Goal: Task Accomplishment & Management: Manage account settings

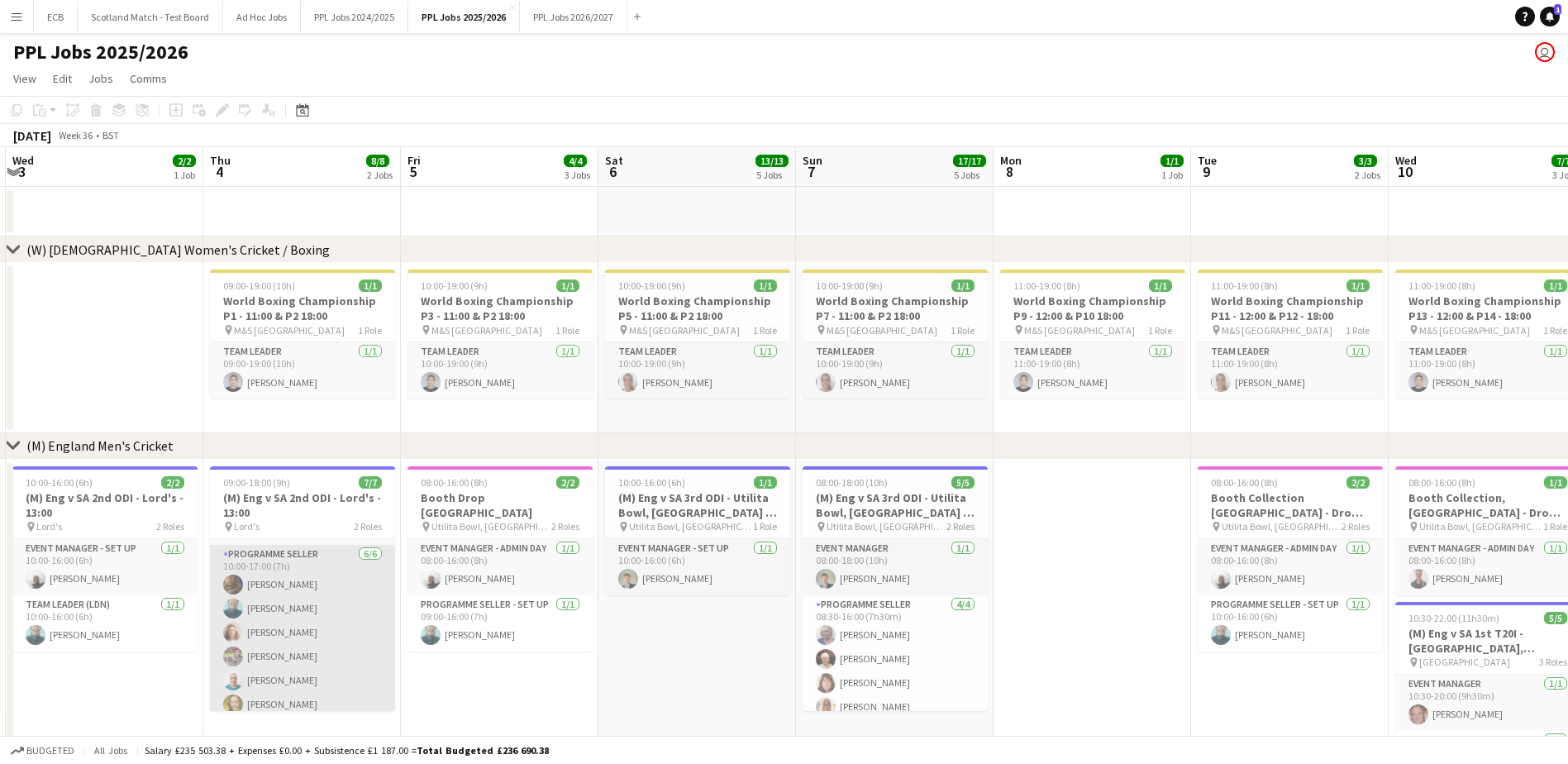
scroll to position [60, 0]
click at [270, 466] on app-card-role "Programme Seller 6/6 10:00-17:00 (7h) Souha Taha Aff Naseem Stephanie Barca Lau…" at bounding box center [302, 624] width 185 height 176
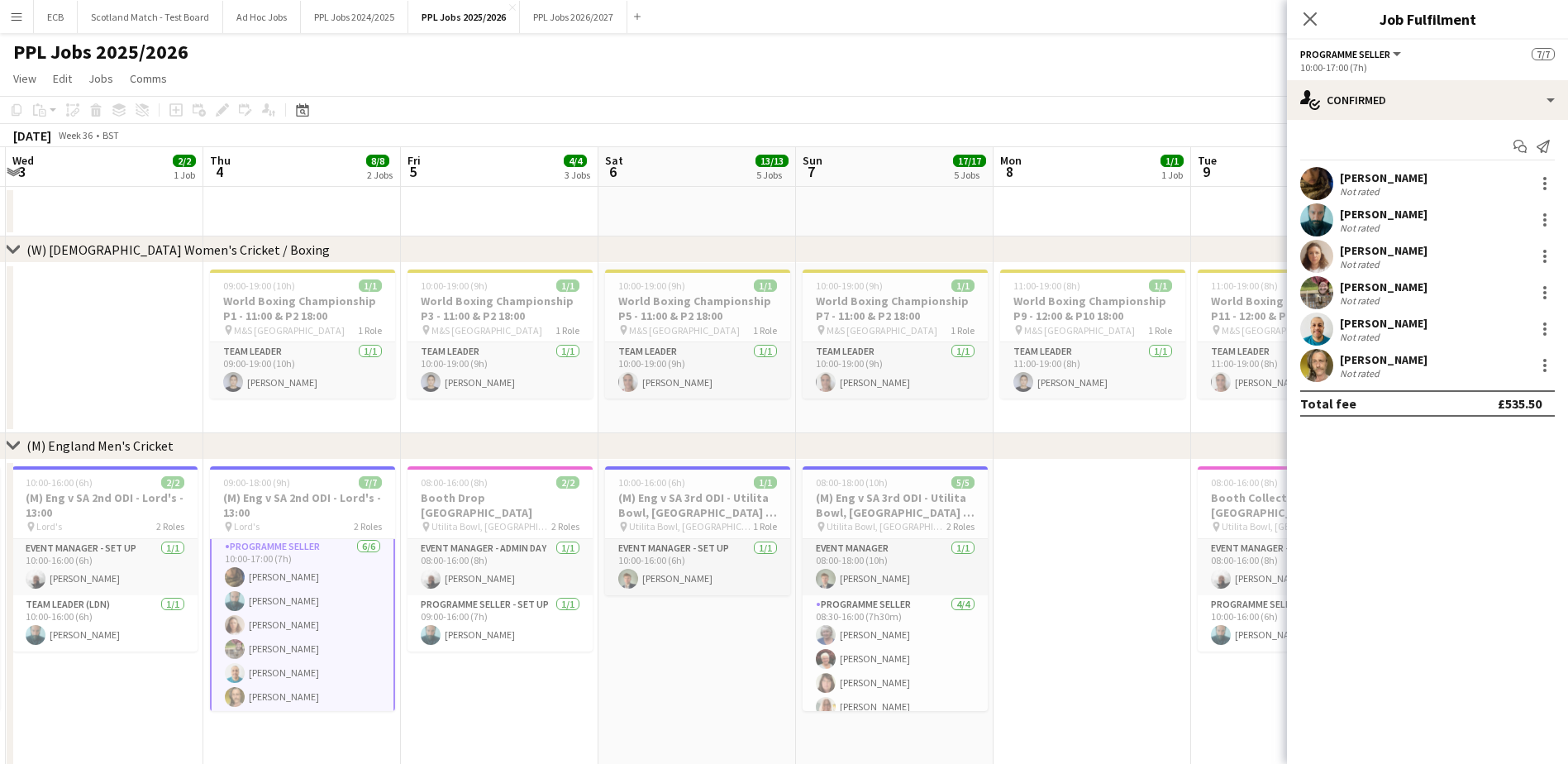
scroll to position [61, 0]
click at [284, 466] on app-card-role "Programme Seller [DATE] 10:00-17:00 (7h) [PERSON_NAME] Aff [PERSON_NAME] [PERSO…" at bounding box center [302, 624] width 185 height 180
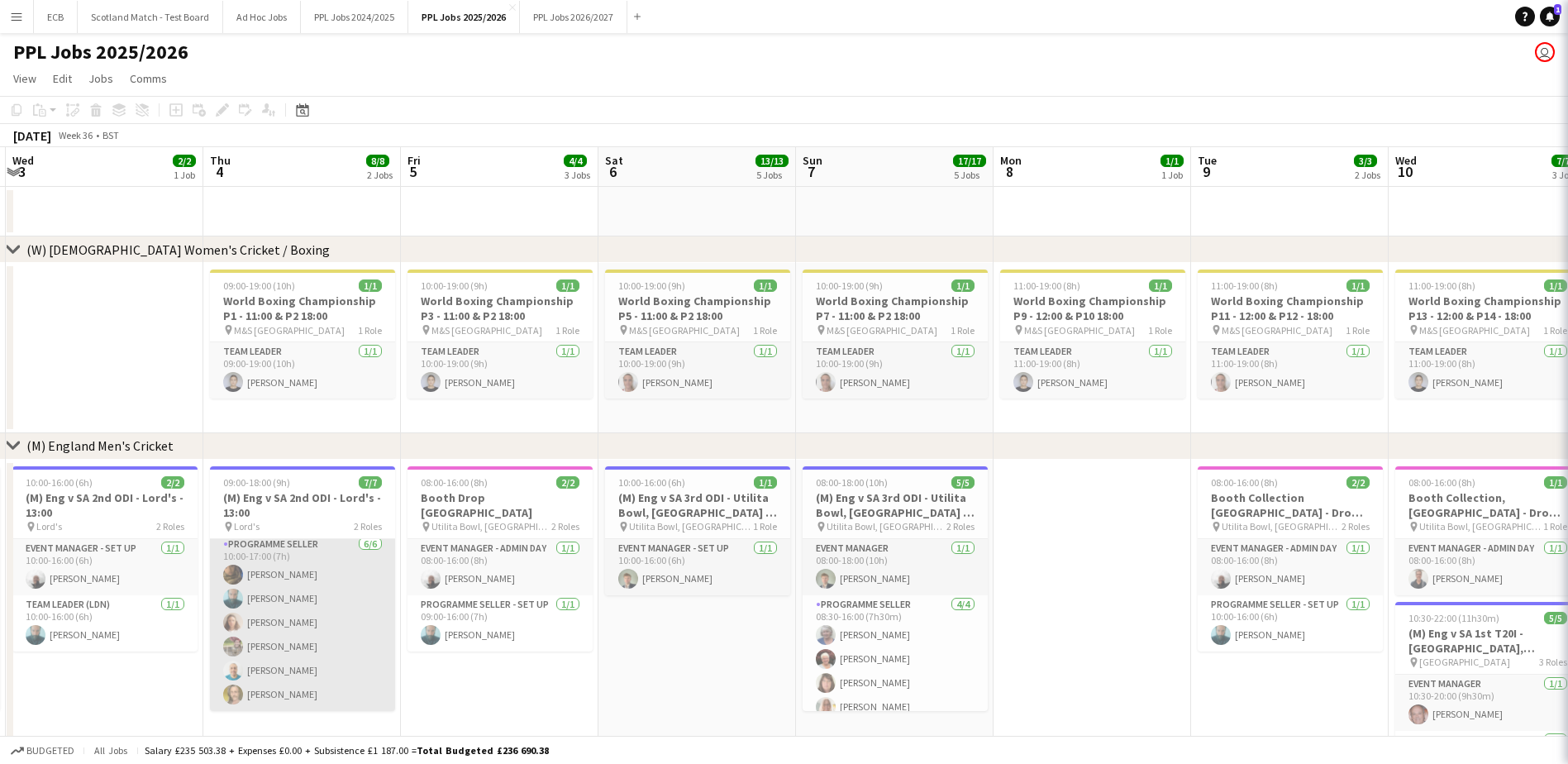
scroll to position [60, 0]
click at [284, 466] on app-card-role "Programme Seller [DATE] 10:00-17:00 (7h) [PERSON_NAME] Aff [PERSON_NAME] [PERSO…" at bounding box center [302, 624] width 185 height 176
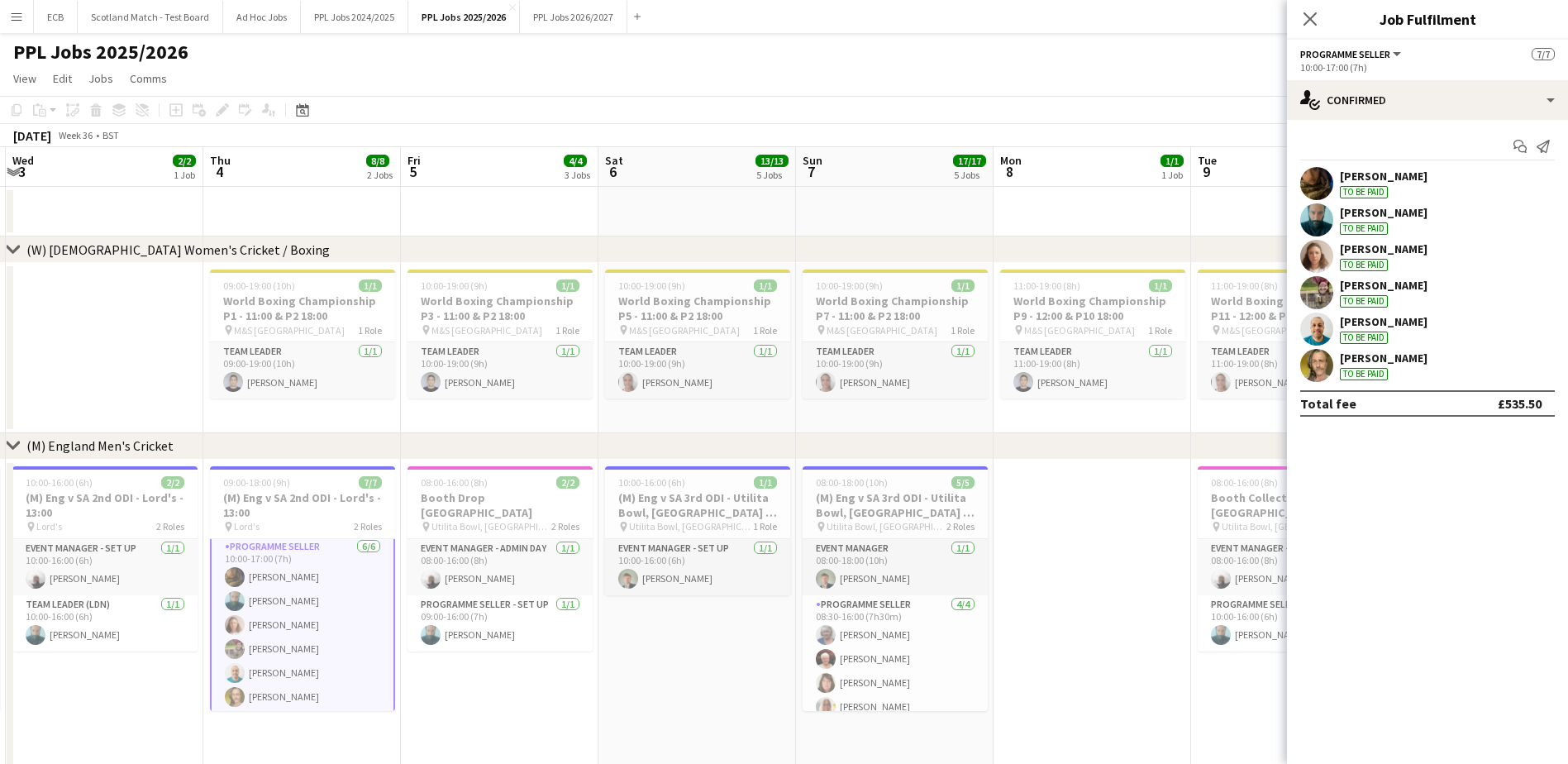
scroll to position [61, 0]
click at [1051, 58] on div "Programme Seller All roles Programme Seller 7/7" at bounding box center [1428, 53] width 255 height 14
click at [304, 466] on h3 "(M) Eng v SA 2nd ODI - Lord's - 13:00" at bounding box center [302, 504] width 185 height 30
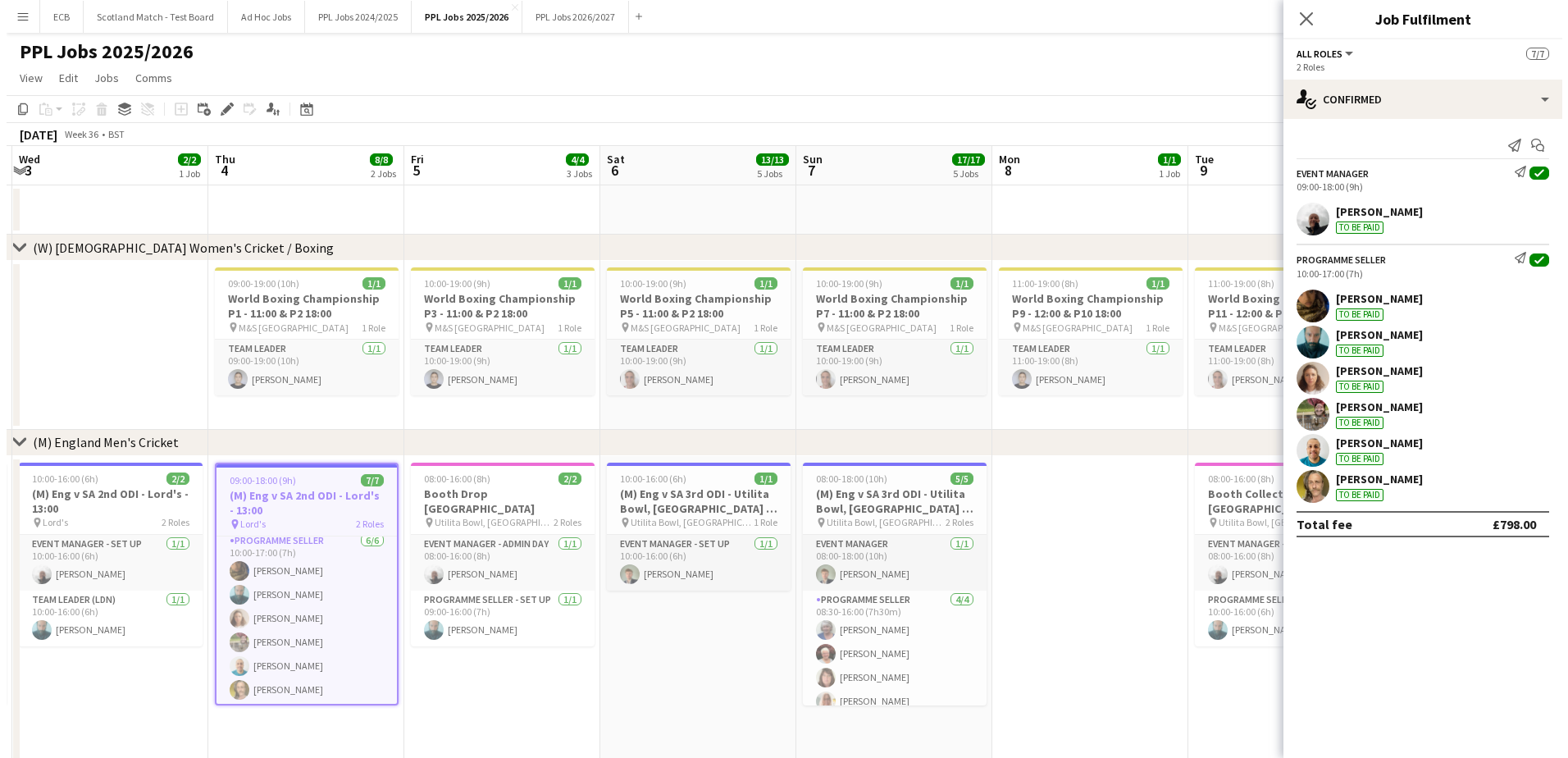
scroll to position [59, 0]
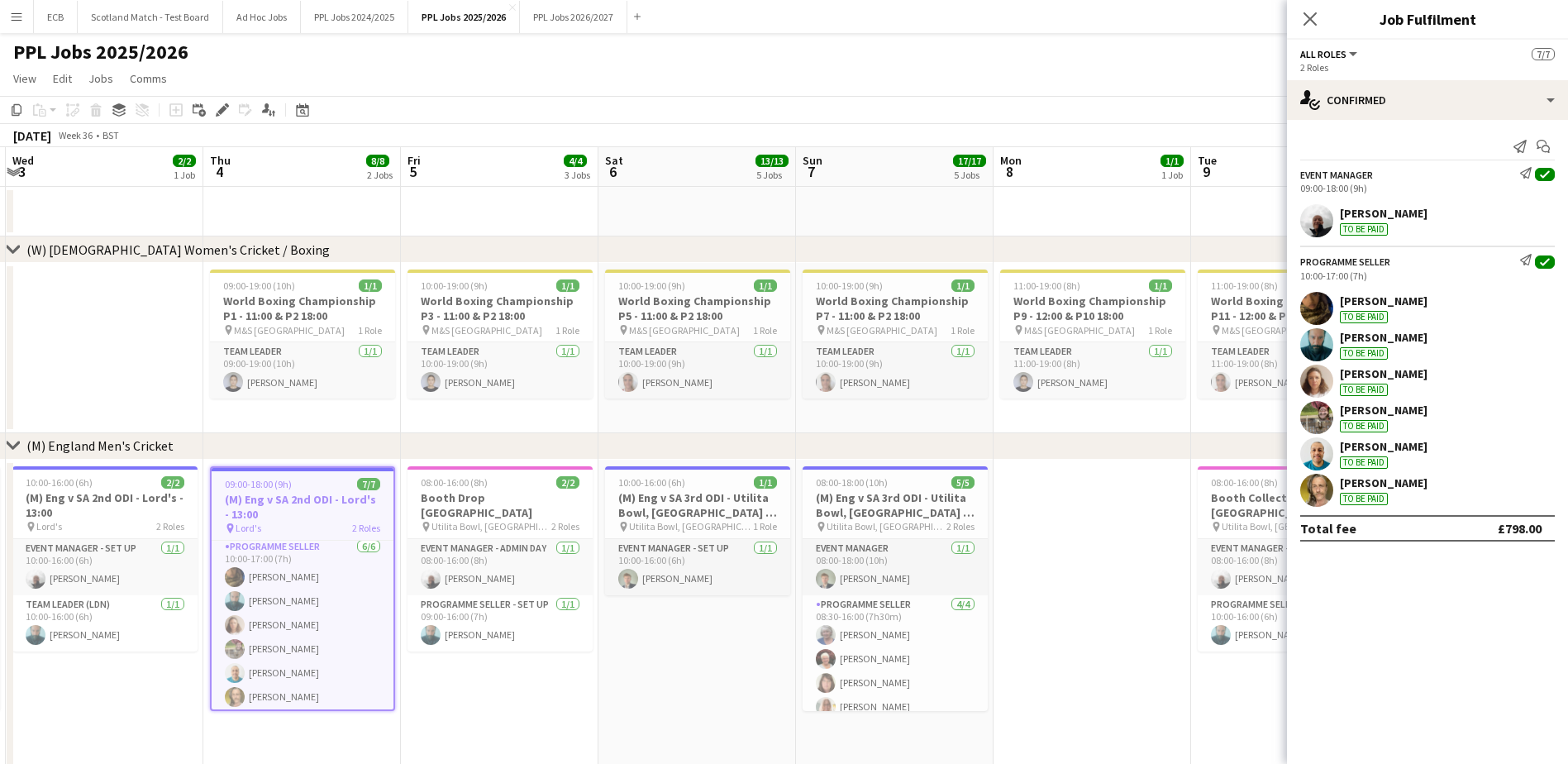
click at [303, 466] on h3 "(M) Eng v SA 2nd ODI - Lord's - 13:00" at bounding box center [302, 506] width 182 height 30
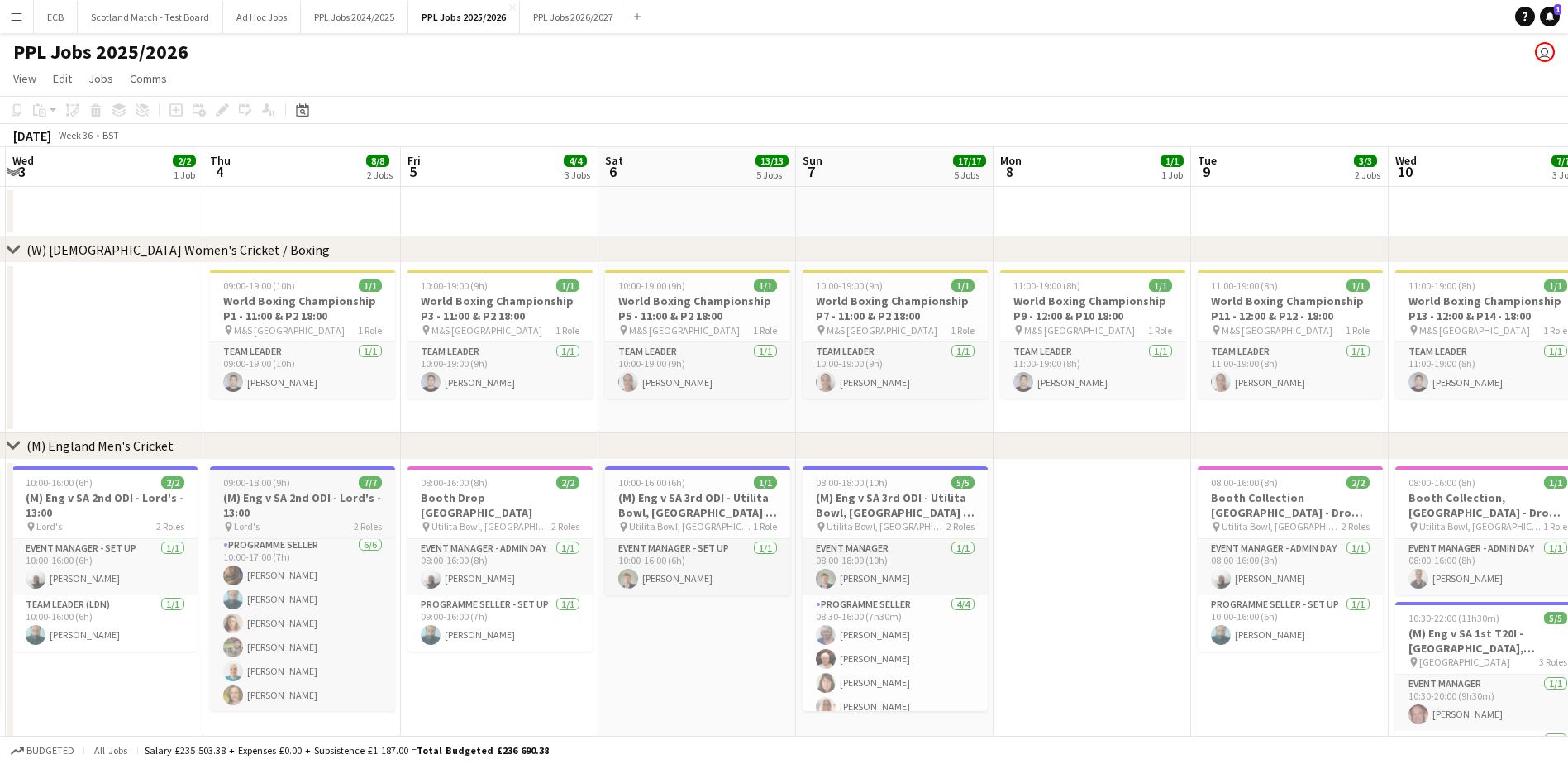
click at [303, 466] on h3 "(M) Eng v SA 2nd ODI - Lord's - 13:00" at bounding box center [302, 504] width 185 height 30
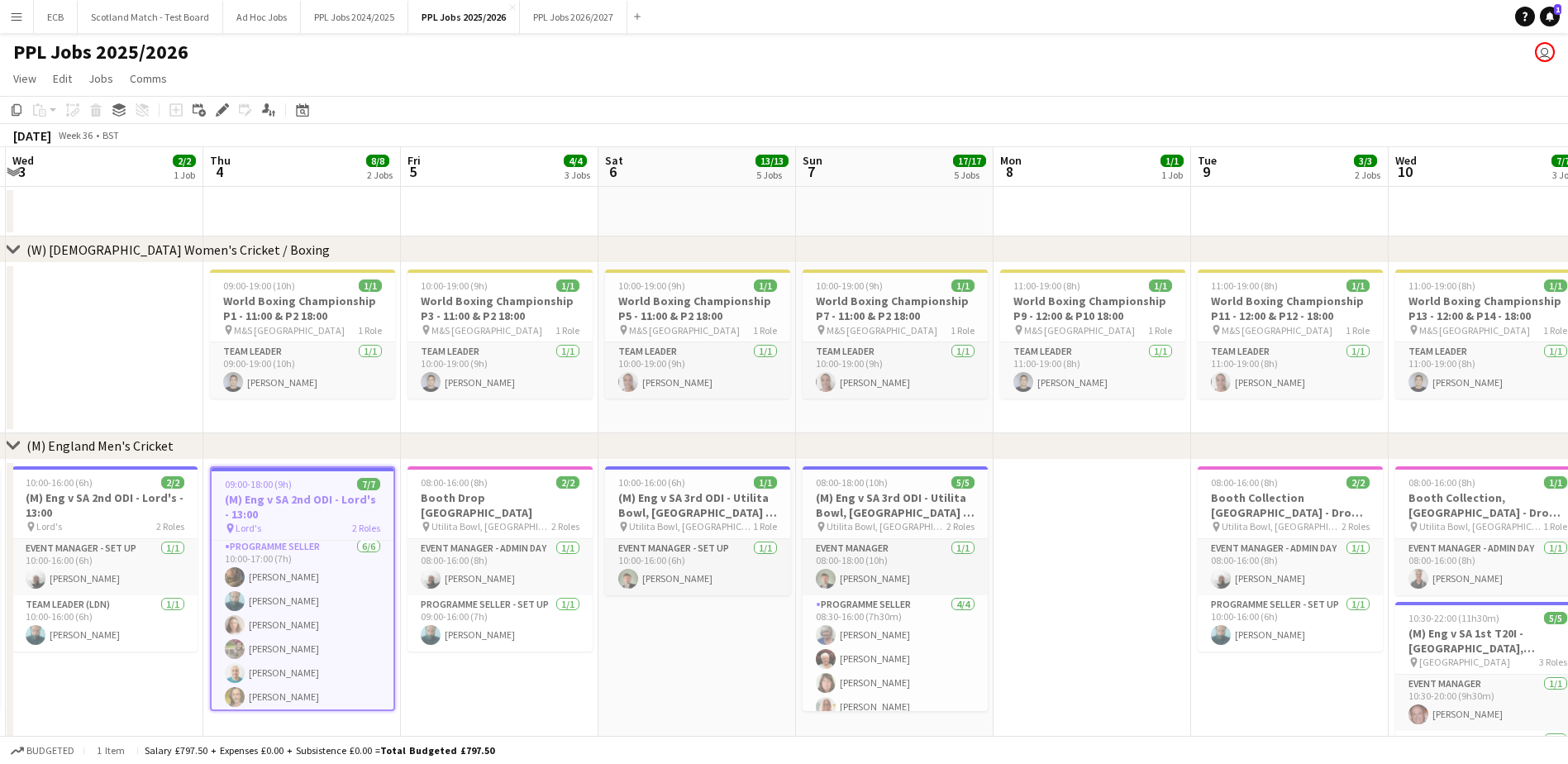
click at [8, 9] on button "Menu" at bounding box center [16, 16] width 33 height 33
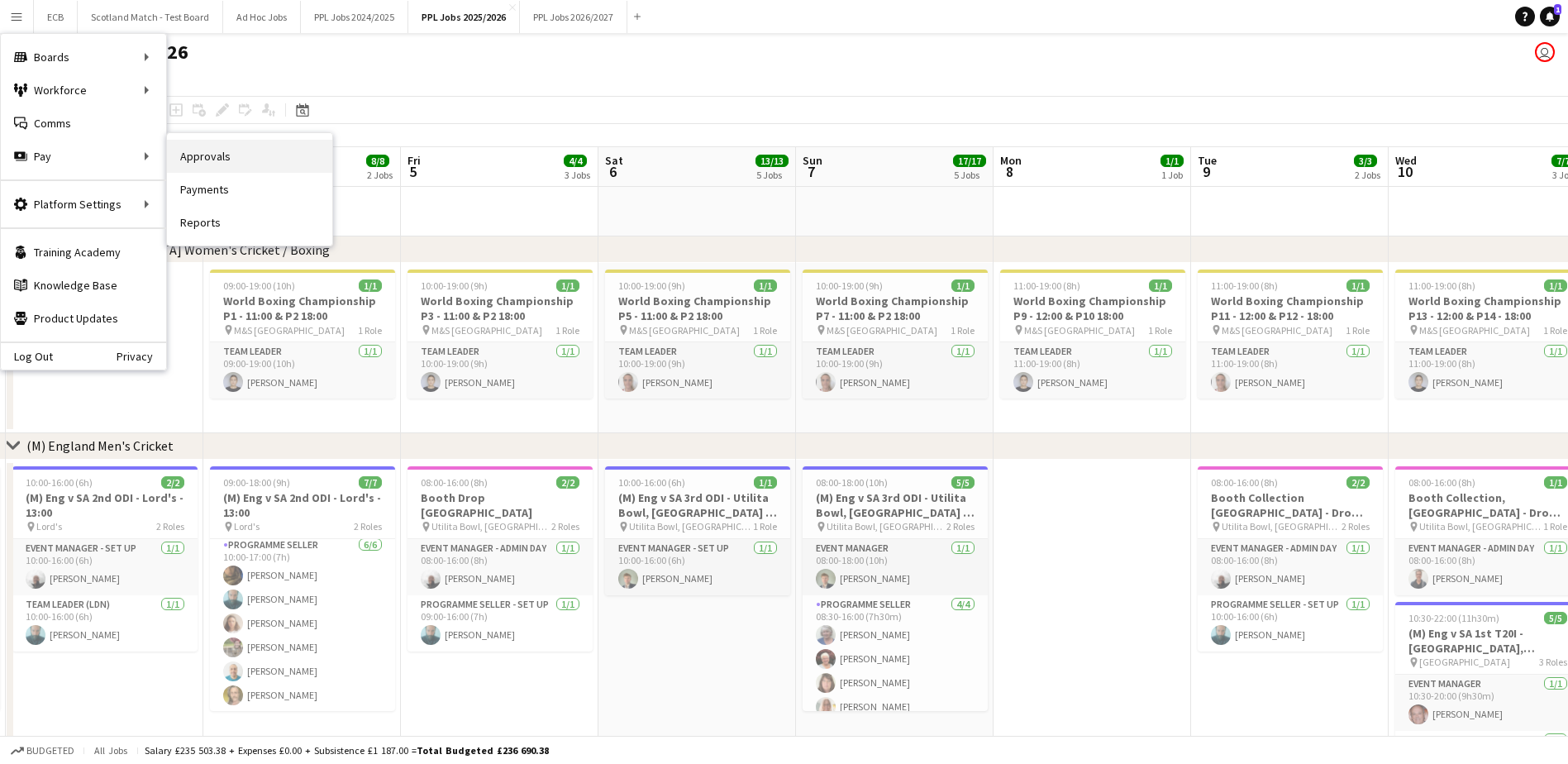
click at [217, 147] on link "Approvals" at bounding box center [249, 156] width 165 height 33
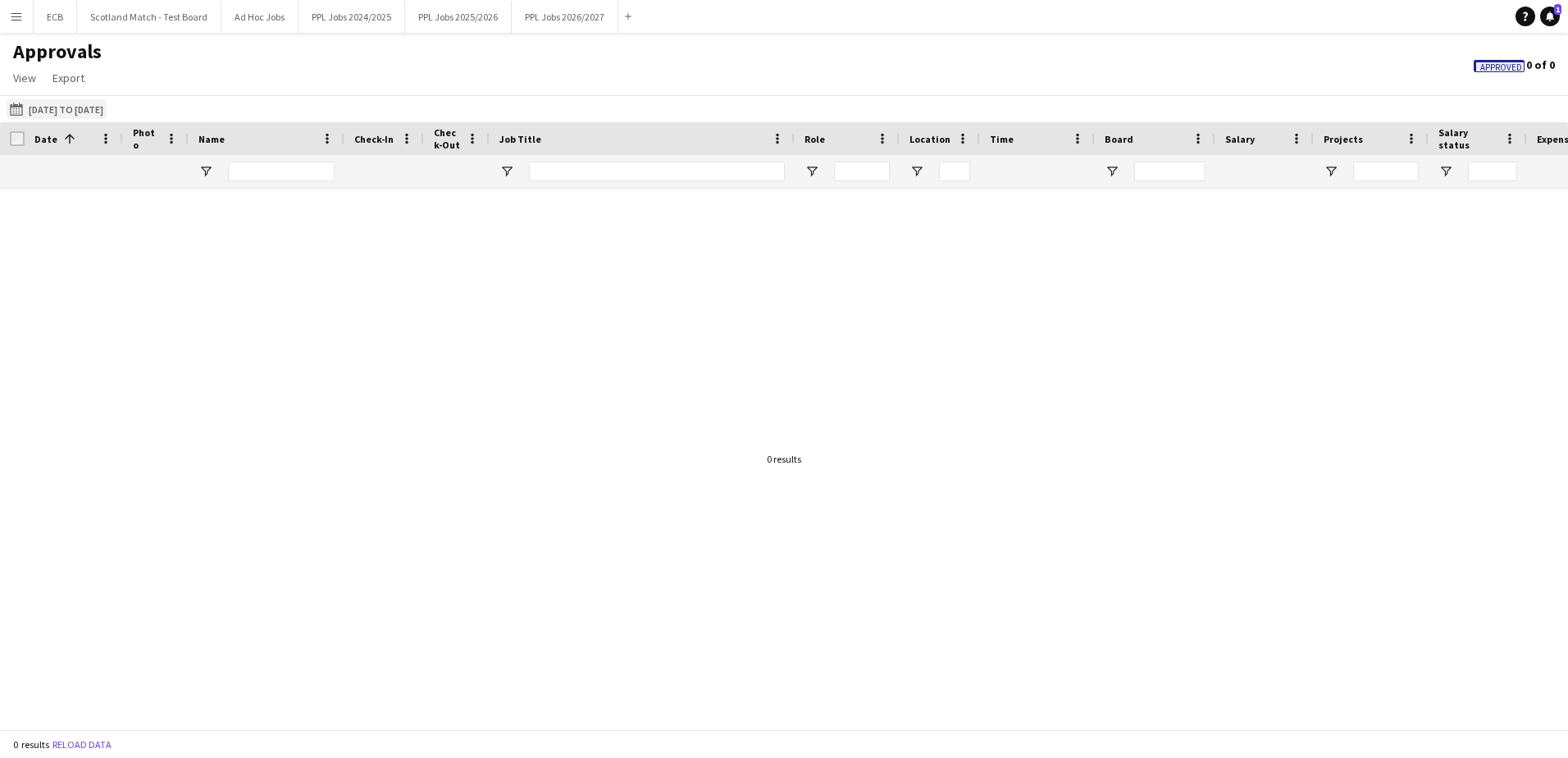
click at [71, 108] on button "01-06-2025 to 29-09-2025 01-06-2025 to 29-09-2025" at bounding box center [57, 109] width 100 height 20
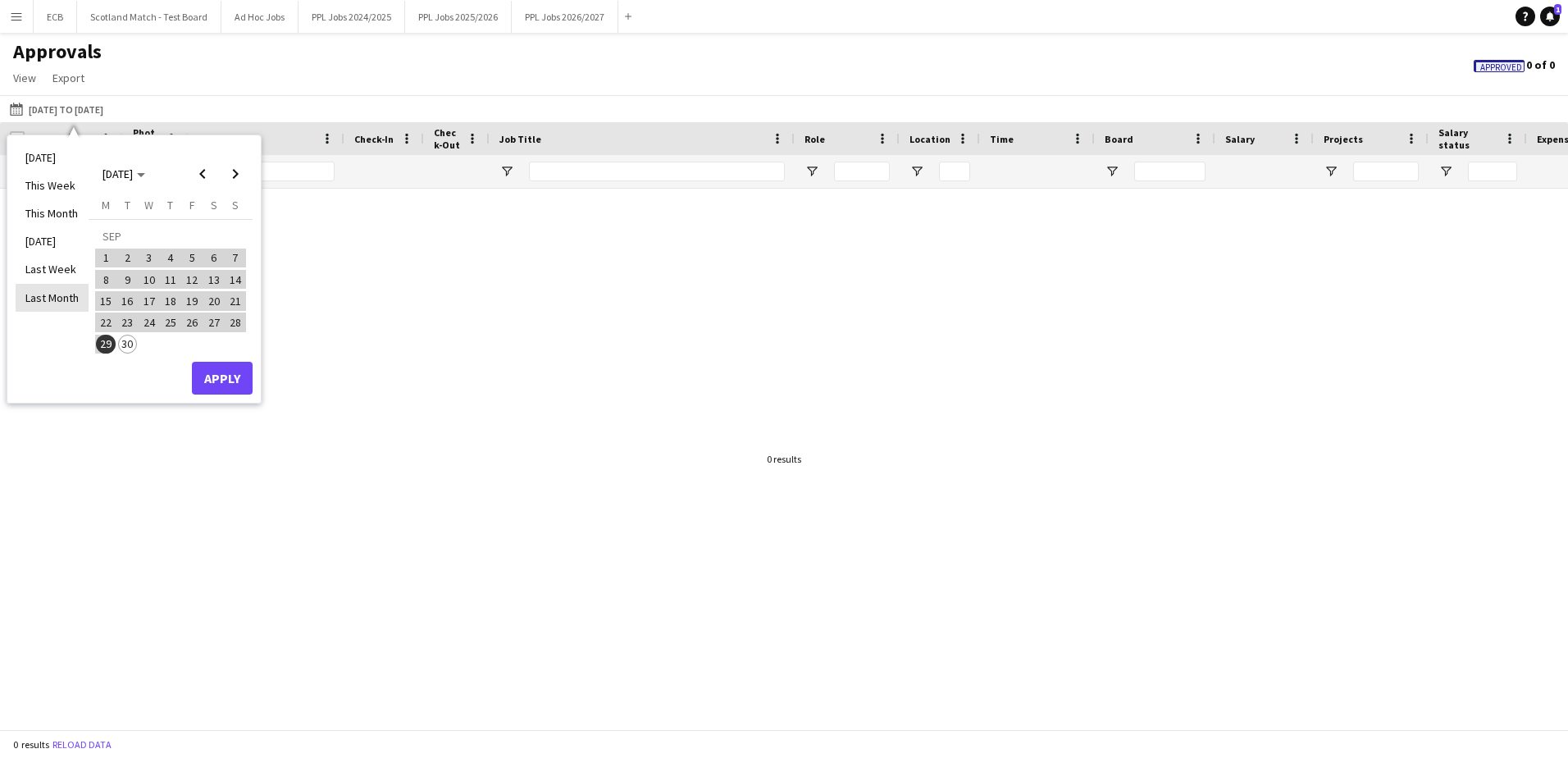
click at [53, 294] on li "Last Month" at bounding box center [52, 297] width 73 height 28
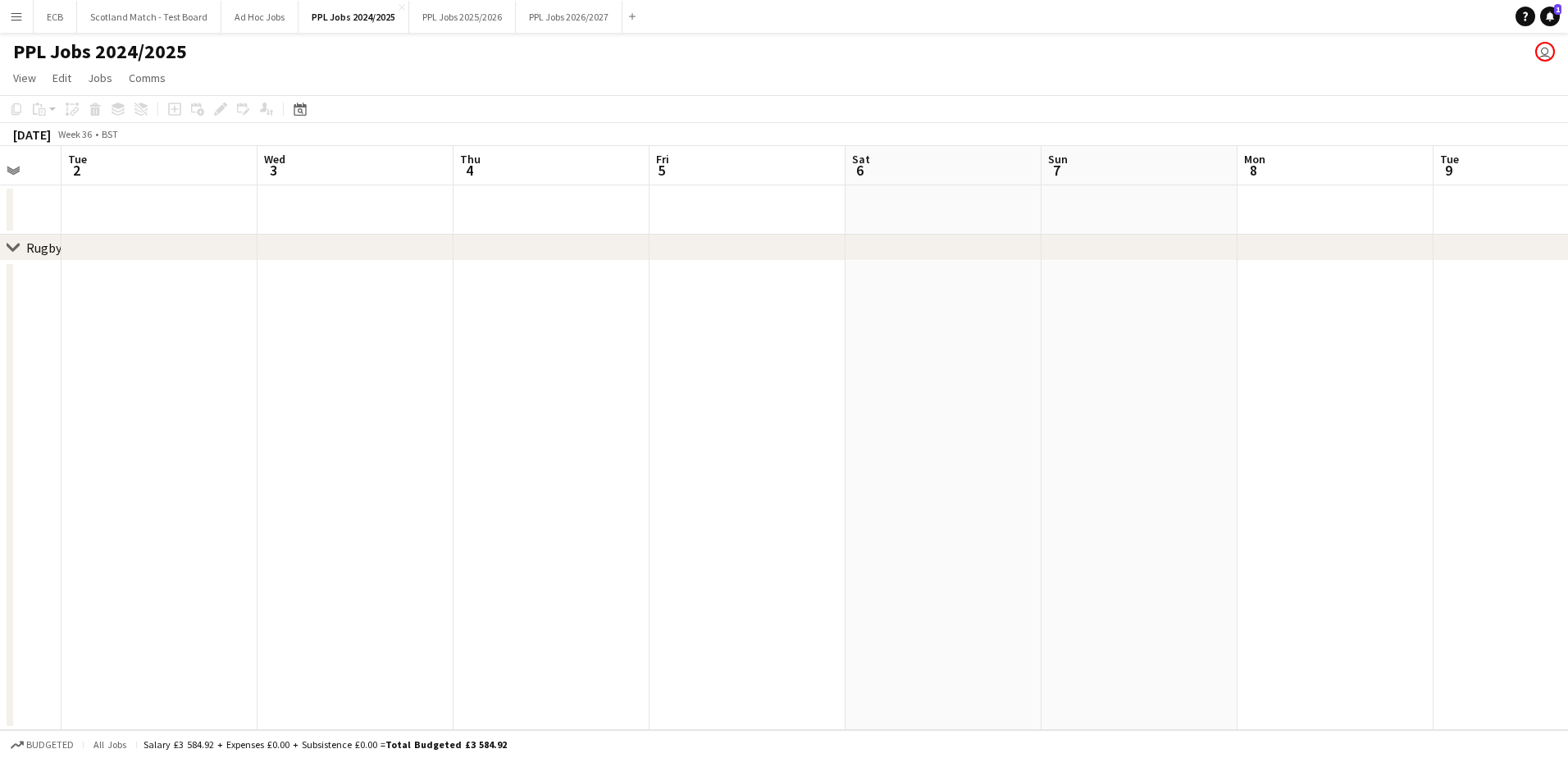
scroll to position [0, 520]
click at [379, 159] on app-board-header-date "Thu 4" at bounding box center [361, 165] width 196 height 39
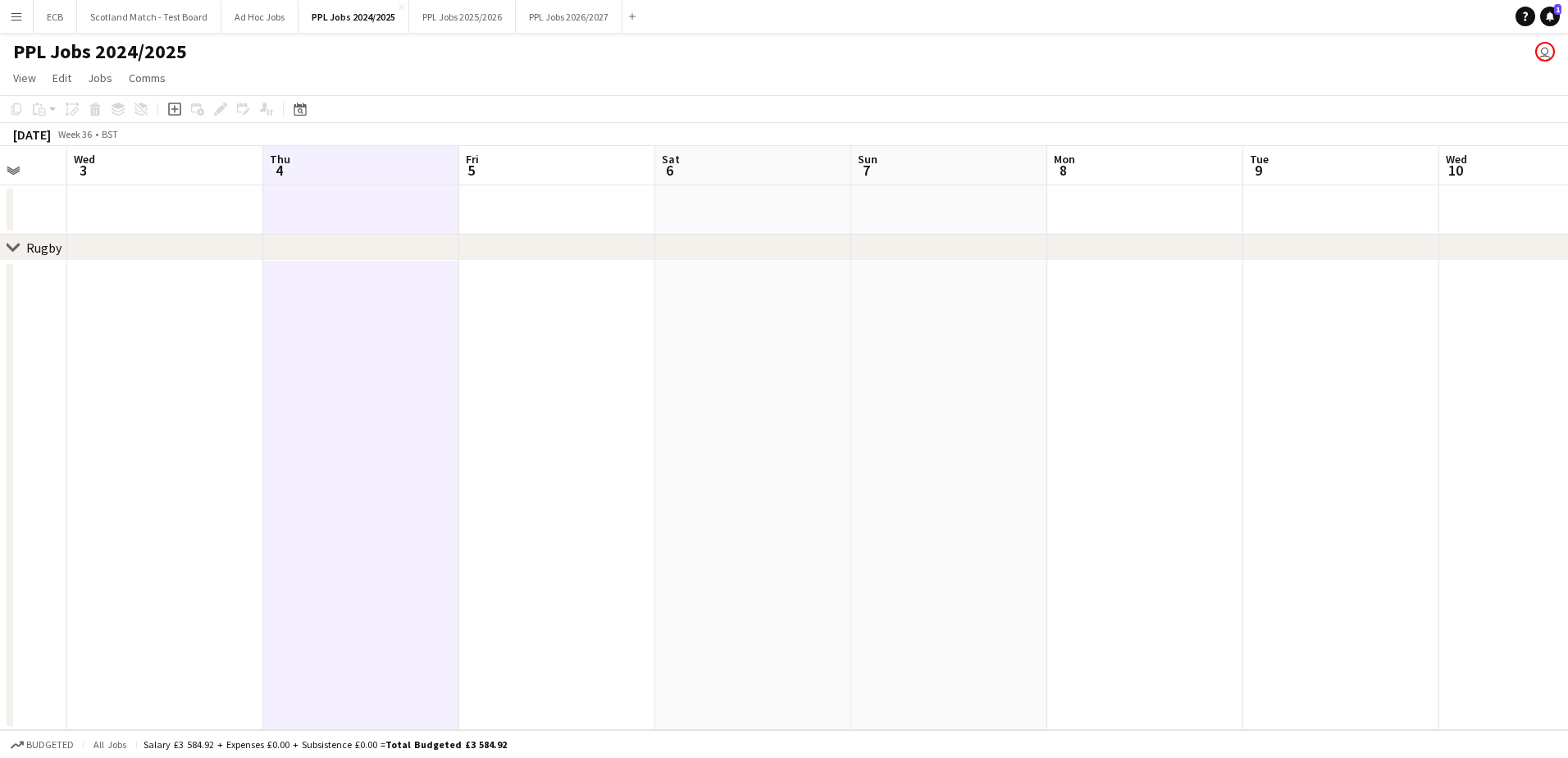
click at [352, 311] on app-date-cell at bounding box center [361, 494] width 196 height 469
click at [357, 169] on app-board-header-date "Thu 4" at bounding box center [361, 165] width 196 height 39
click at [447, 13] on button "PPL Jobs 2025/2026 Close" at bounding box center [462, 16] width 106 height 32
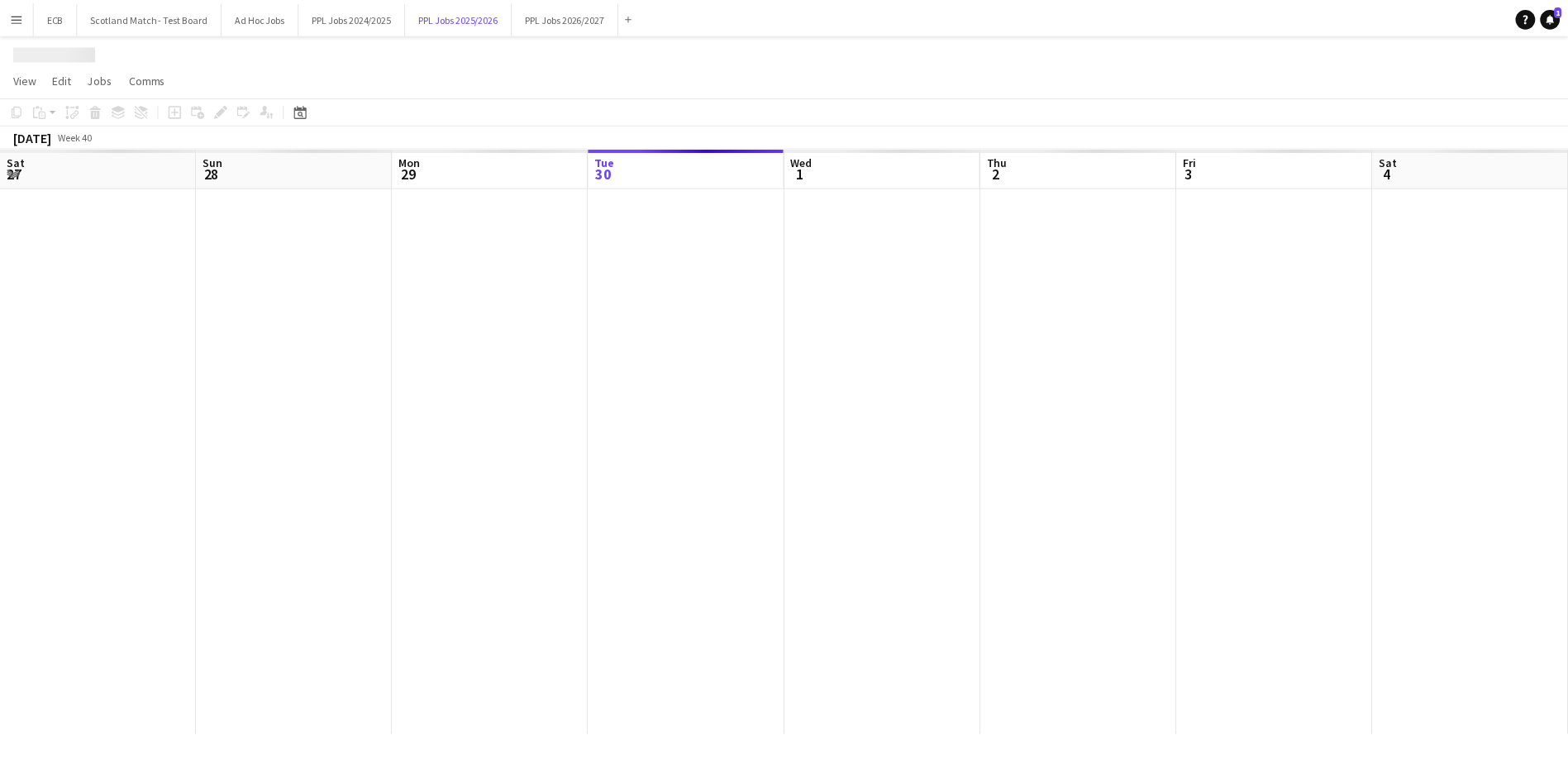
scroll to position [0, 395]
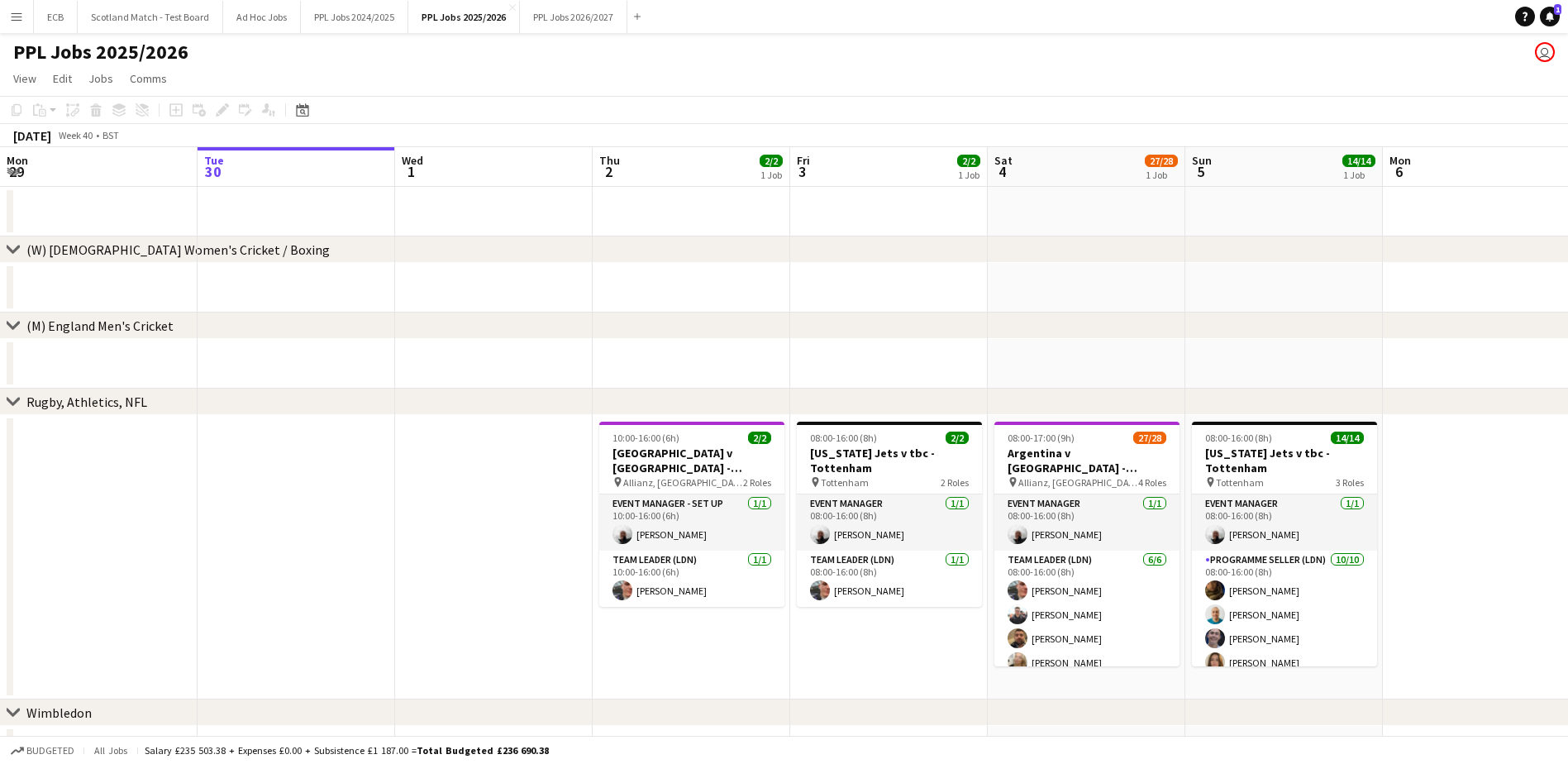
click at [196, 433] on app-date-cell at bounding box center [99, 557] width 198 height 284
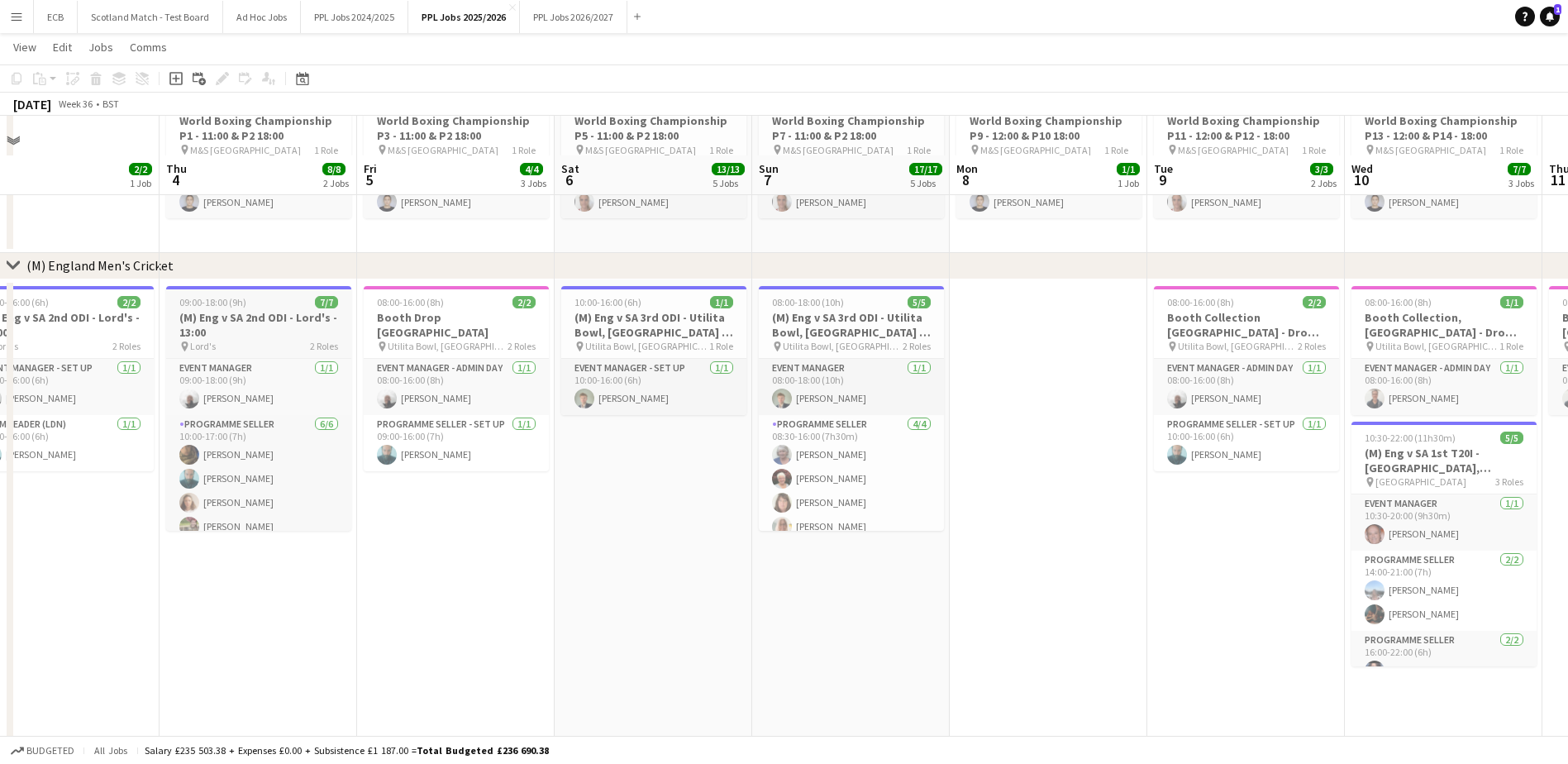
scroll to position [223, 0]
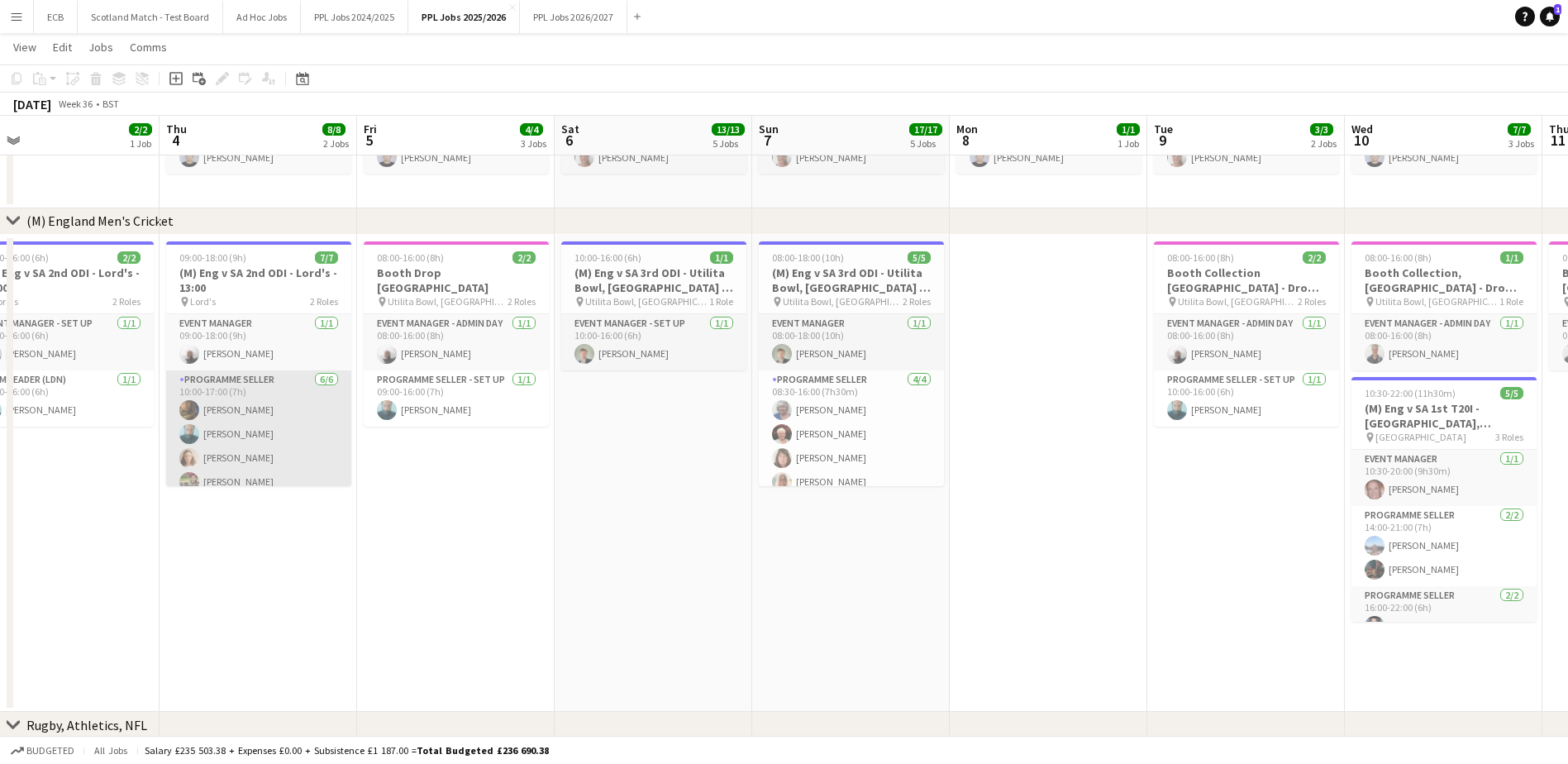
click at [252, 460] on app-card-role "Programme Seller [DATE] 10:00-17:00 (7h) [PERSON_NAME] Aff [PERSON_NAME] [PERSO…" at bounding box center [259, 458] width 185 height 176
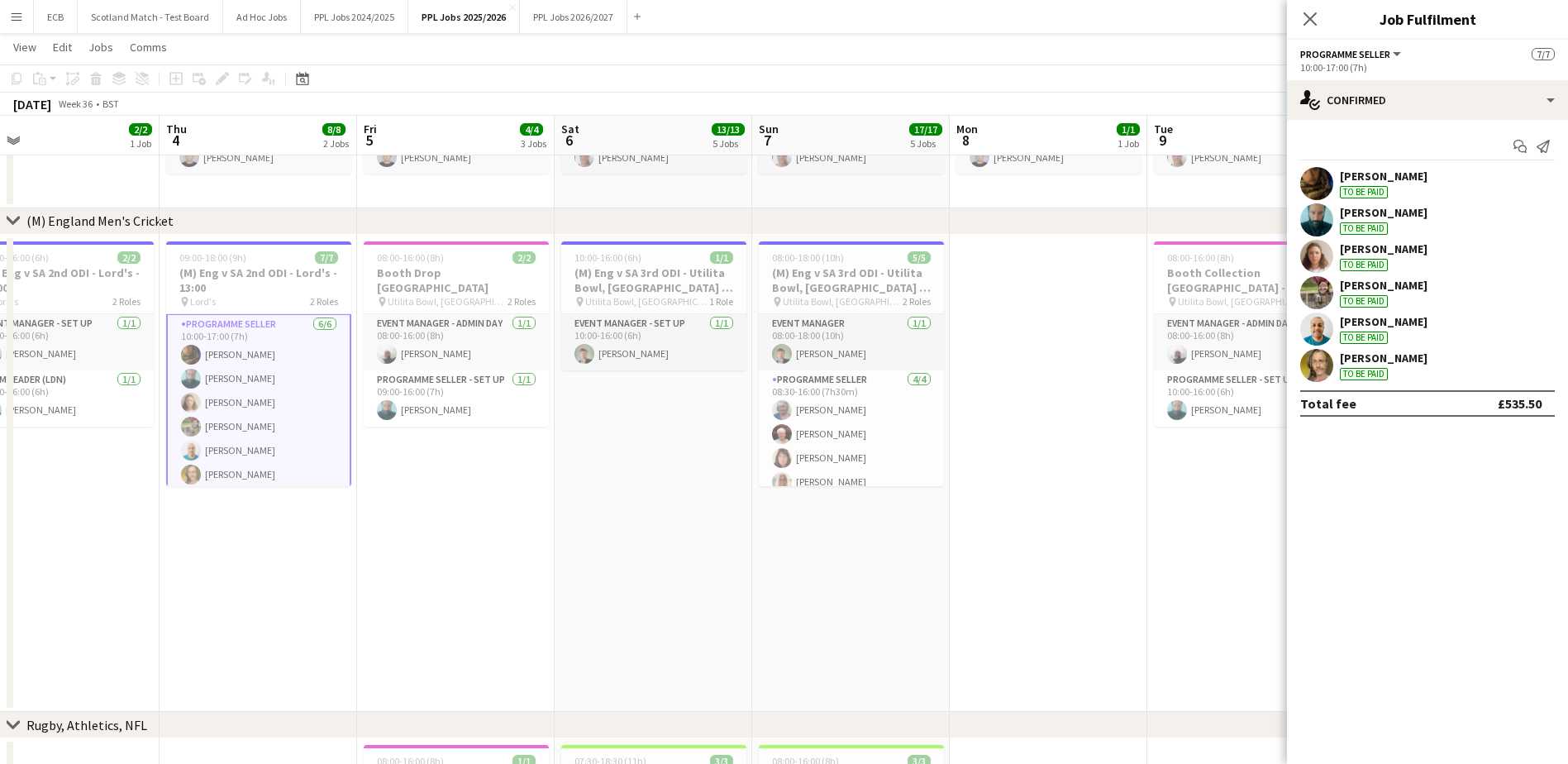
scroll to position [64, 0]
click at [249, 364] on app-card-role "Programme Seller [DATE] 10:00-17:00 (7h) [PERSON_NAME] Aff [PERSON_NAME] [PERSO…" at bounding box center [259, 396] width 185 height 180
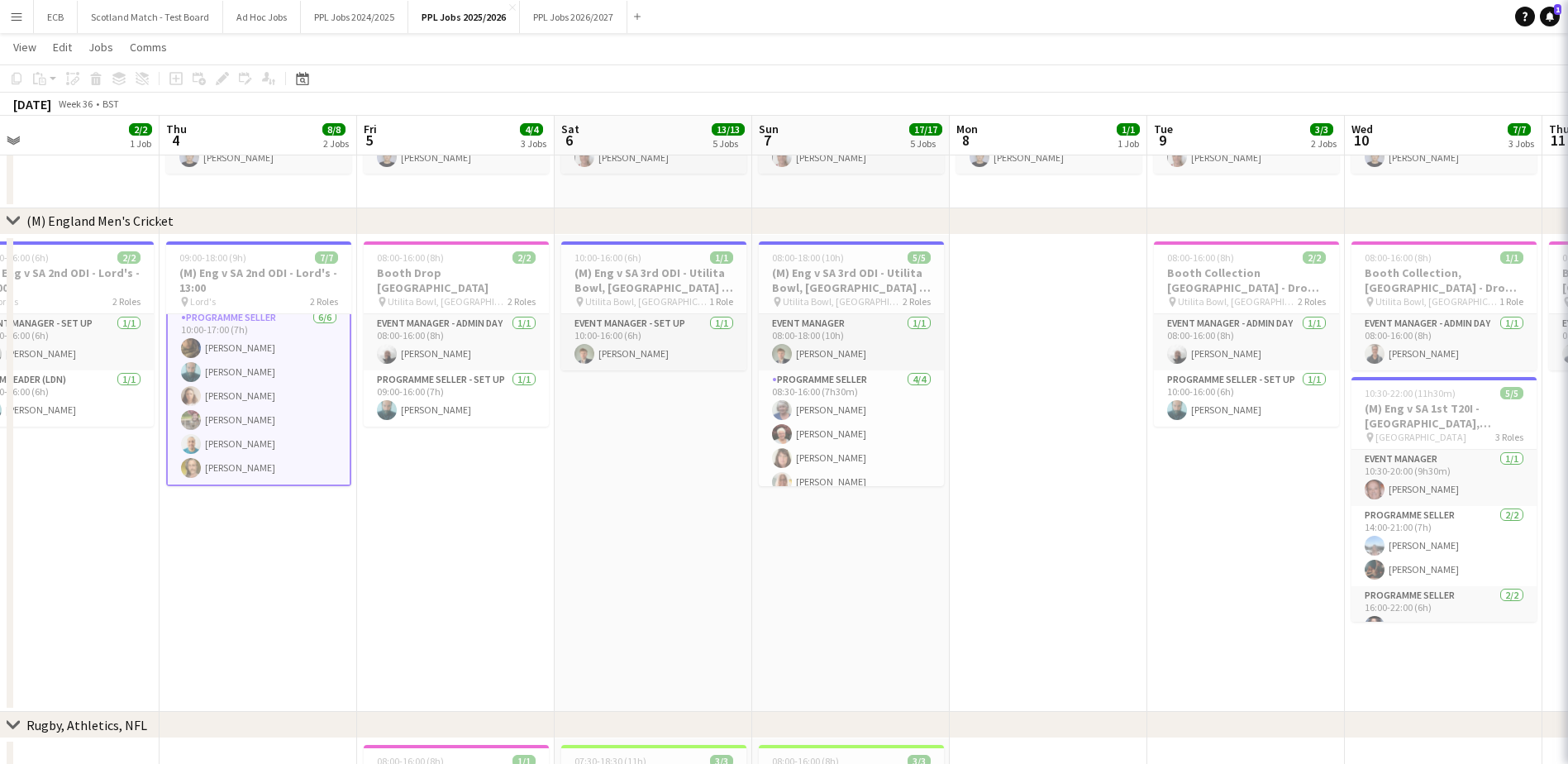
scroll to position [60, 0]
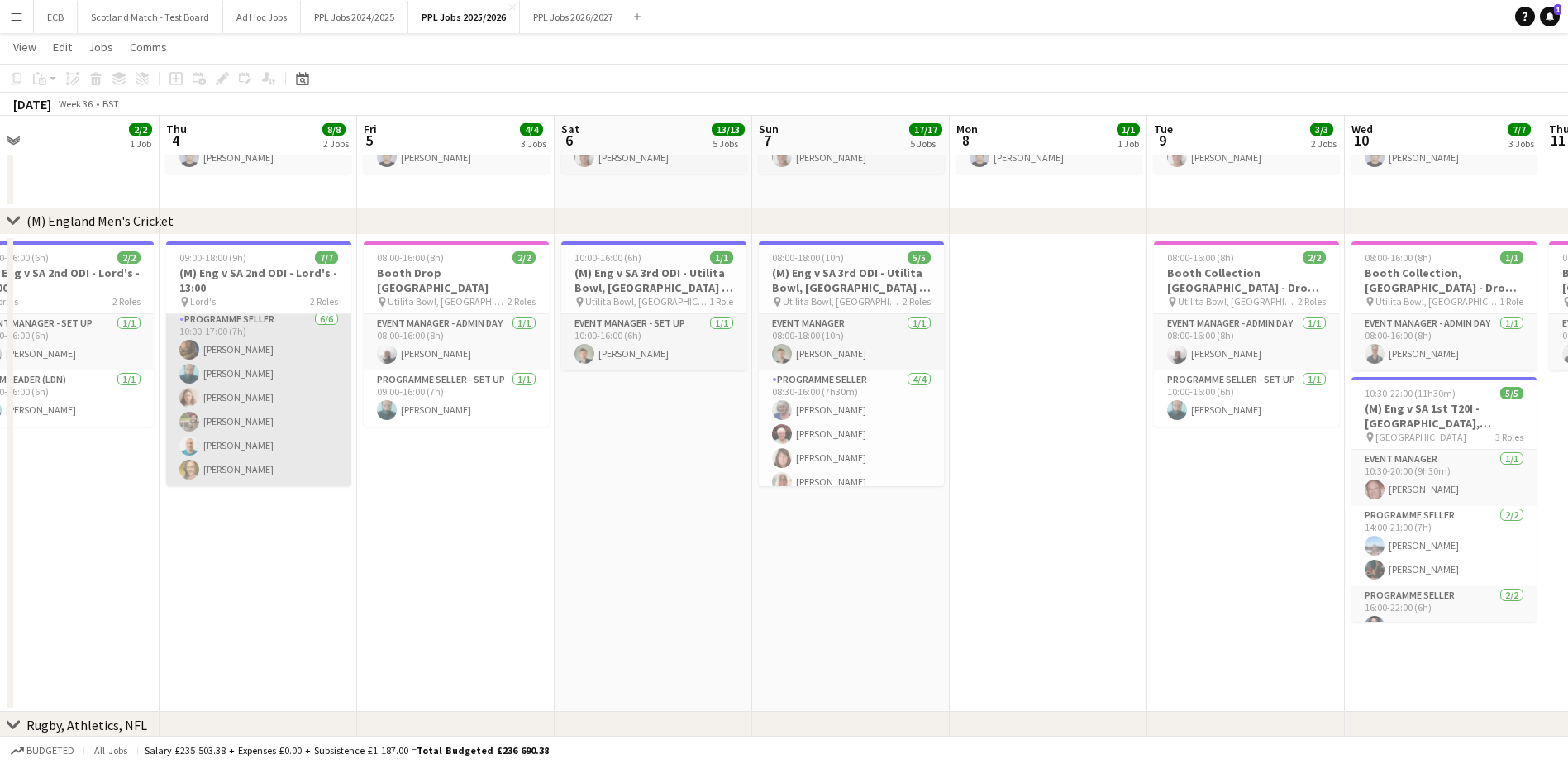
click at [257, 441] on app-card-role "Programme Seller [DATE] 10:00-17:00 (7h) [PERSON_NAME] Aff [PERSON_NAME] [PERSO…" at bounding box center [259, 398] width 185 height 176
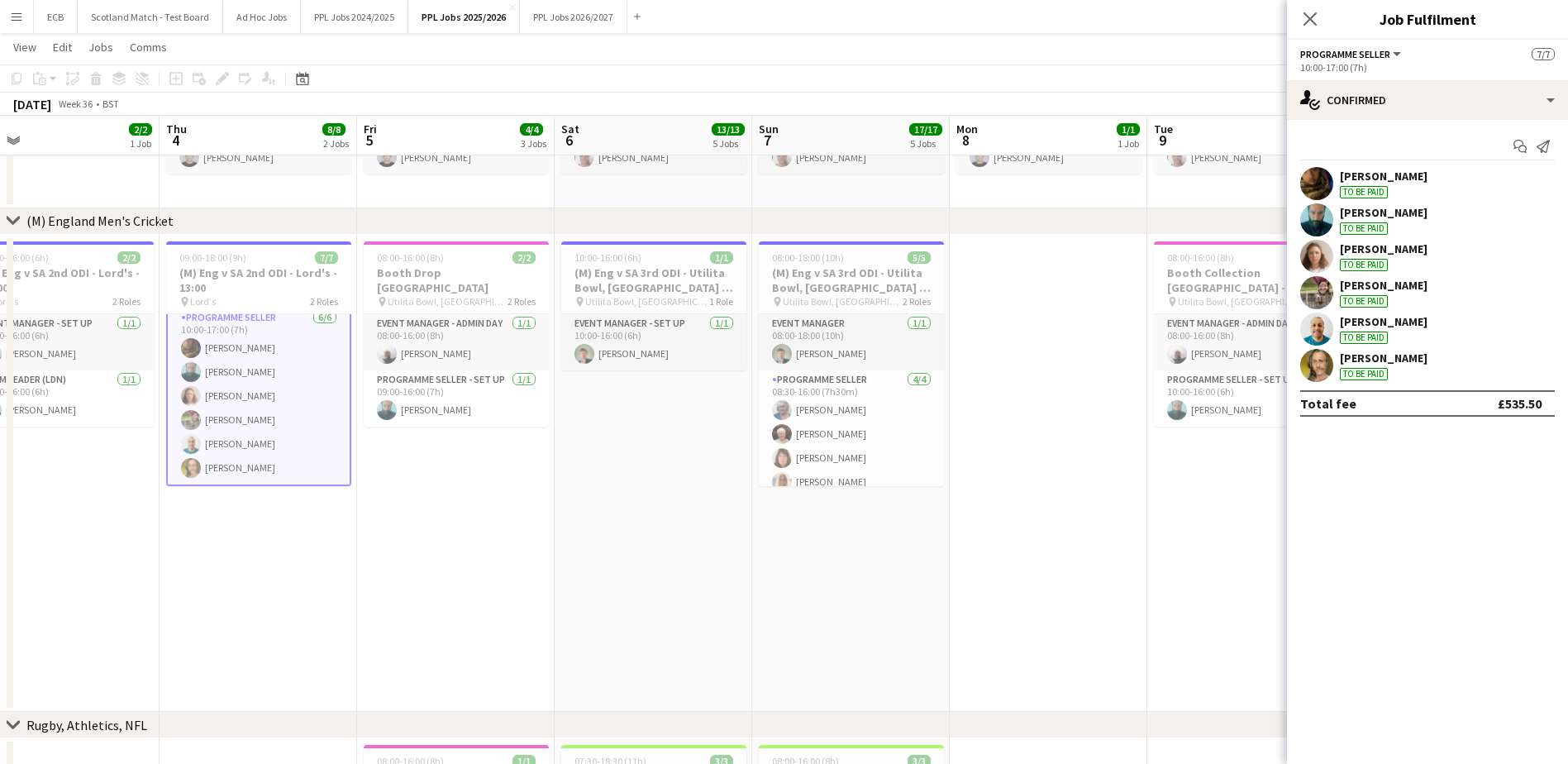
click at [1377, 360] on div "[PERSON_NAME]" at bounding box center [1383, 357] width 88 height 14
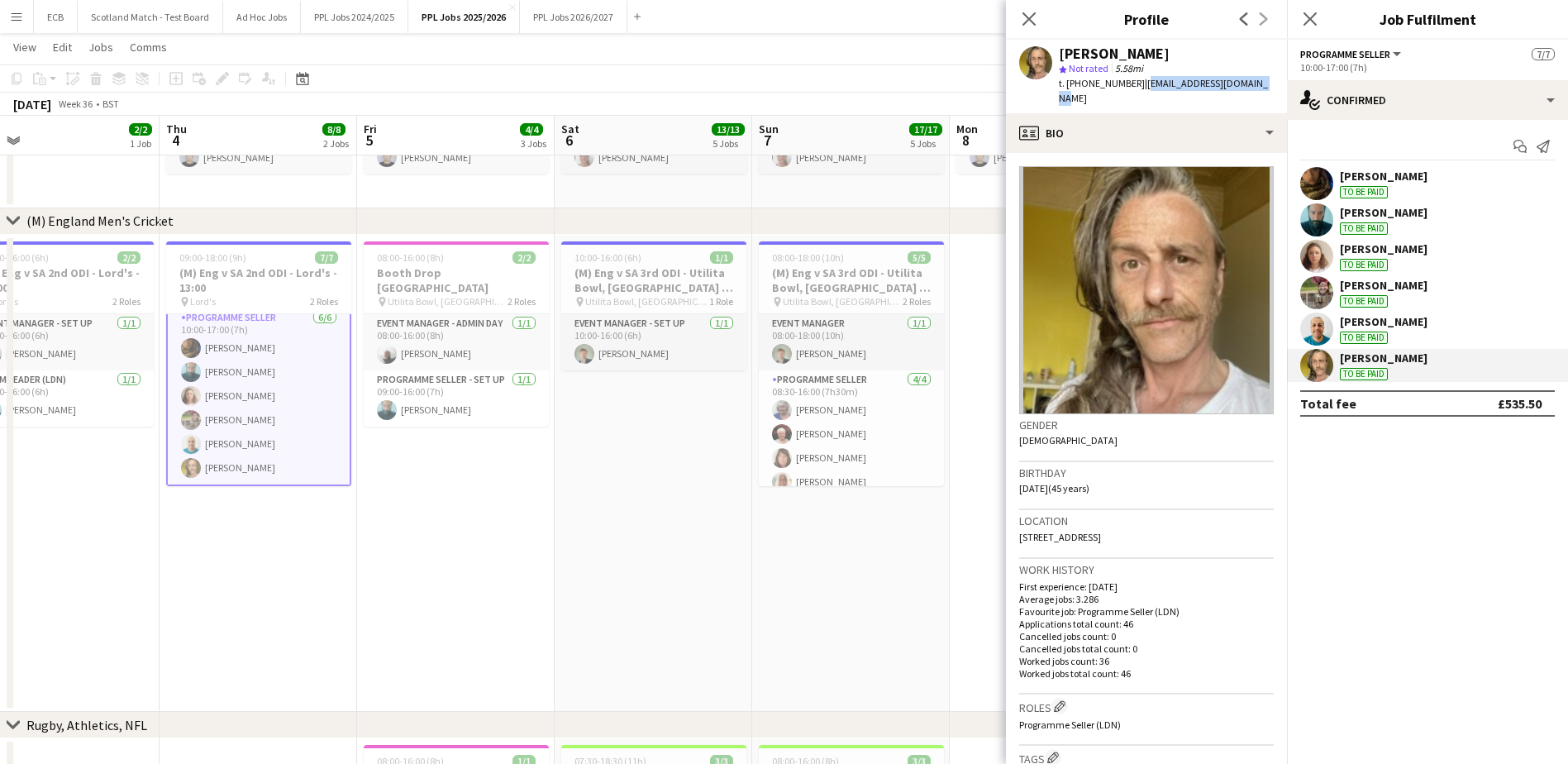
drag, startPoint x: 1138, startPoint y: 86, endPoint x: 1256, endPoint y: 89, distance: 118.0
click at [1256, 89] on div "[PERSON_NAME] star Not rated 5.58mi t. [PHONE_NUMBER] | [EMAIL_ADDRESS][DOMAIN_…" at bounding box center [1146, 76] width 281 height 73
copy span "[EMAIL_ADDRESS][DOMAIN_NAME]"
click at [482, 537] on app-date-cell "08:00-16:00 (8h) 2/2 Booth Drop [GEOGRAPHIC_DATA] pin Utilita Bowl, [GEOGRAPHIC…" at bounding box center [456, 473] width 198 height 478
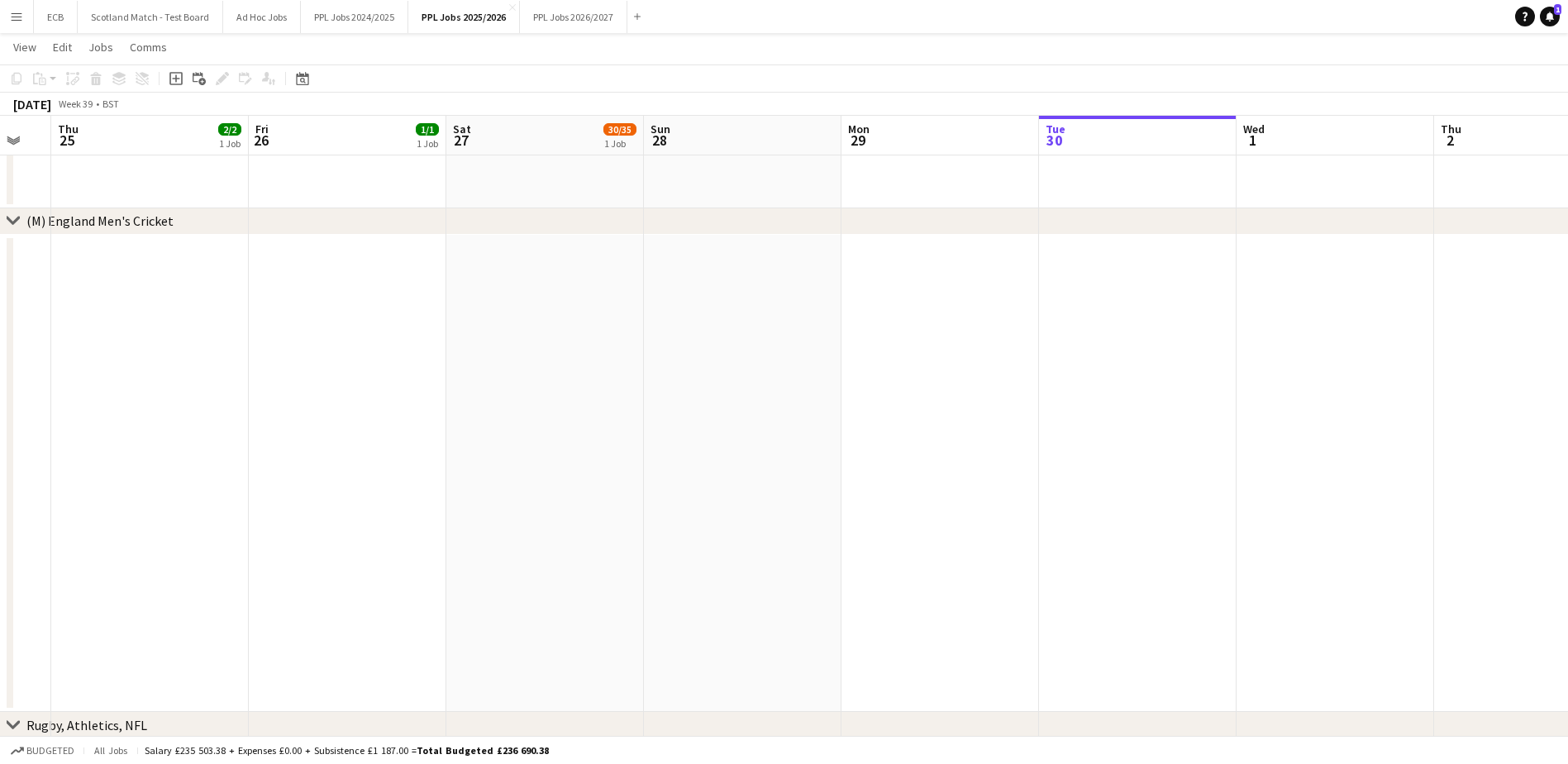
scroll to position [0, 542]
click at [1116, 255] on app-date-cell at bounding box center [1137, 473] width 198 height 478
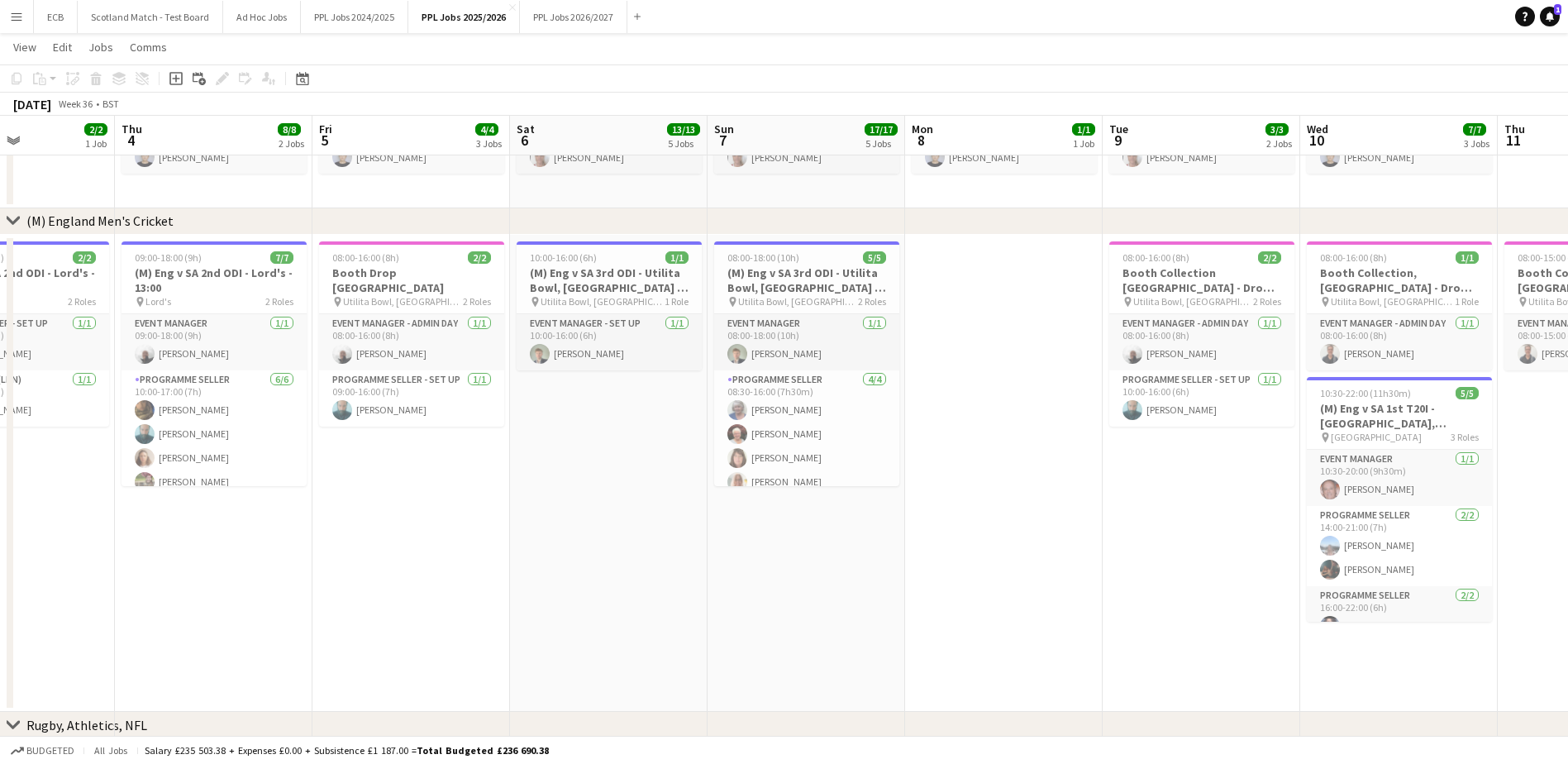
scroll to position [0, 477]
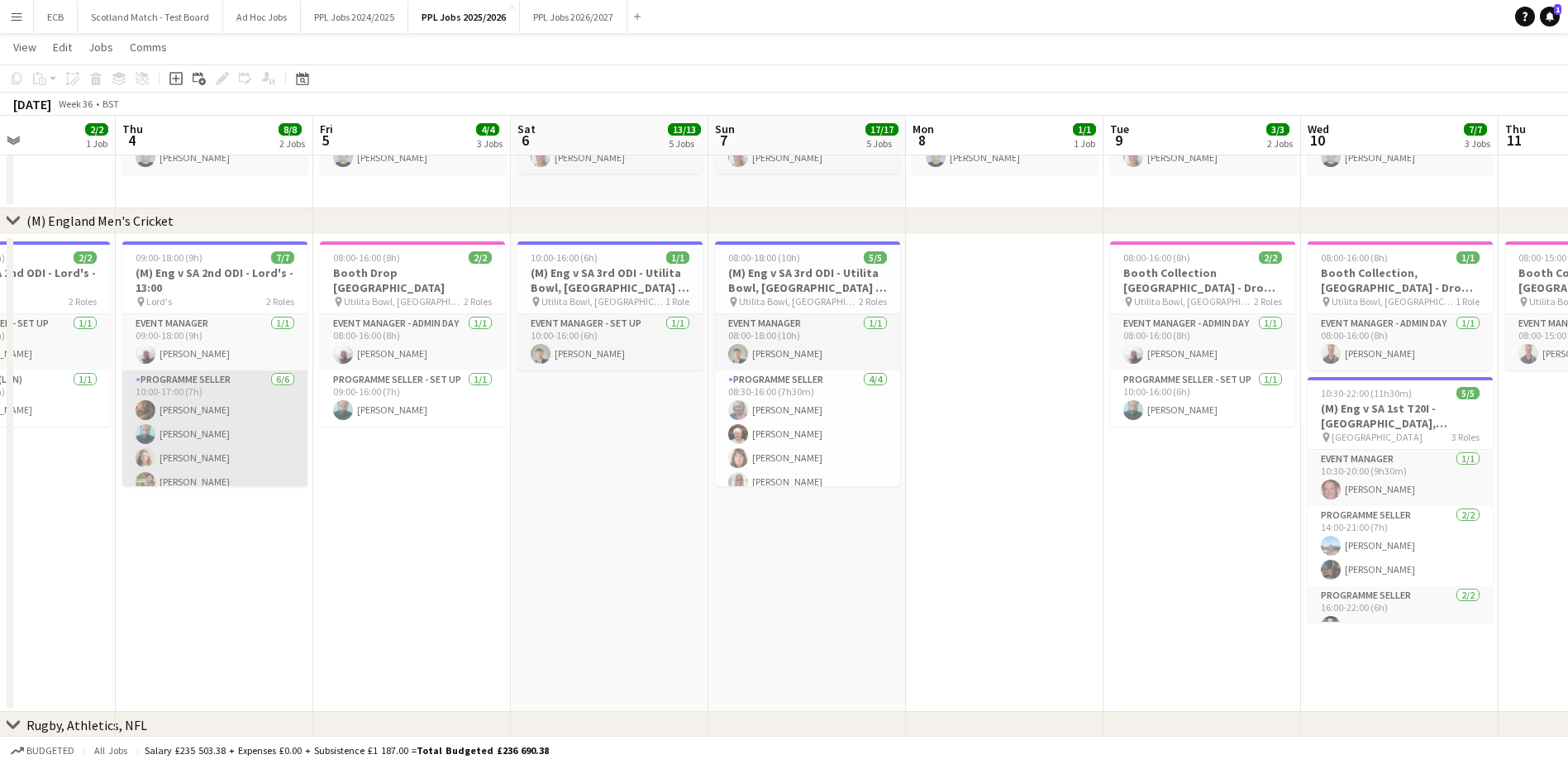
click at [217, 409] on app-card-role "Programme Seller [DATE] 10:00-17:00 (7h) [PERSON_NAME] Aff [PERSON_NAME] [PERSO…" at bounding box center [215, 458] width 185 height 176
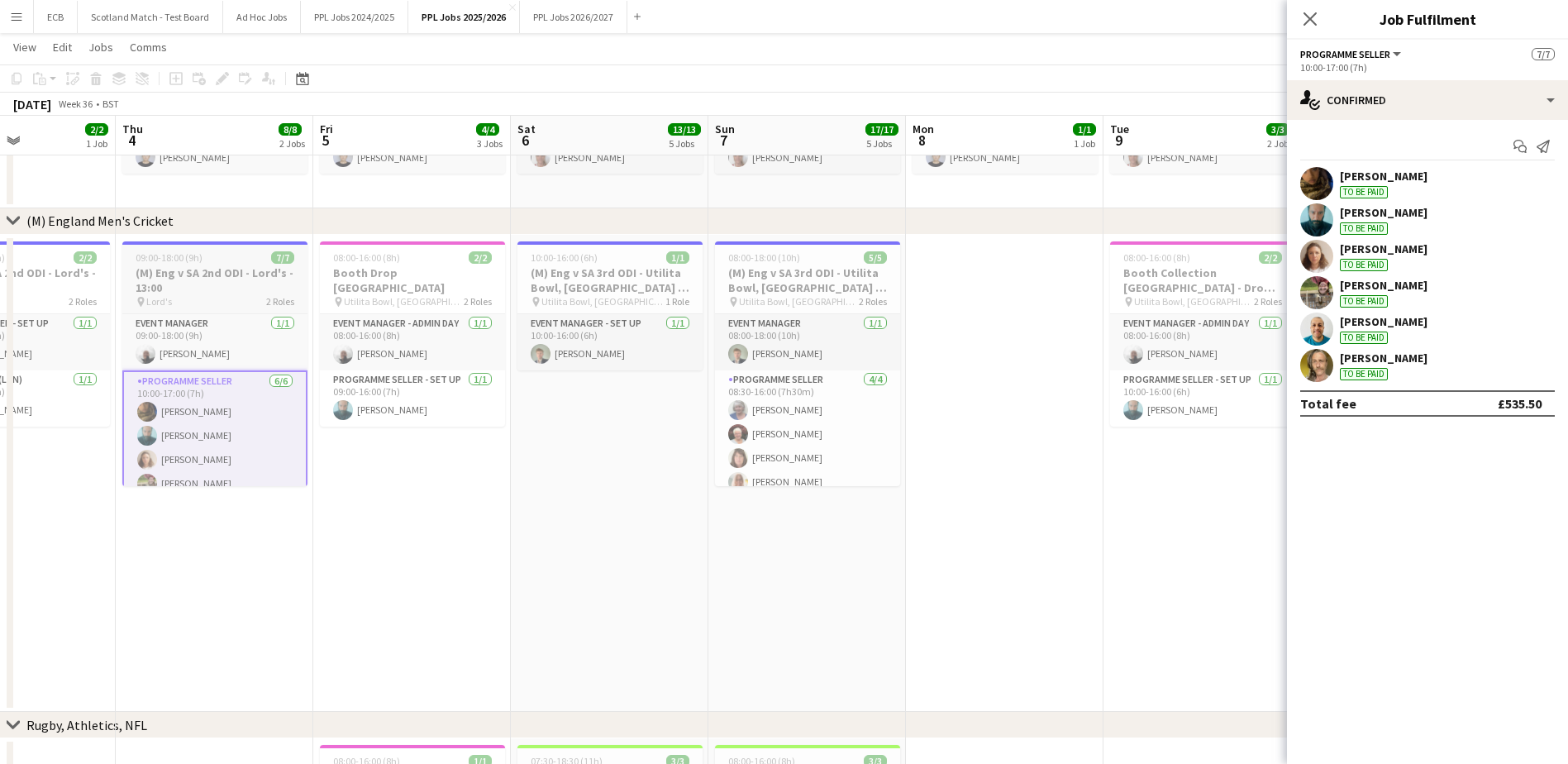
click at [214, 269] on h3 "(M) Eng v SA 2nd ODI - Lord's - 13:00" at bounding box center [215, 280] width 185 height 30
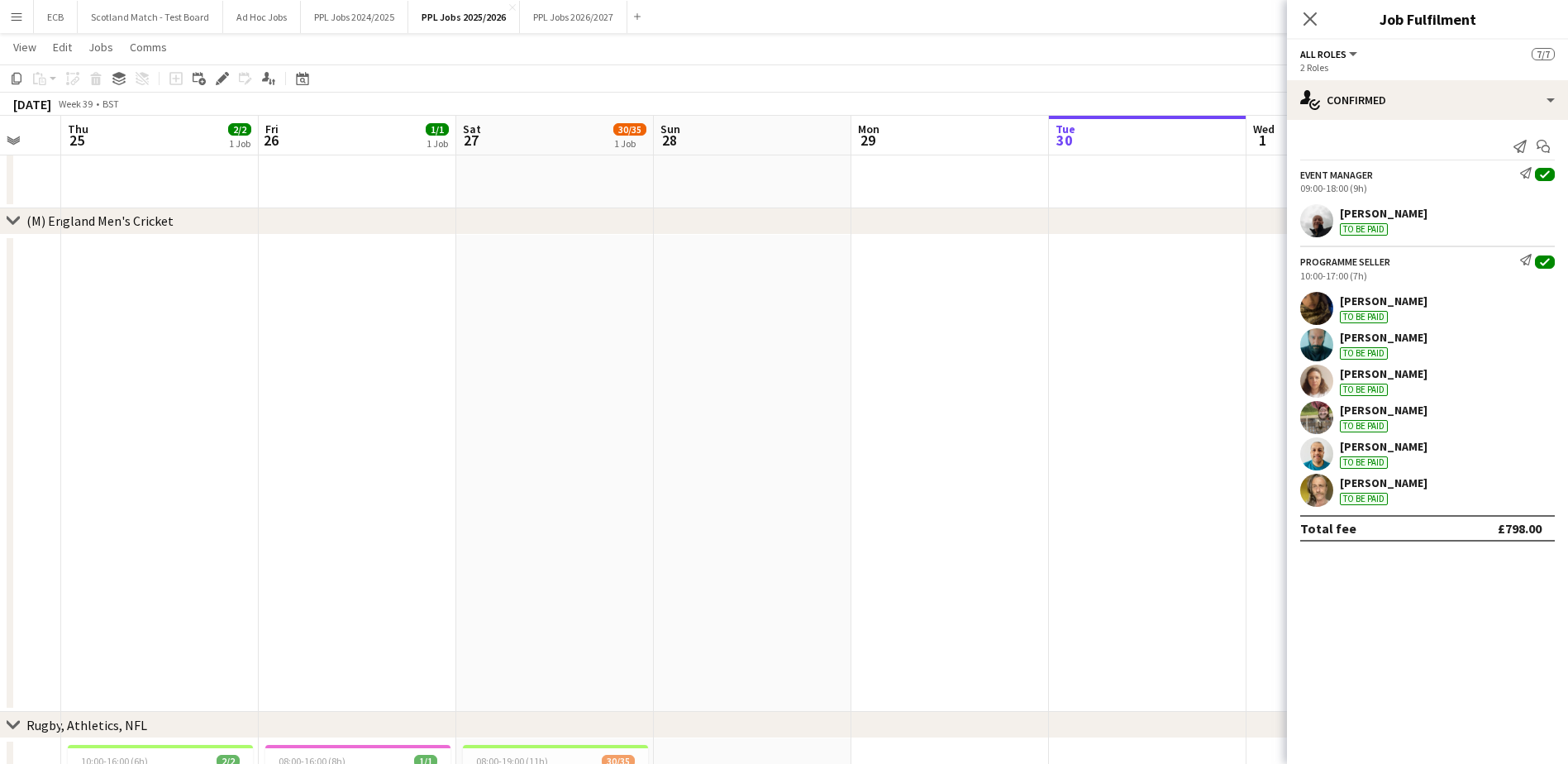
scroll to position [0, 532]
click at [1078, 268] on app-date-cell at bounding box center [1147, 473] width 198 height 478
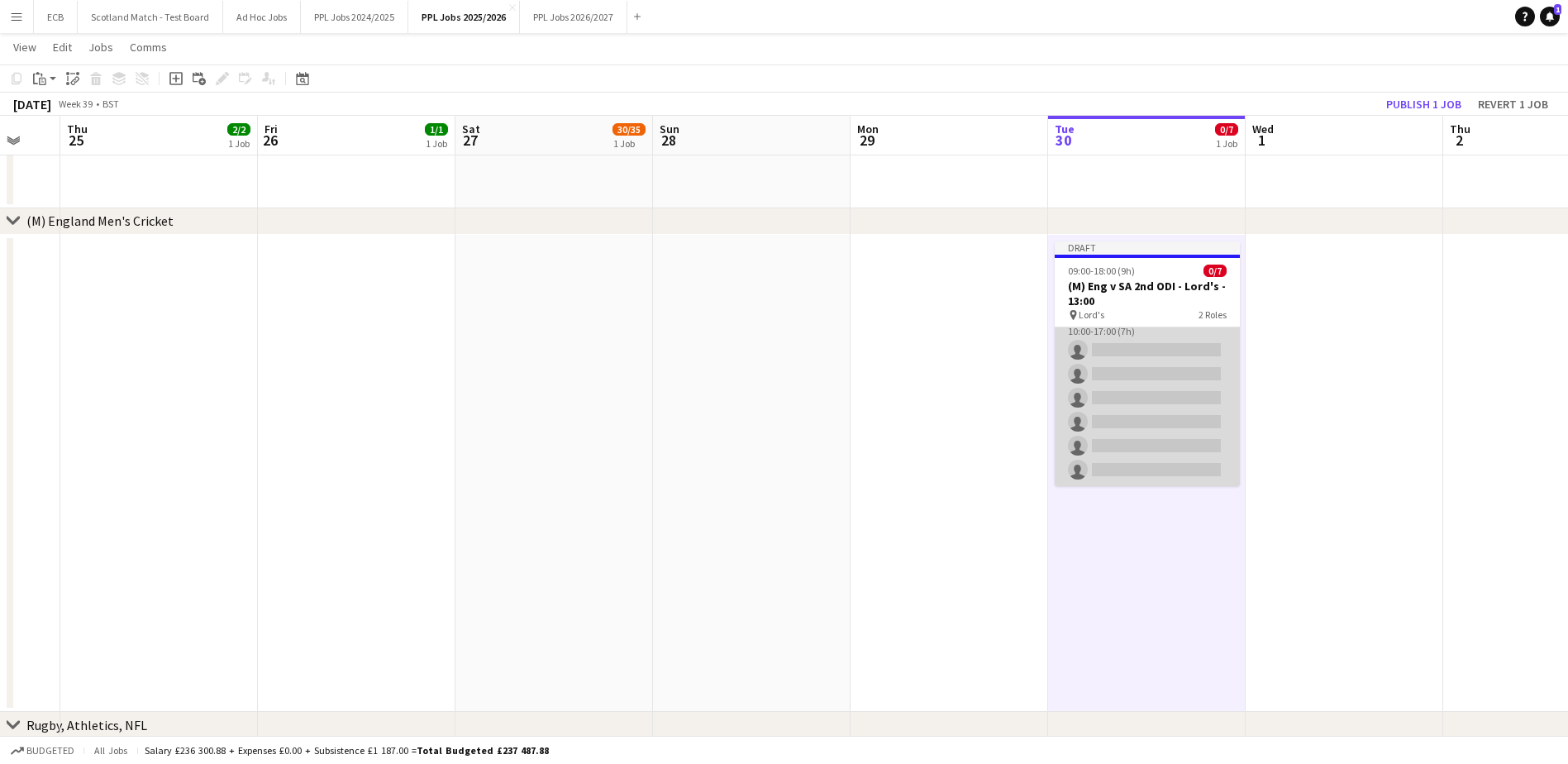
scroll to position [0, 0]
click at [1116, 394] on app-card-role "Programme Seller 0/6 10:00-17:00 (7h) single-neutral-actions single-neutral-act…" at bounding box center [1148, 471] width 185 height 176
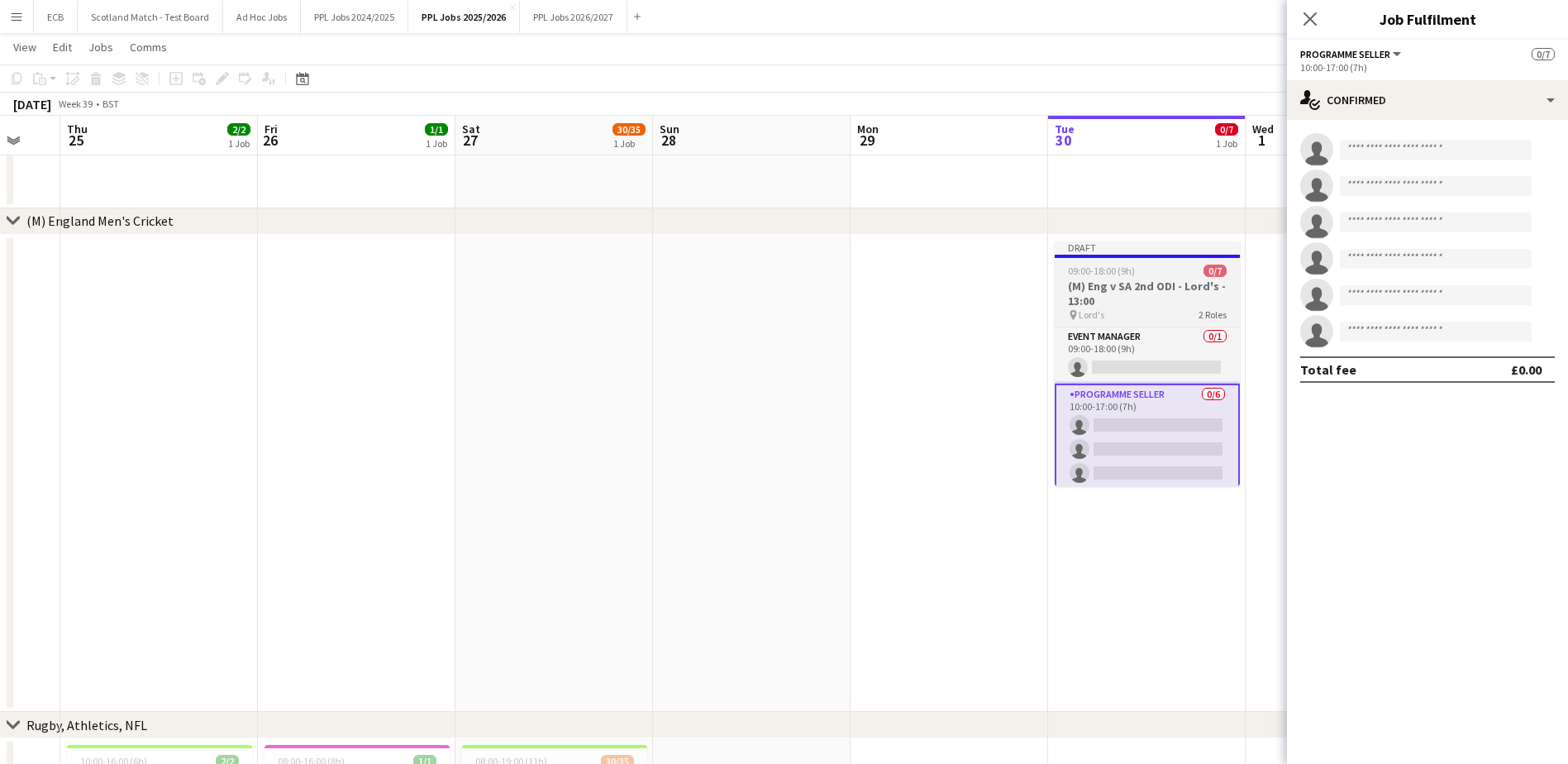
click at [1113, 261] on app-job-card "Draft 09:00-18:00 (9h) 0/7 (M) Eng v SA 2nd ODI - Lord's - 13:00 pin Lord's 2 R…" at bounding box center [1148, 363] width 185 height 244
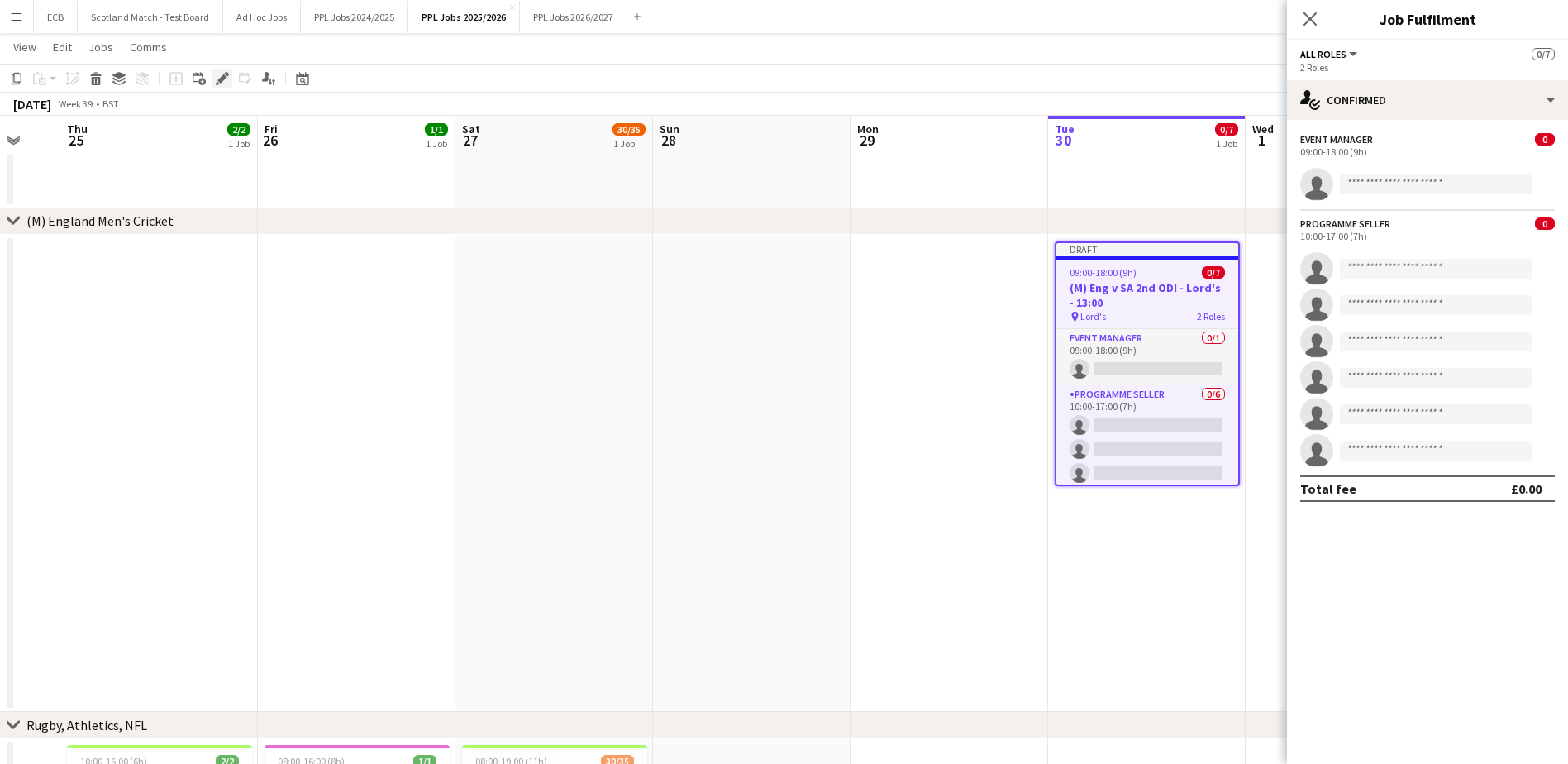
click at [216, 75] on icon "Edit" at bounding box center [222, 78] width 14 height 14
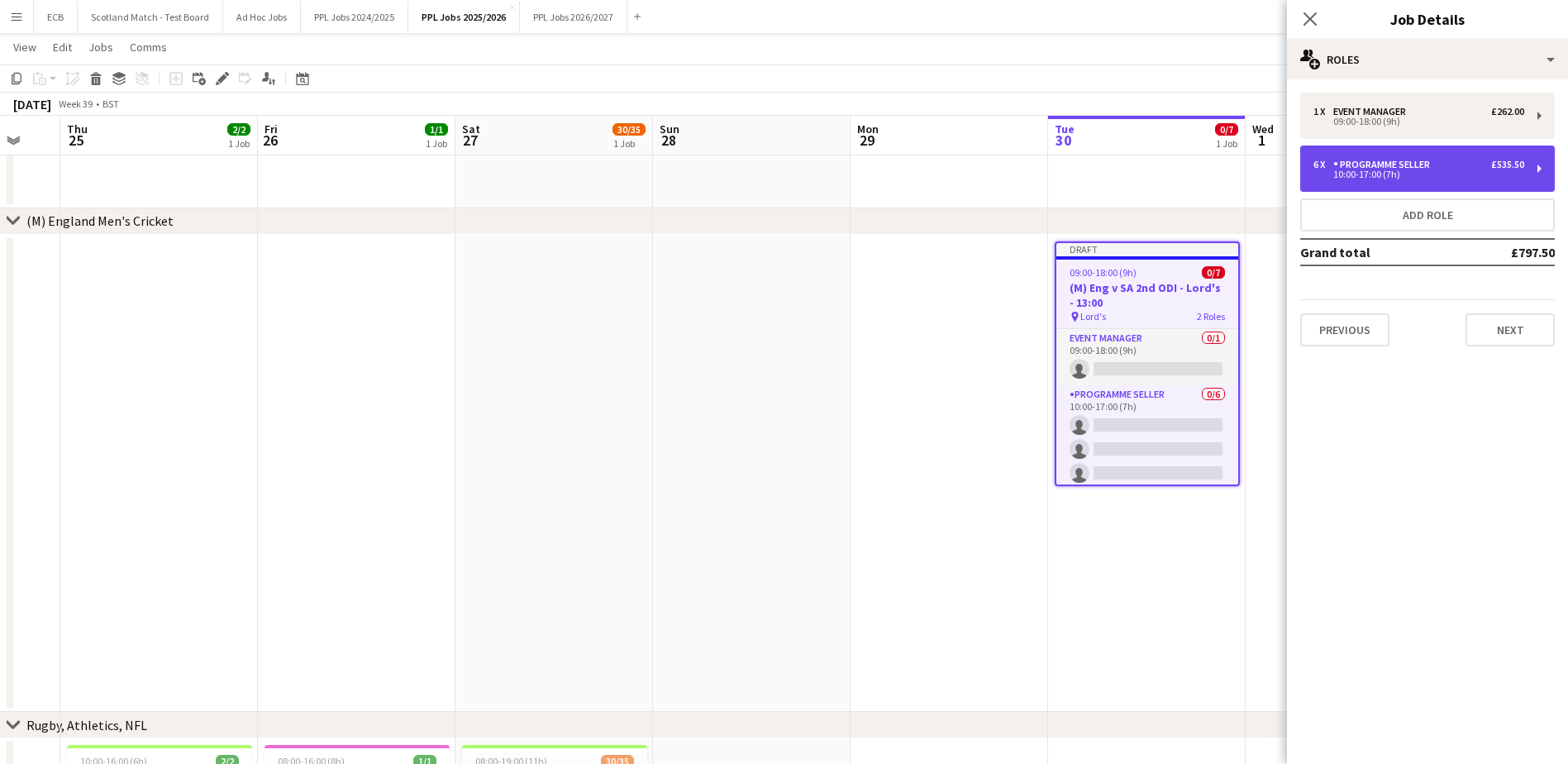
click at [1456, 163] on div "6 x Programme Seller £535.50" at bounding box center [1419, 164] width 211 height 12
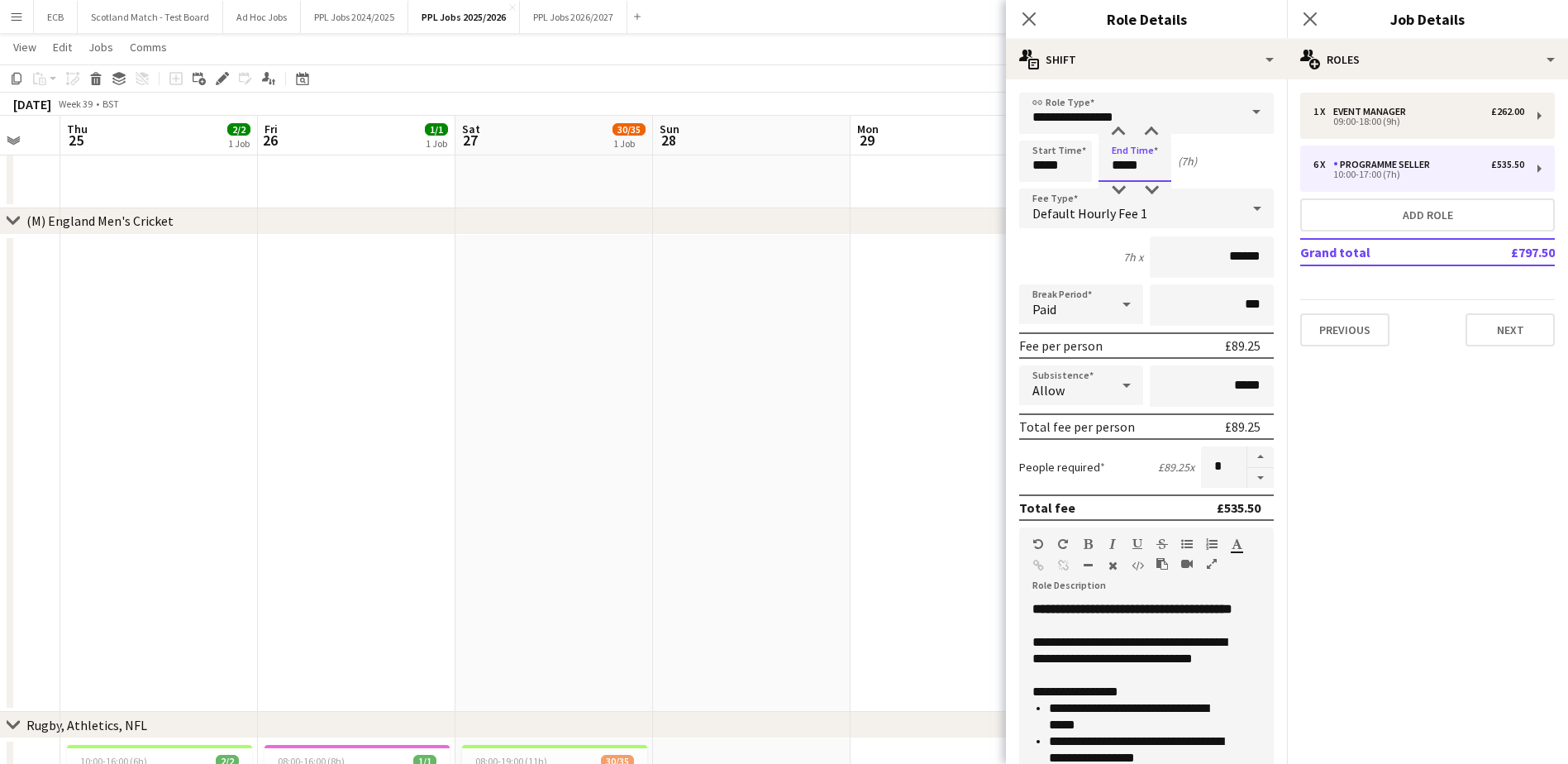
drag, startPoint x: 1151, startPoint y: 159, endPoint x: 1070, endPoint y: 163, distance: 81.1
click at [1070, 163] on div "Start Time ***** End Time ***** (7h)" at bounding box center [1147, 160] width 255 height 42
click at [1124, 186] on div at bounding box center [1119, 189] width 33 height 16
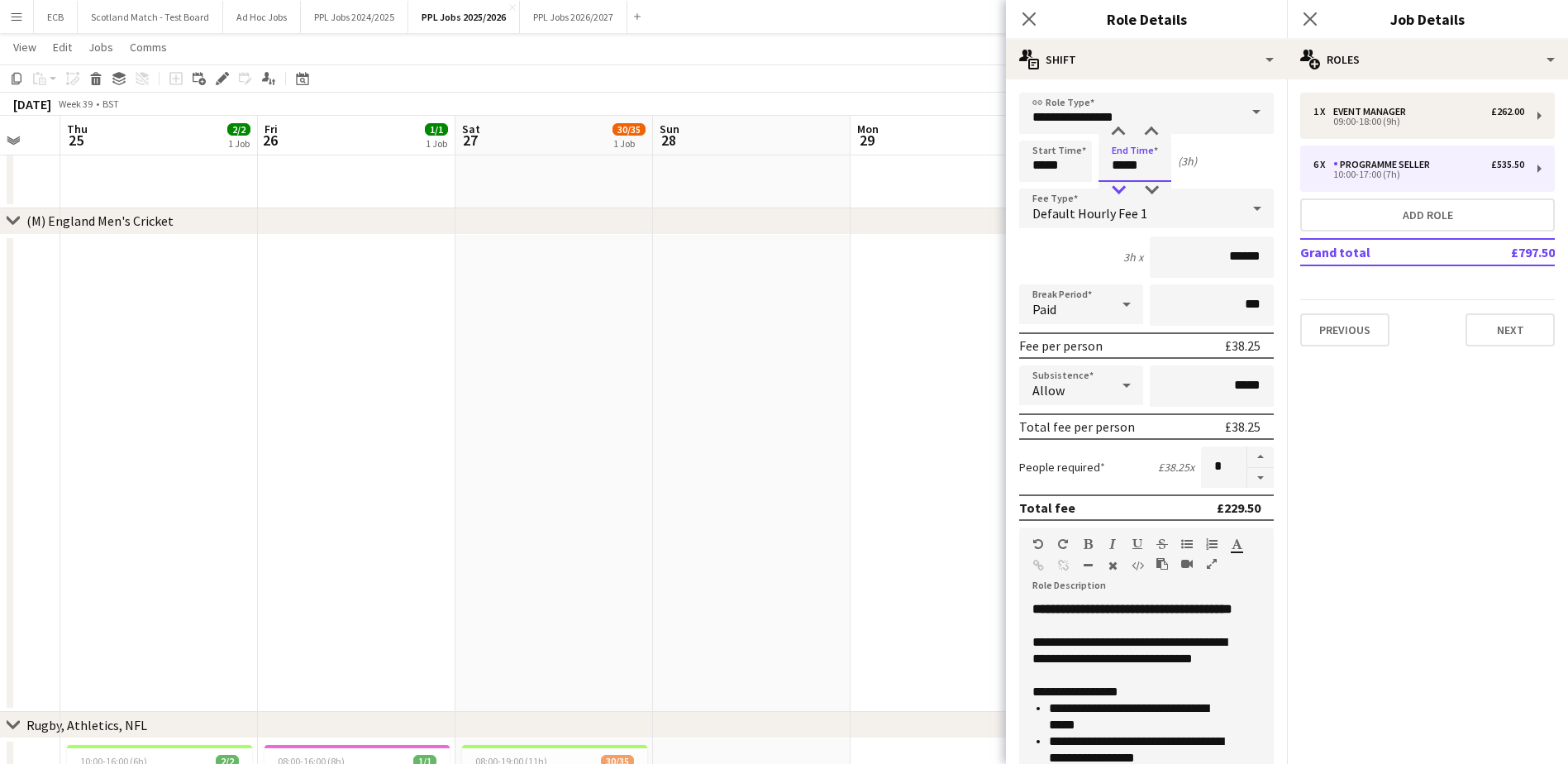
click at [1124, 186] on div at bounding box center [1119, 189] width 33 height 16
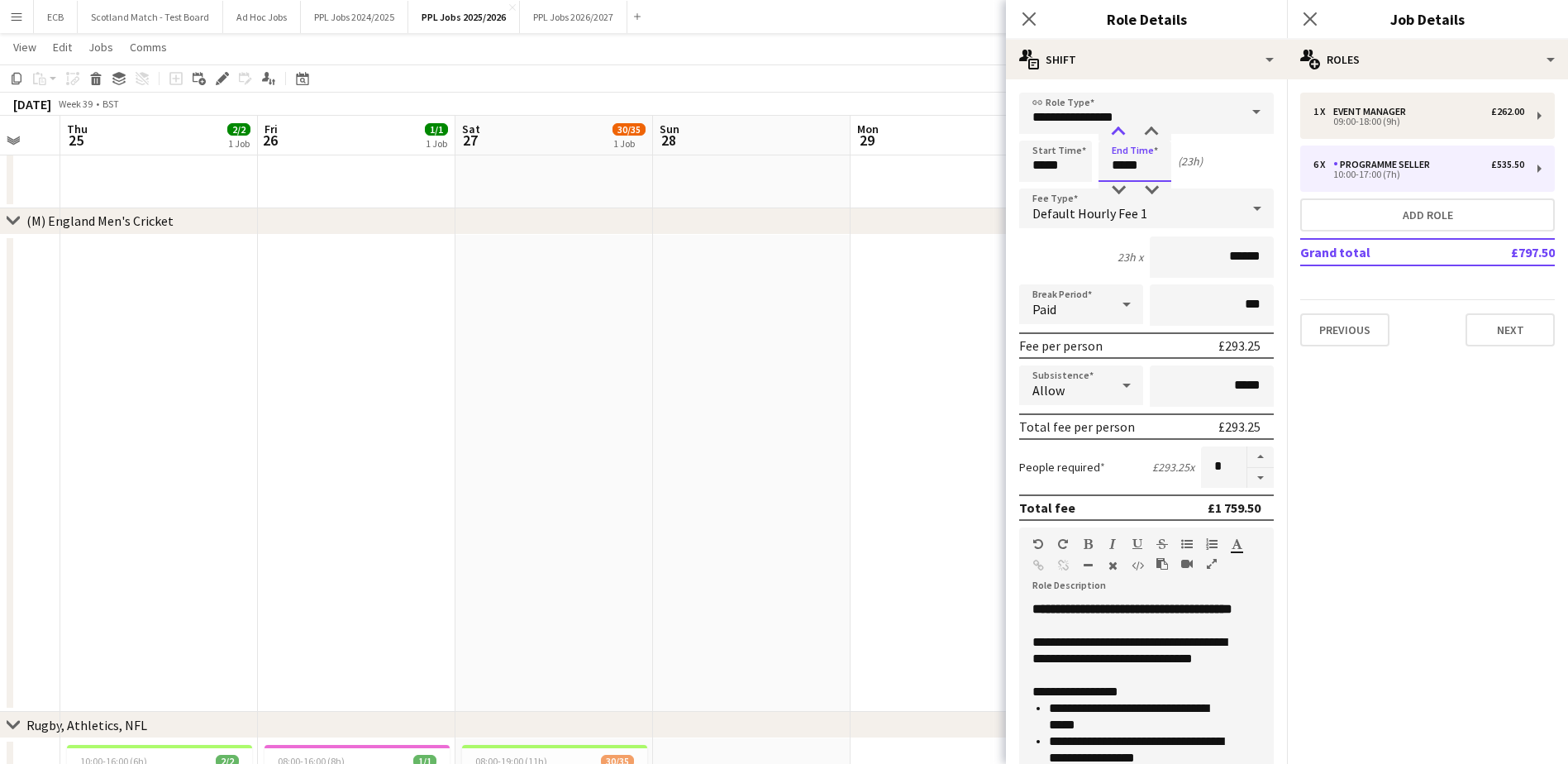
click at [1112, 129] on div at bounding box center [1119, 131] width 33 height 16
type input "*****"
click at [1123, 134] on div at bounding box center [1119, 131] width 33 height 16
drag, startPoint x: 1209, startPoint y: 255, endPoint x: 1252, endPoint y: 254, distance: 43.0
click at [1252, 254] on input "******" at bounding box center [1212, 257] width 124 height 42
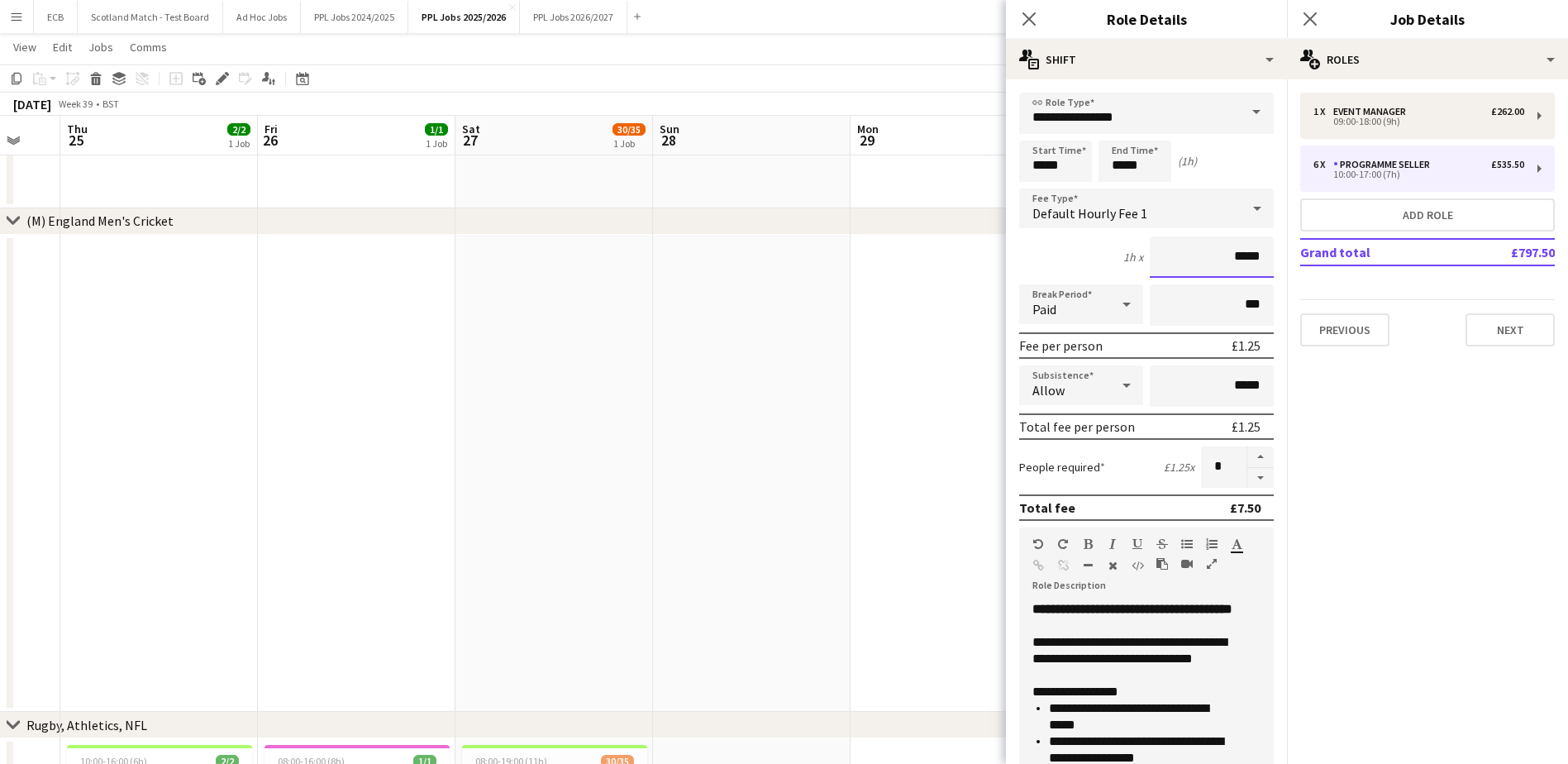
type input "*****"
click at [1073, 262] on div "1h x *****" at bounding box center [1147, 257] width 255 height 42
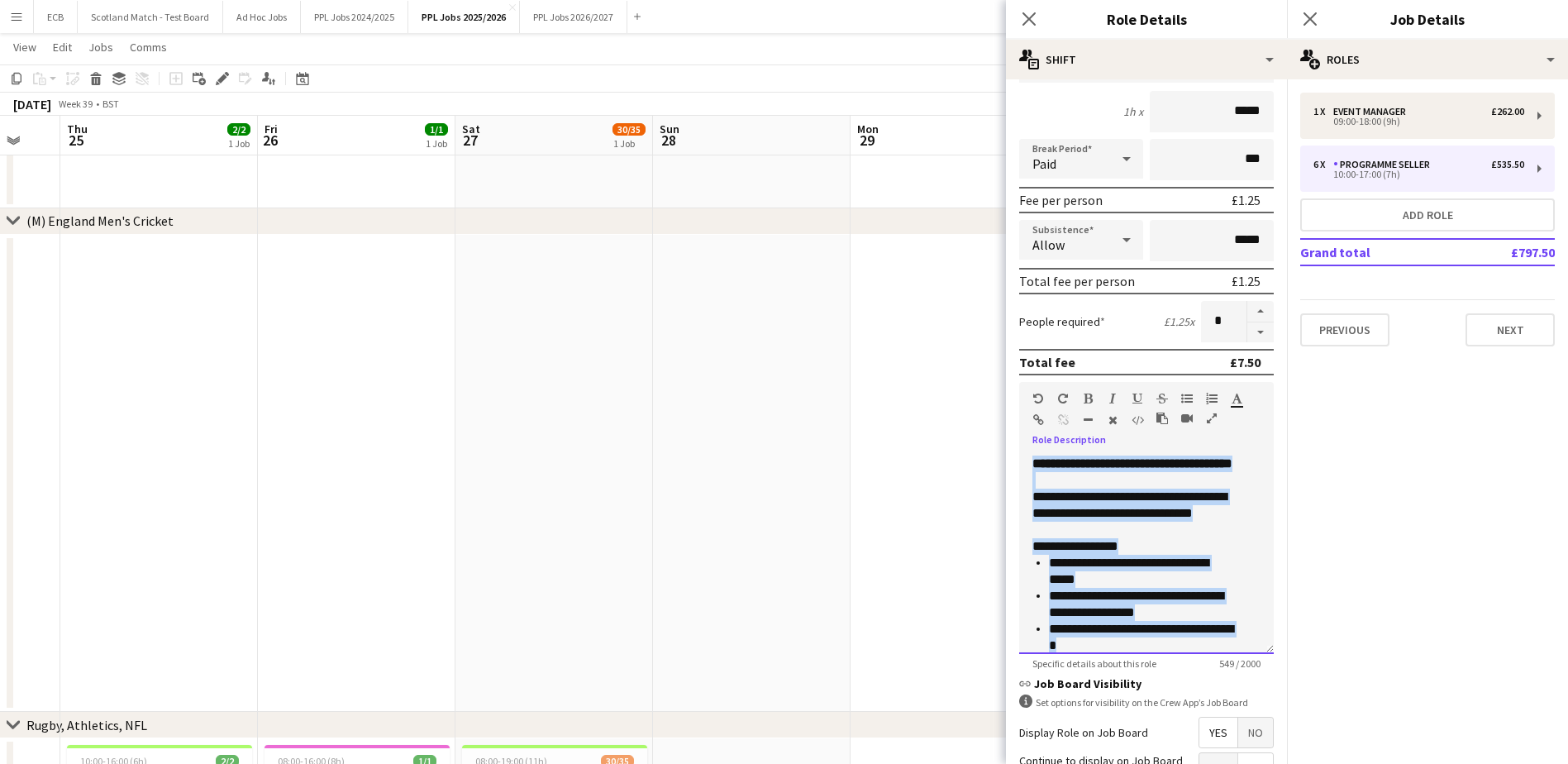
scroll to position [228, 0]
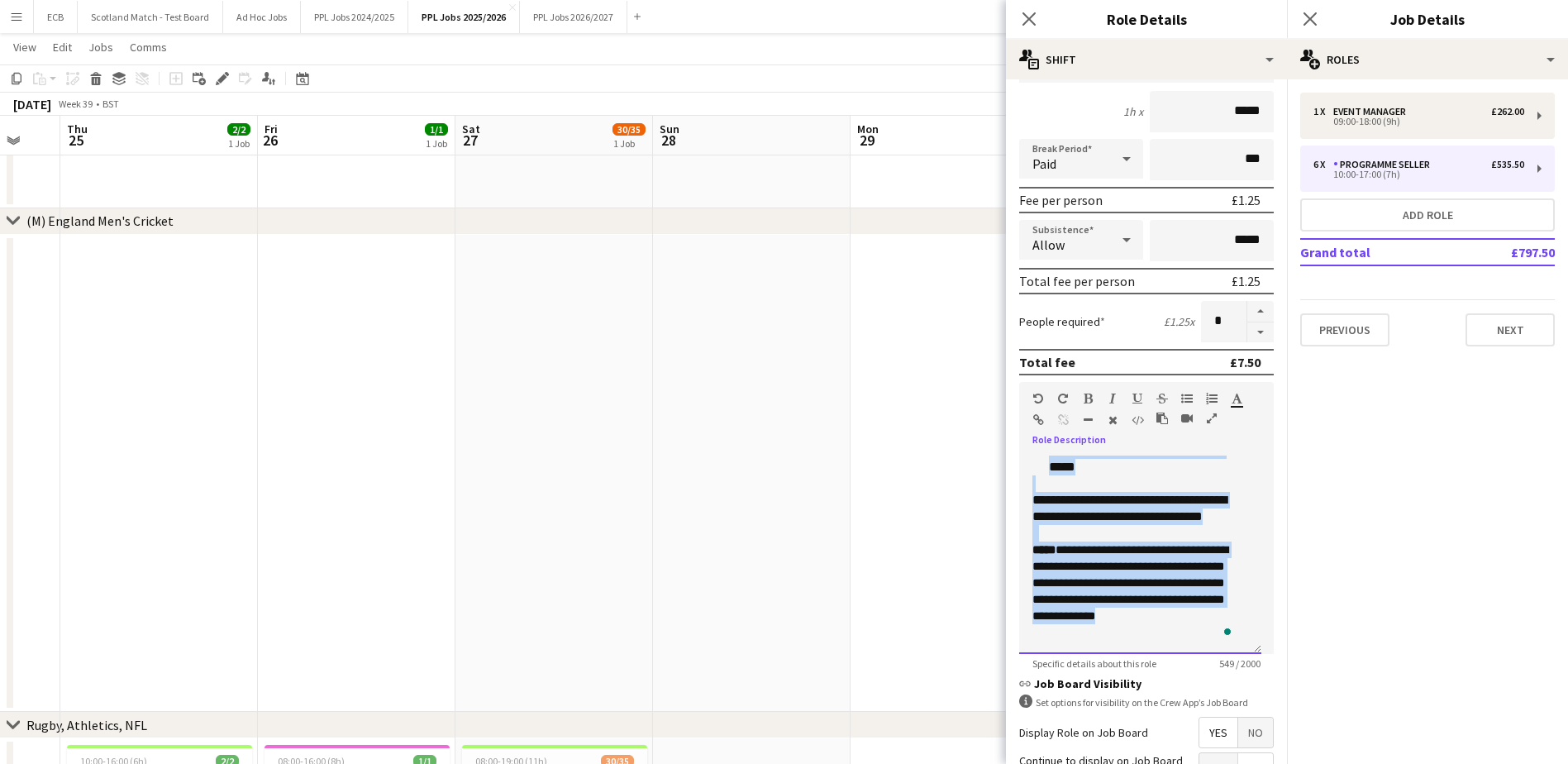
drag, startPoint x: 1035, startPoint y: 465, endPoint x: 1210, endPoint y: 685, distance: 281.1
click at [1210, 685] on form "**********" at bounding box center [1146, 437] width 281 height 979
click at [1210, 685] on h3 "link Job Board Visibility" at bounding box center [1147, 683] width 255 height 14
click at [1089, 617] on span "**********" at bounding box center [1130, 582] width 196 height 77
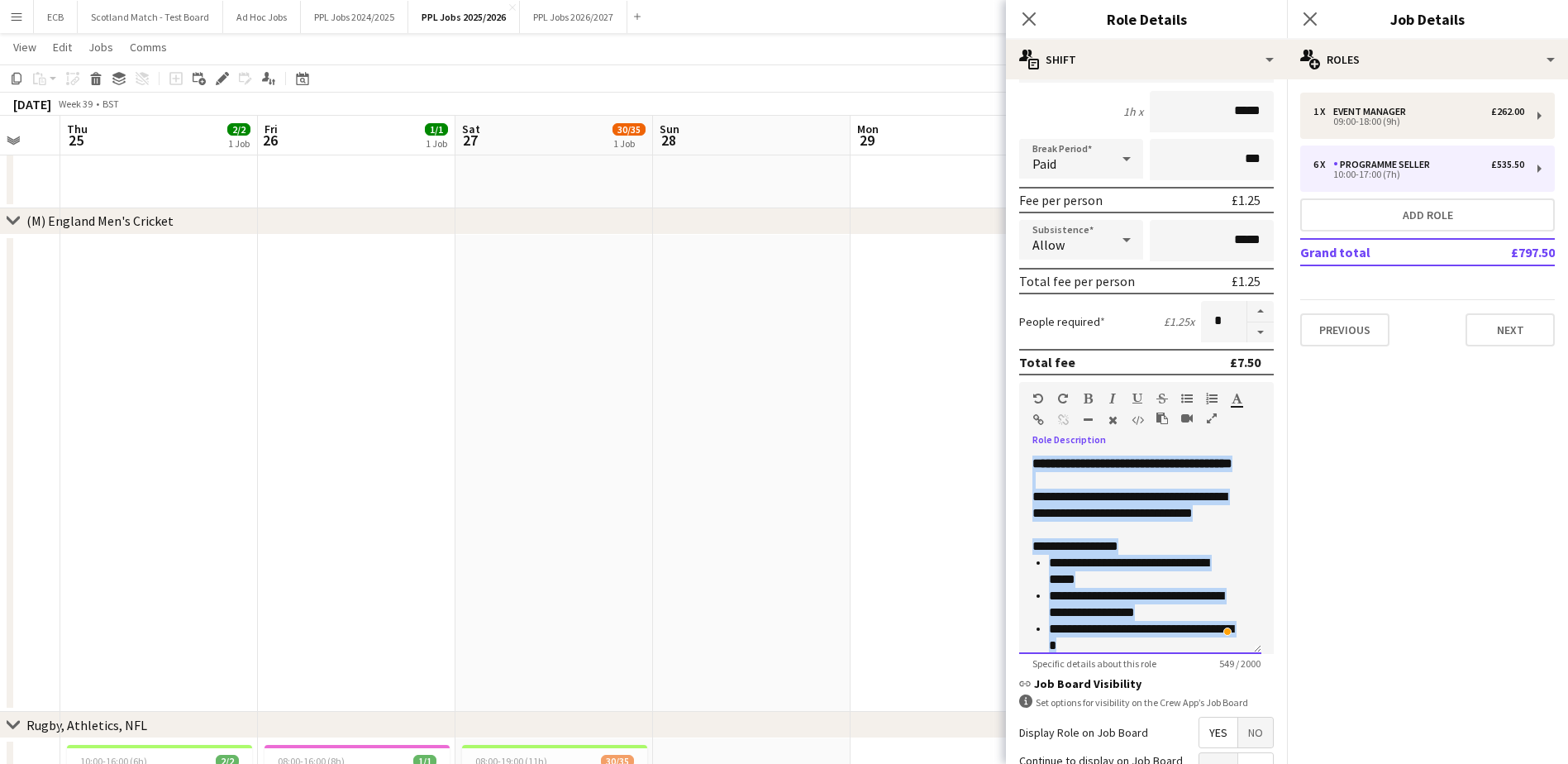
drag, startPoint x: 1063, startPoint y: 633, endPoint x: 984, endPoint y: 411, distance: 235.6
click at [984, 411] on body "Menu Boards Boards Boards All jobs Status Workforce Workforce My Workforce Recr…" at bounding box center [784, 668] width 1568 height 1784
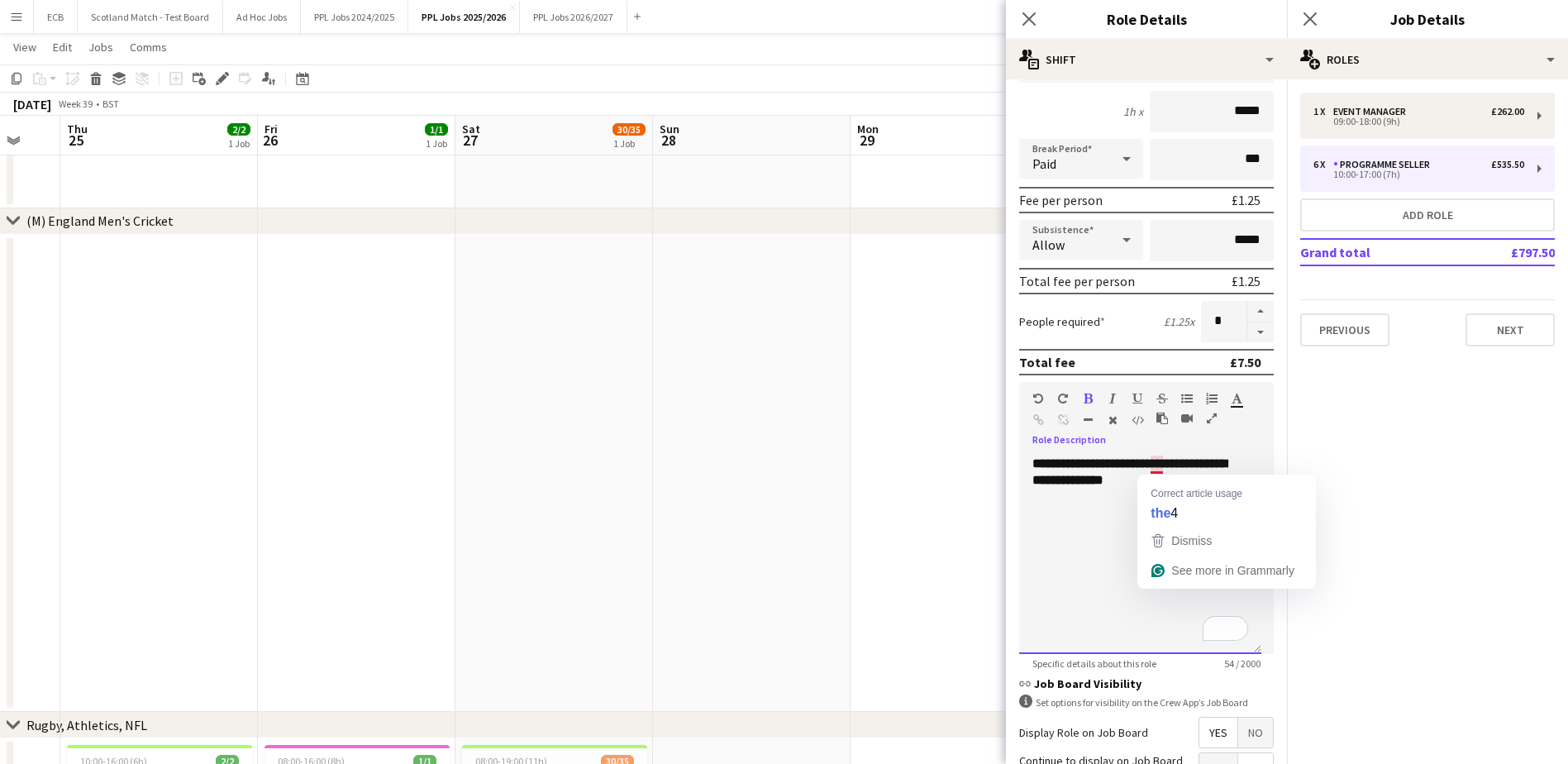
click at [1162, 459] on b "**********" at bounding box center [1129, 471] width 194 height 29
click at [1246, 478] on p "**********" at bounding box center [1140, 472] width 215 height 33
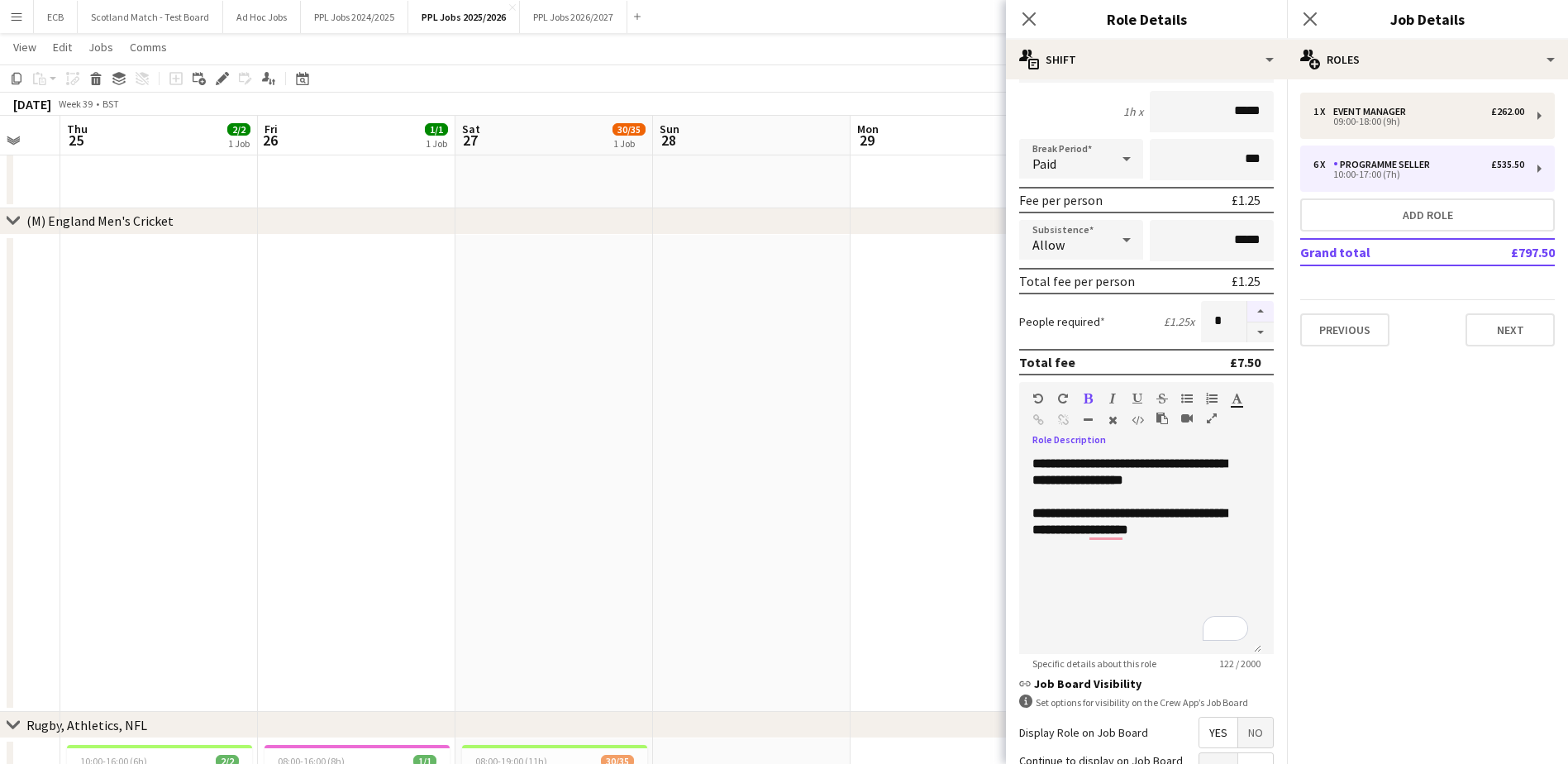
click at [1248, 312] on button "button" at bounding box center [1260, 311] width 26 height 21
click at [1251, 332] on button "button" at bounding box center [1260, 332] width 26 height 20
type input "*"
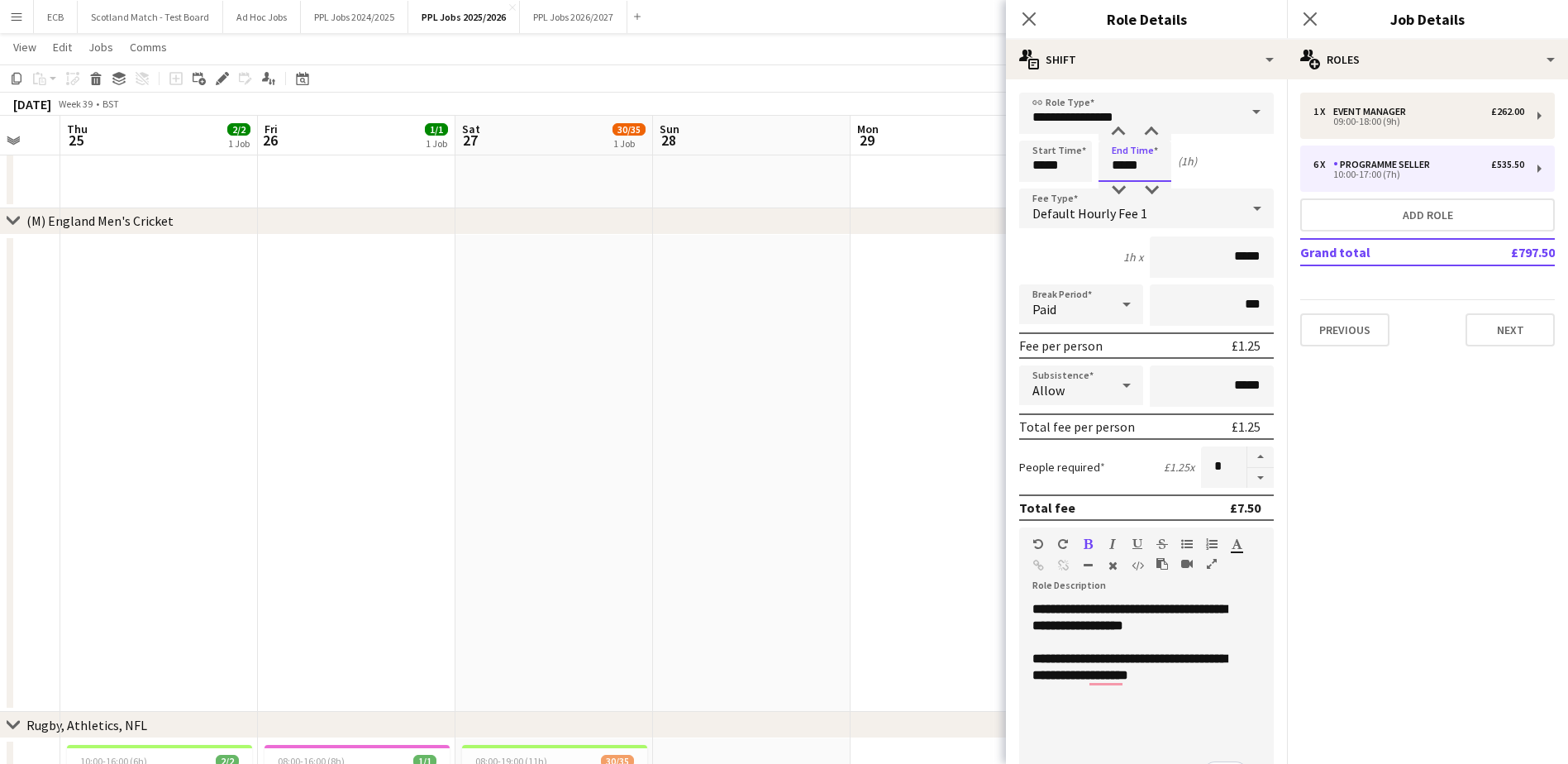
click at [1158, 162] on input "*****" at bounding box center [1134, 160] width 72 height 42
click at [1115, 127] on div at bounding box center [1119, 131] width 33 height 16
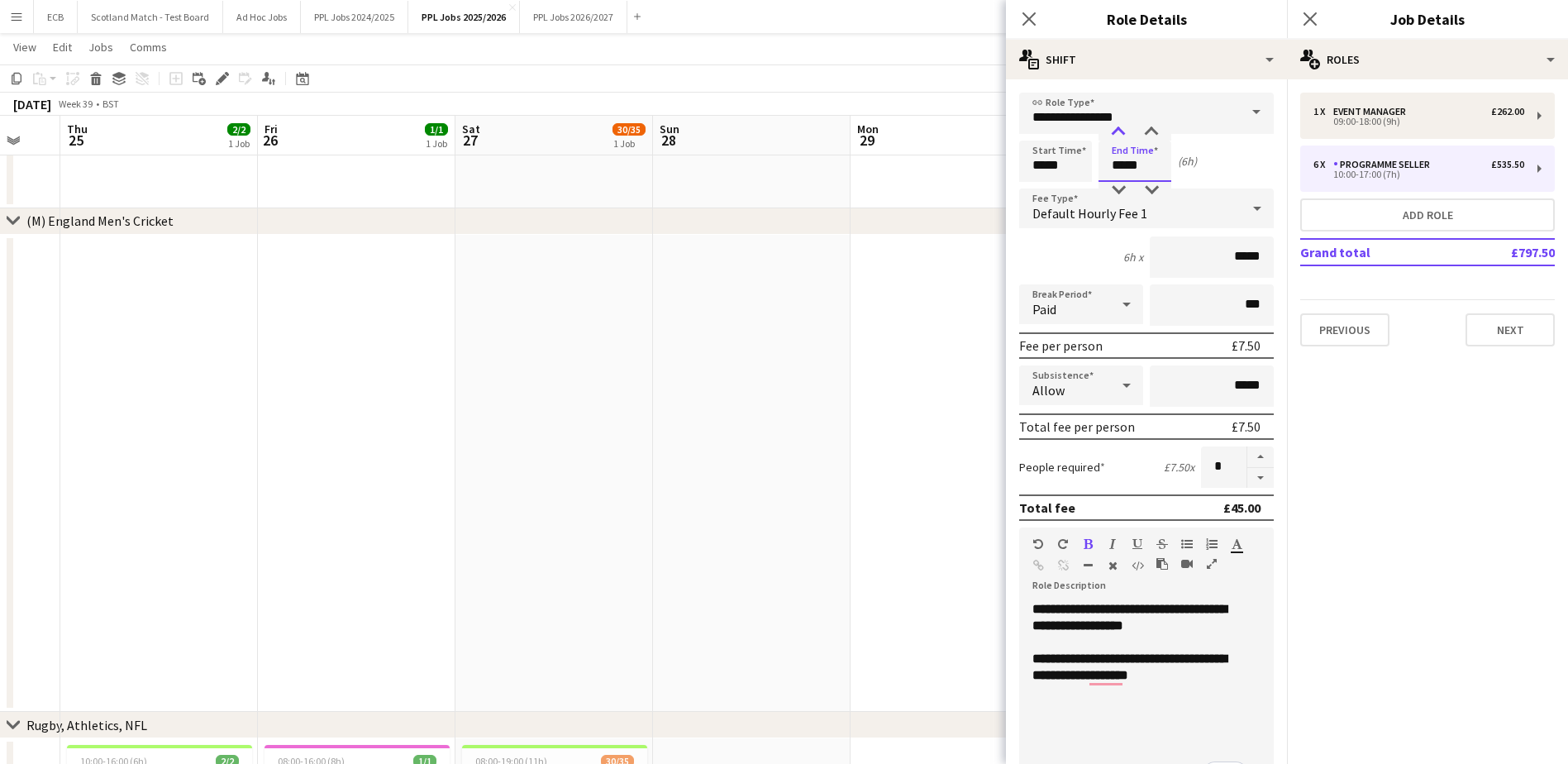
click at [1115, 127] on div at bounding box center [1119, 131] width 33 height 16
type input "*****"
click at [1115, 127] on div at bounding box center [1119, 131] width 33 height 16
click at [1217, 169] on div "Start Time ***** End Time ***** (7h)" at bounding box center [1147, 160] width 255 height 42
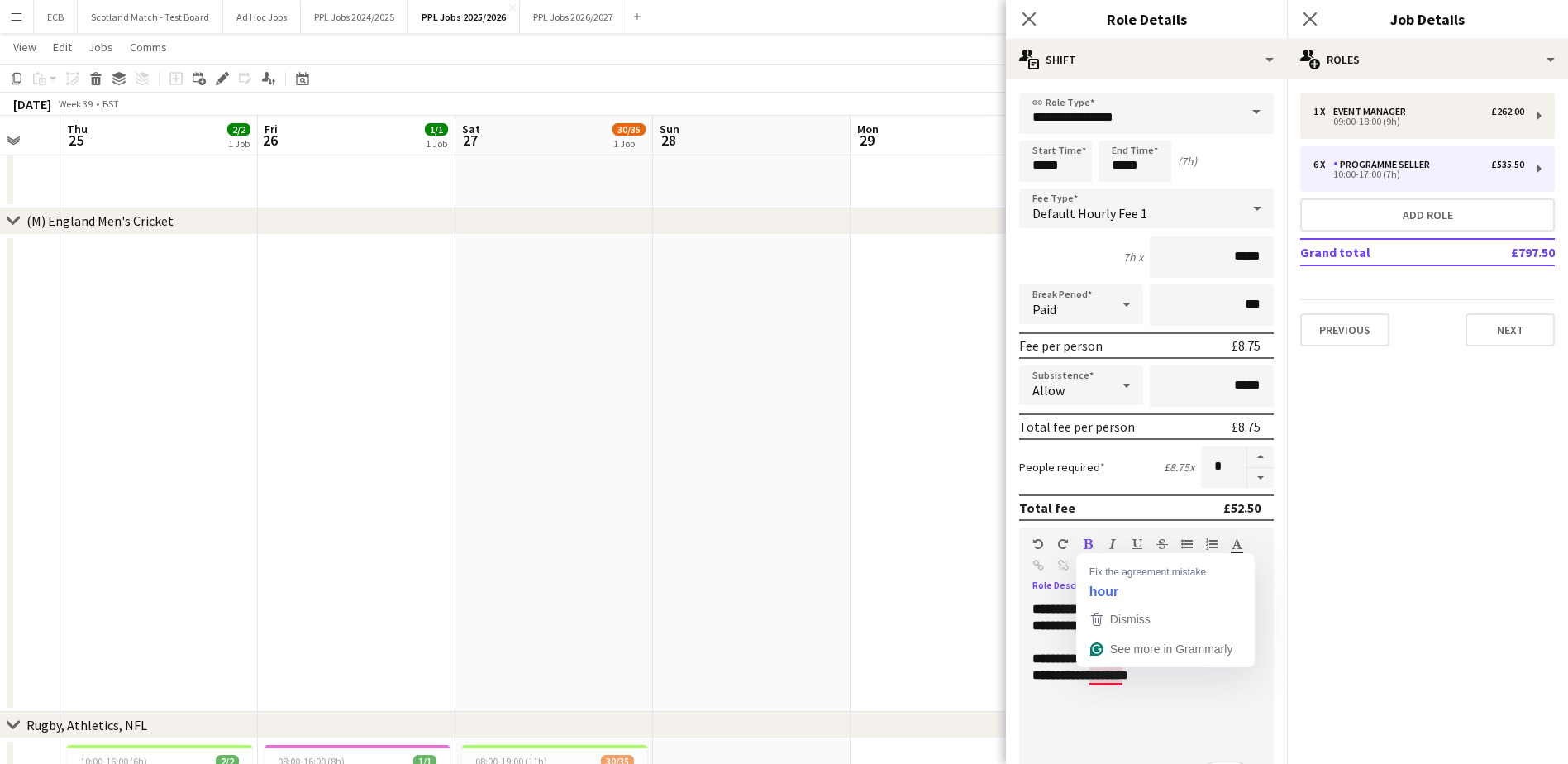
click at [1114, 677] on b "**********" at bounding box center [1129, 666] width 194 height 29
click at [1180, 679] on p "**********" at bounding box center [1140, 666] width 215 height 33
click at [912, 382] on app-date-cell at bounding box center [950, 473] width 198 height 478
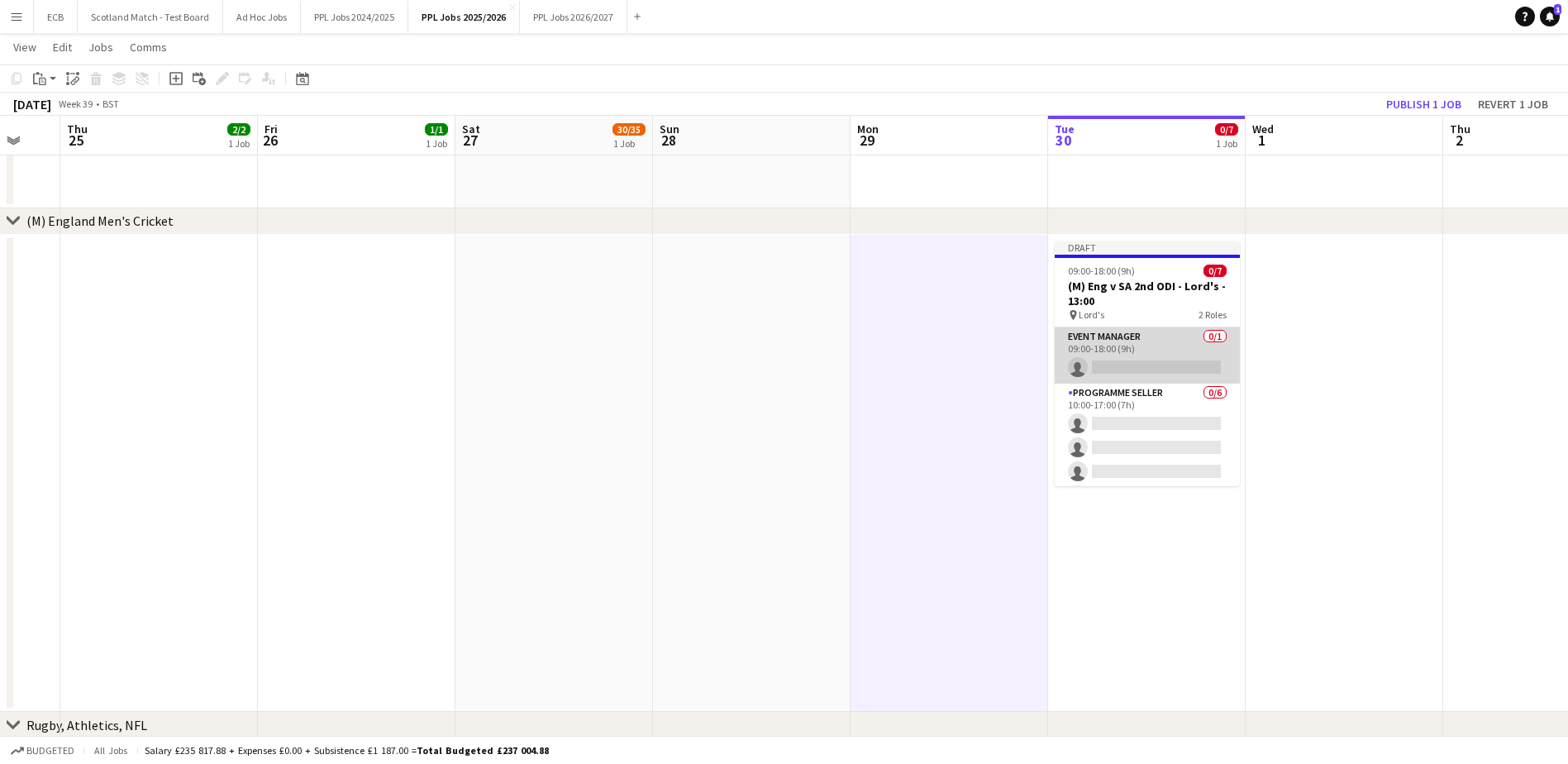
click at [1172, 350] on app-card-role "Event Manager 0/1 09:00-18:00 (9h) single-neutral-actions" at bounding box center [1148, 355] width 185 height 56
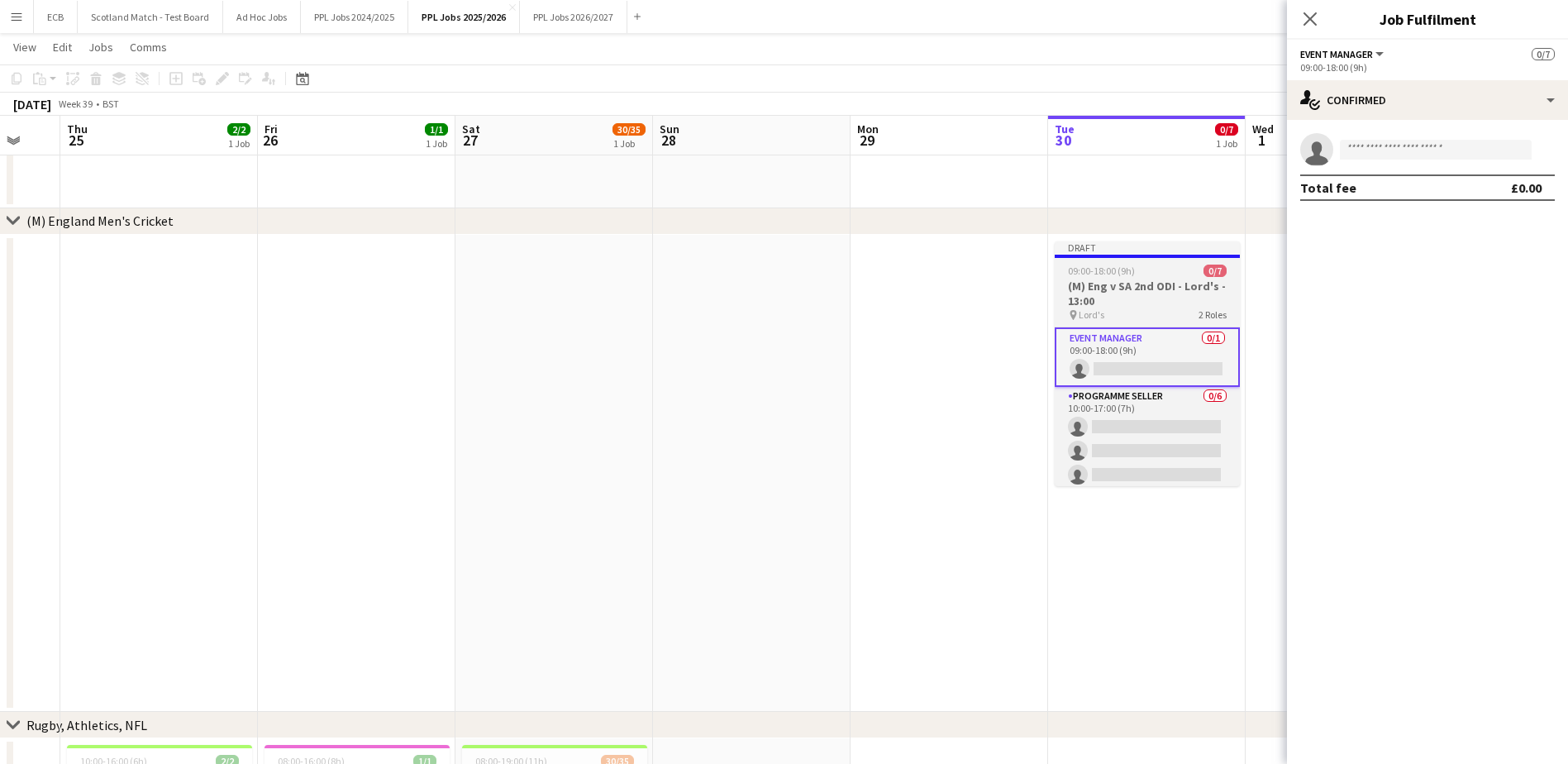
click at [1109, 278] on h3 "(M) Eng v SA 2nd ODI - Lord's - 13:00" at bounding box center [1148, 293] width 185 height 30
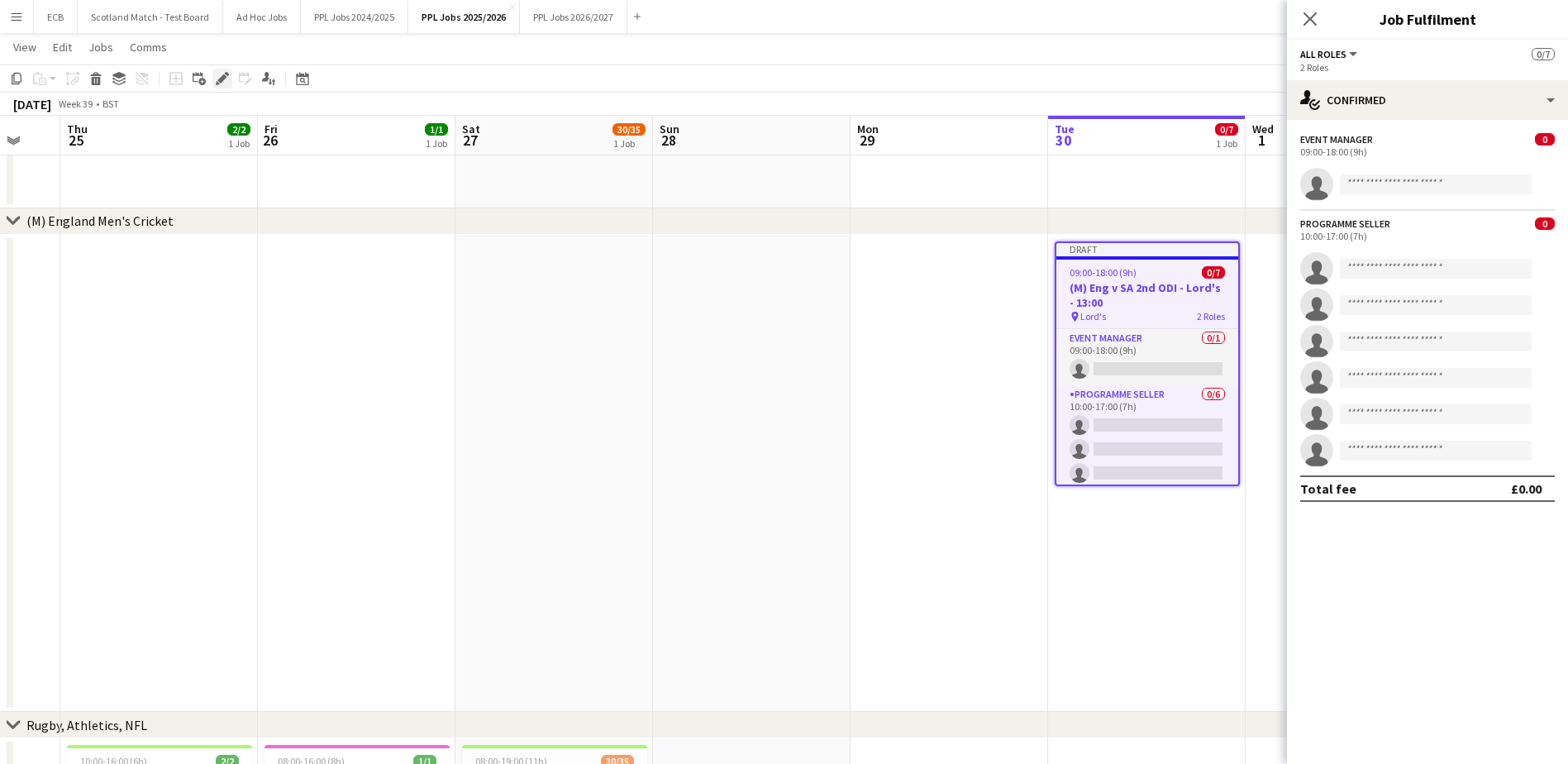
click at [216, 76] on icon "Edit" at bounding box center [222, 78] width 14 height 14
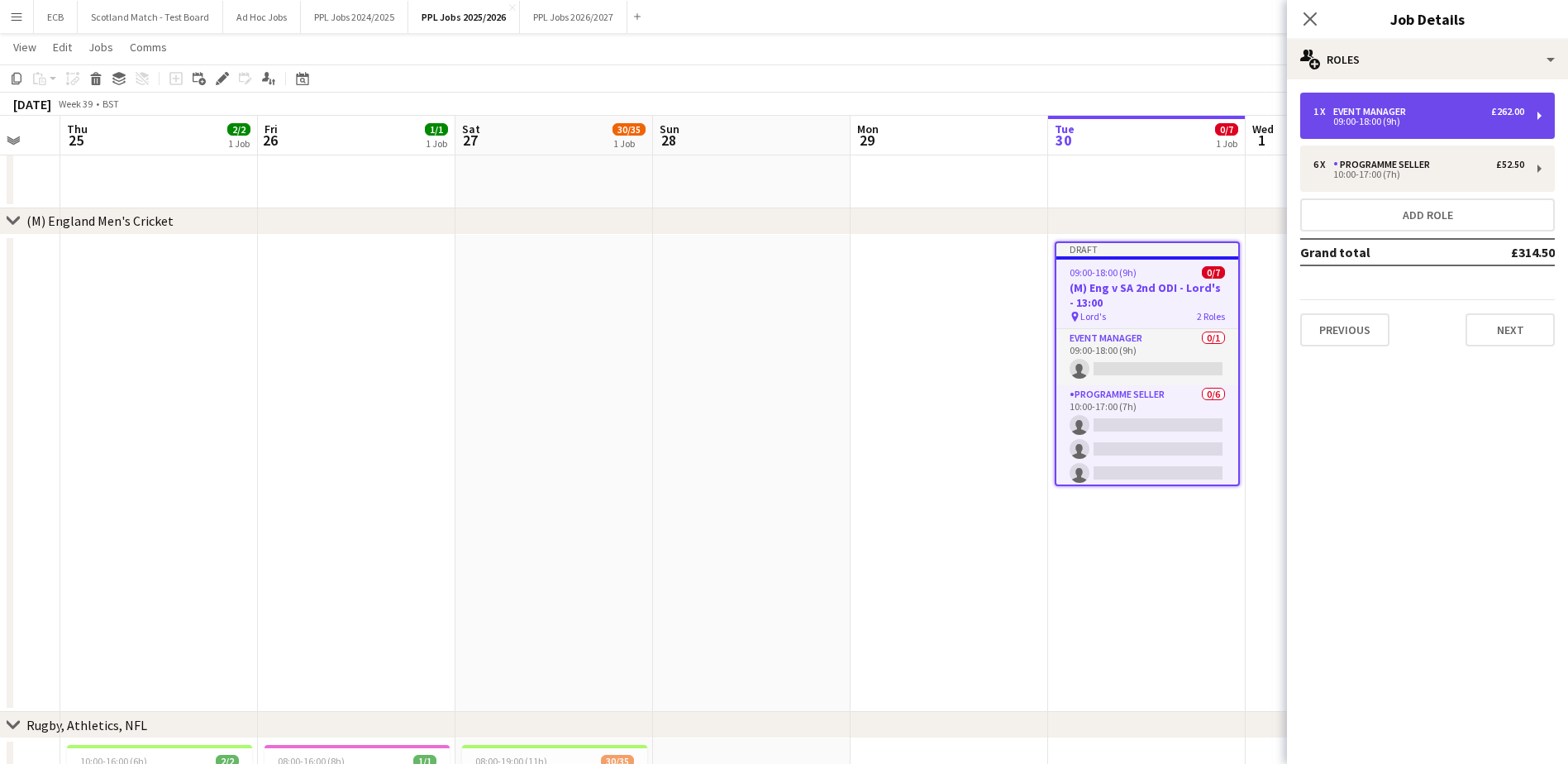
click at [1542, 112] on div "1 x Event Manager £262.00 09:00-18:00 (9h)" at bounding box center [1428, 116] width 255 height 46
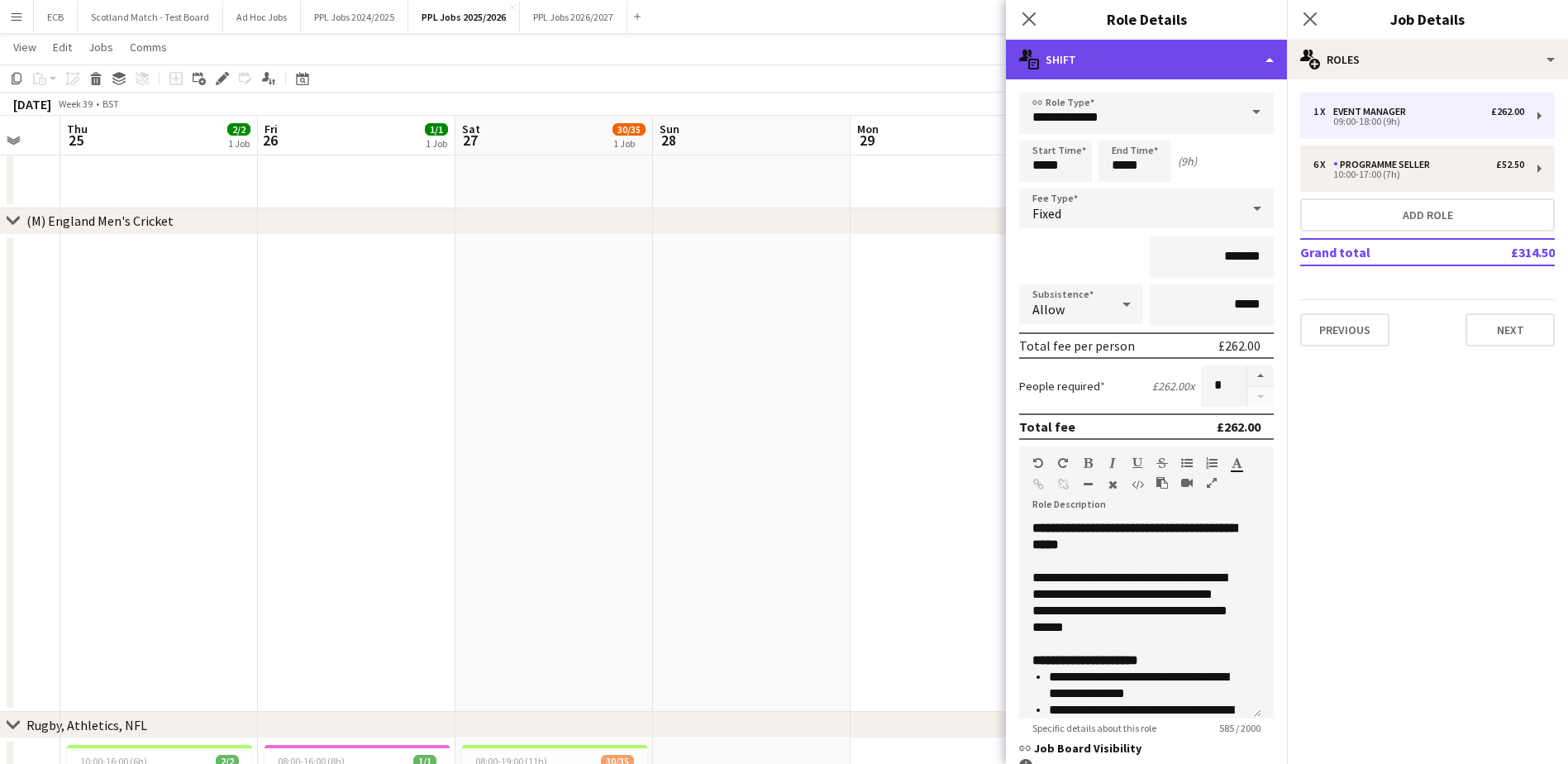
click at [1116, 70] on div "multiple-actions-text Shift" at bounding box center [1146, 59] width 281 height 40
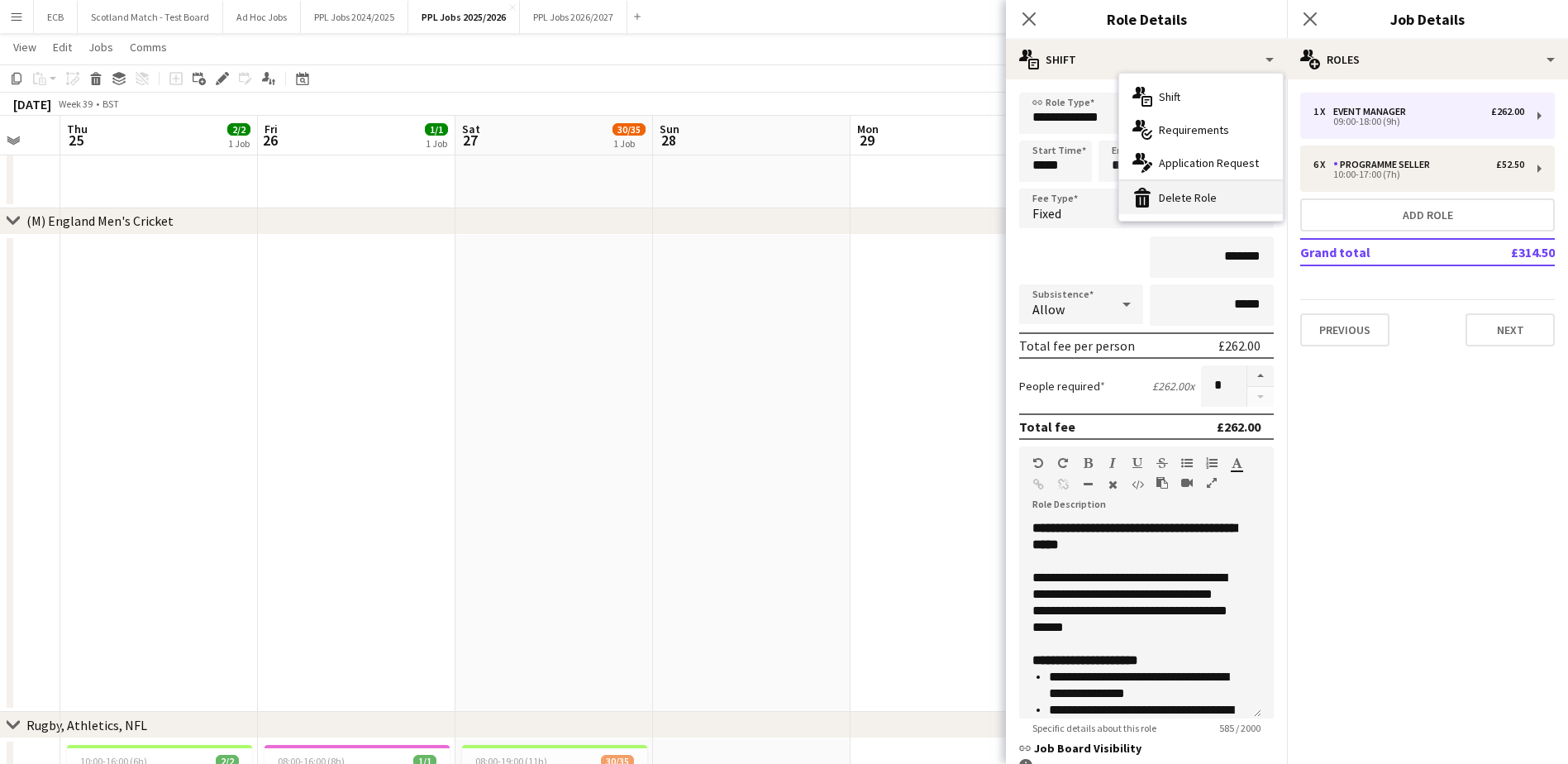
click at [1156, 197] on div "bin-2 Delete Role" at bounding box center [1201, 197] width 163 height 33
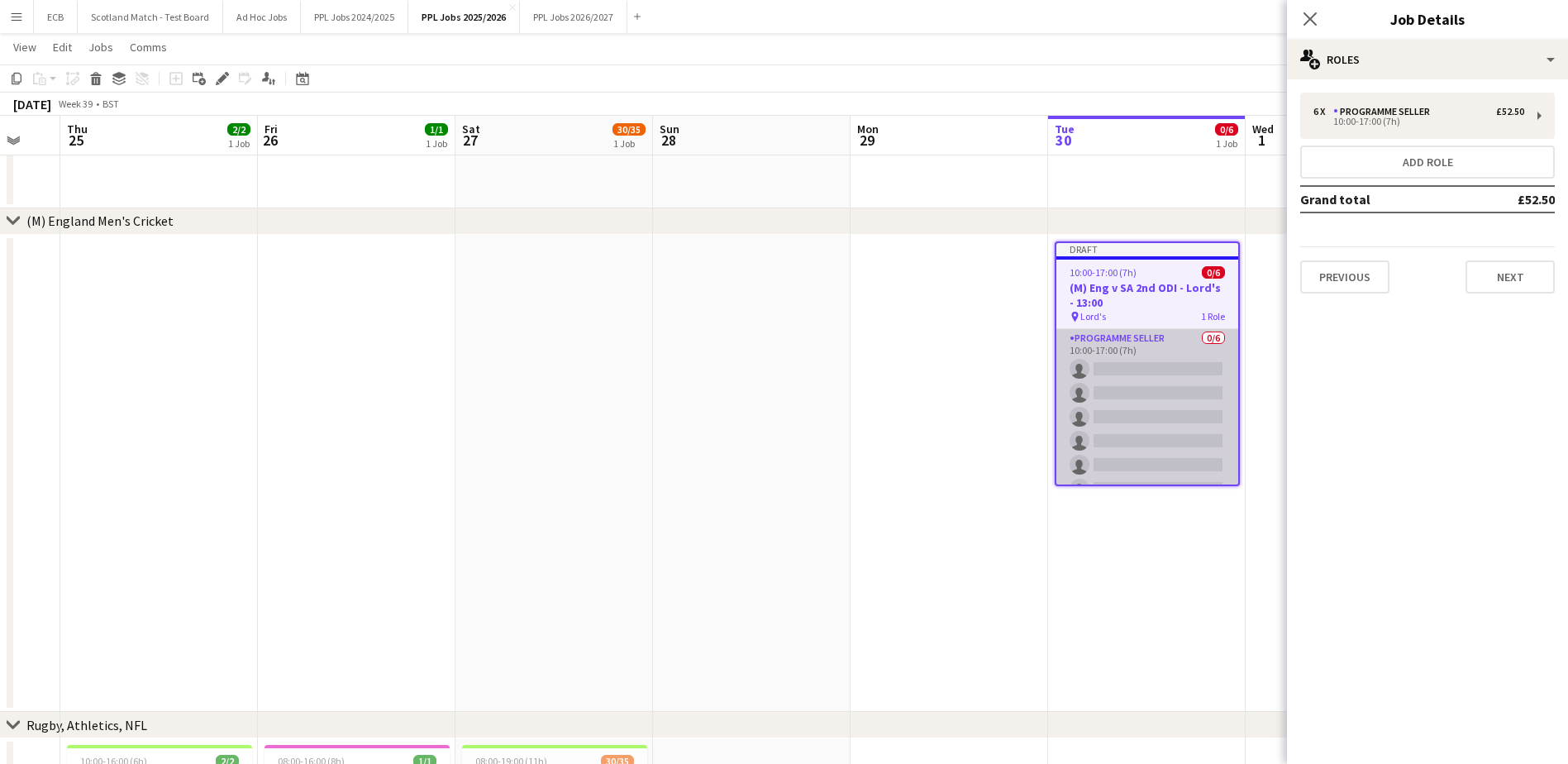
scroll to position [20, 0]
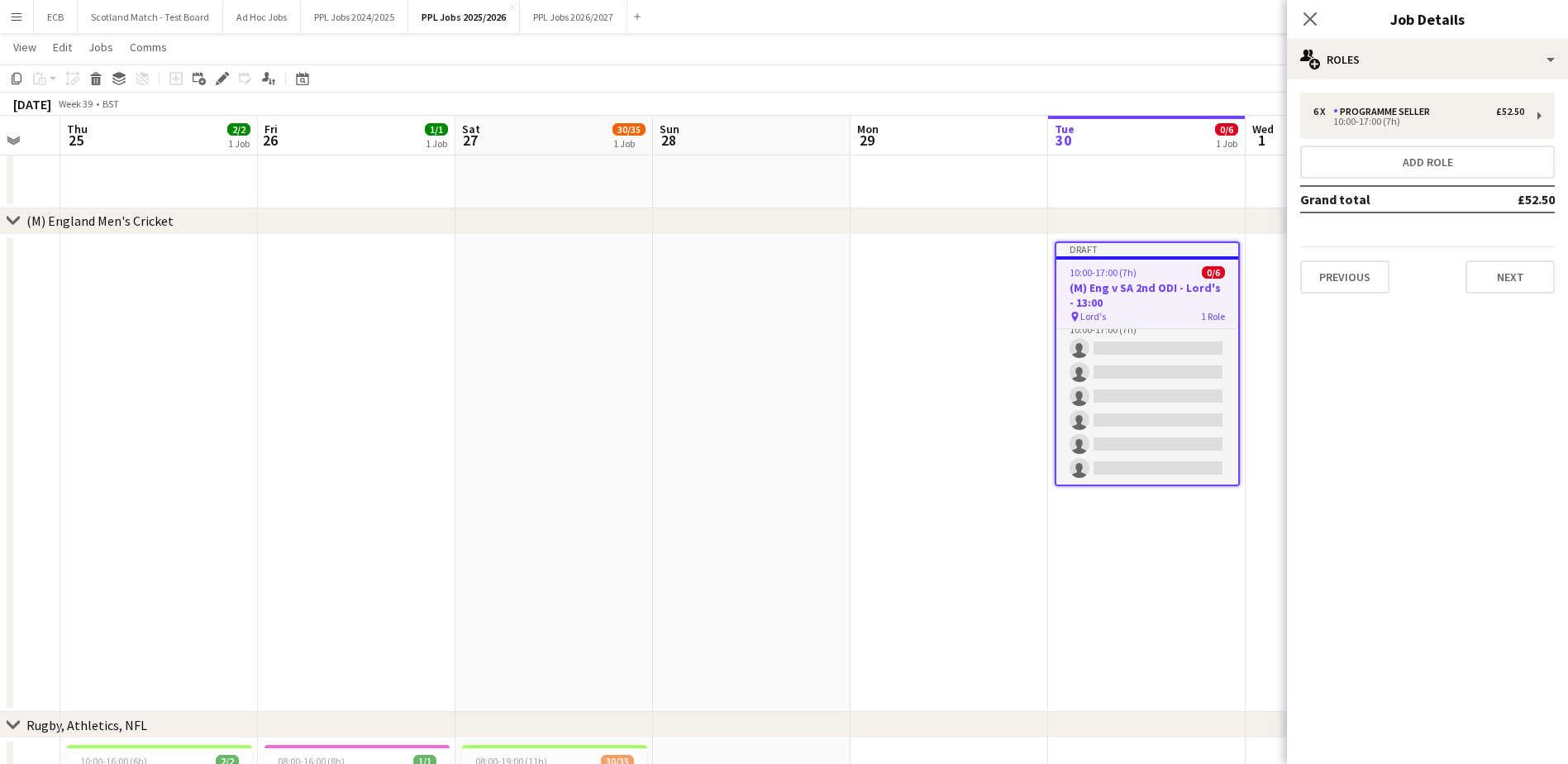
click at [994, 404] on app-date-cell at bounding box center [950, 473] width 198 height 478
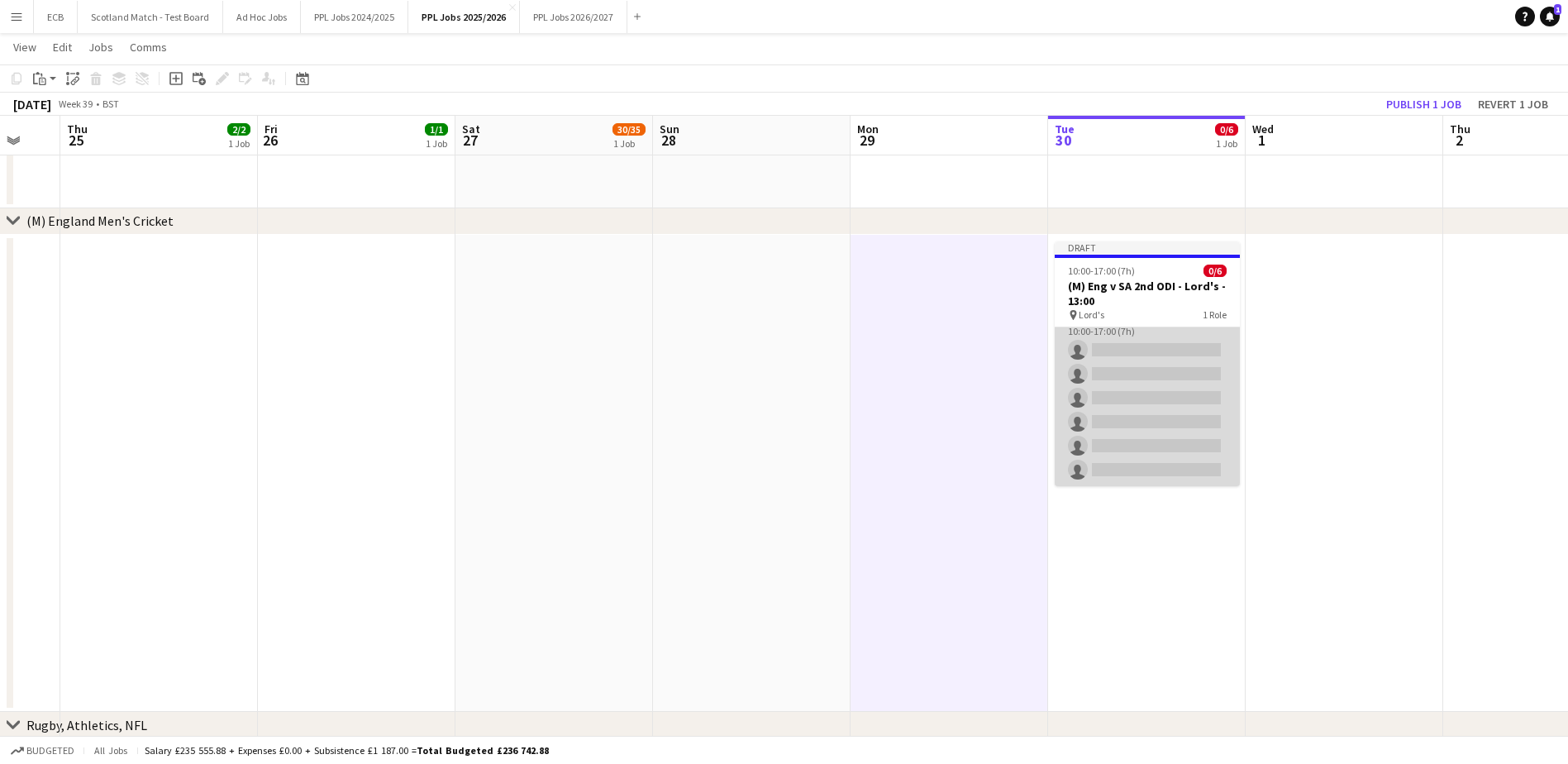
click at [1178, 367] on app-card-role "Programme Seller 0/6 10:00-17:00 (7h) single-neutral-actions single-neutral-act…" at bounding box center [1148, 398] width 185 height 176
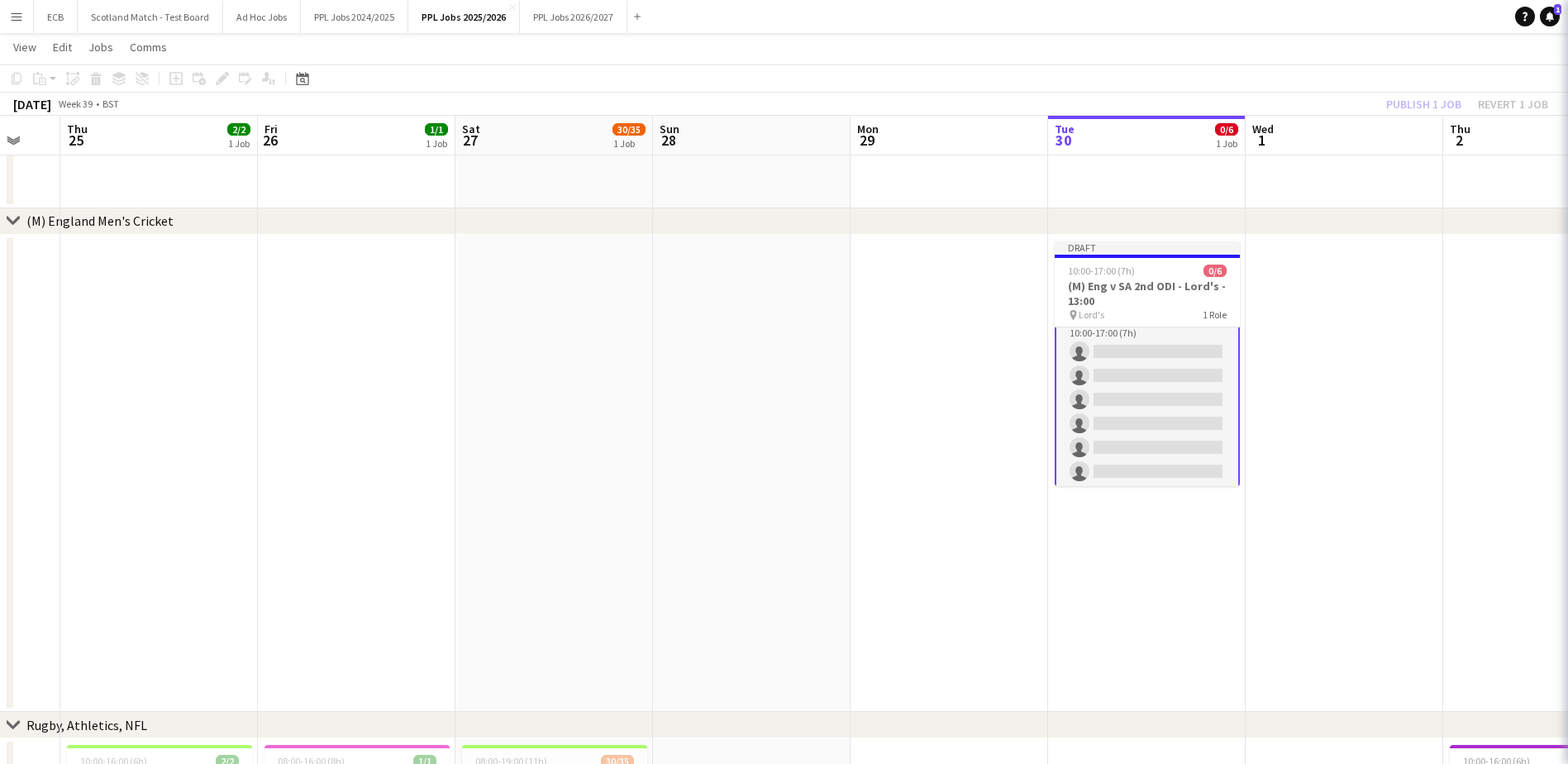
scroll to position [19, 0]
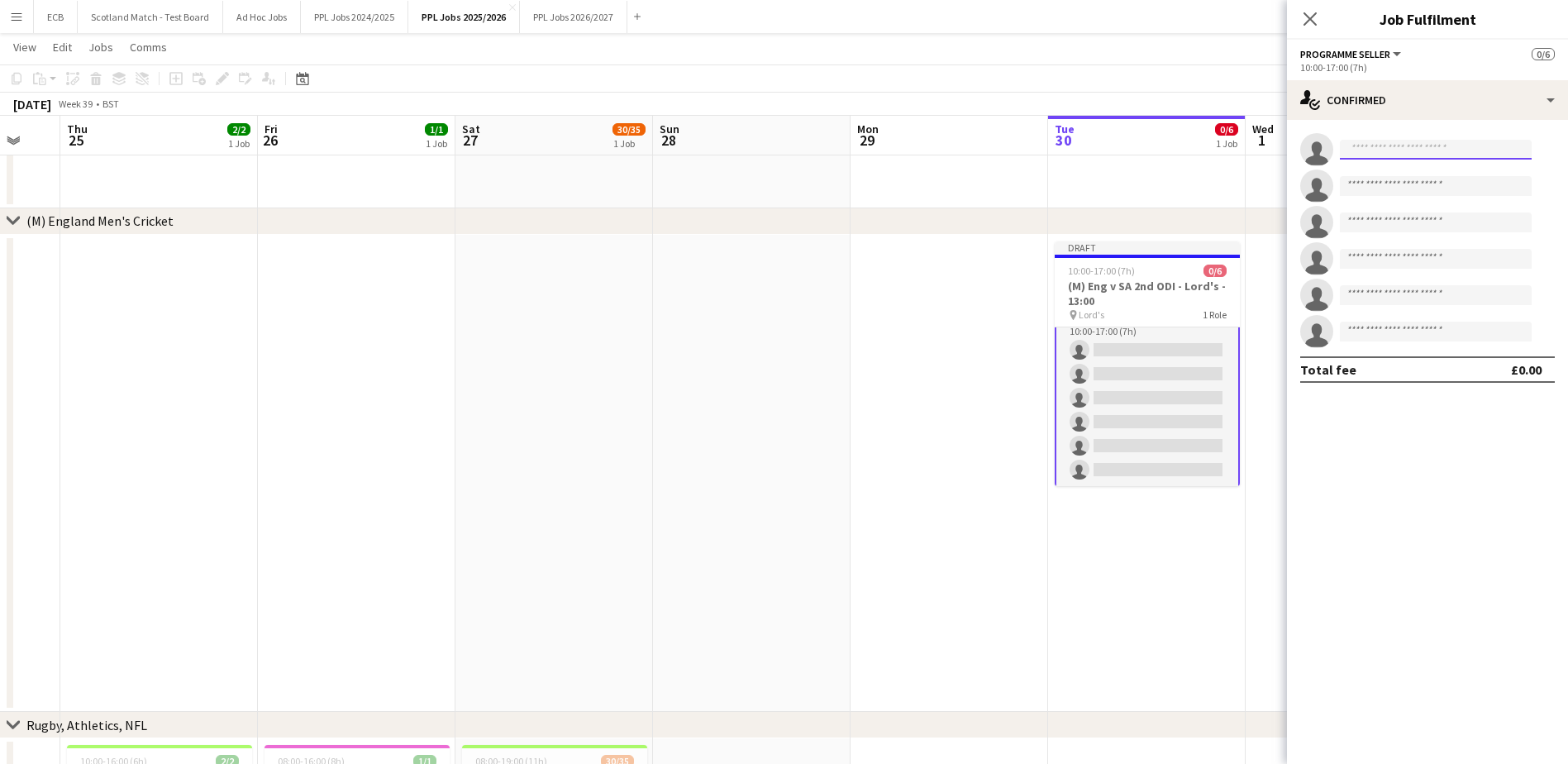
click at [1397, 151] on input at bounding box center [1436, 150] width 192 height 20
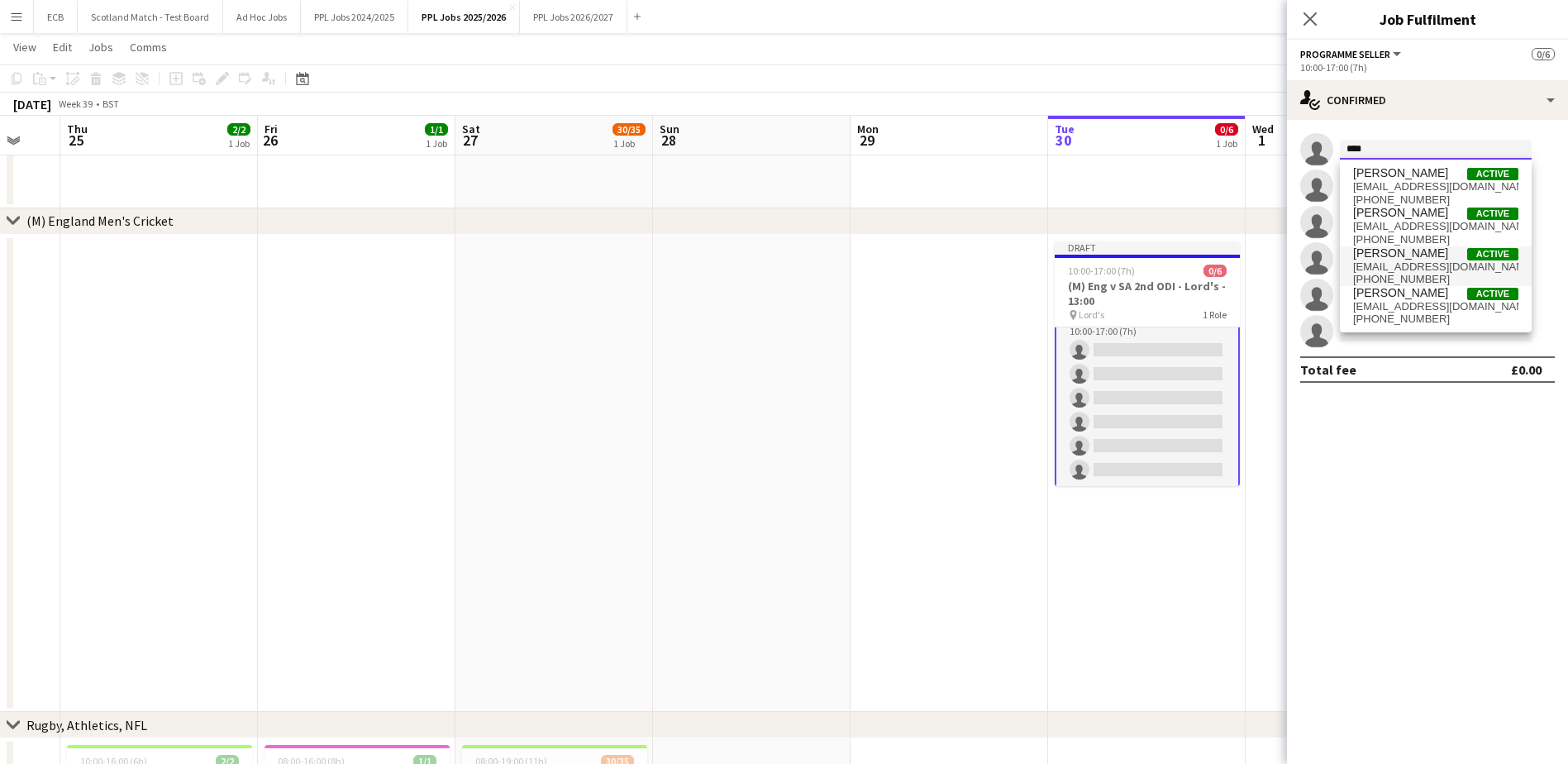
type input "****"
click at [1397, 264] on span "[EMAIL_ADDRESS][DOMAIN_NAME]" at bounding box center [1436, 268] width 165 height 14
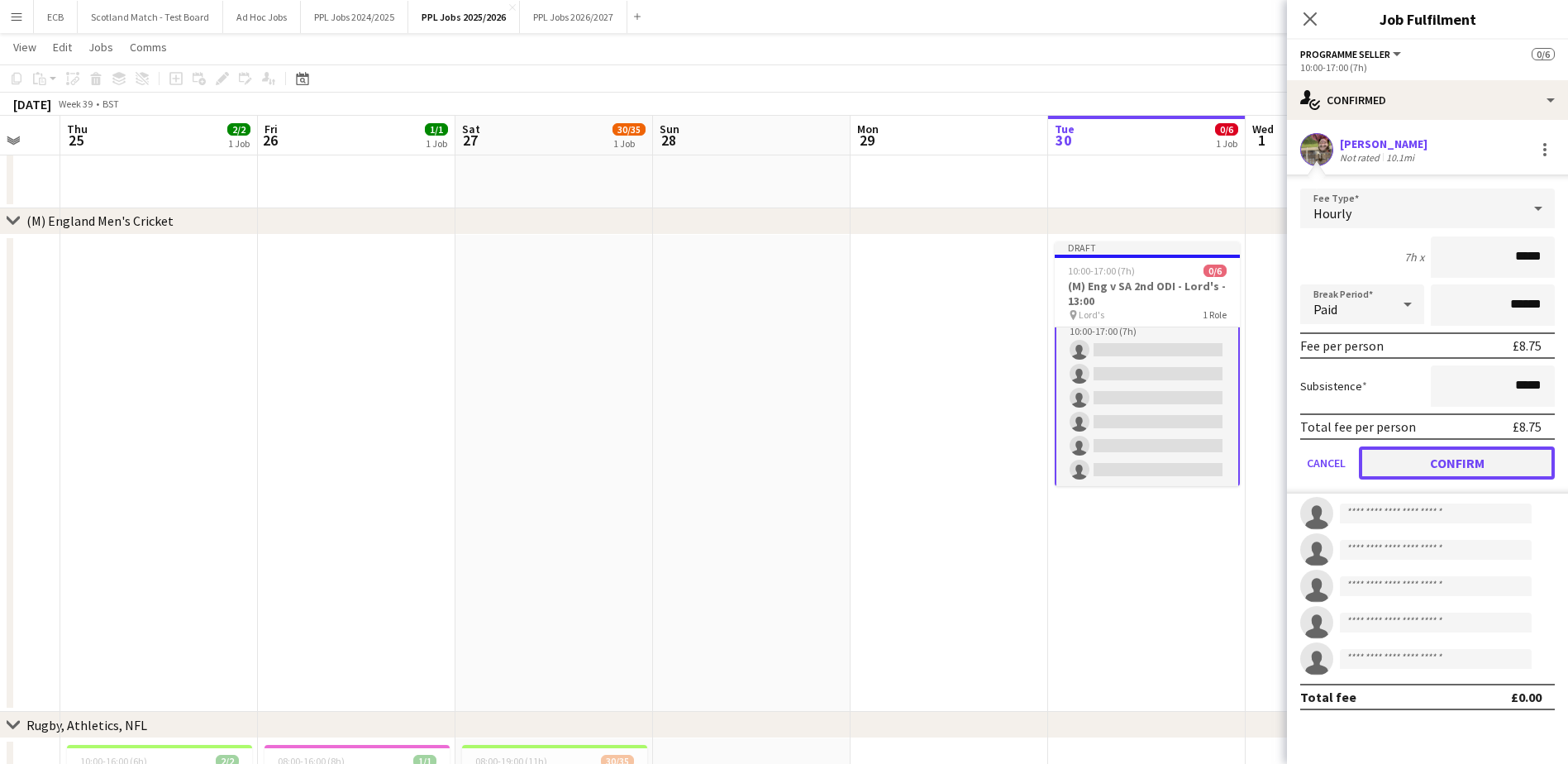
click at [1475, 462] on button "Confirm" at bounding box center [1457, 463] width 196 height 33
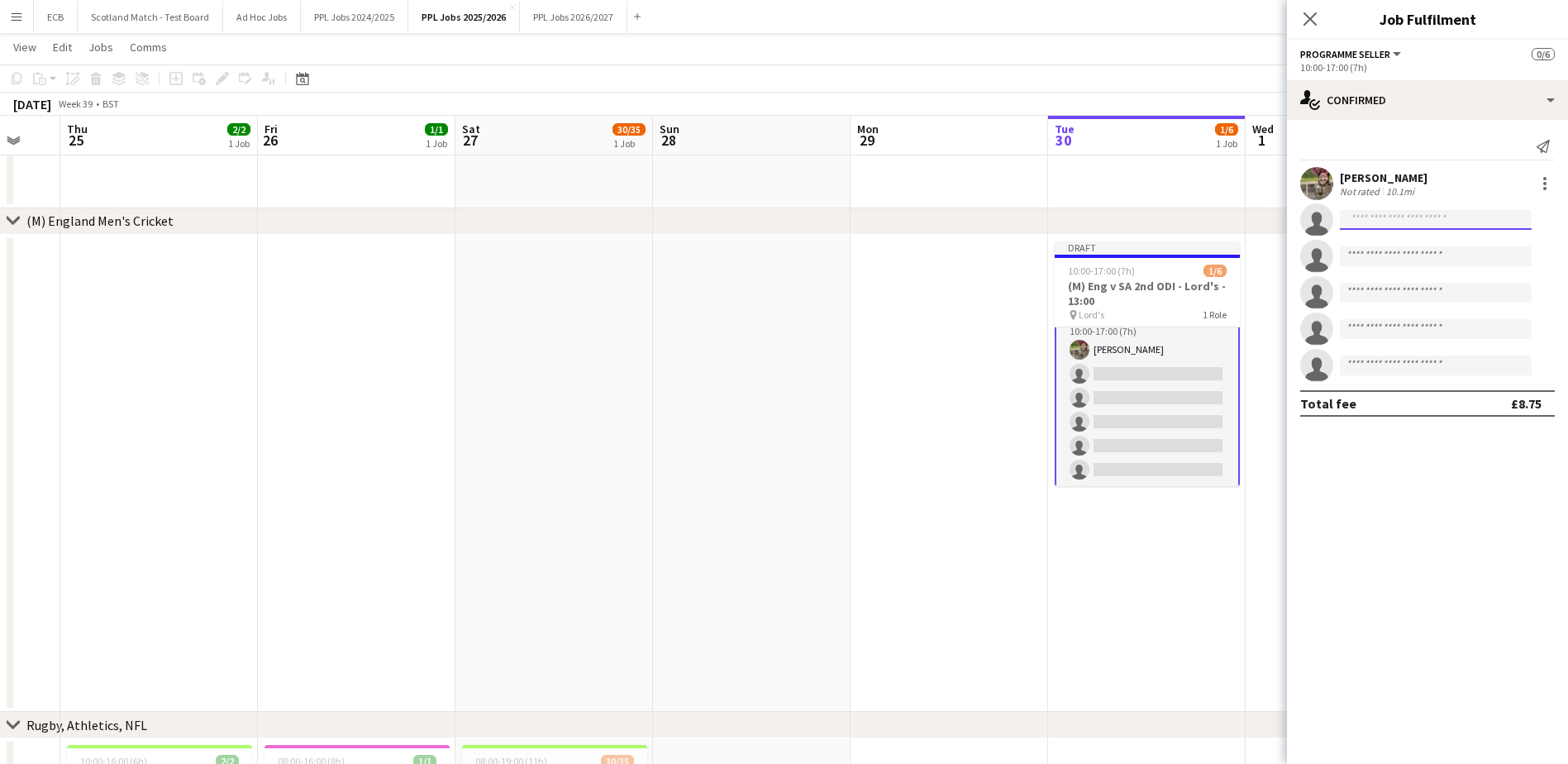
click at [1365, 219] on input at bounding box center [1436, 219] width 192 height 20
type input "*"
type input "***"
click at [1408, 267] on span "[PHONE_NUMBER]" at bounding box center [1436, 270] width 165 height 14
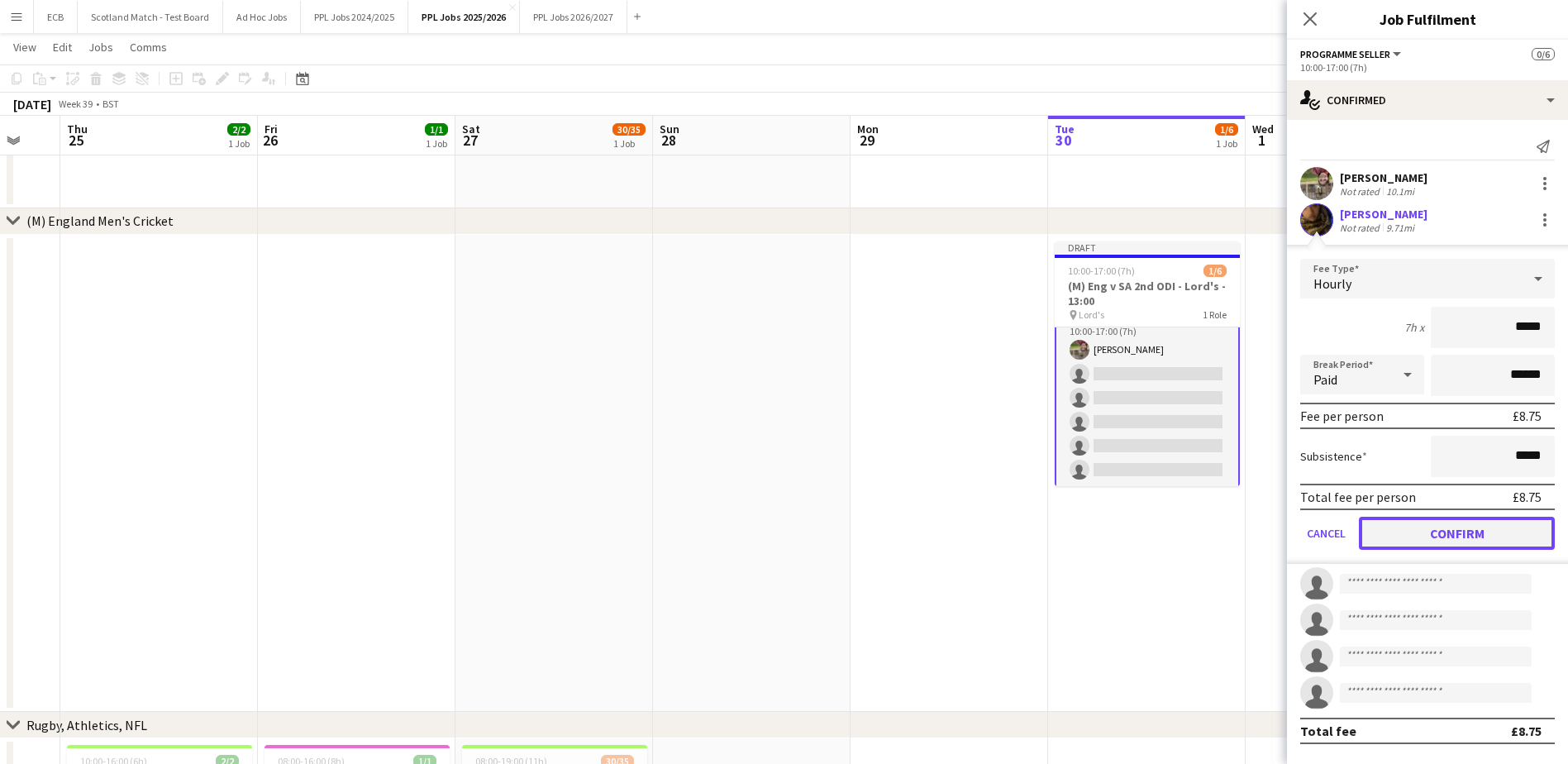
click at [1441, 541] on button "Confirm" at bounding box center [1457, 533] width 196 height 33
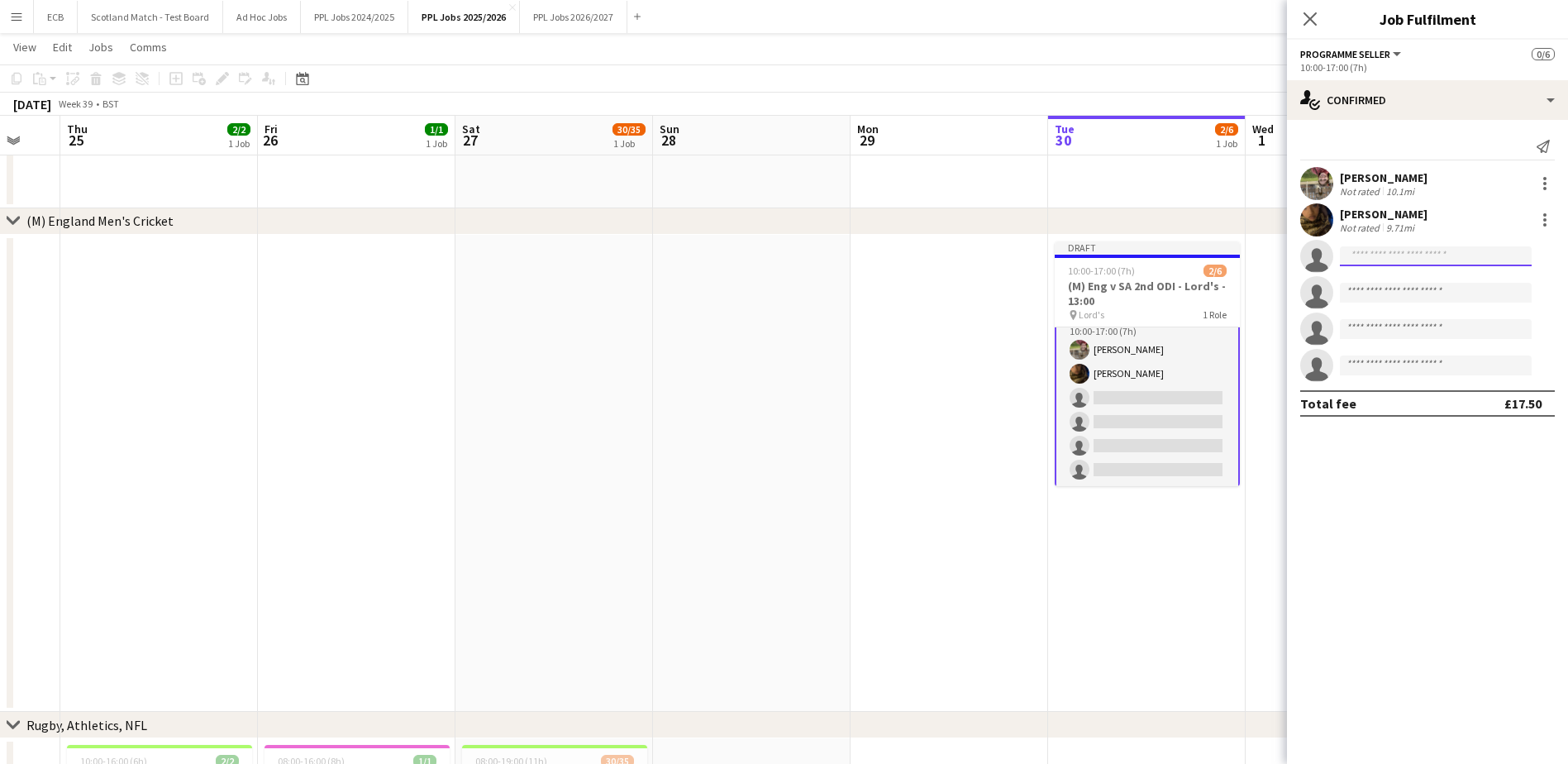
click at [1431, 251] on input at bounding box center [1436, 256] width 192 height 20
type input "***"
click at [1412, 284] on span "[PERSON_NAME]" at bounding box center [1401, 279] width 95 height 14
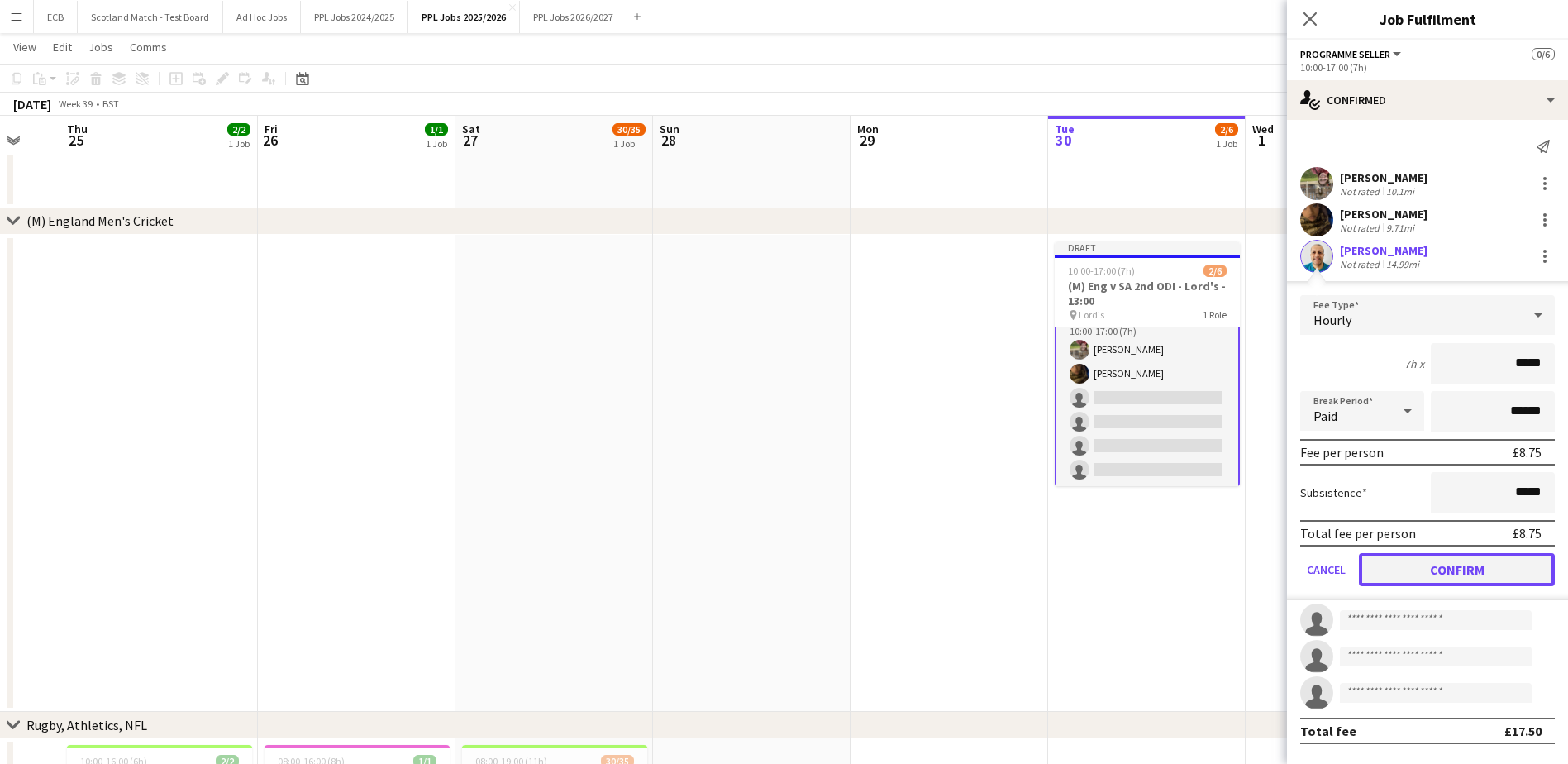
click at [1423, 576] on button "Confirm" at bounding box center [1457, 570] width 196 height 33
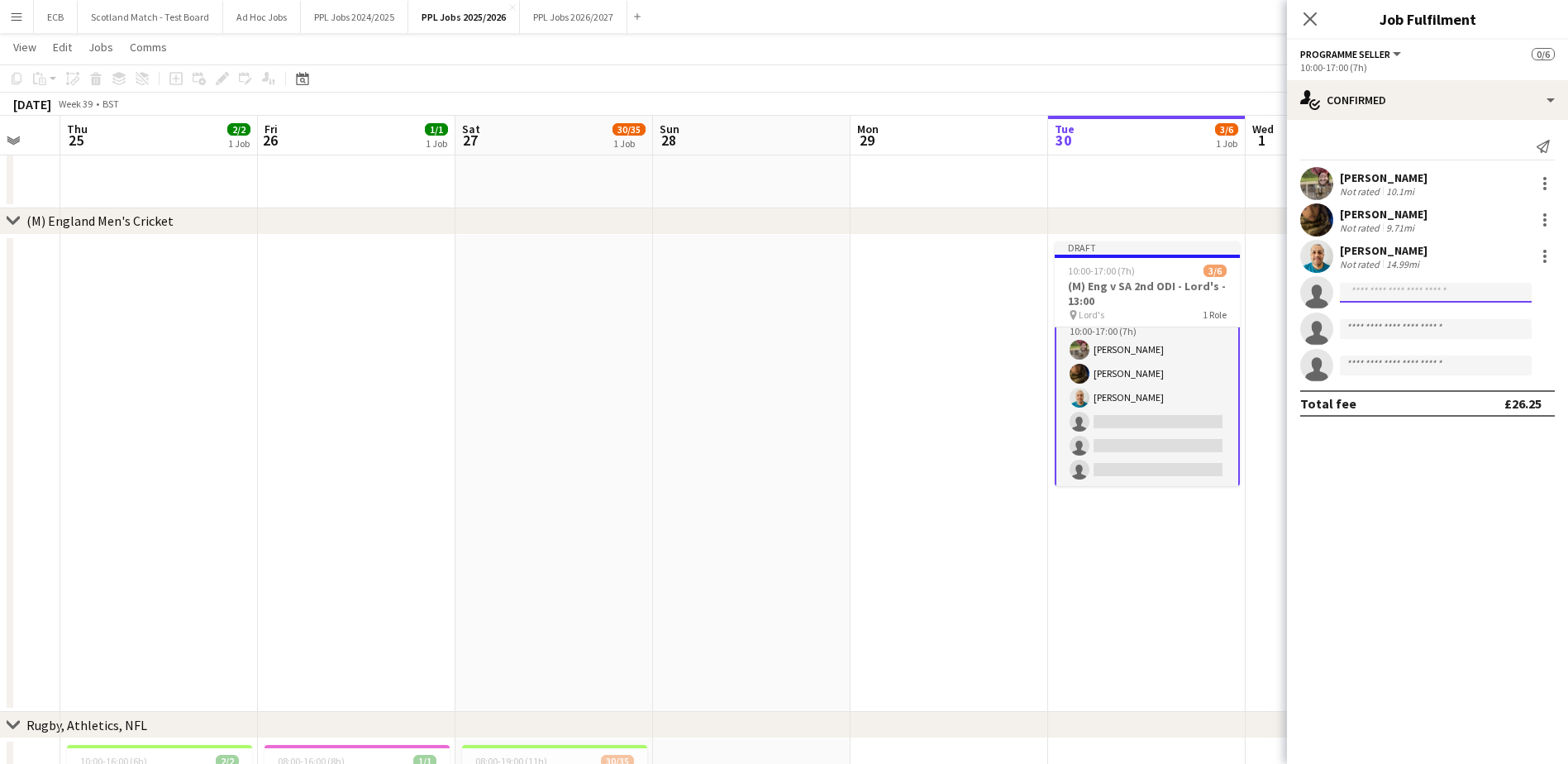
click at [1398, 290] on input at bounding box center [1436, 293] width 192 height 20
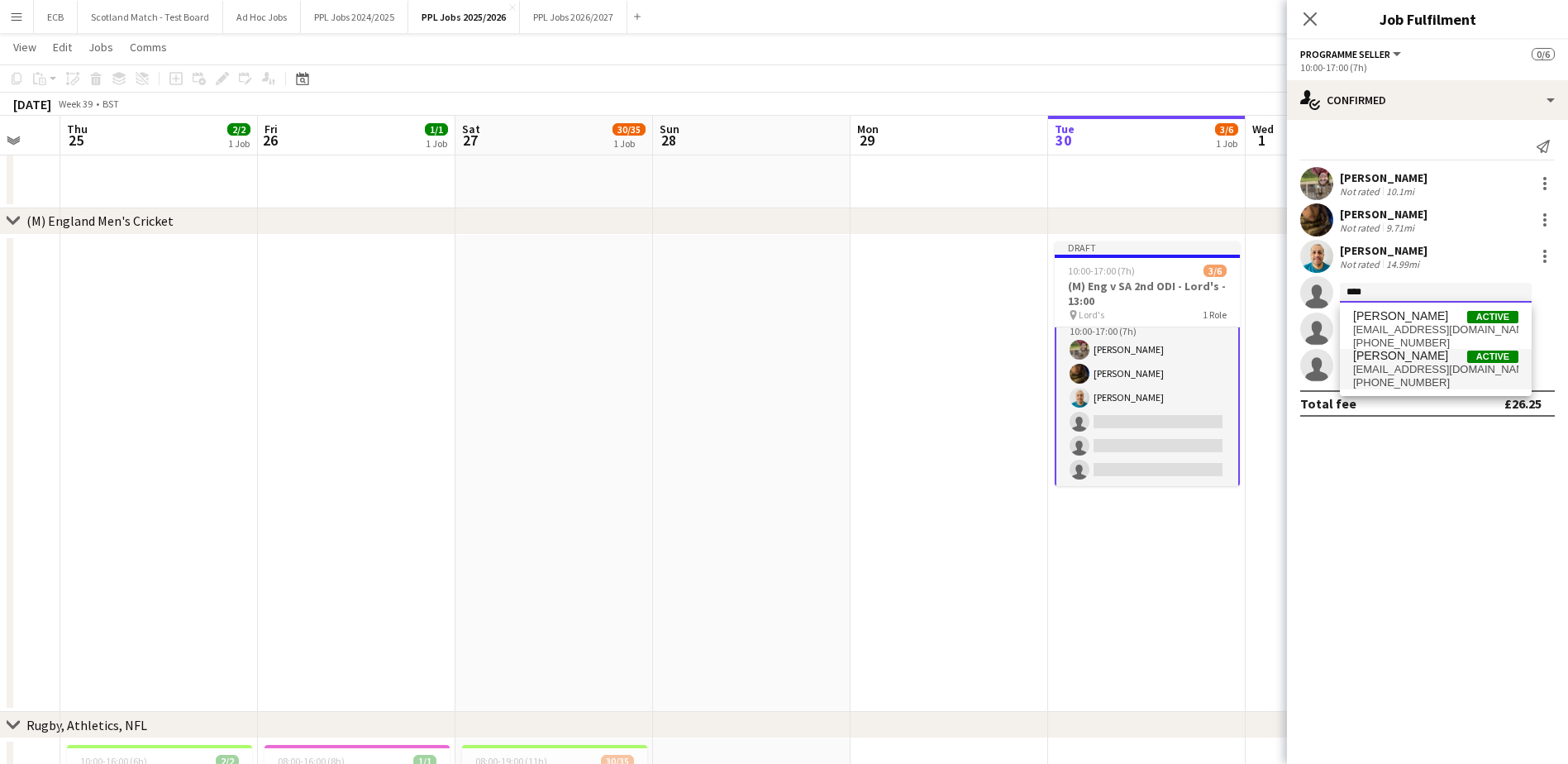
type input "****"
click at [1411, 364] on span "[EMAIL_ADDRESS][DOMAIN_NAME]" at bounding box center [1436, 370] width 165 height 14
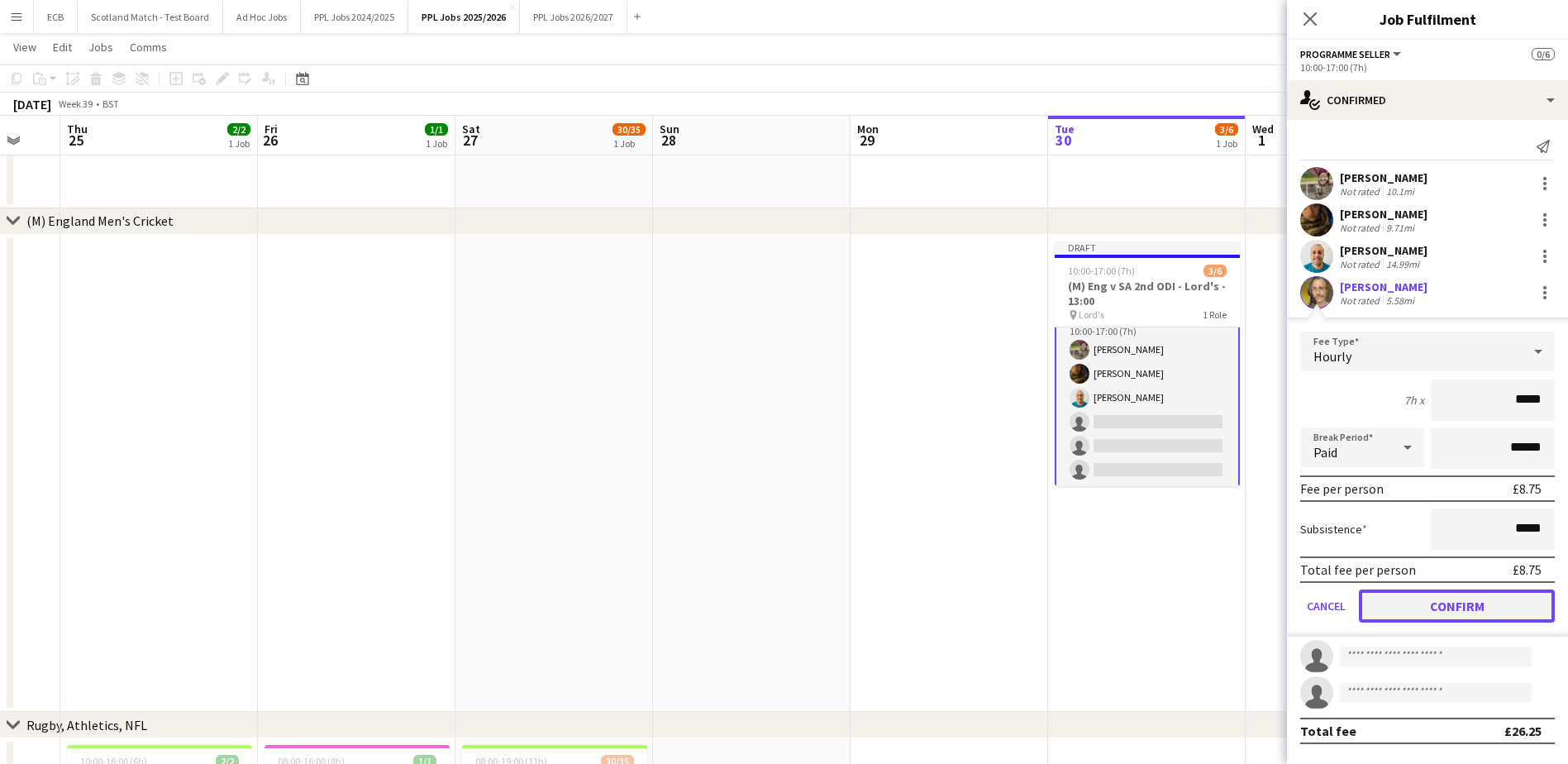
click at [1430, 608] on button "Confirm" at bounding box center [1457, 606] width 196 height 33
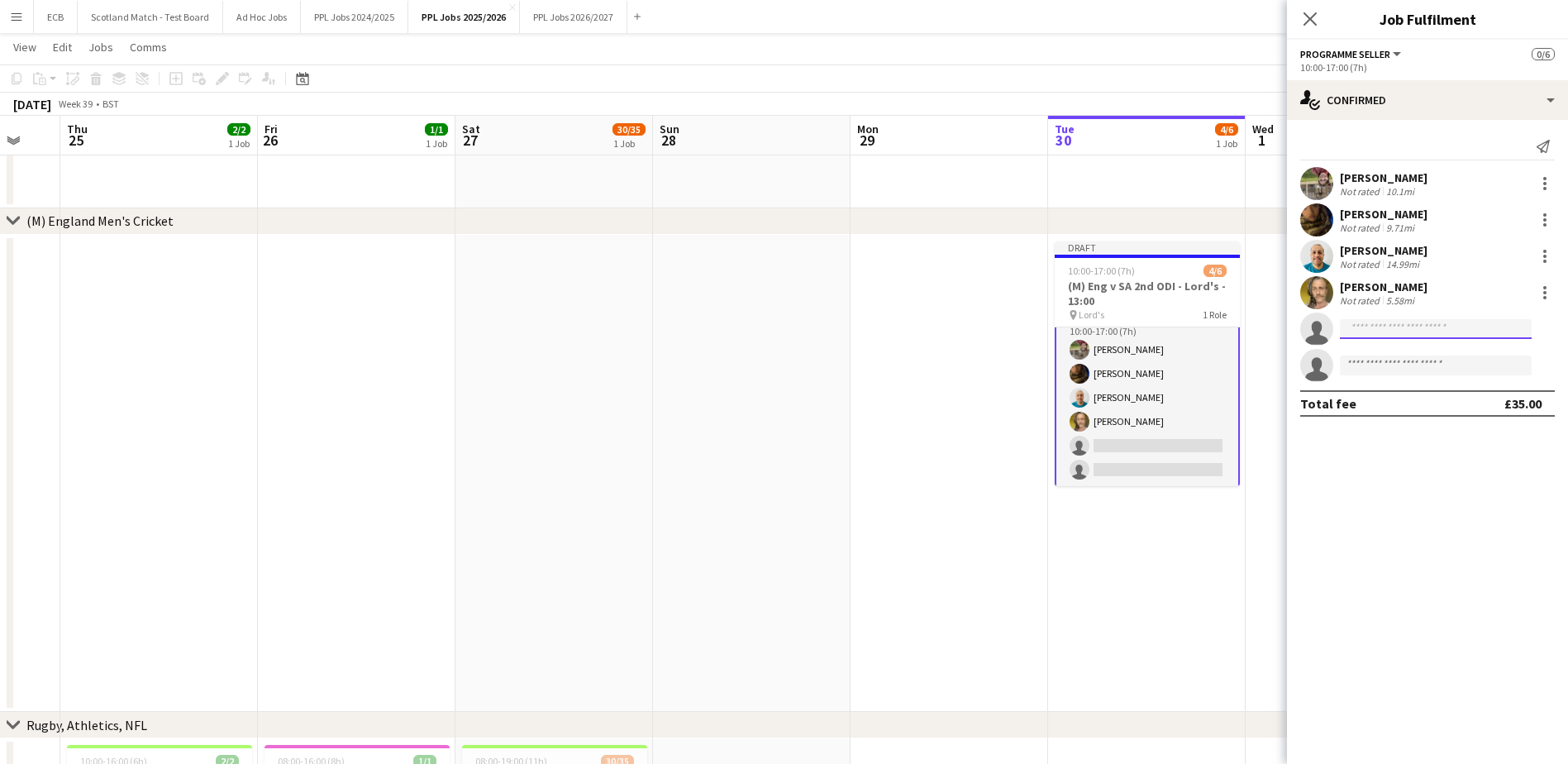
click at [1367, 325] on input at bounding box center [1436, 328] width 192 height 20
type input "***"
click at [1385, 380] on span "[PHONE_NUMBER]" at bounding box center [1436, 380] width 165 height 14
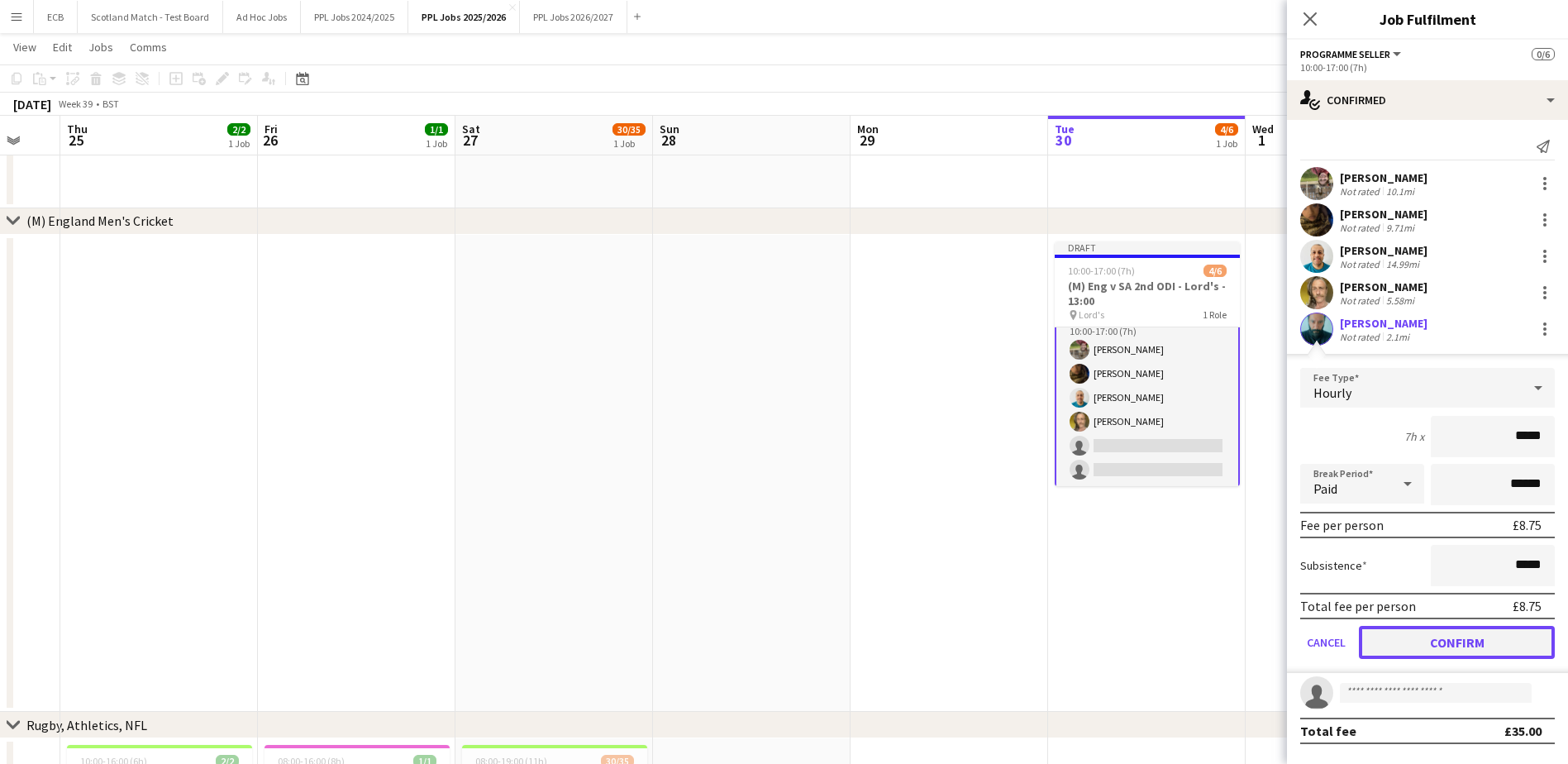
click at [1440, 646] on button "Confirm" at bounding box center [1457, 642] width 196 height 33
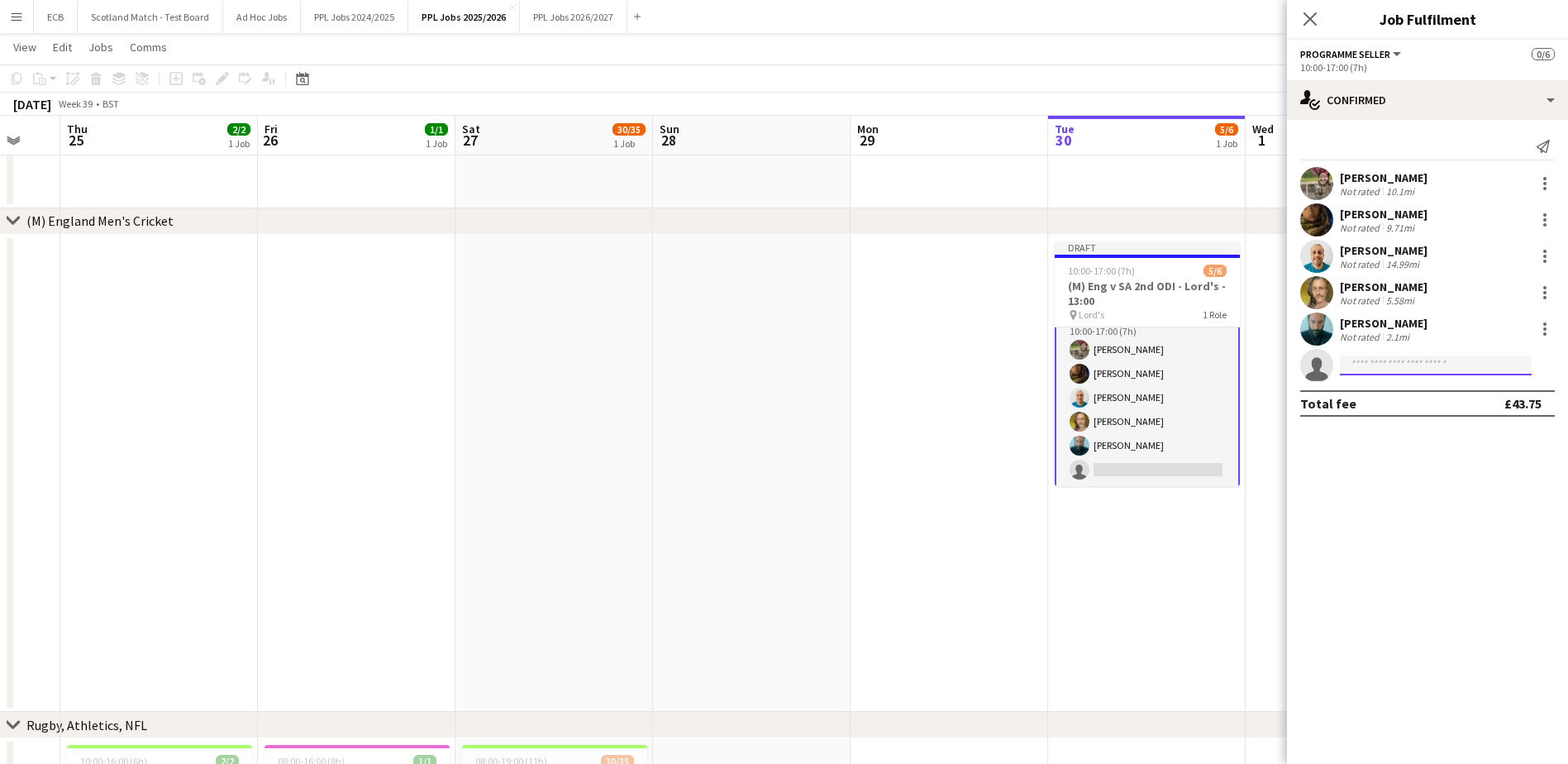
click at [1415, 364] on input at bounding box center [1436, 365] width 192 height 20
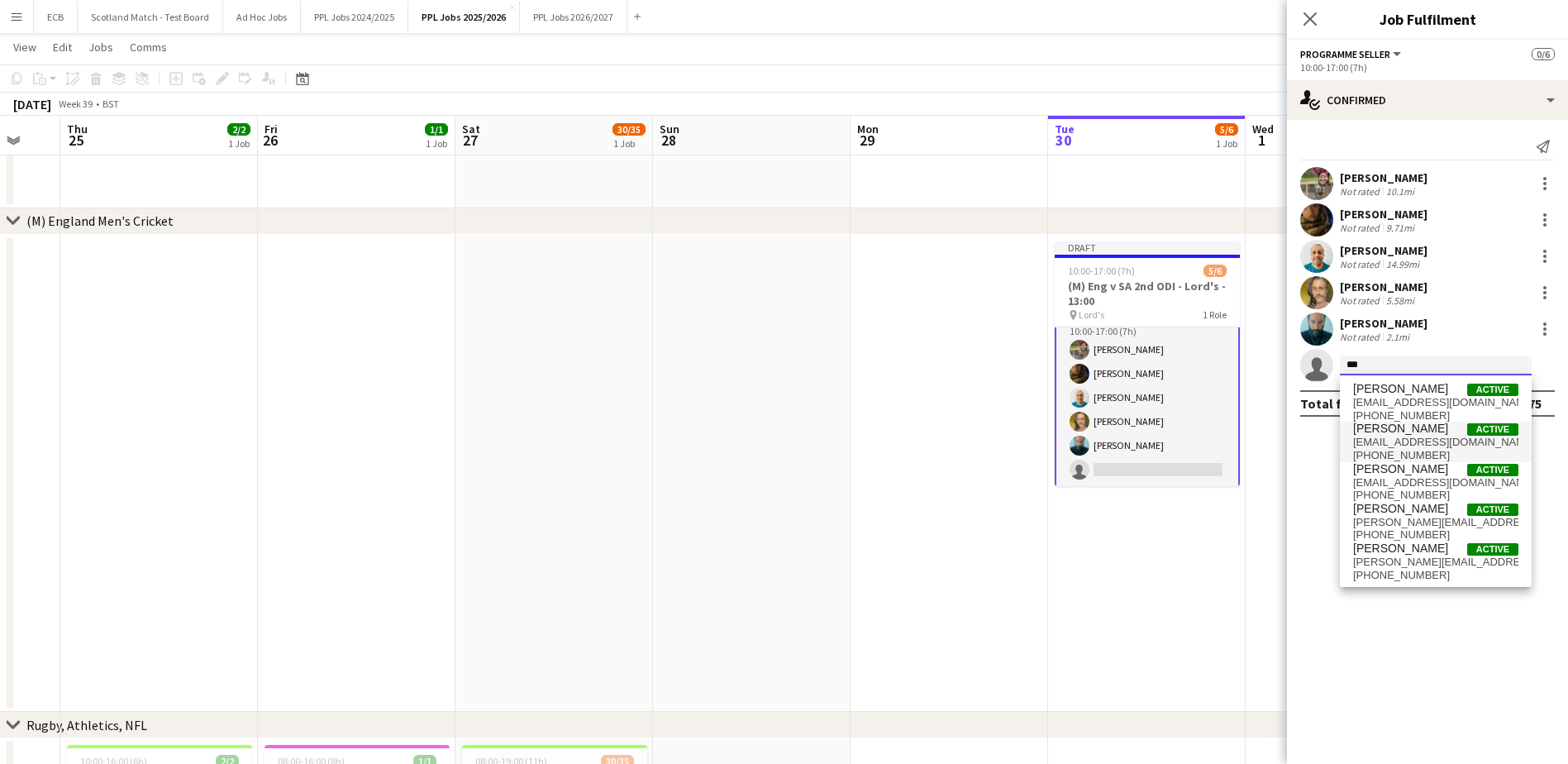
type input "***"
click at [1422, 442] on span "[EMAIL_ADDRESS][DOMAIN_NAME]" at bounding box center [1436, 442] width 165 height 14
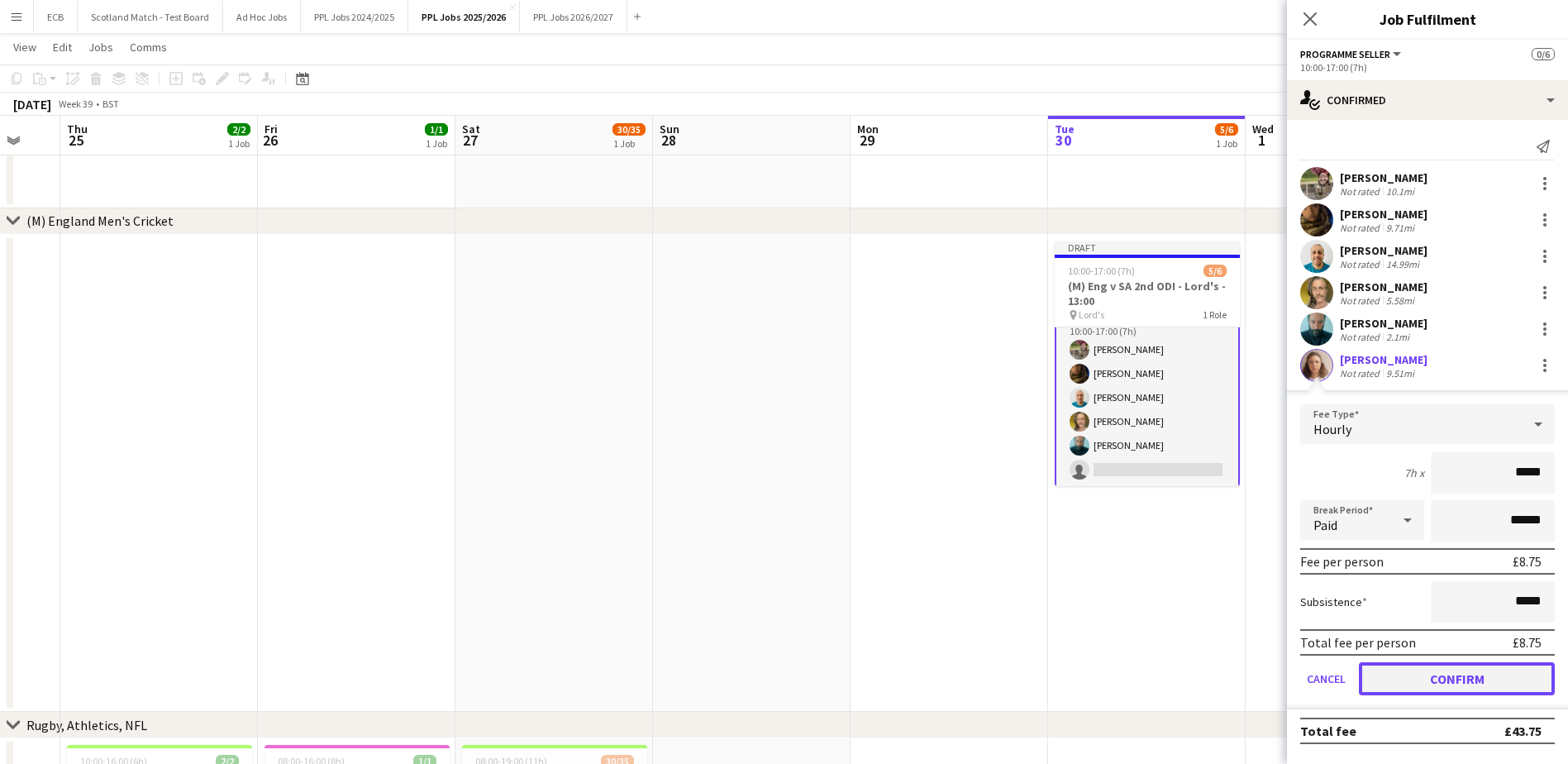
click at [1444, 680] on button "Confirm" at bounding box center [1457, 678] width 196 height 33
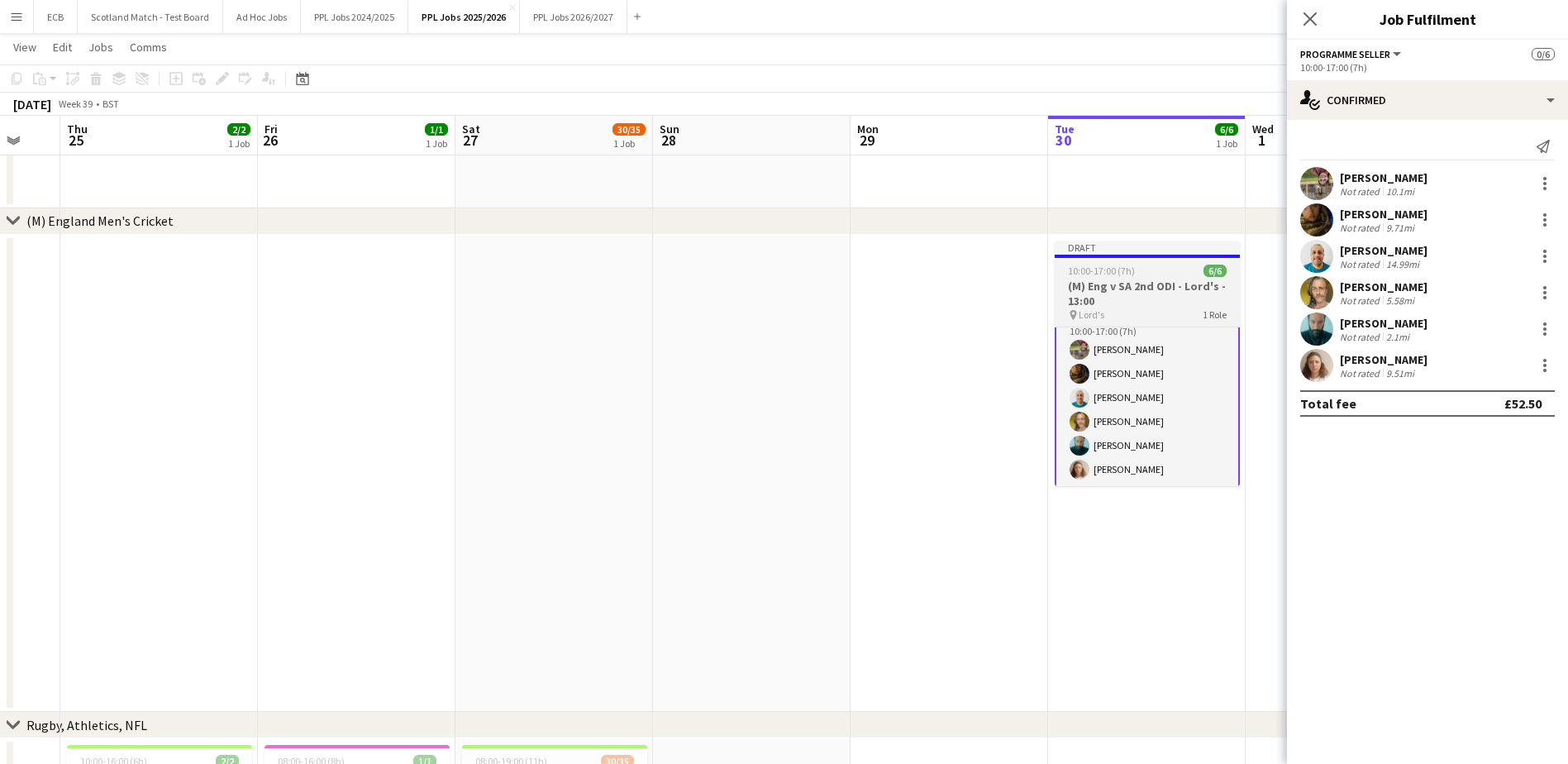
click at [1138, 269] on div "10:00-17:00 (7h) 6/6" at bounding box center [1148, 270] width 185 height 13
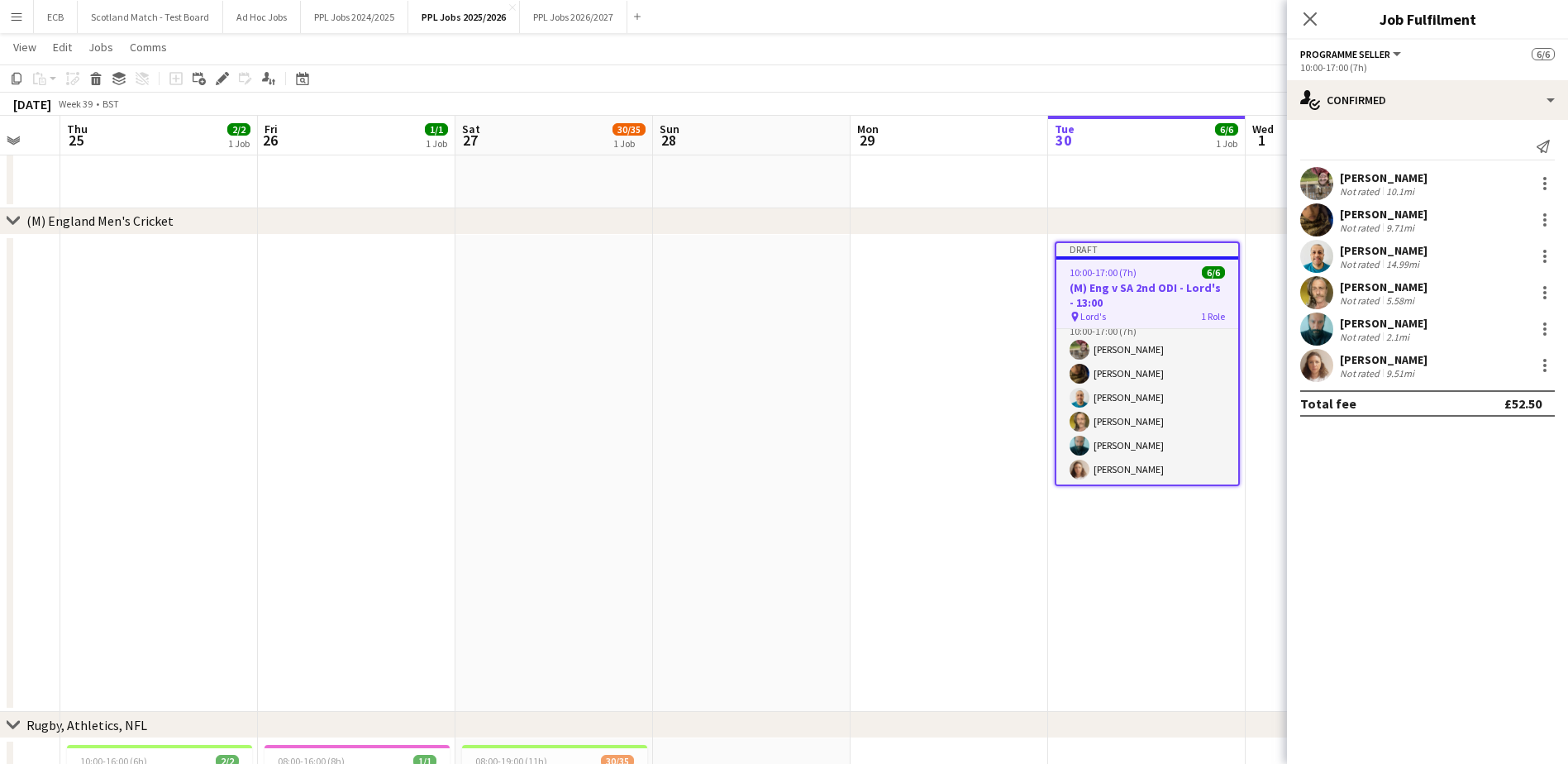
scroll to position [17, 0]
click at [220, 76] on icon "Edit" at bounding box center [222, 78] width 14 height 14
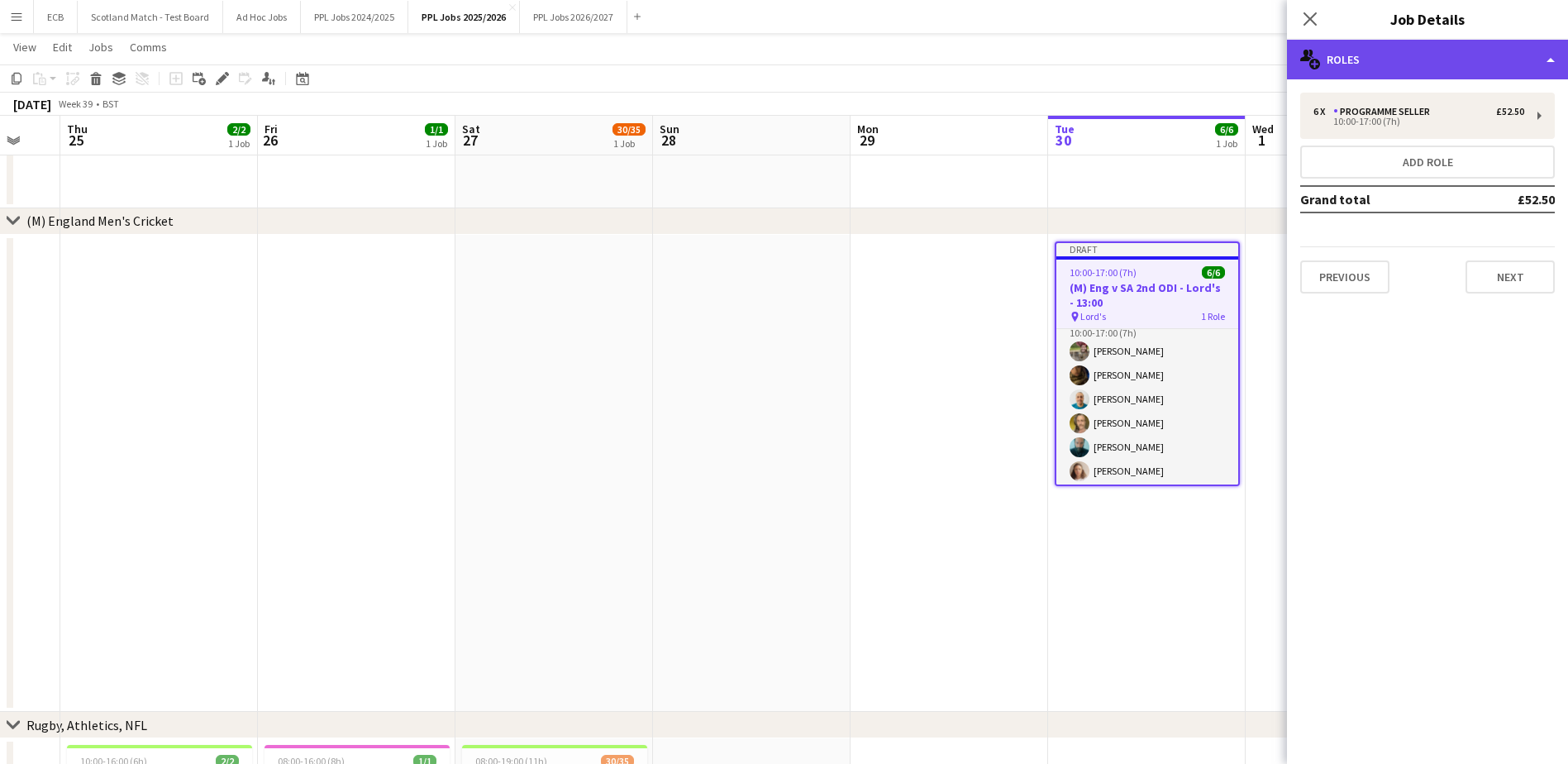
click at [1476, 65] on div "multiple-users-add Roles" at bounding box center [1427, 59] width 281 height 40
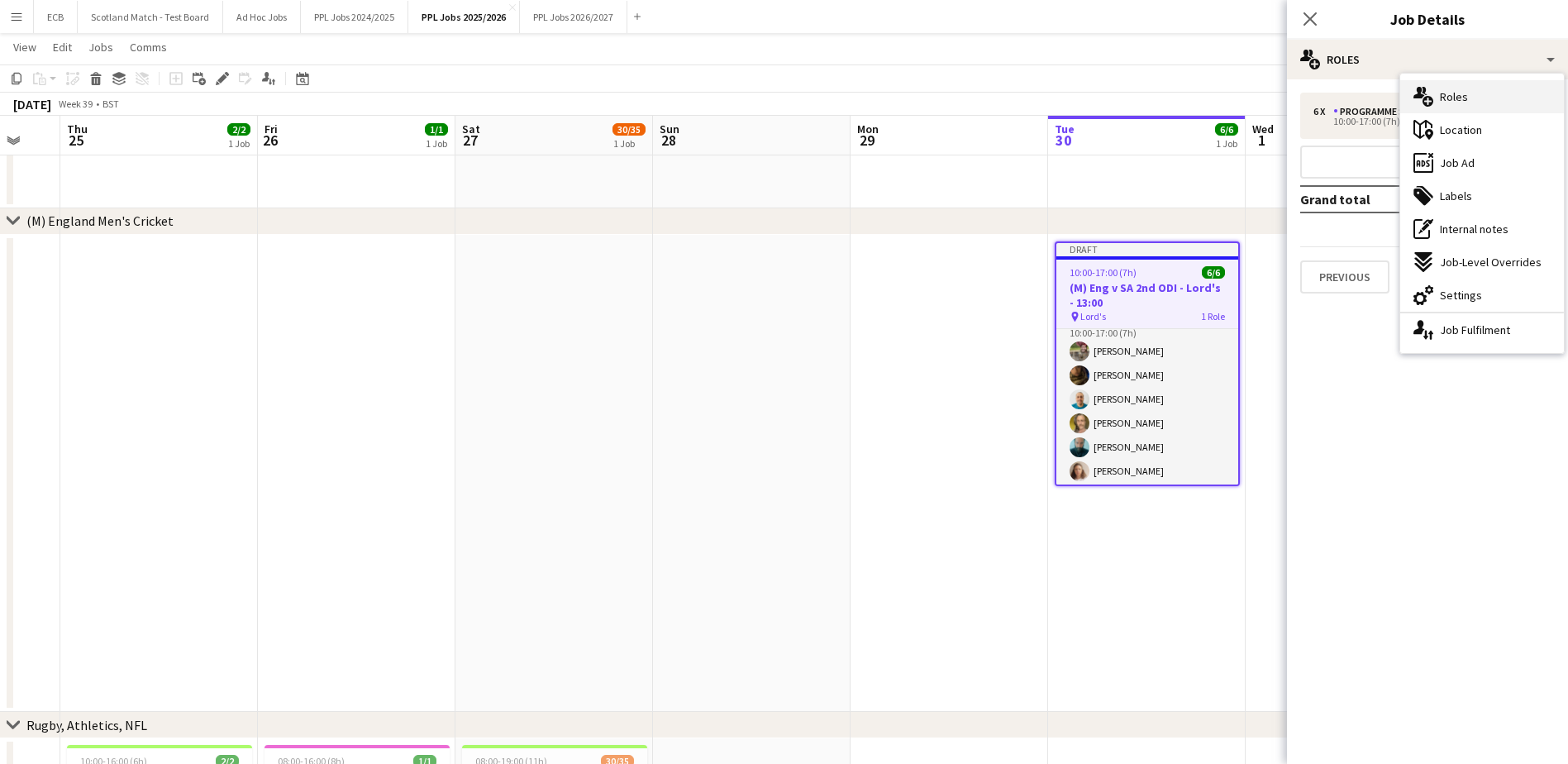
click at [1476, 95] on div "multiple-users-add Roles" at bounding box center [1482, 97] width 163 height 33
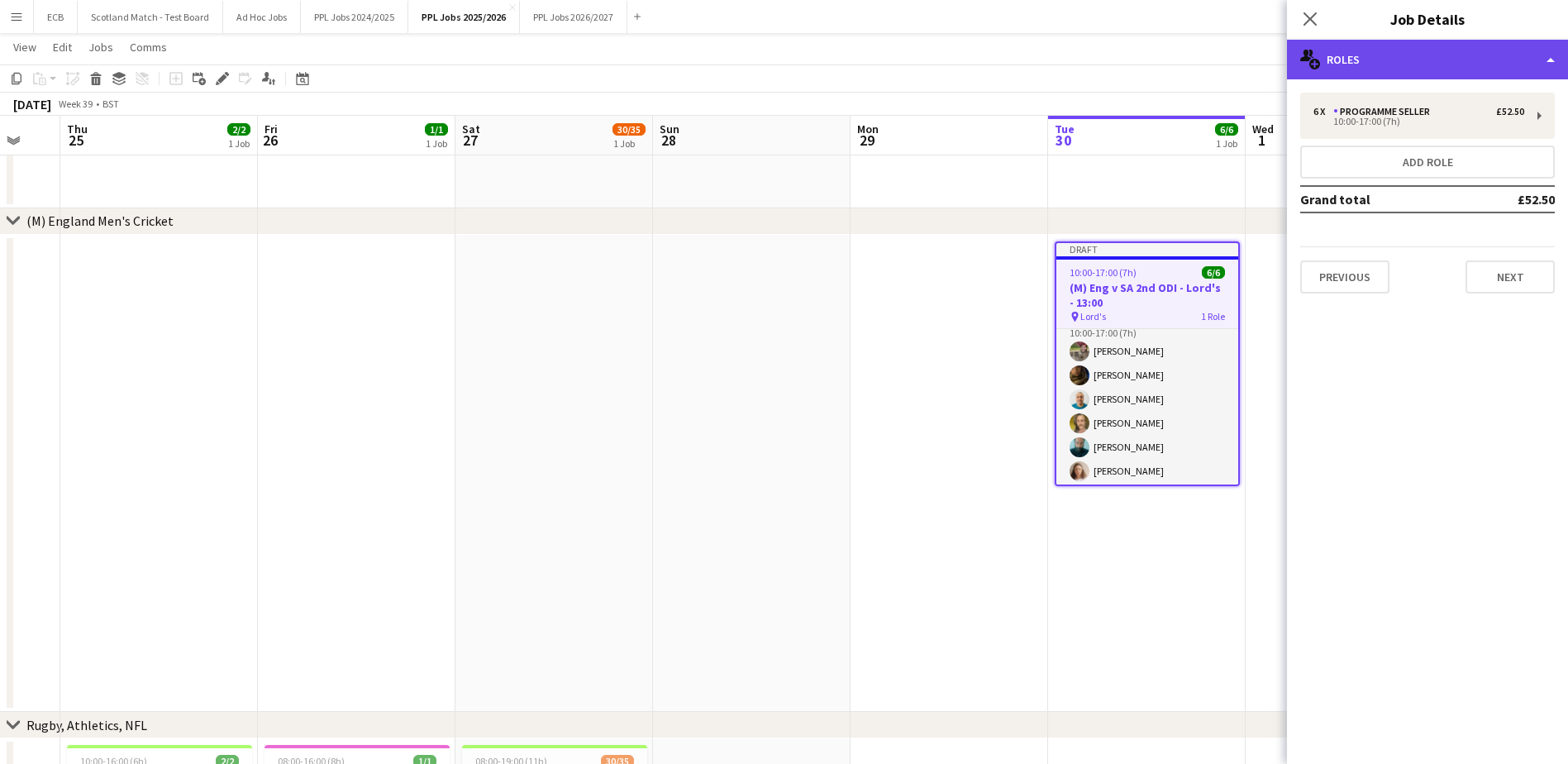
click at [1405, 64] on div "multiple-users-add Roles" at bounding box center [1427, 59] width 281 height 40
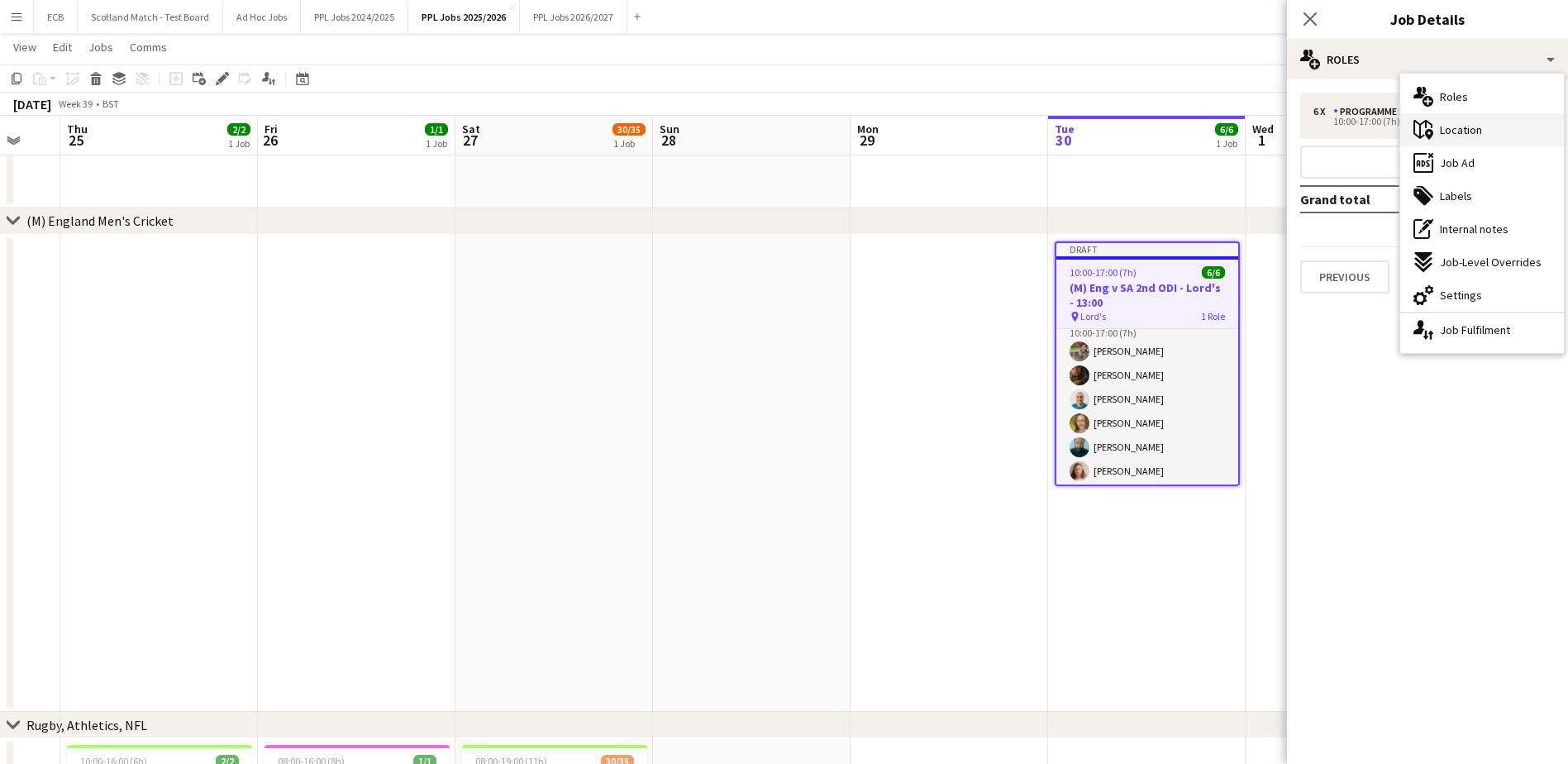
click at [1459, 127] on span "Location" at bounding box center [1462, 129] width 43 height 14
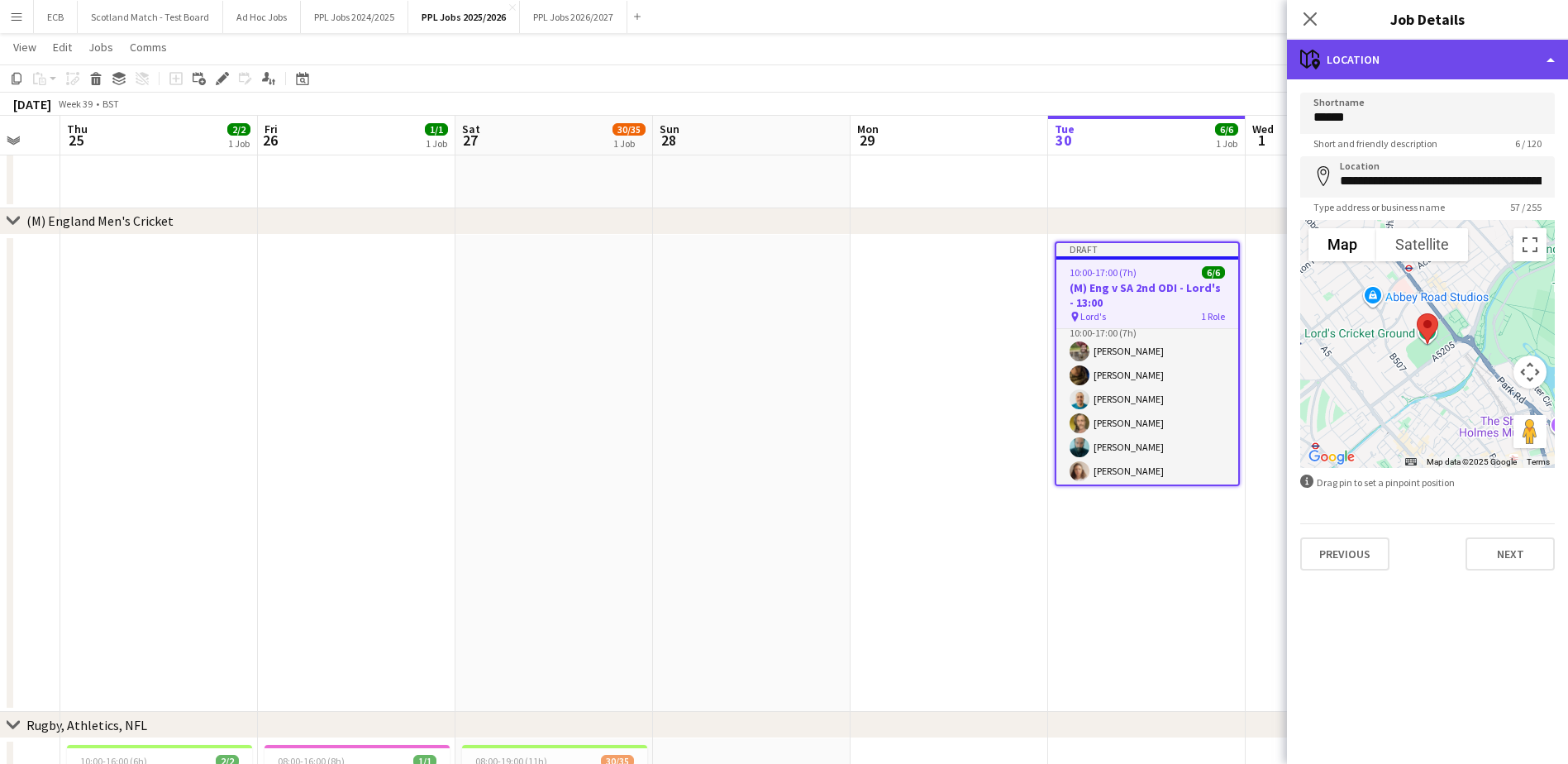
click at [1397, 48] on div "maps-pin-1 Location" at bounding box center [1427, 59] width 281 height 40
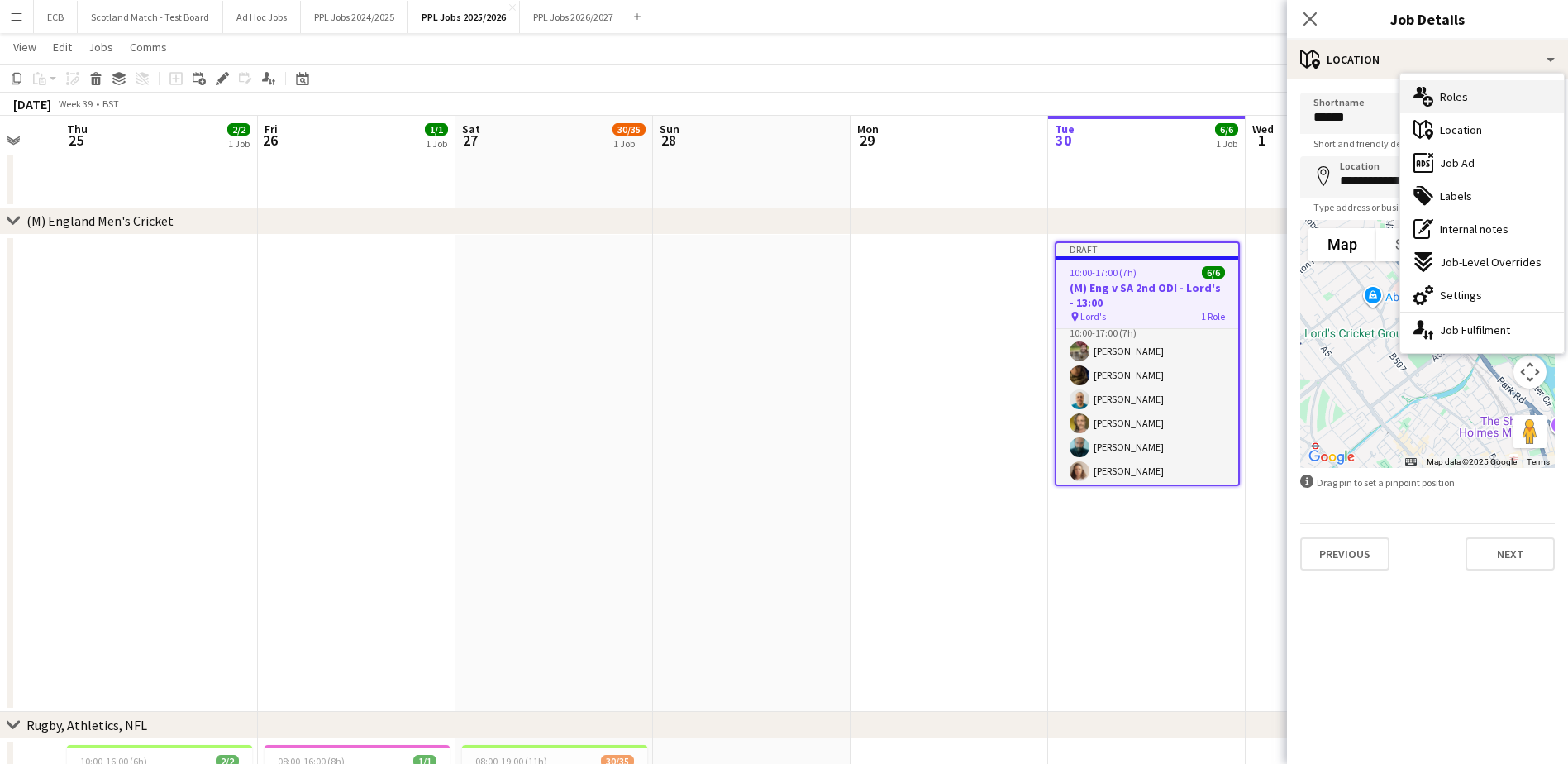
click at [1466, 90] on span "Roles" at bounding box center [1454, 96] width 28 height 14
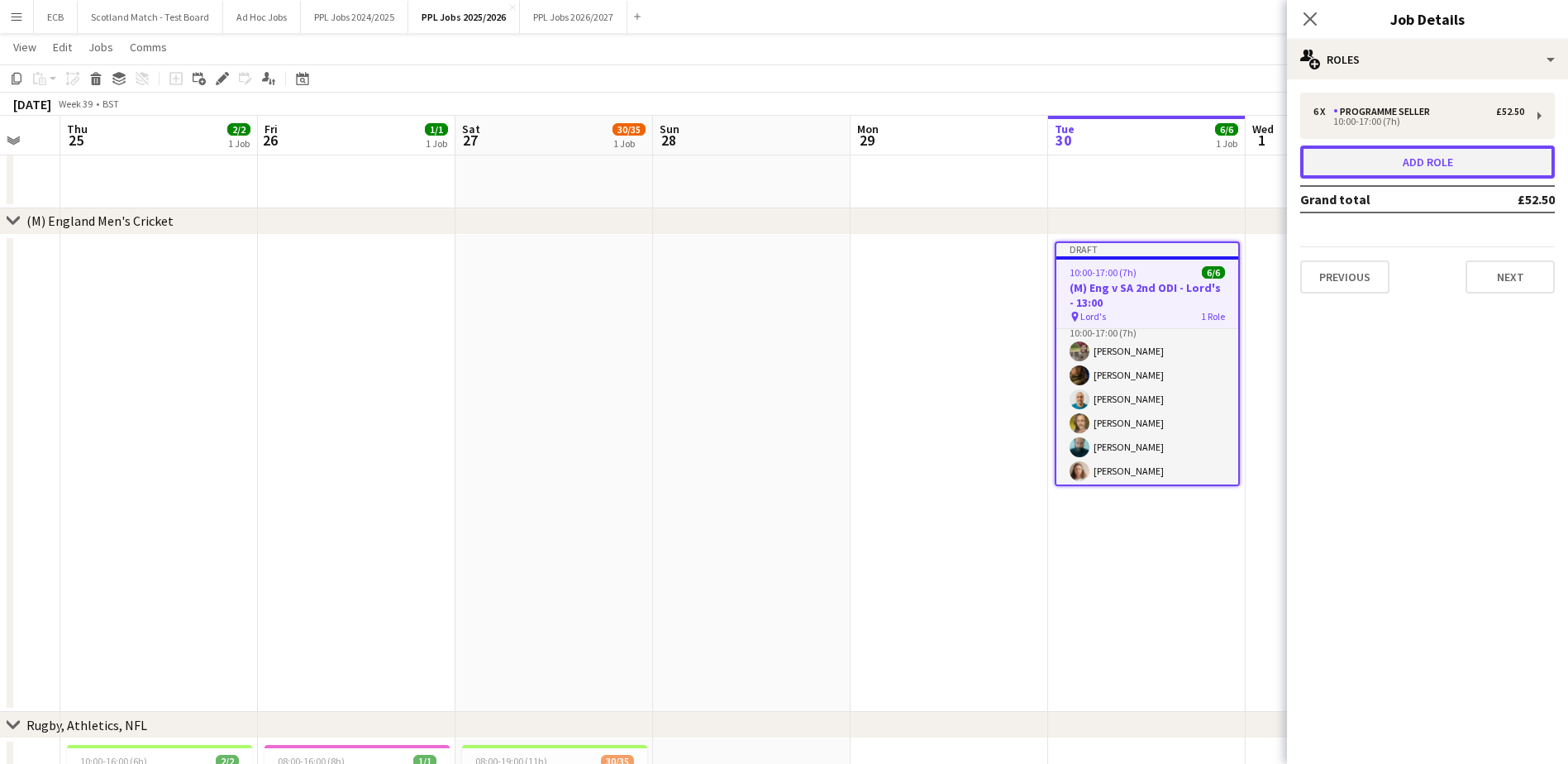
click at [1459, 157] on button "Add role" at bounding box center [1428, 162] width 255 height 33
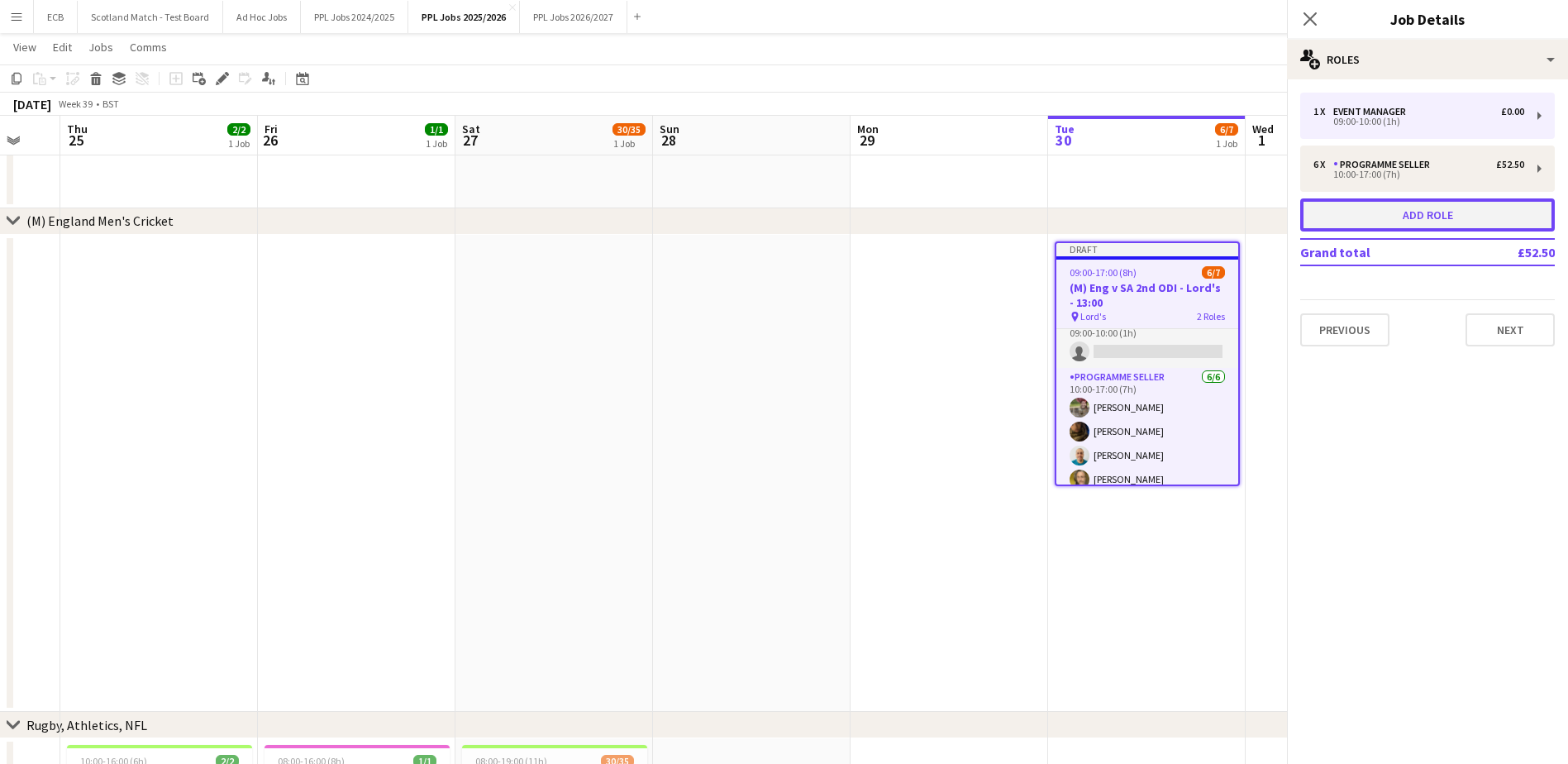
scroll to position [73, 0]
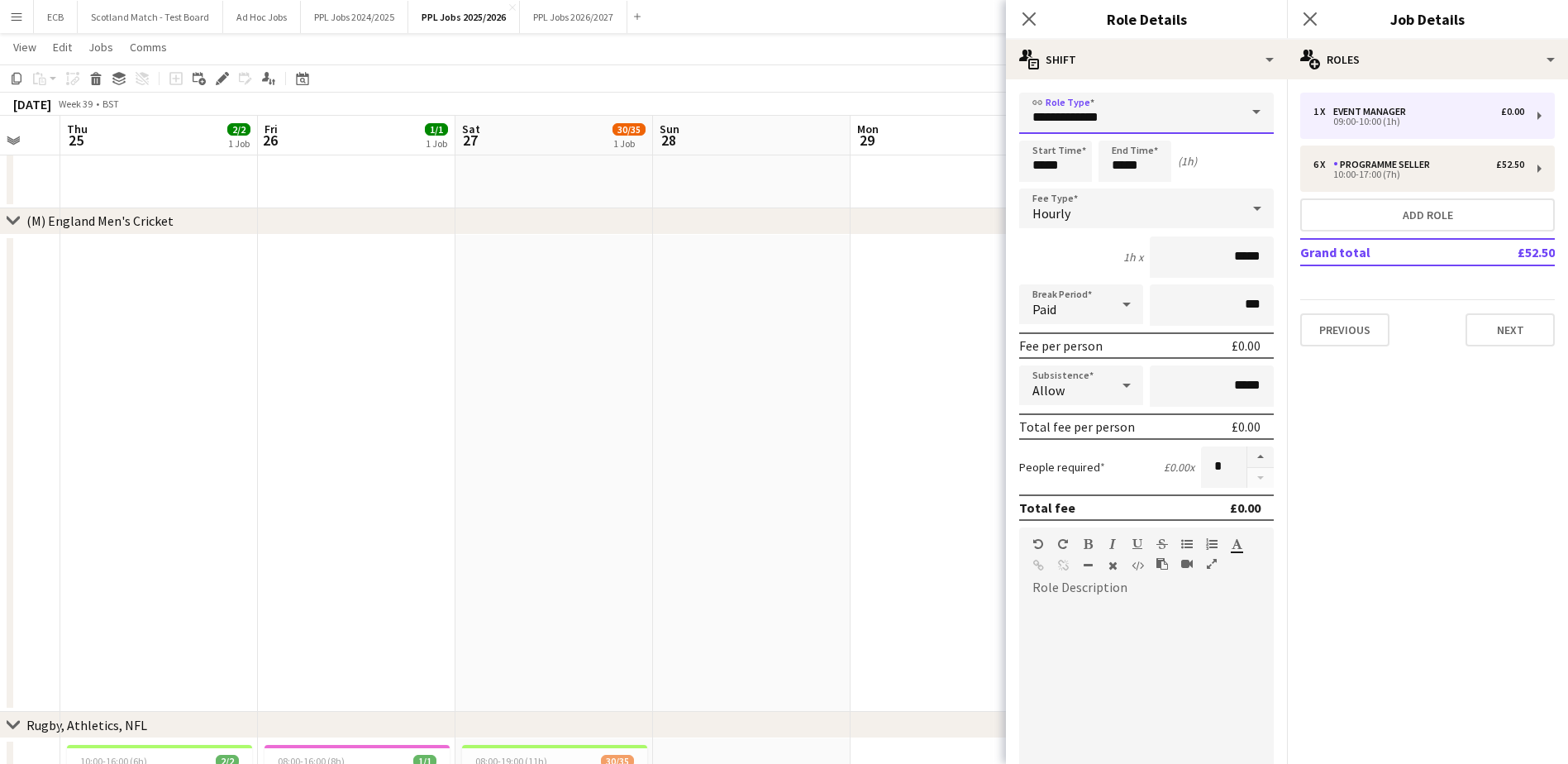
click at [1125, 125] on input "**********" at bounding box center [1147, 113] width 255 height 42
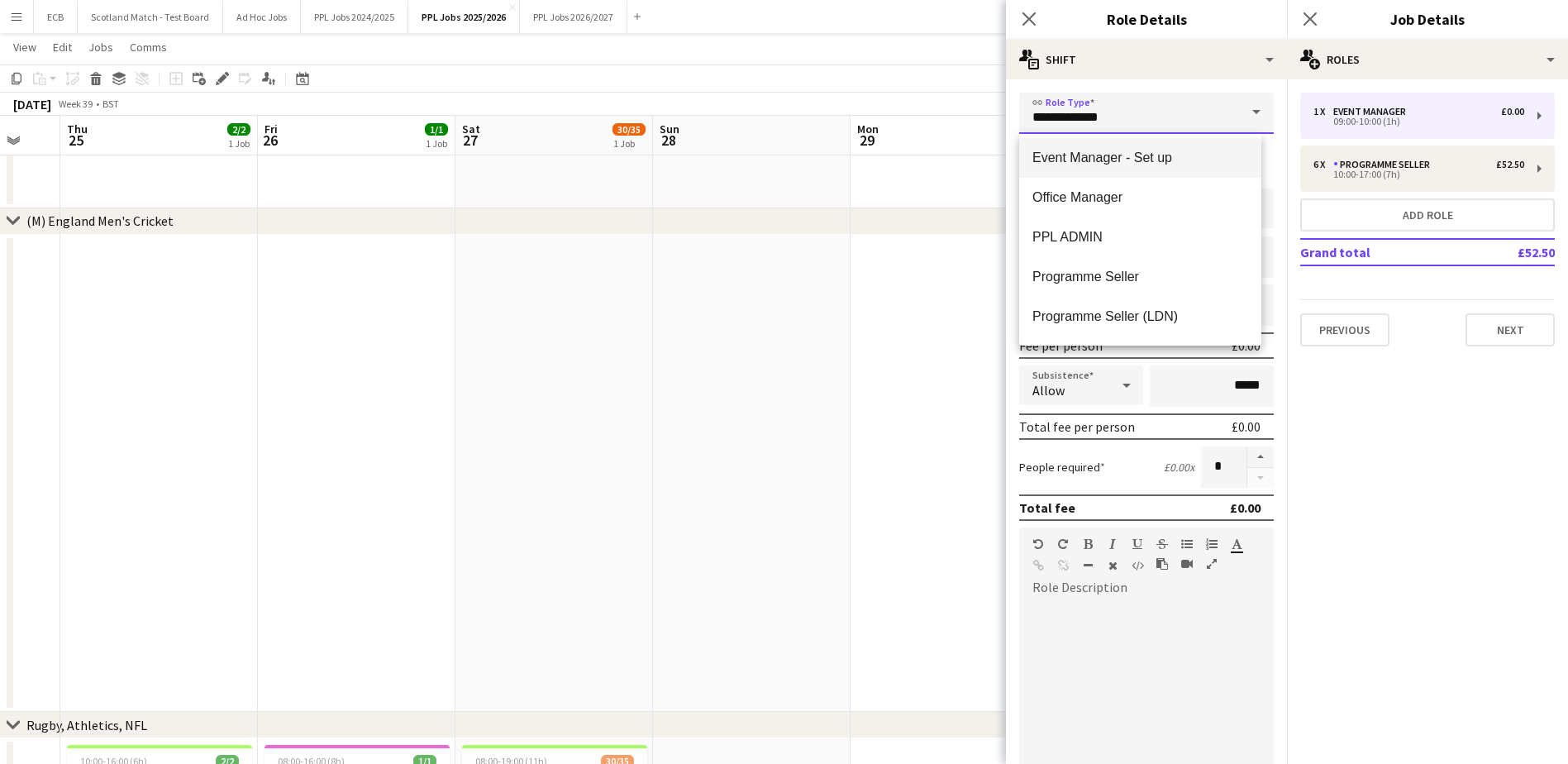
scroll to position [132, 0]
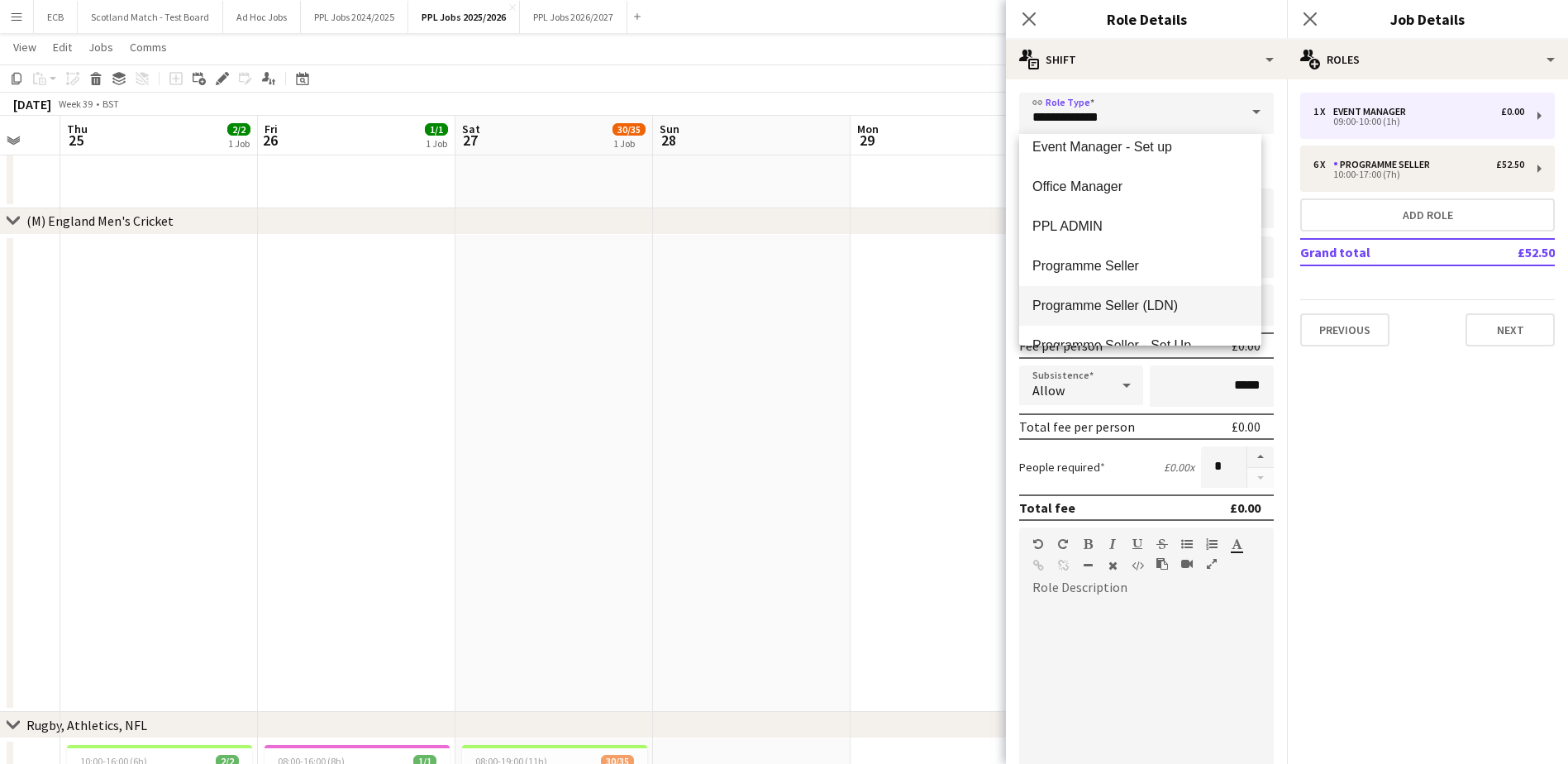
click at [1125, 296] on mat-option "Programme Seller (LDN)" at bounding box center [1140, 305] width 242 height 40
type input "**********"
type input "******"
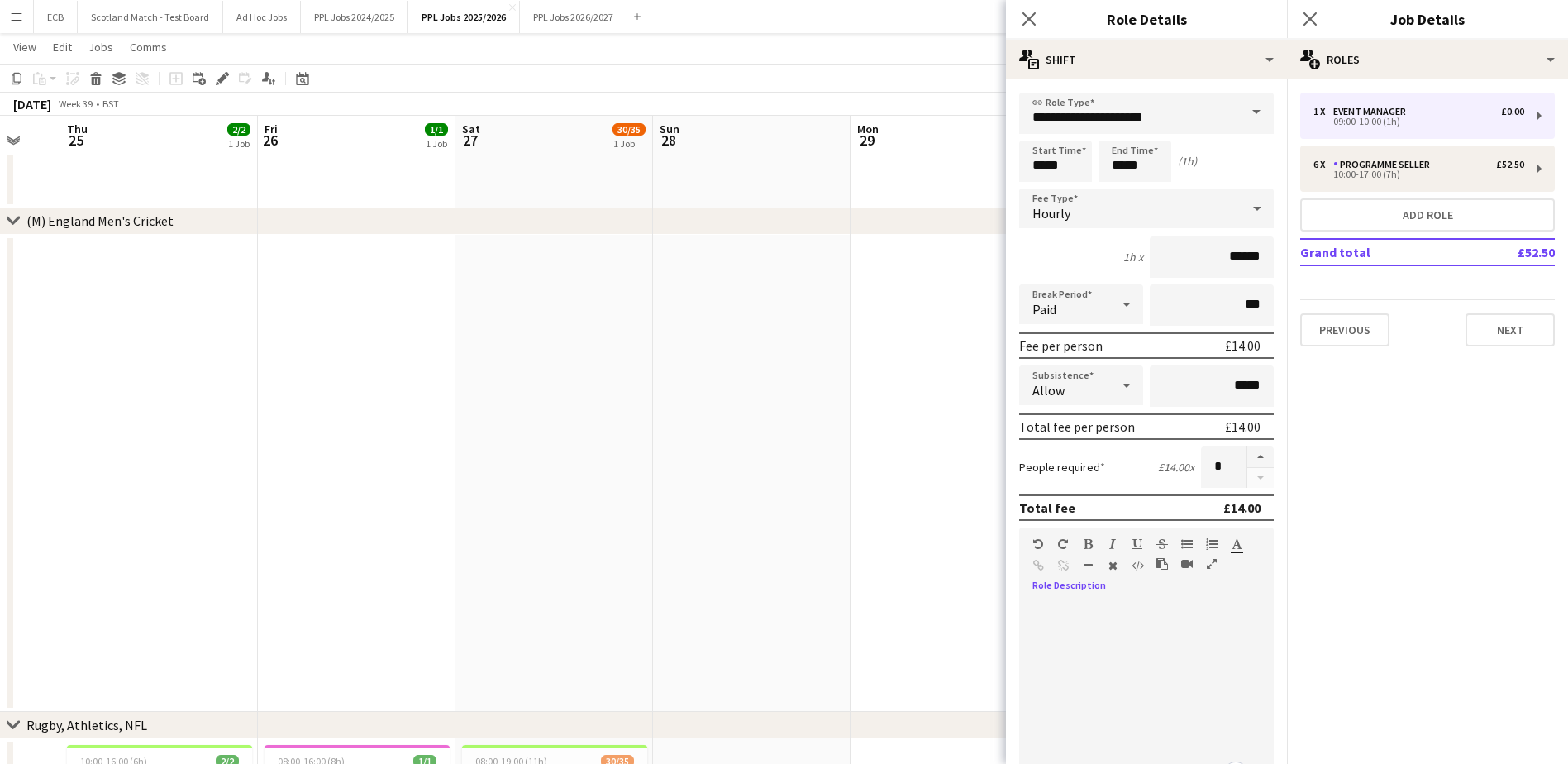
click at [1114, 596] on div at bounding box center [1147, 693] width 255 height 210
click at [1515, 324] on button "Next" at bounding box center [1510, 329] width 89 height 33
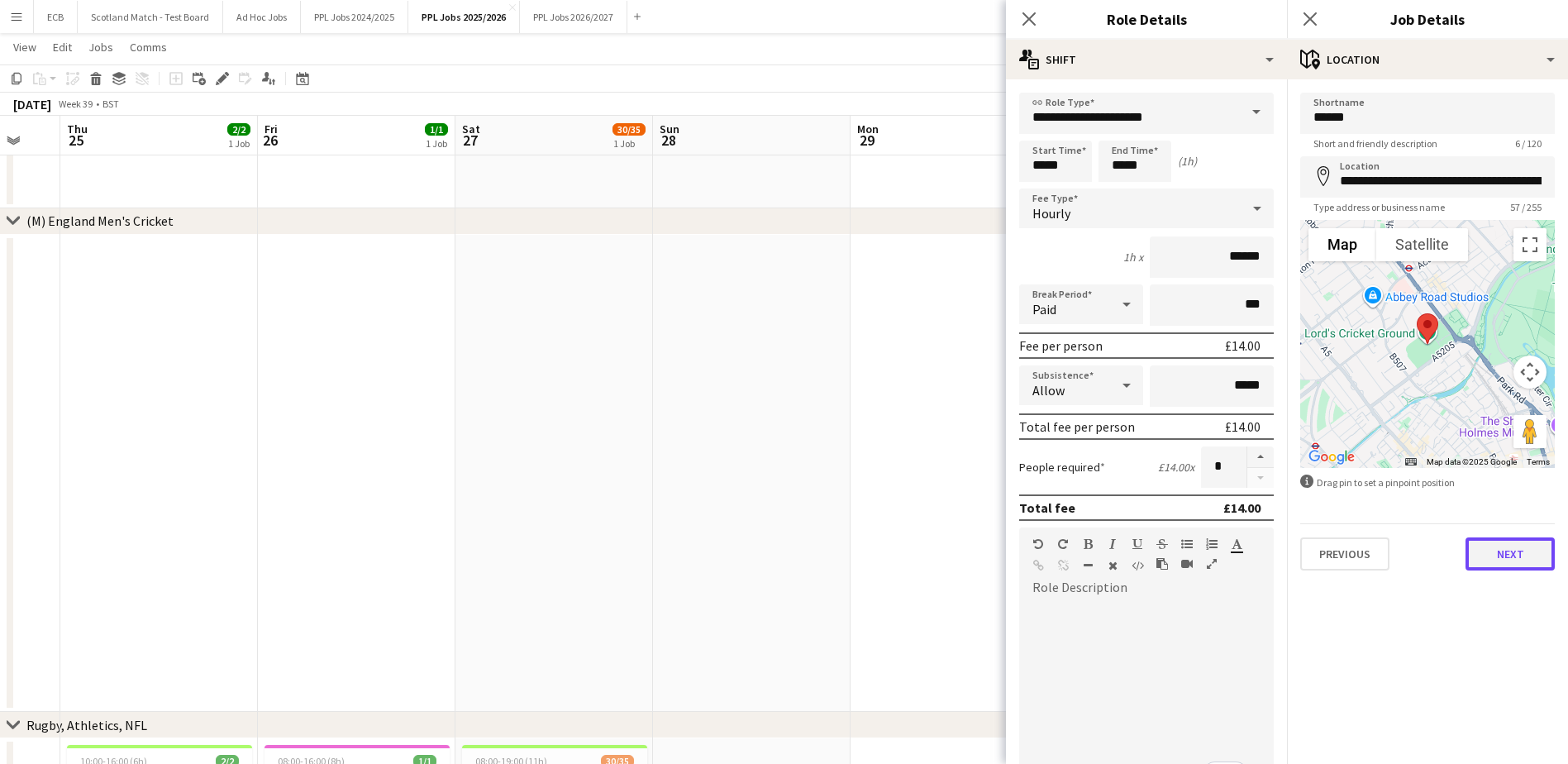
click at [1517, 549] on button "Next" at bounding box center [1510, 553] width 89 height 33
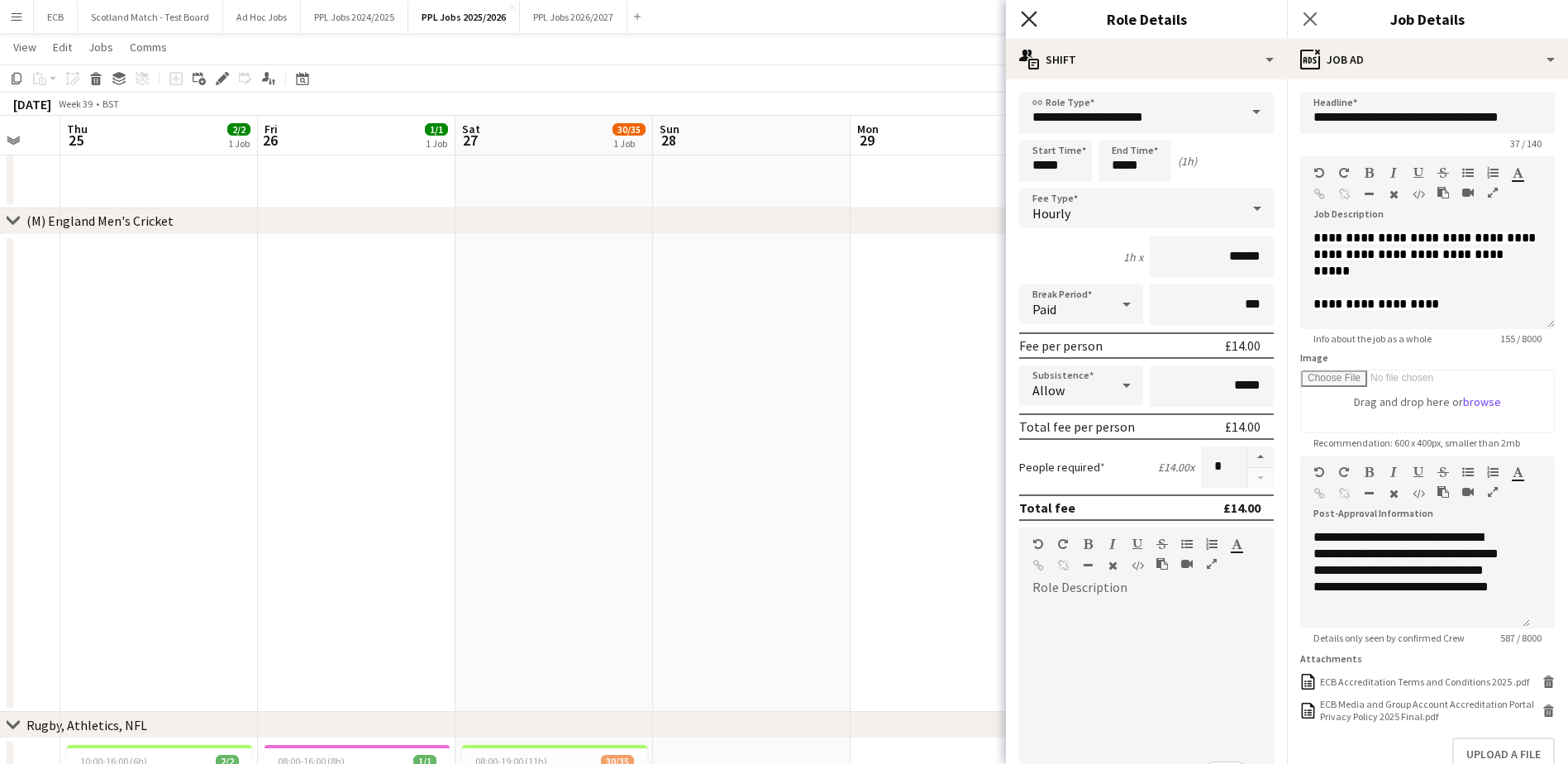
click at [1022, 18] on icon "Close pop-in" at bounding box center [1029, 18] width 15 height 15
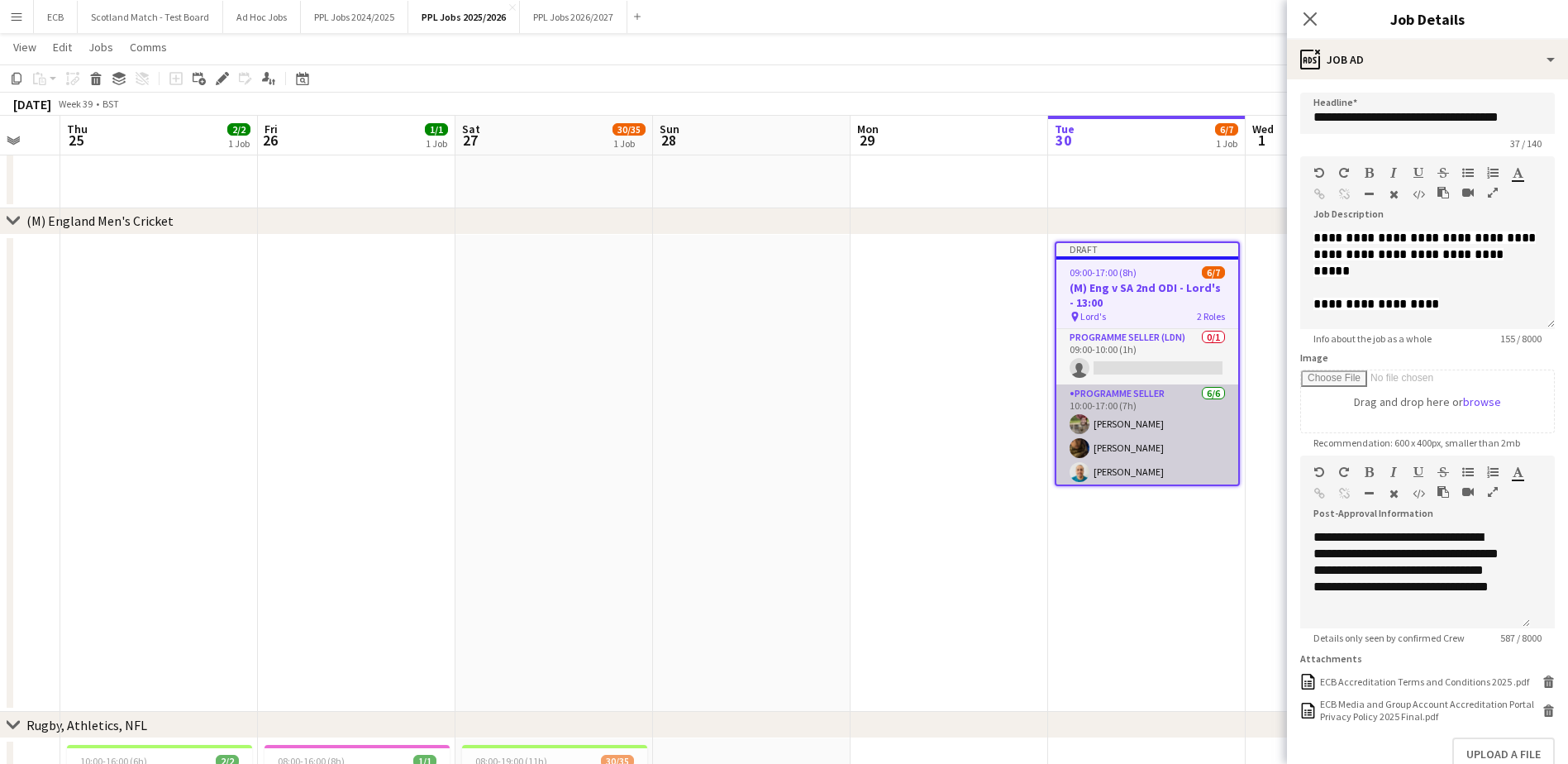
scroll to position [0, 0]
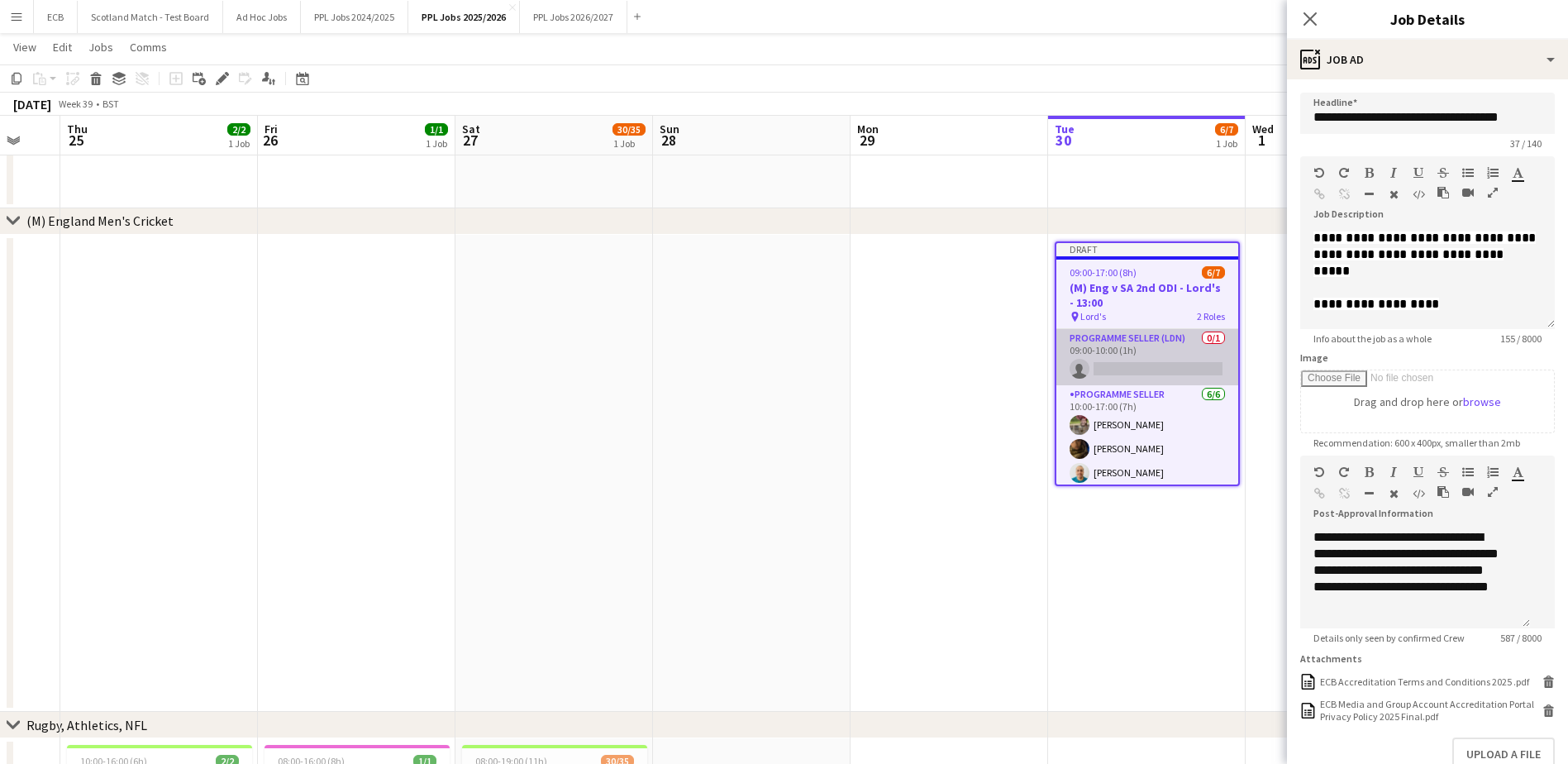
click at [1150, 366] on app-card-role "Programme Seller (LDN) 0/1 09:00-10:00 (1h) single-neutral-actions" at bounding box center [1148, 357] width 182 height 56
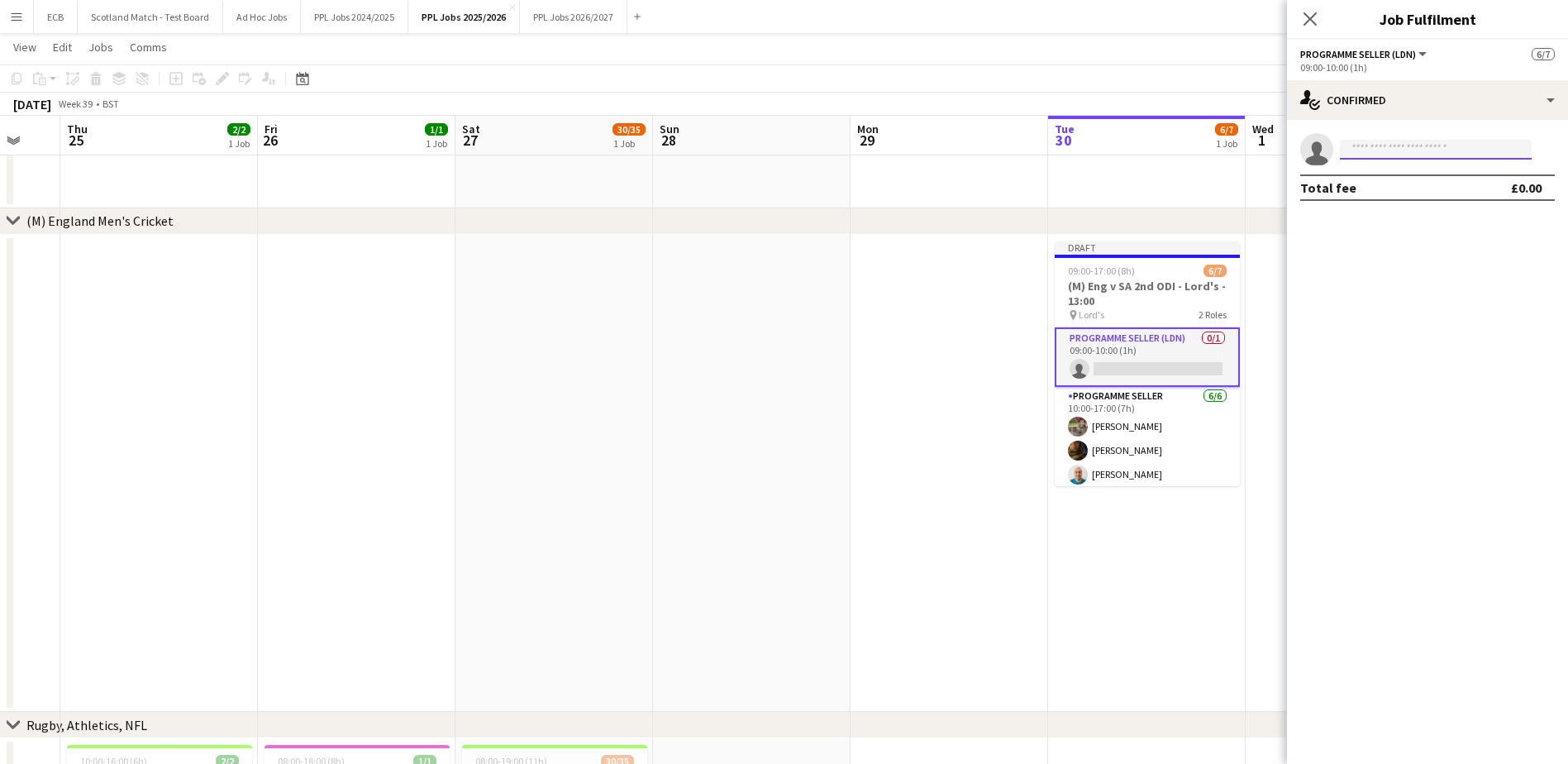
click at [1389, 145] on input at bounding box center [1436, 150] width 192 height 20
type input "***"
click at [1397, 177] on span "[PERSON_NAME]" at bounding box center [1401, 173] width 95 height 14
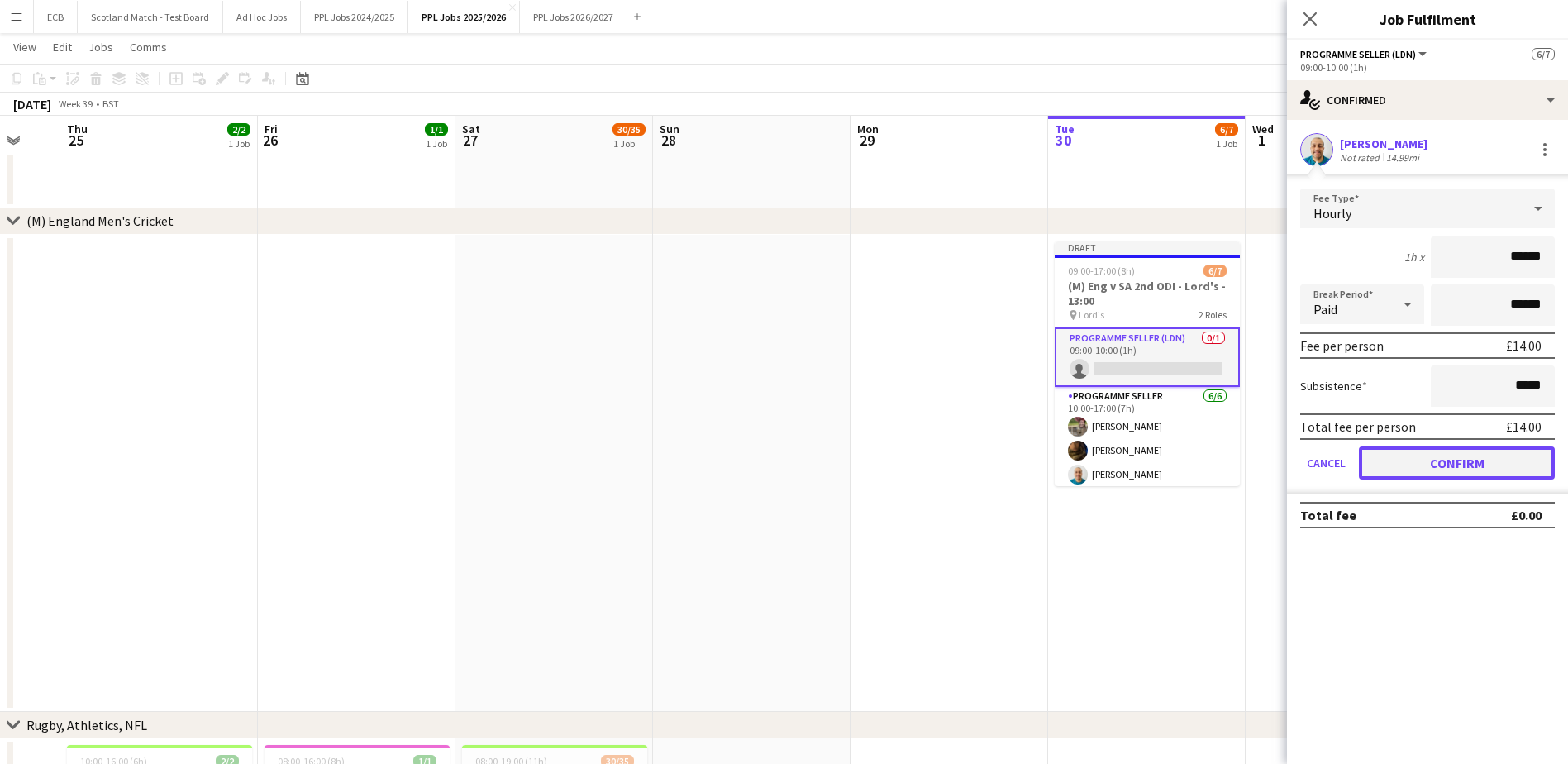
click at [1479, 460] on button "Confirm" at bounding box center [1457, 463] width 196 height 33
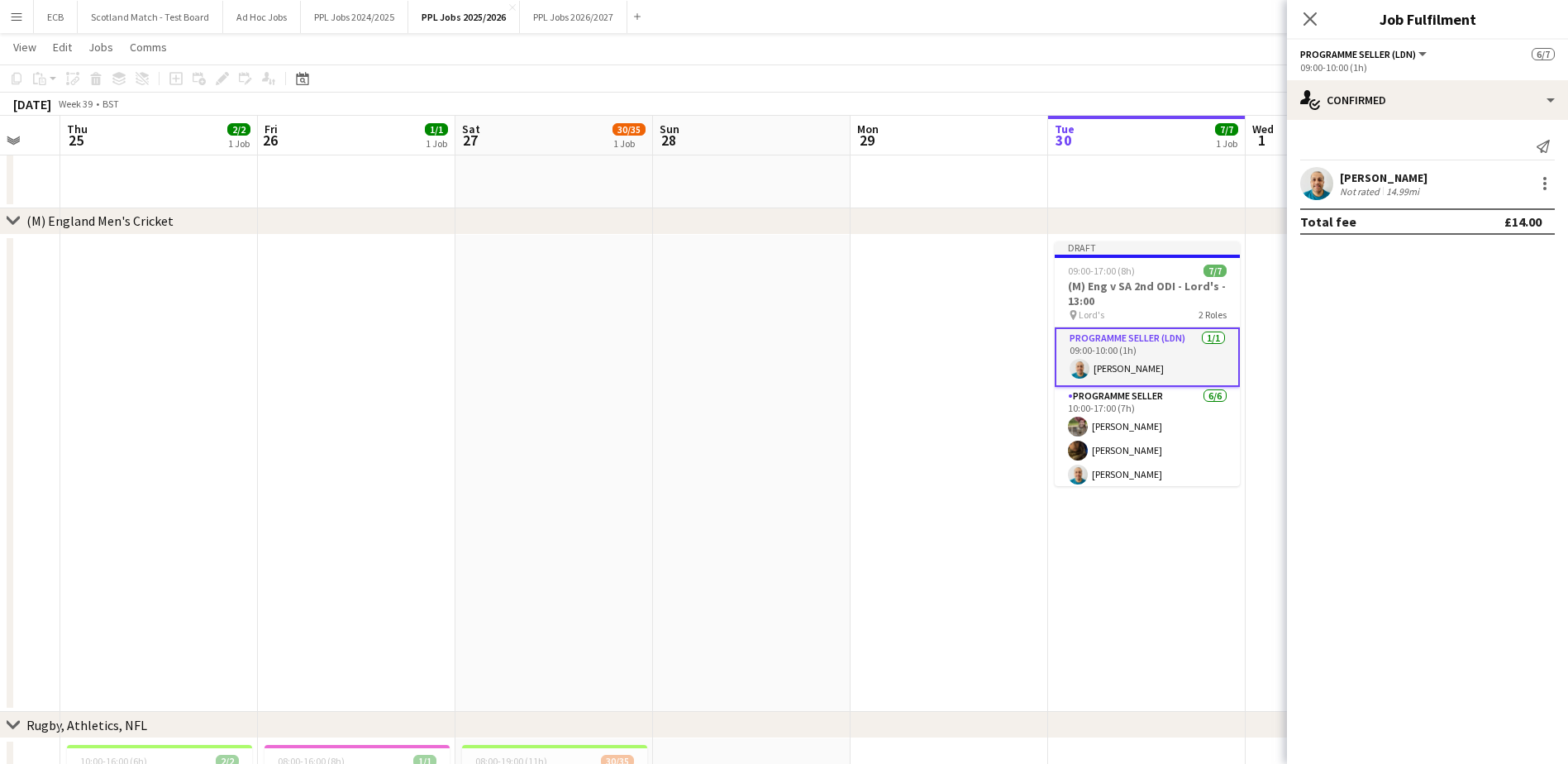
click at [1159, 559] on app-date-cell "Draft 09:00-17:00 (8h) 7/7 (M) Eng v SA 2nd ODI - Lord's - 13:00 pin Lord's 2 R…" at bounding box center [1147, 473] width 198 height 478
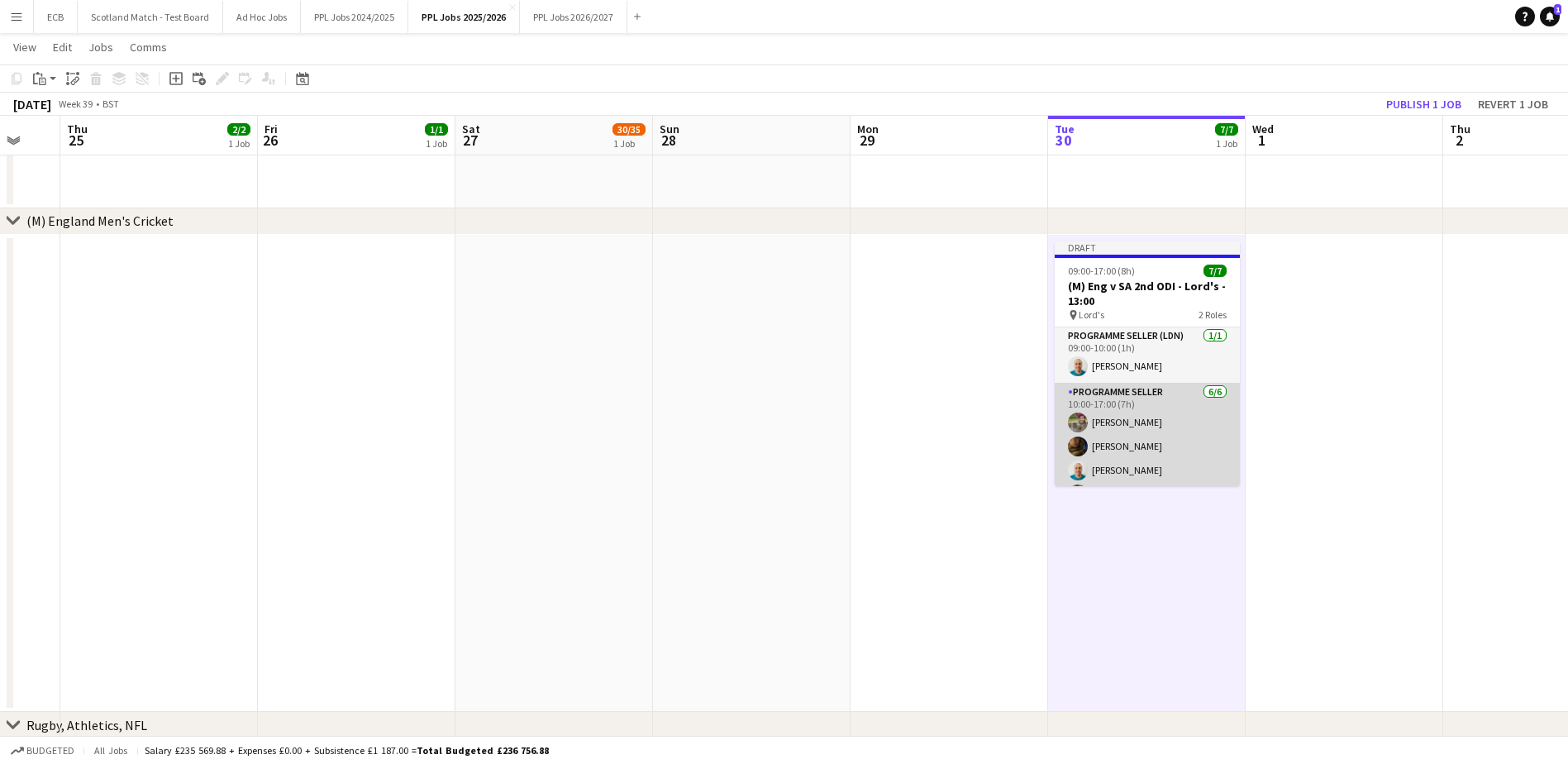
scroll to position [2, 0]
click at [1121, 389] on app-card-role "Programme Seller [DATE] 10:00-17:00 (7h) [PERSON_NAME] [PERSON_NAME] [PERSON_NA…" at bounding box center [1148, 469] width 185 height 176
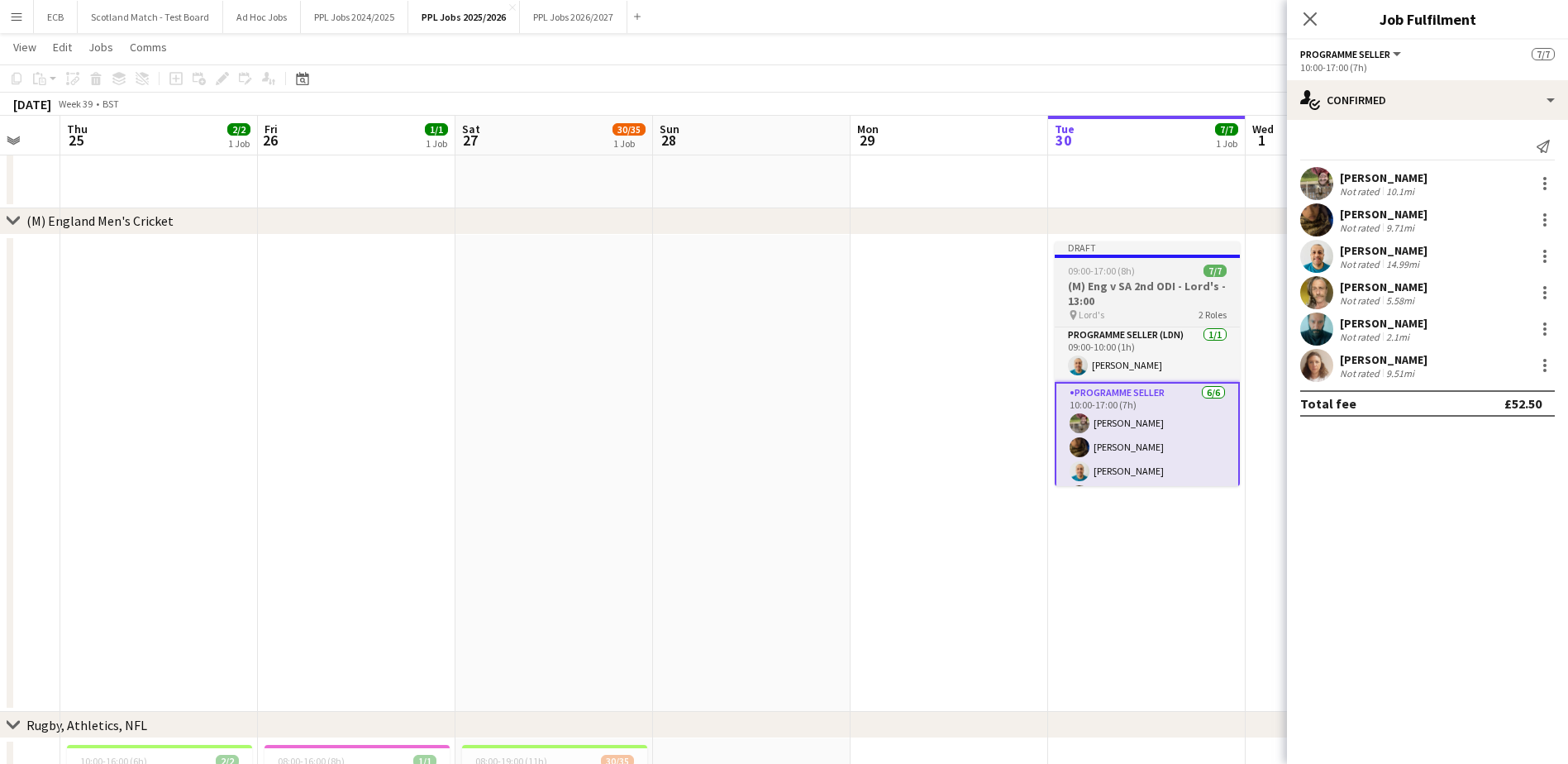
click at [1147, 297] on h3 "(M) Eng v SA 2nd ODI - Lord's - 13:00" at bounding box center [1148, 293] width 185 height 30
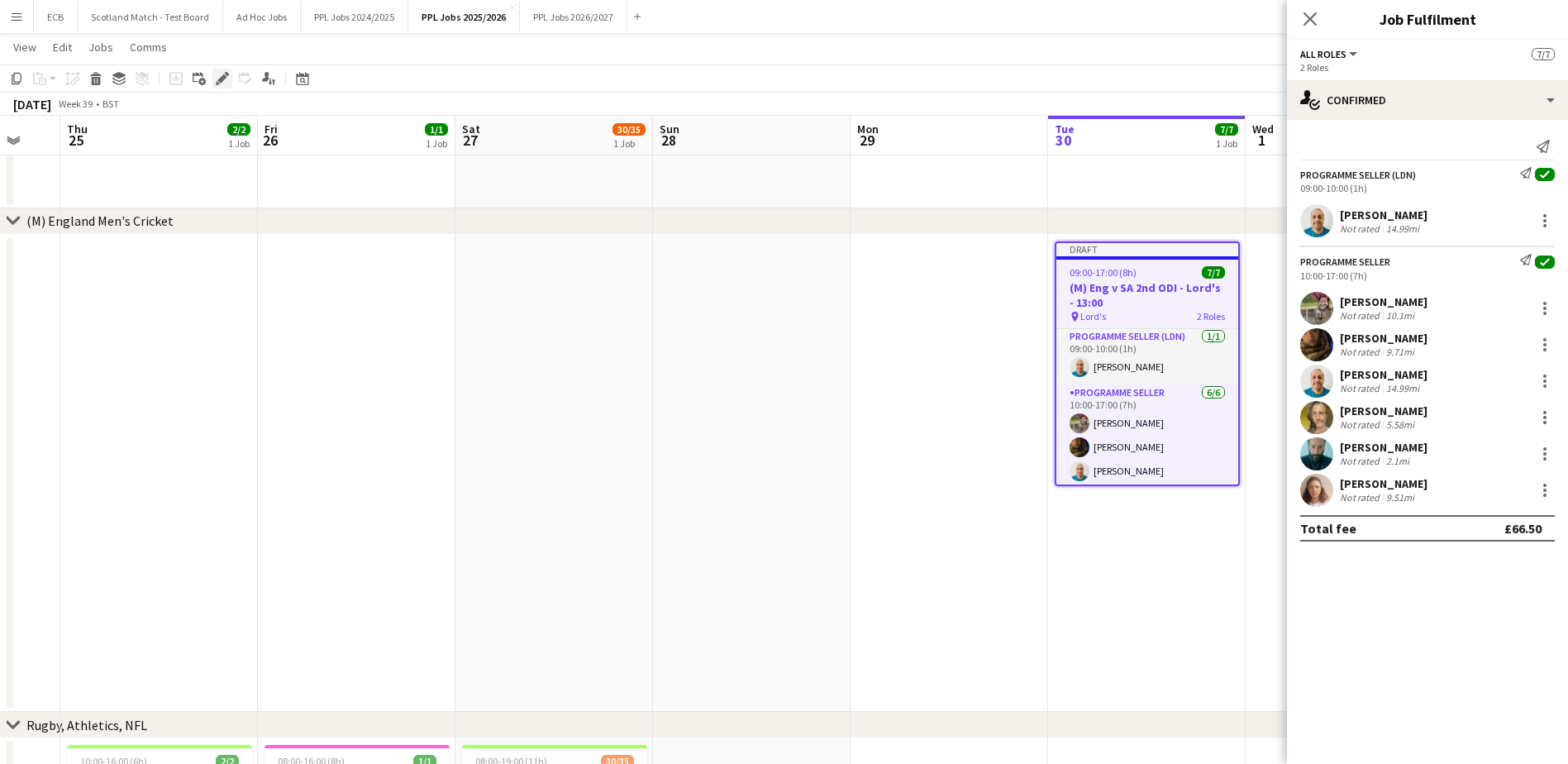
click at [215, 75] on icon "Edit" at bounding box center [222, 78] width 14 height 14
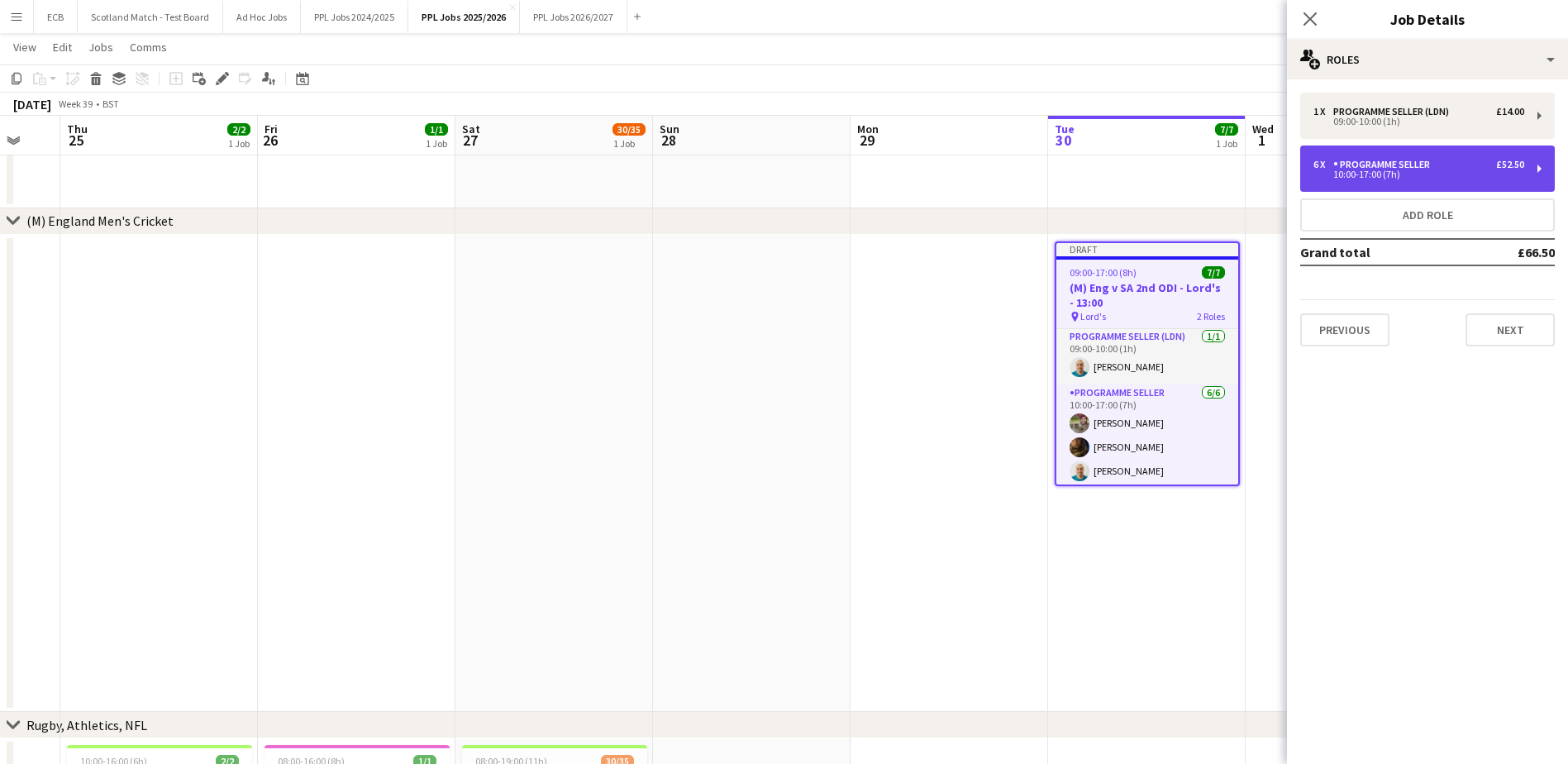
click at [1433, 160] on div "Programme Seller" at bounding box center [1384, 164] width 103 height 12
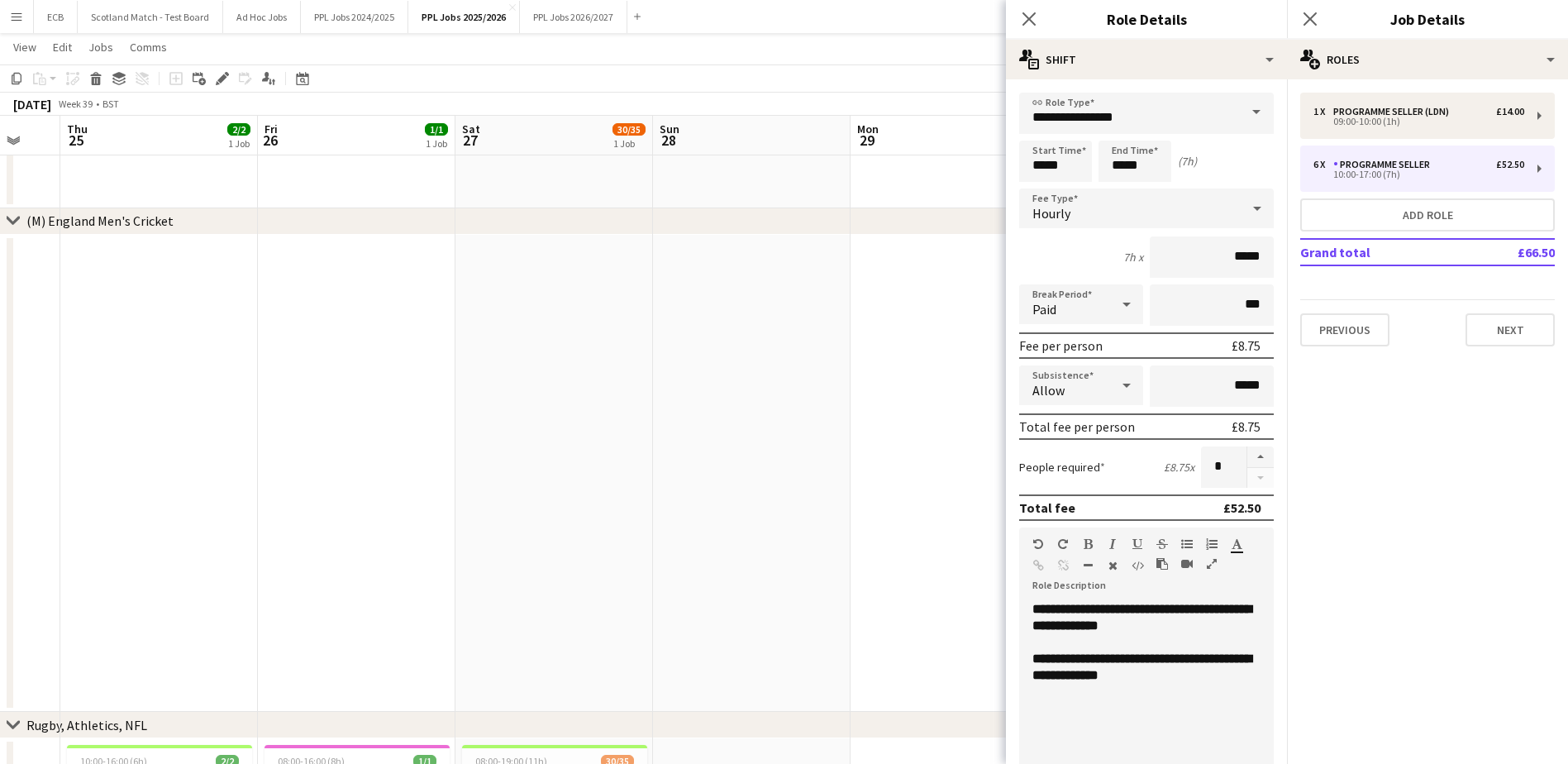
click at [957, 357] on app-date-cell at bounding box center [950, 473] width 198 height 478
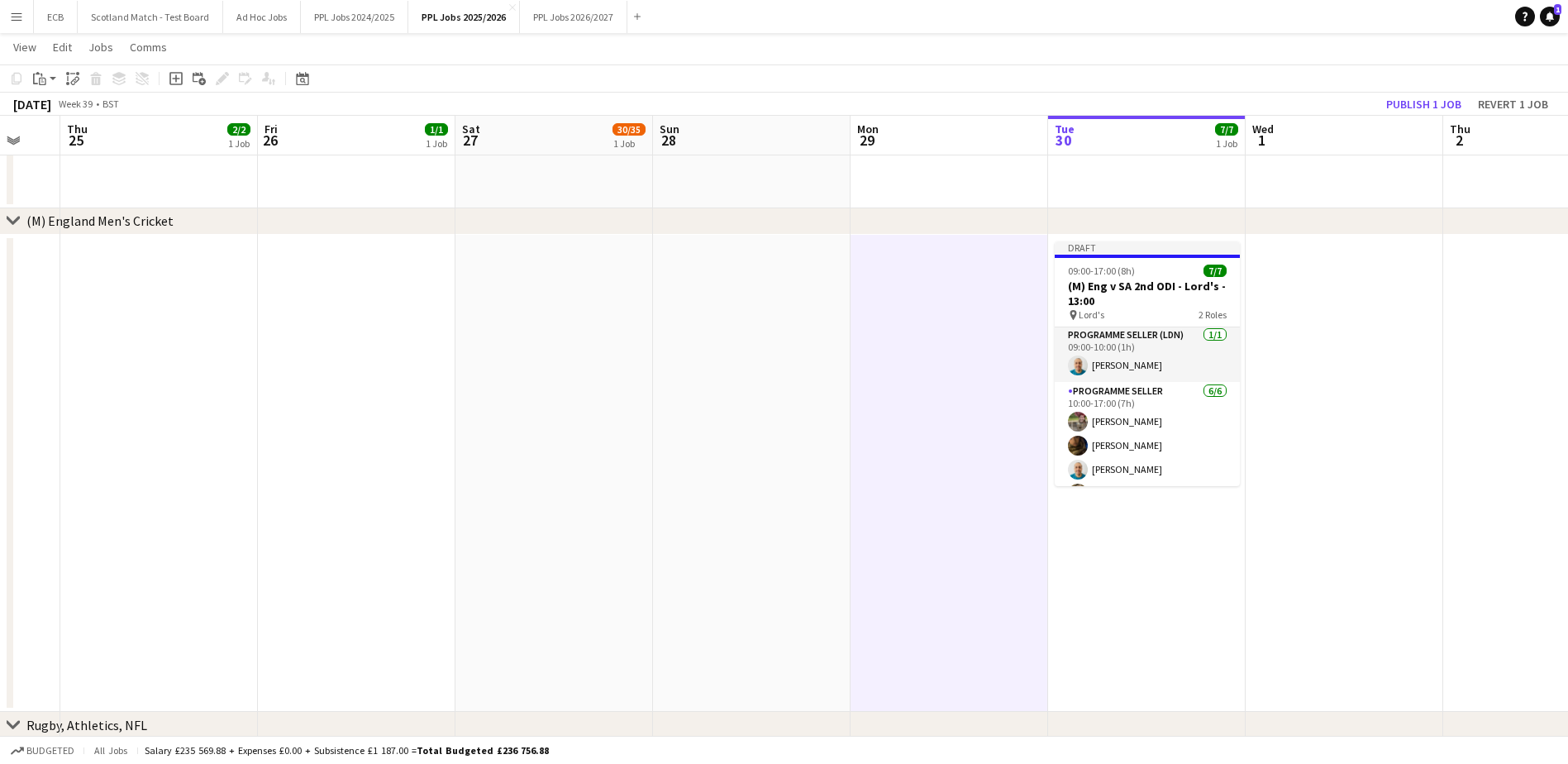
click at [1148, 560] on app-date-cell "Draft 09:00-17:00 (8h) 7/7 (M) Eng v SA 2nd ODI - Lord's - 13:00 pin Lord's 2 R…" at bounding box center [1147, 473] width 198 height 478
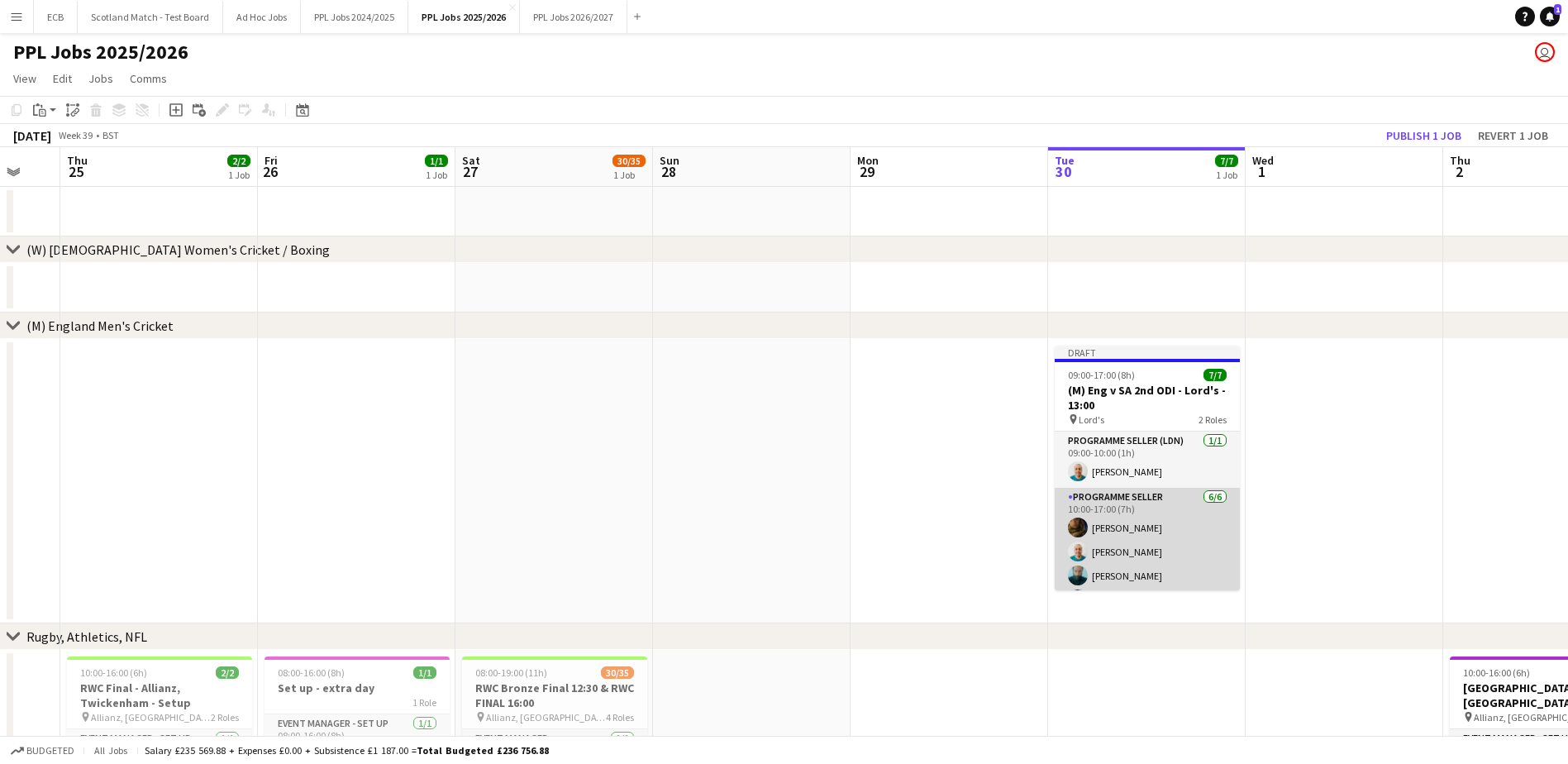
scroll to position [73, 0]
click at [1131, 523] on app-card-role "Programme Seller [DATE] 10:00-17:00 (7h) [PERSON_NAME] [PERSON_NAME] Aff [PERSO…" at bounding box center [1148, 502] width 185 height 176
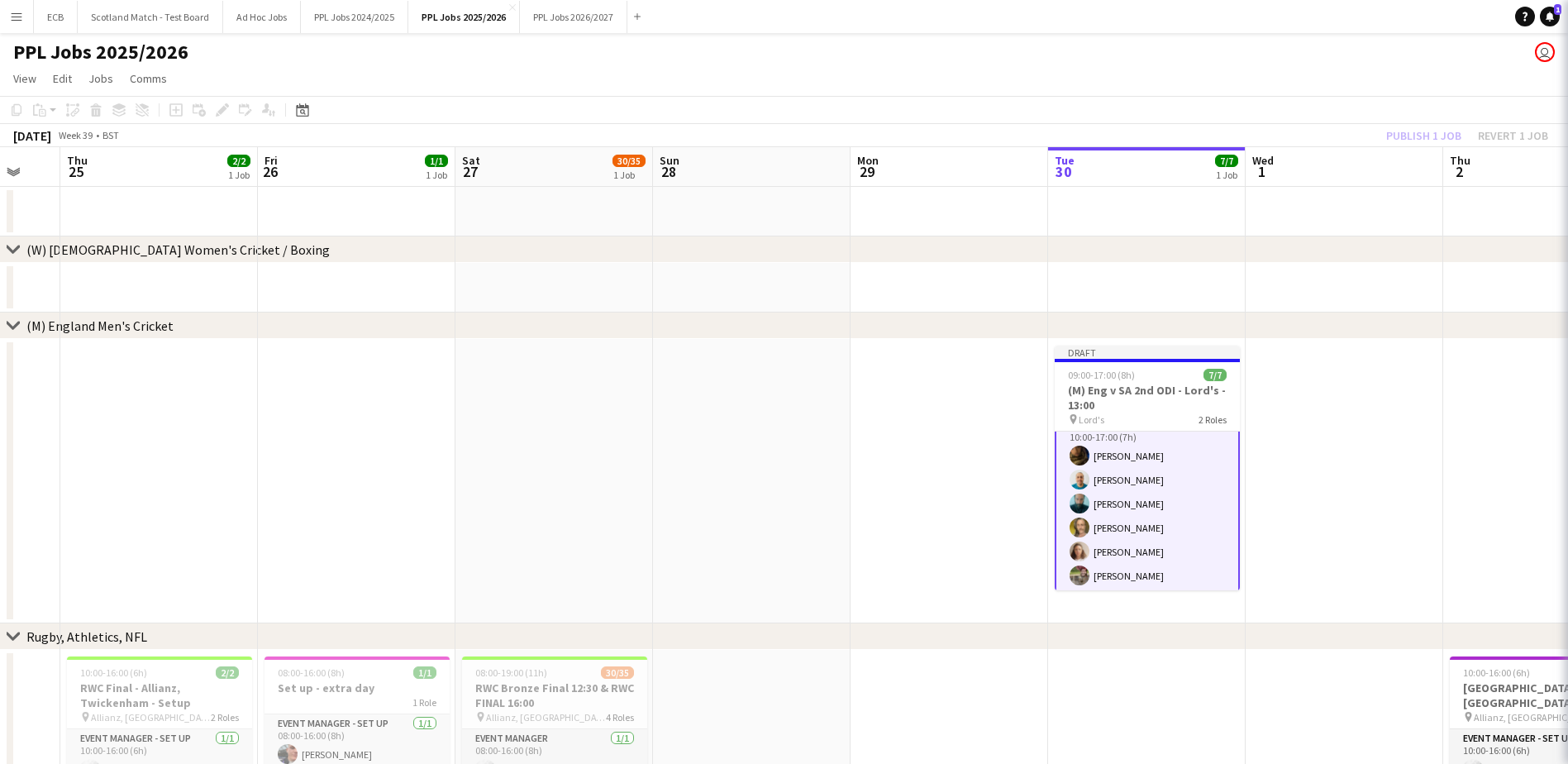
scroll to position [75, 0]
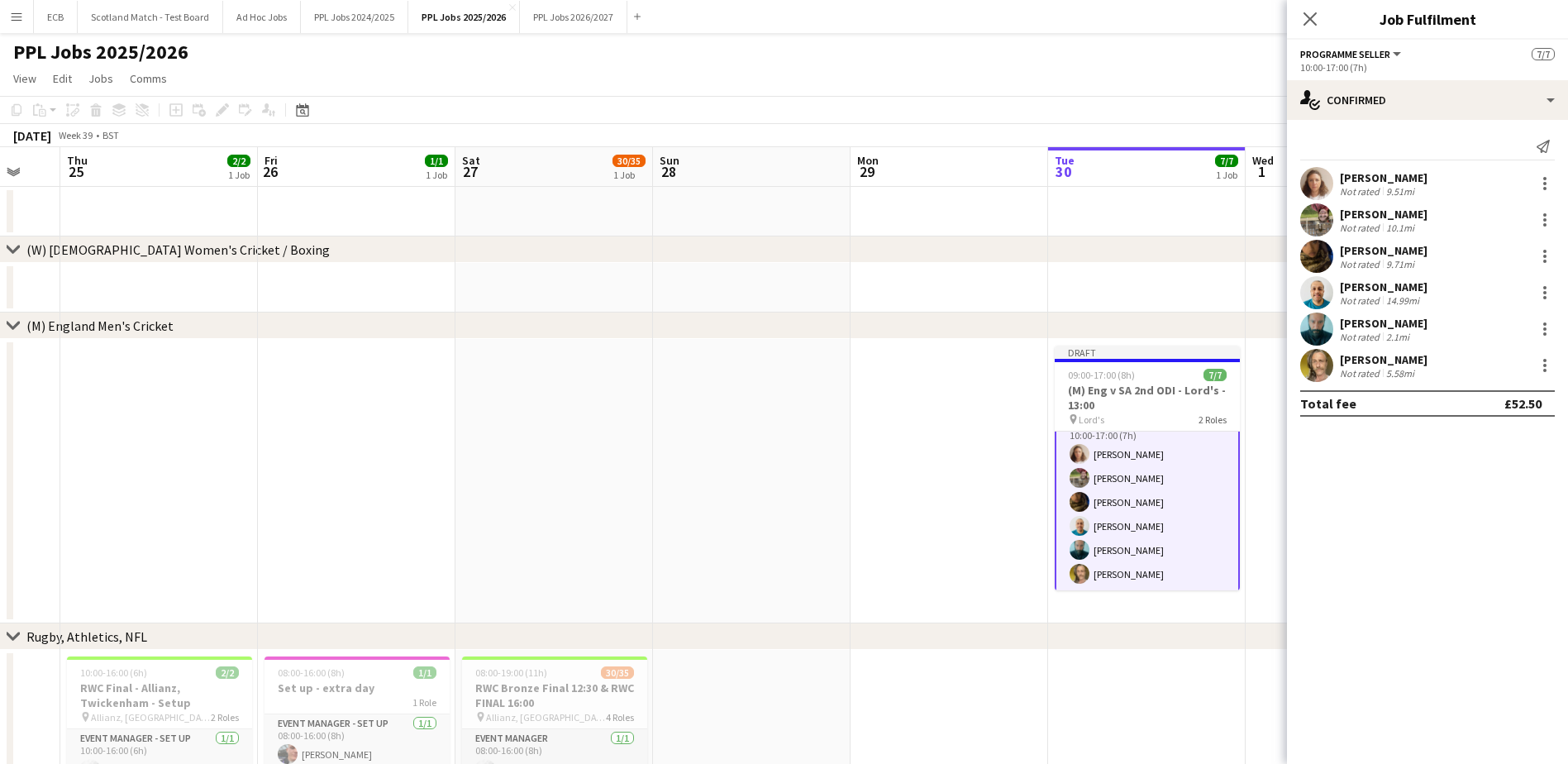
click at [1383, 355] on div "[PERSON_NAME]" at bounding box center [1383, 359] width 88 height 14
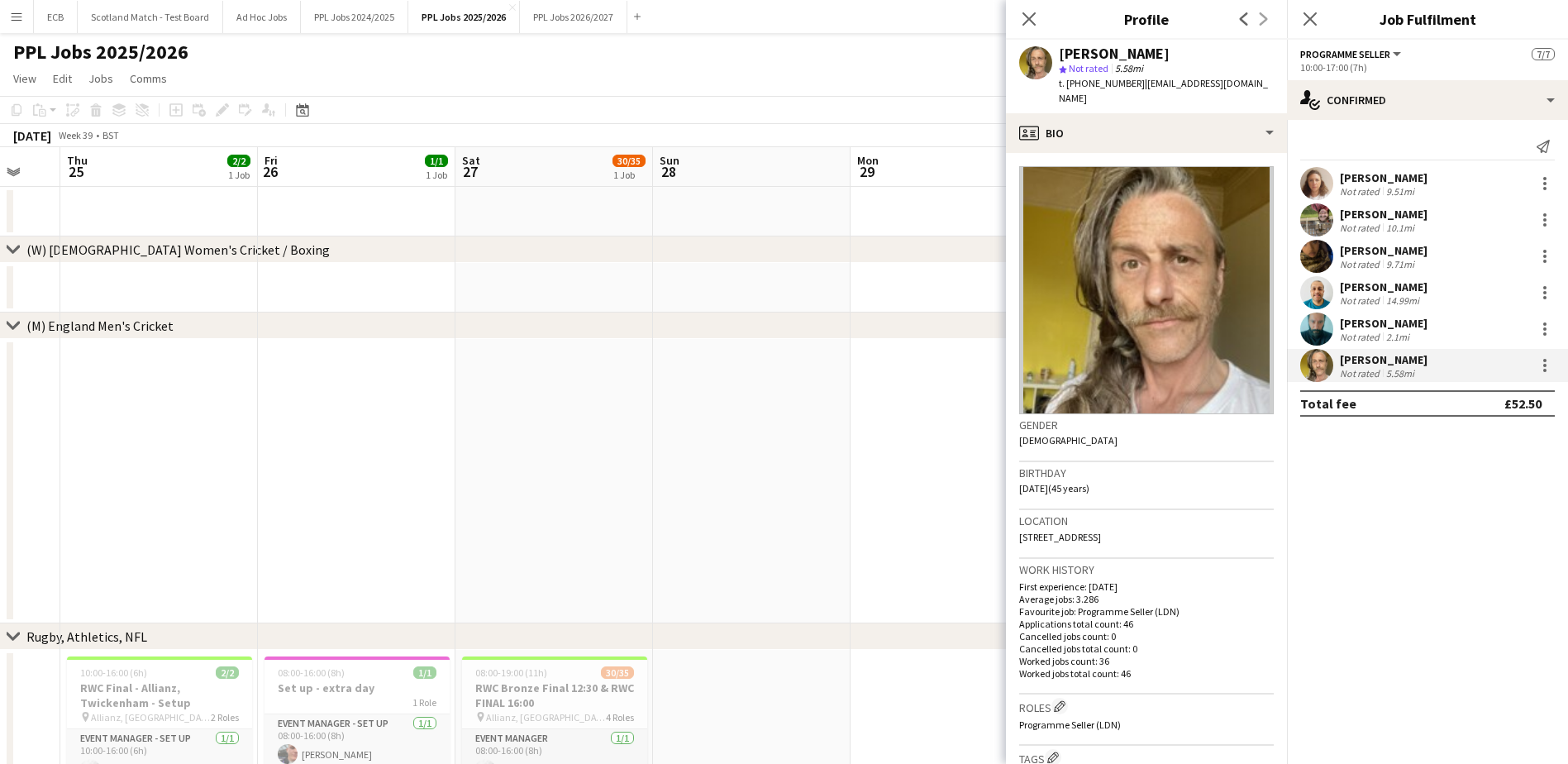
click at [883, 229] on app-date-cell at bounding box center [950, 211] width 198 height 49
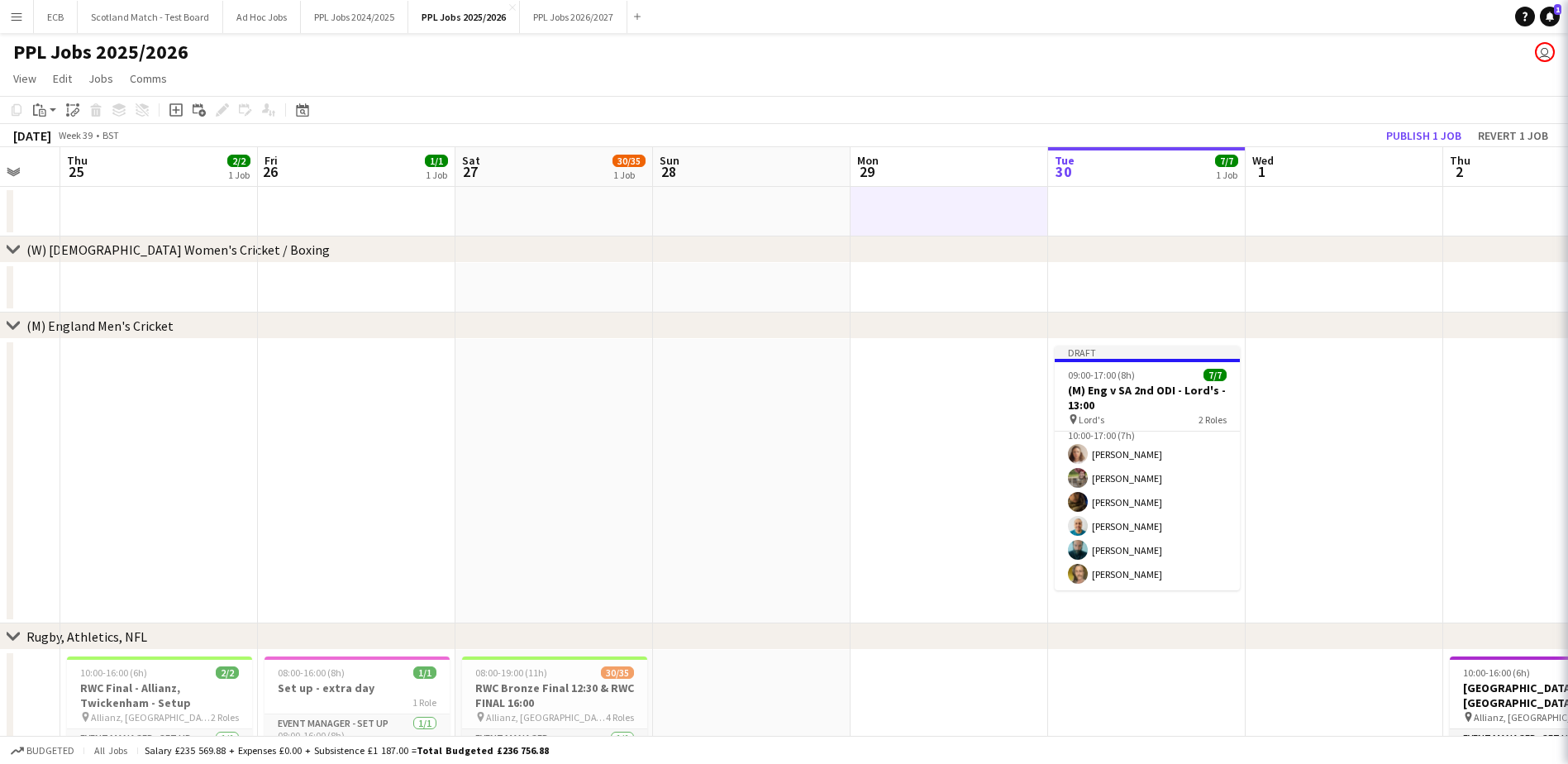
scroll to position [73, 0]
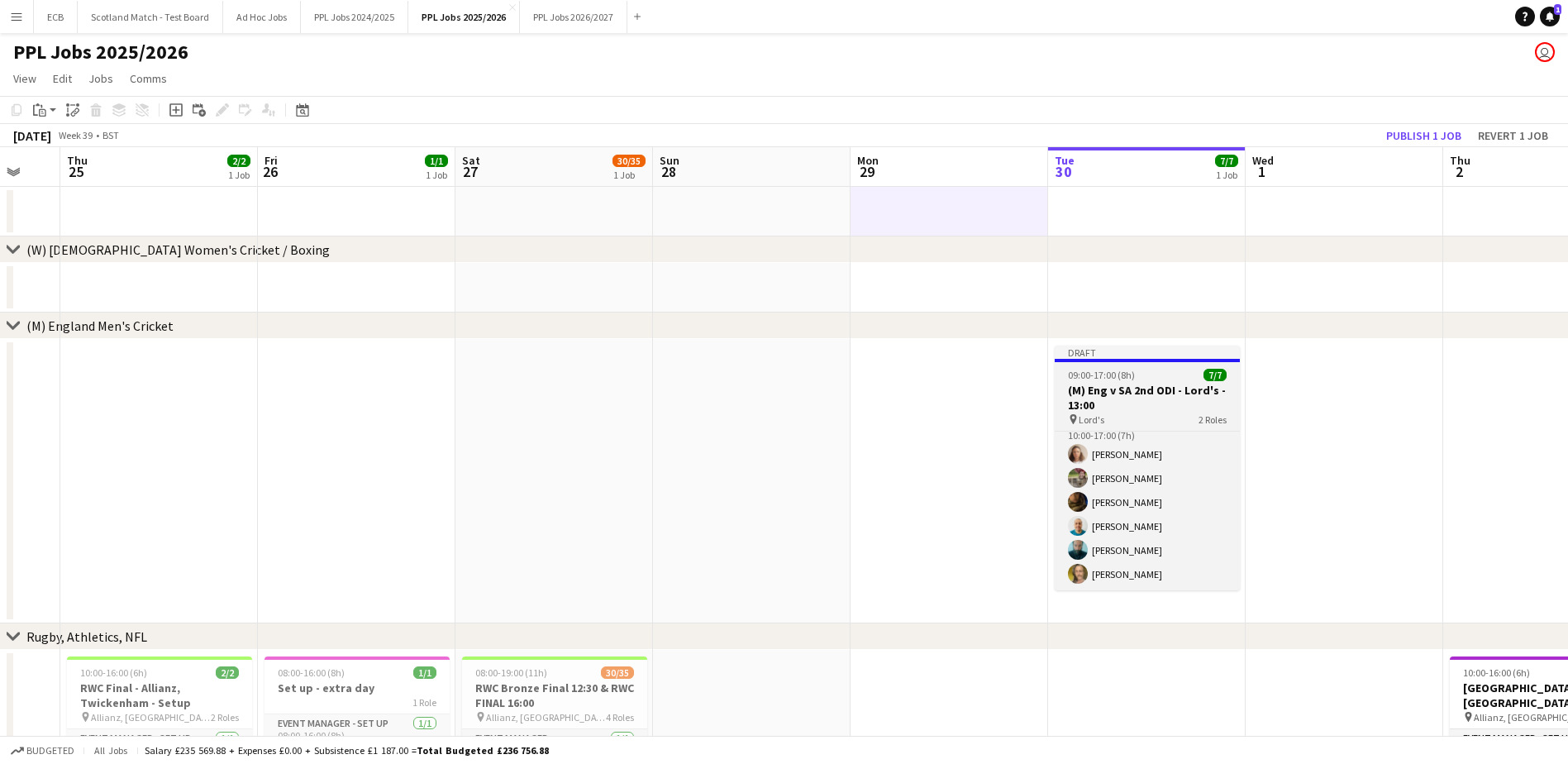
click at [1133, 372] on span "09:00-17:00 (8h)" at bounding box center [1101, 375] width 67 height 13
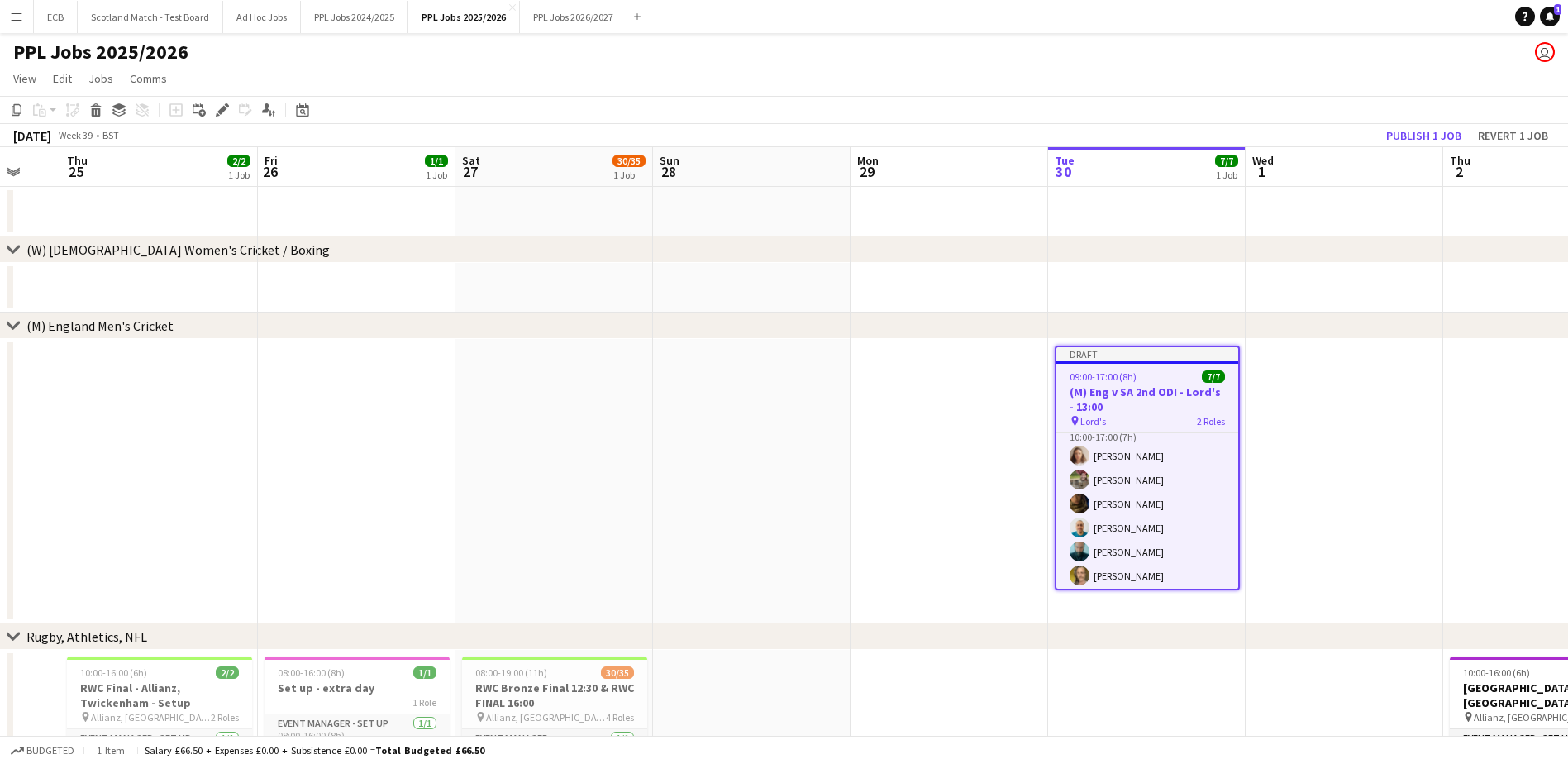
click at [1133, 372] on span "09:00-17:00 (8h)" at bounding box center [1102, 376] width 67 height 13
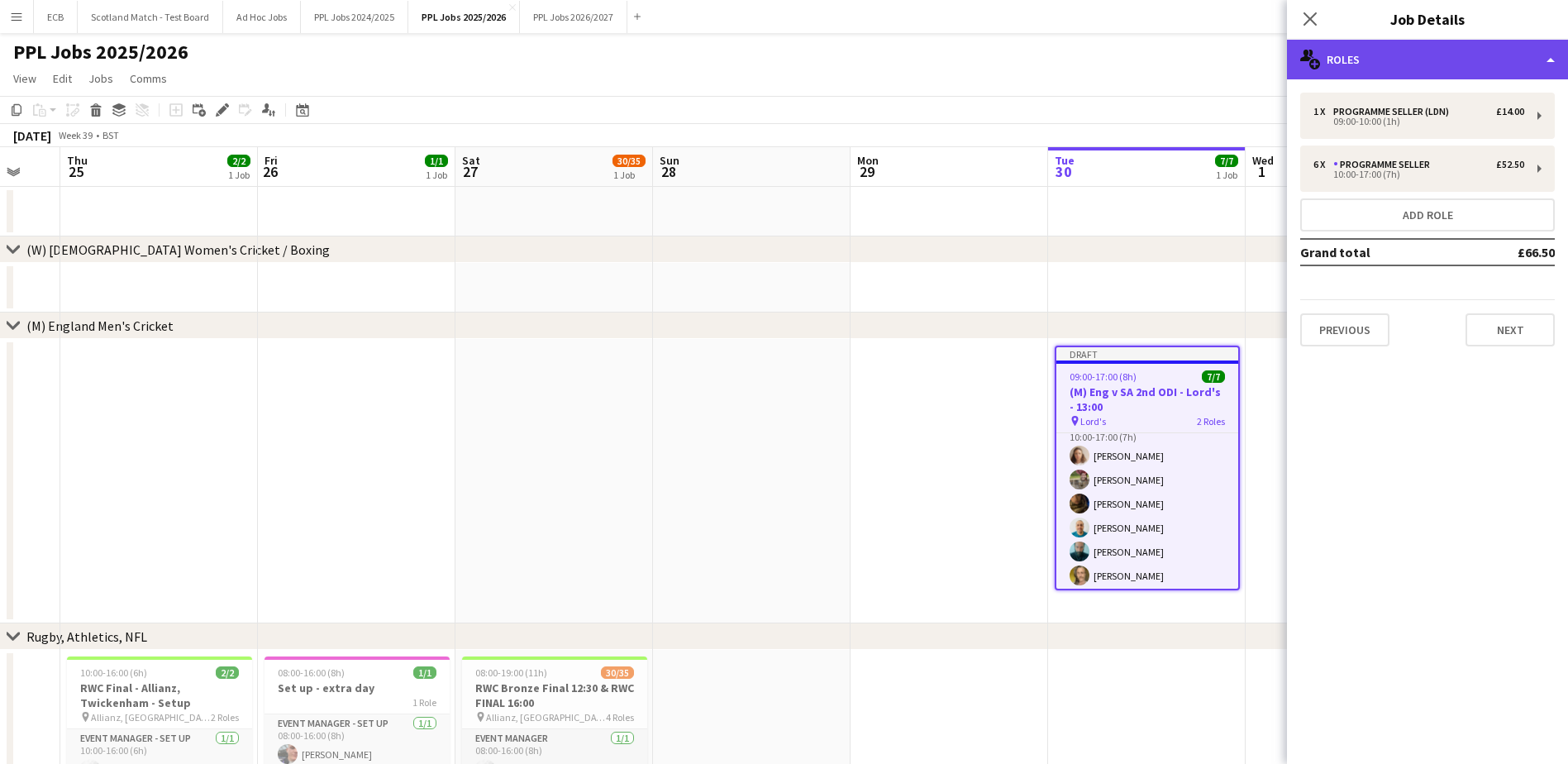
click at [1418, 54] on div "multiple-users-add Roles" at bounding box center [1427, 59] width 281 height 40
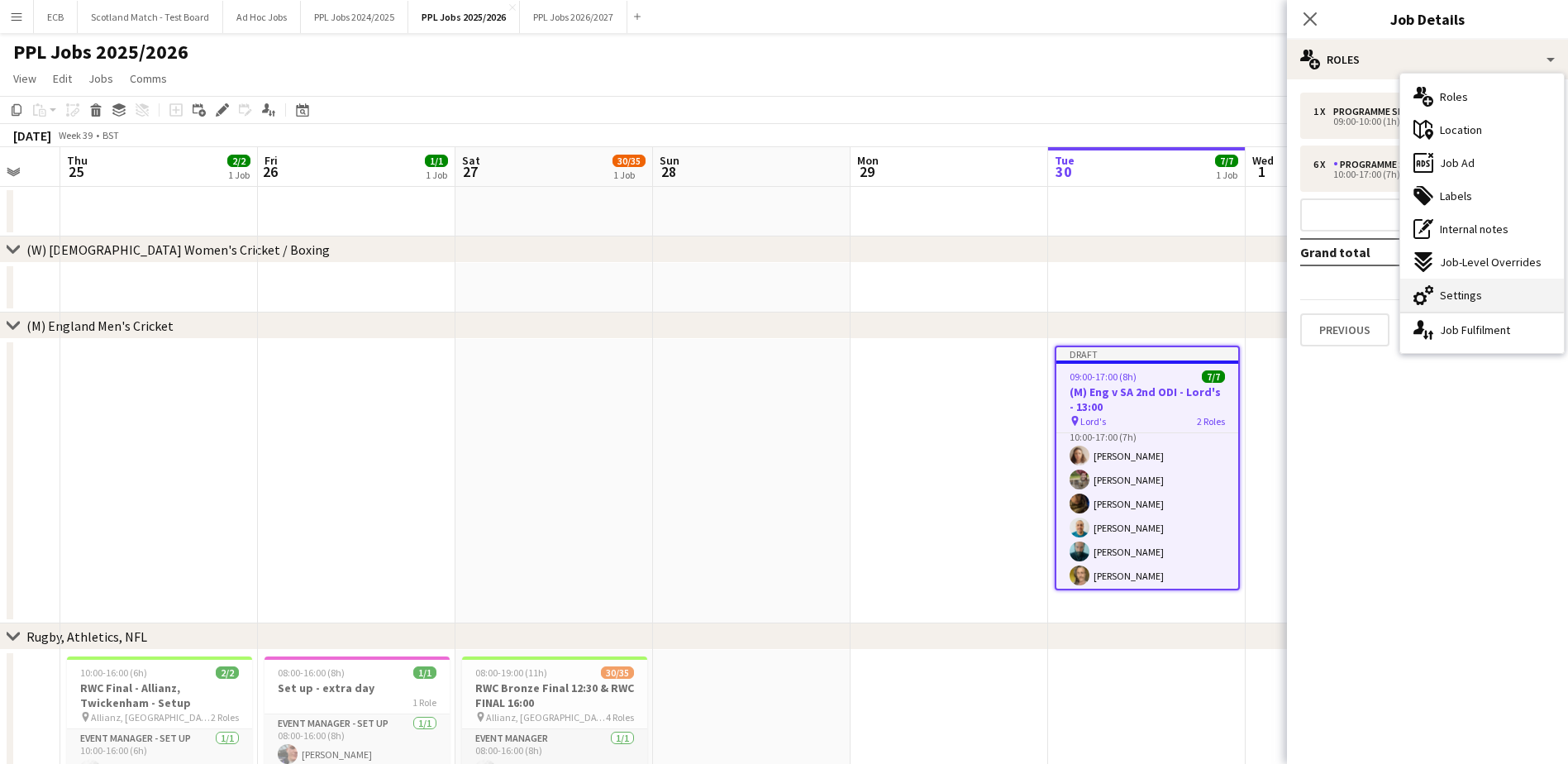
click at [1456, 291] on span "Settings" at bounding box center [1462, 295] width 43 height 14
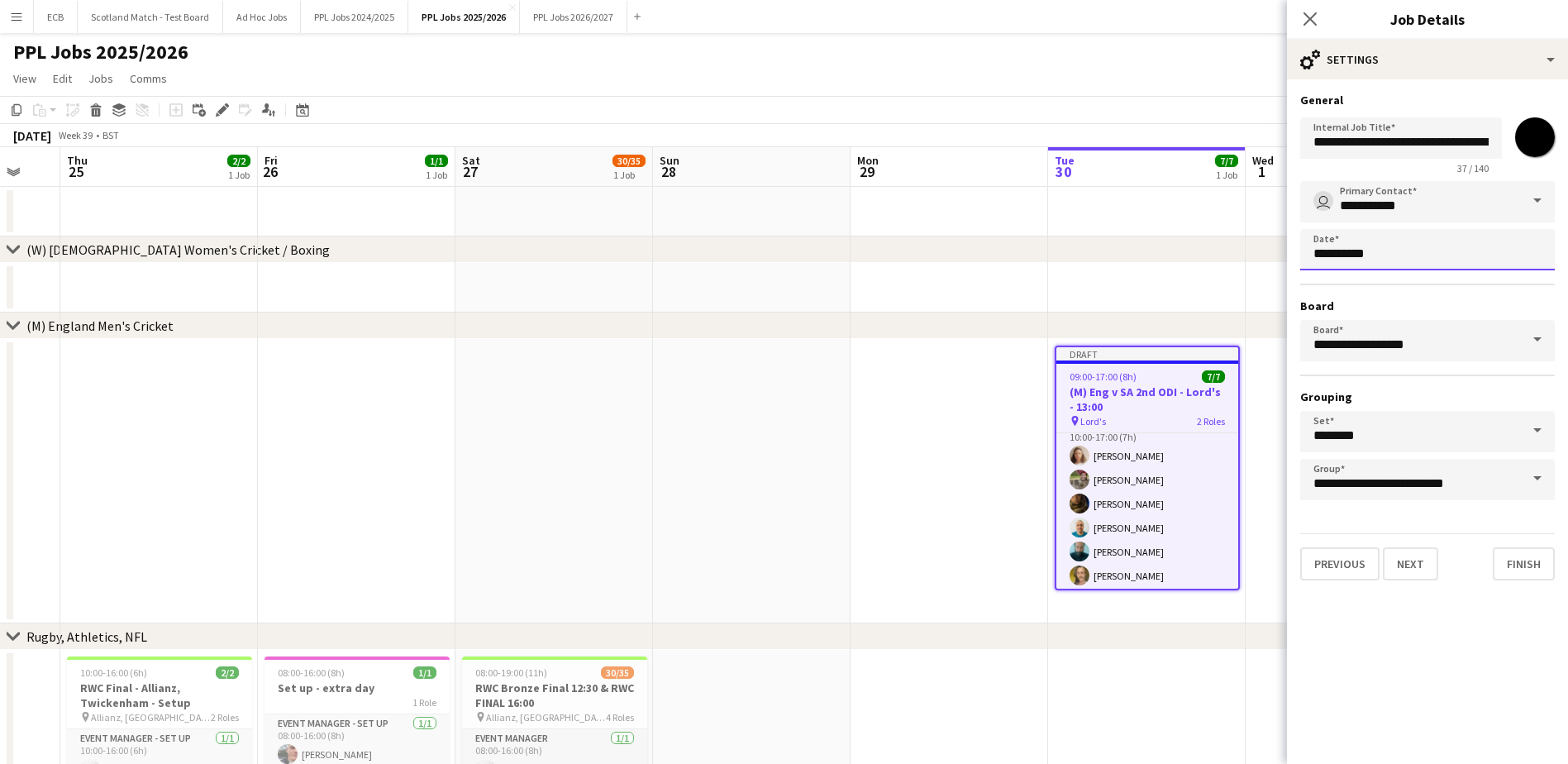
click at [1432, 257] on body "Menu Boards Boards Boards All jobs Status Workforce Workforce My Workforce Recr…" at bounding box center [784, 519] width 1568 height 1038
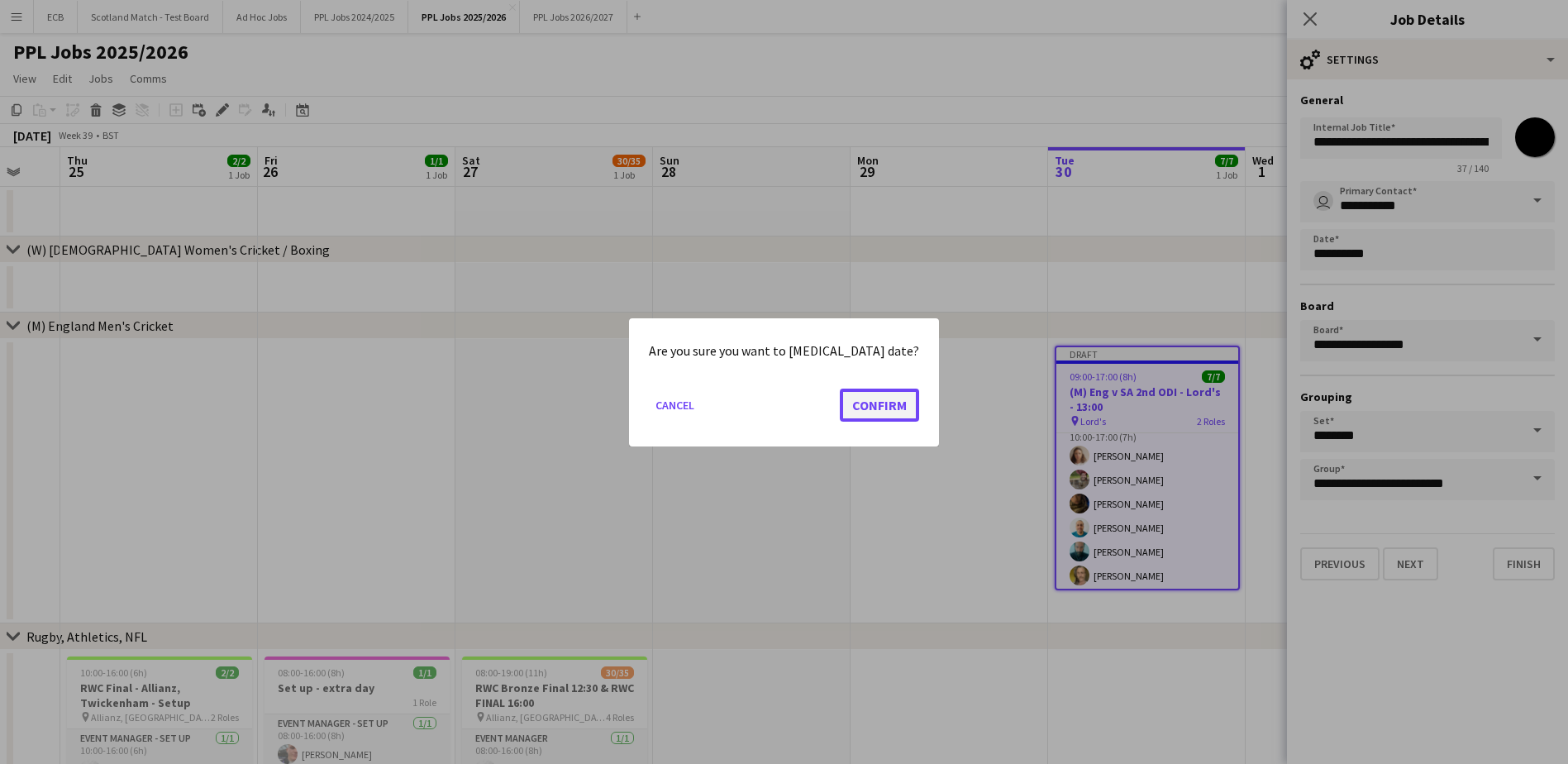
click at [857, 401] on button "Confirm" at bounding box center [879, 404] width 79 height 33
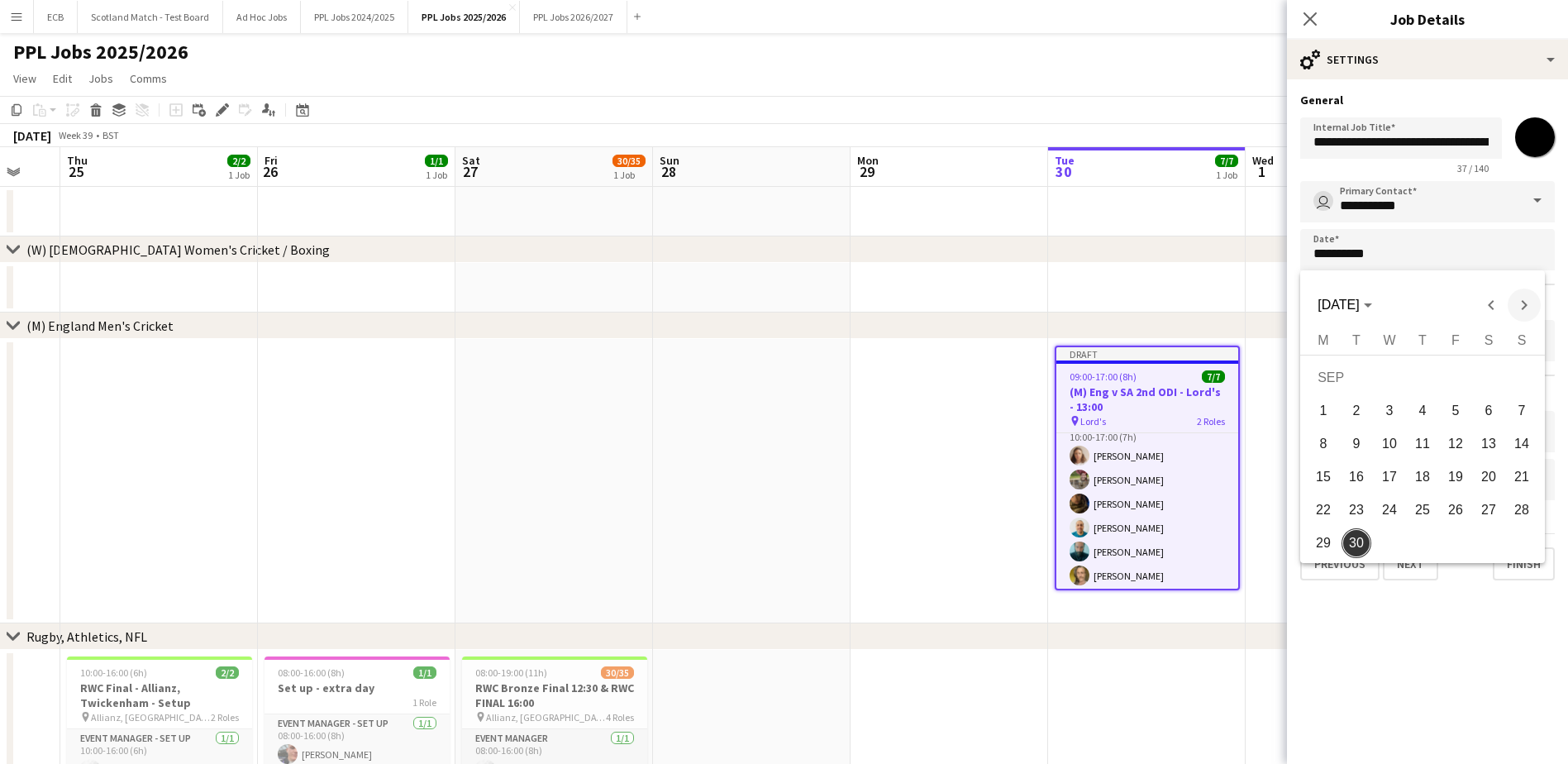
click at [1522, 307] on span "Next month" at bounding box center [1525, 305] width 33 height 33
click at [1387, 407] on span "1" at bounding box center [1389, 410] width 30 height 30
type input "**********"
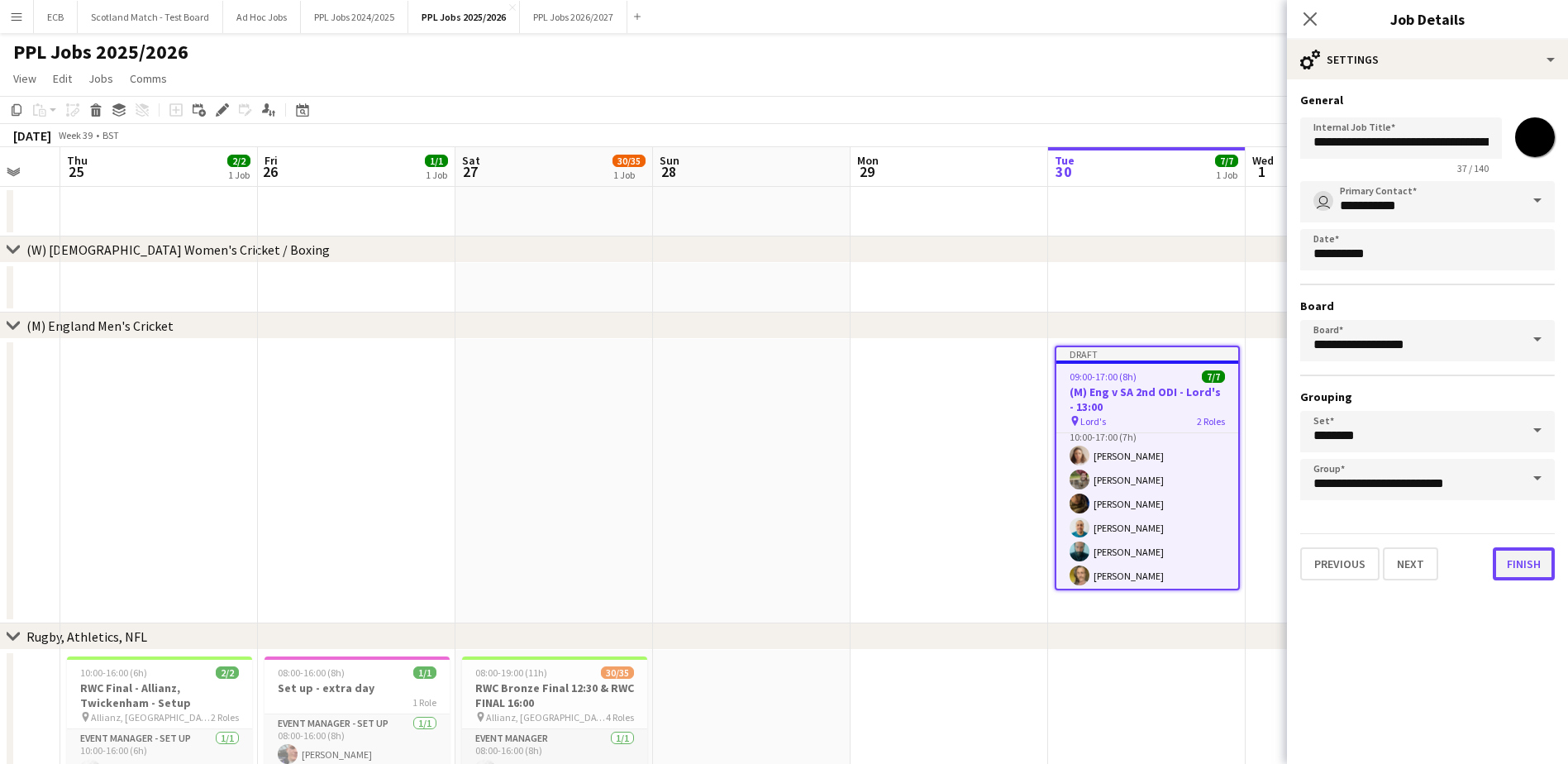
click at [1533, 551] on button "Finish" at bounding box center [1525, 564] width 62 height 33
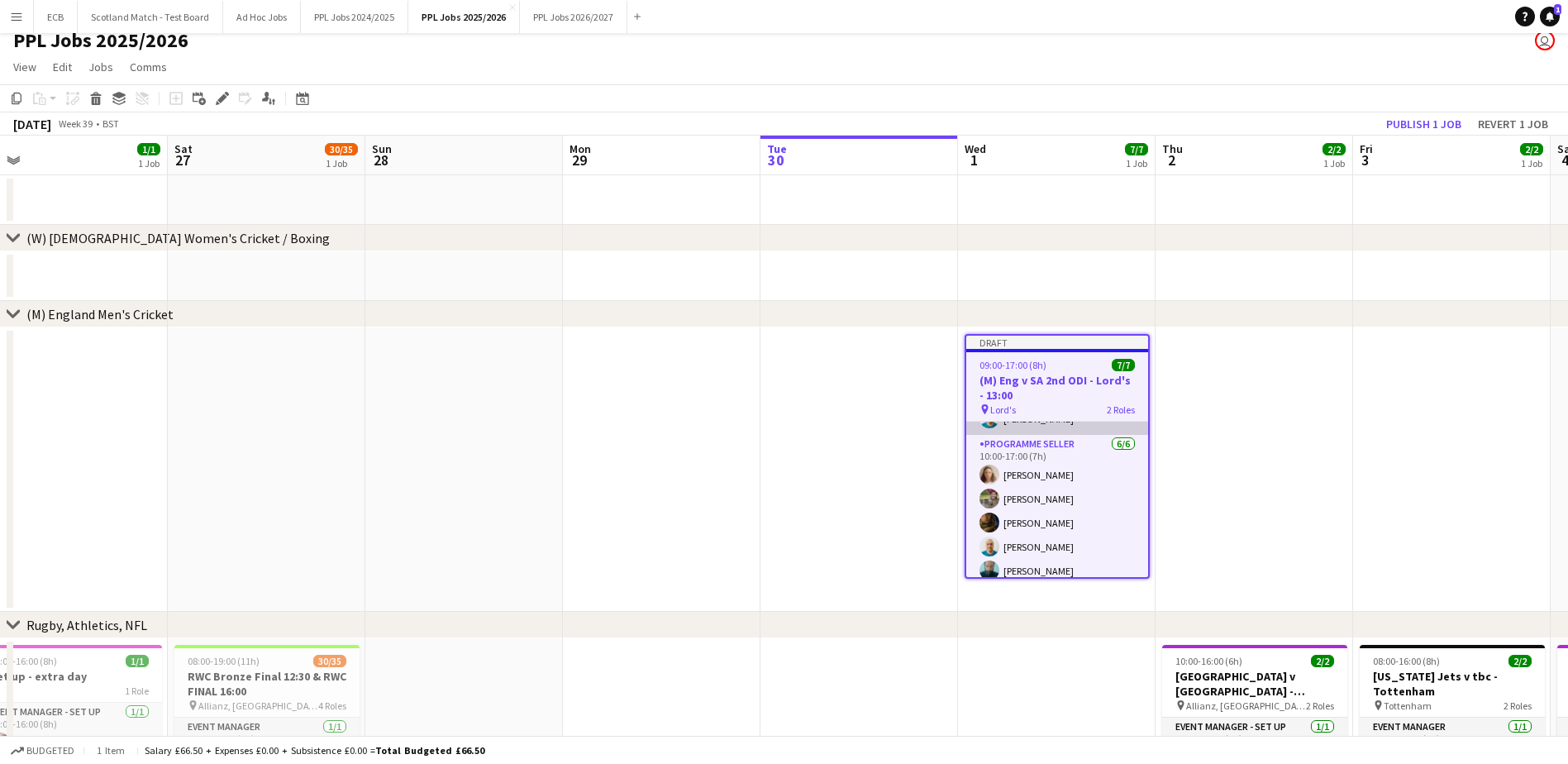
scroll to position [0, 0]
click at [1037, 376] on h3 "(M) Eng v SA 2nd ODI - Lord's - 13:00" at bounding box center [1057, 387] width 182 height 30
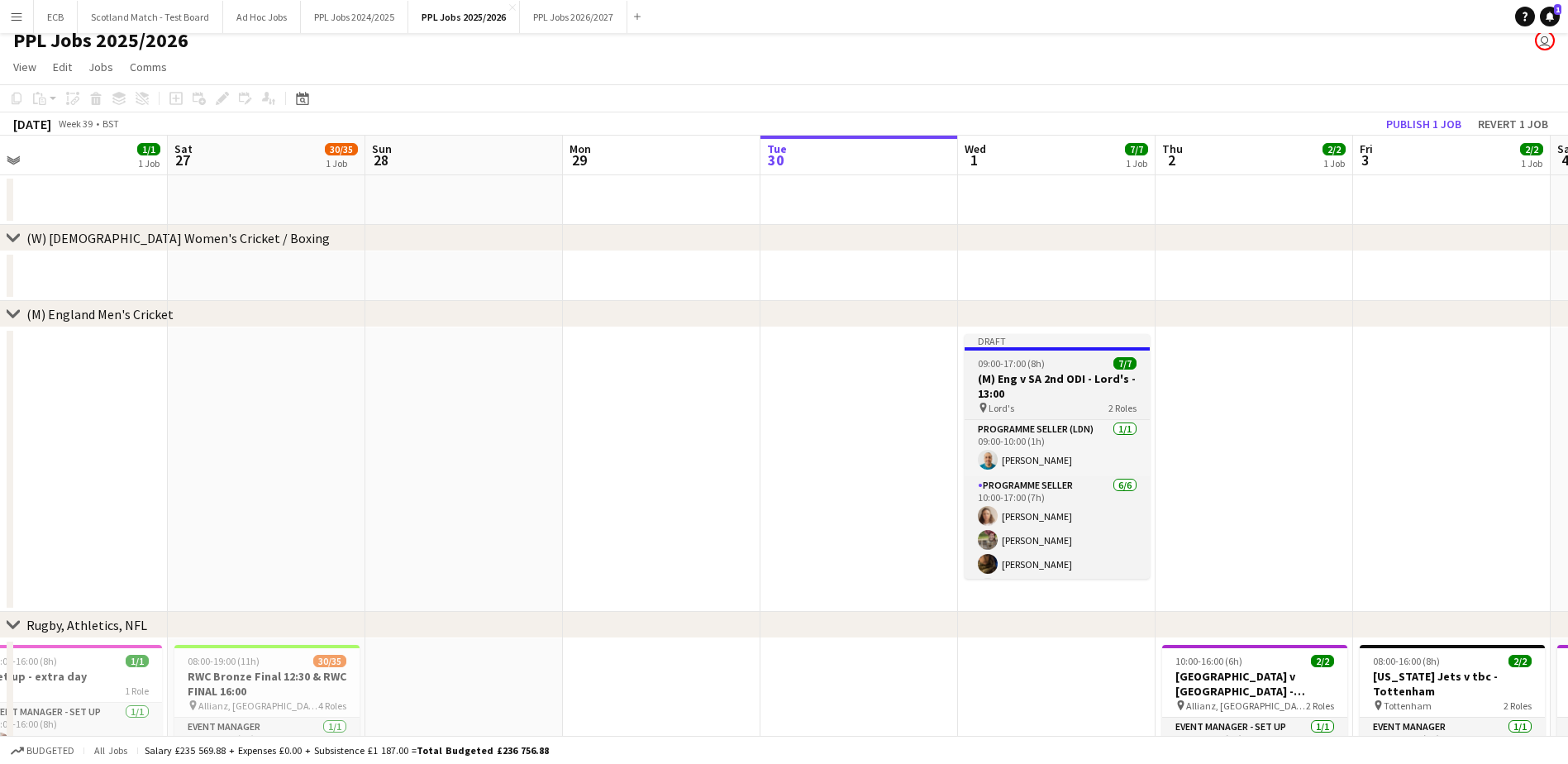
click at [1037, 376] on h3 "(M) Eng v SA 2nd ODI - Lord's - 13:00" at bounding box center [1058, 385] width 185 height 30
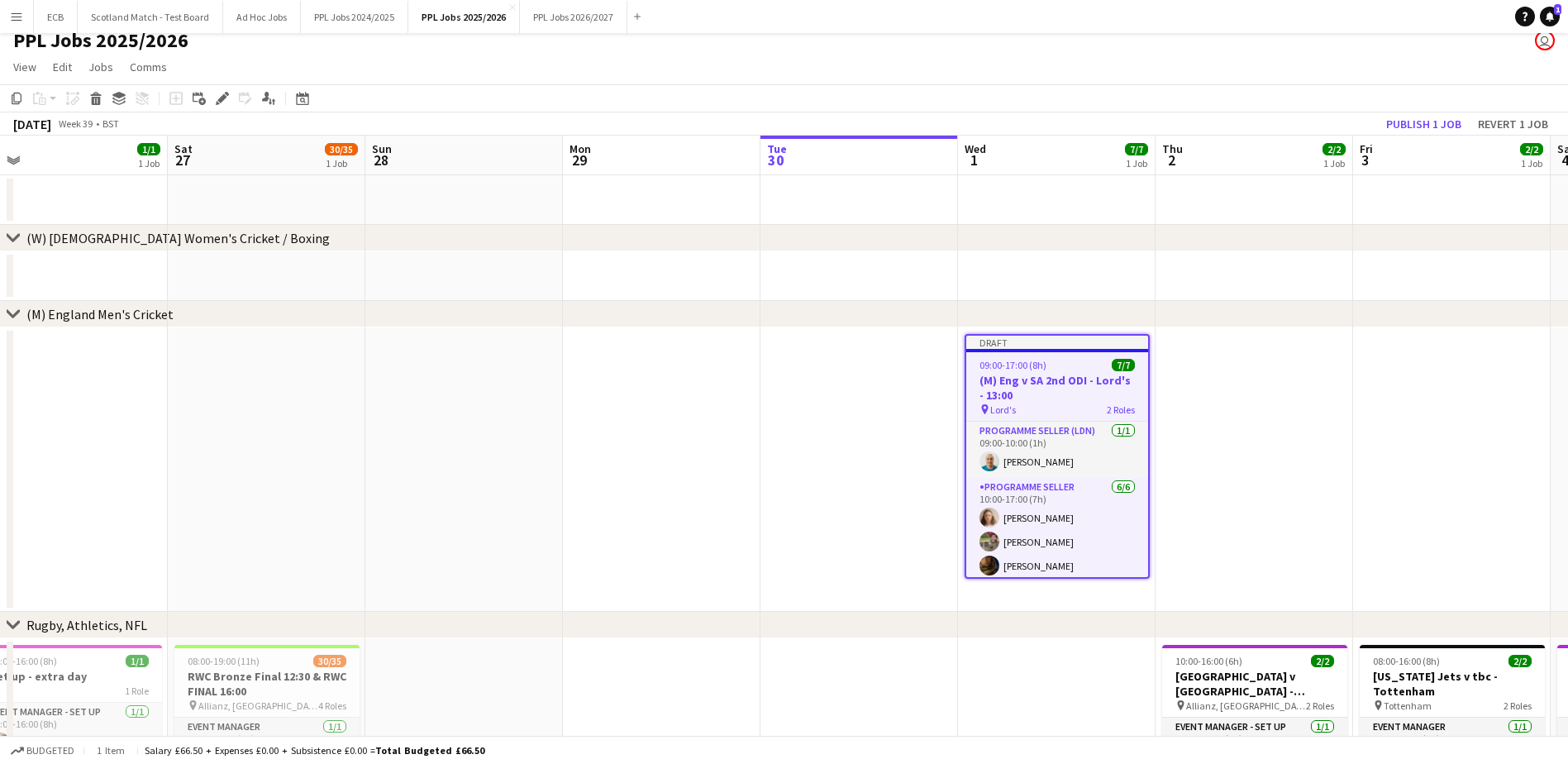
click at [1032, 370] on span "09:00-17:00 (8h)" at bounding box center [1012, 364] width 67 height 13
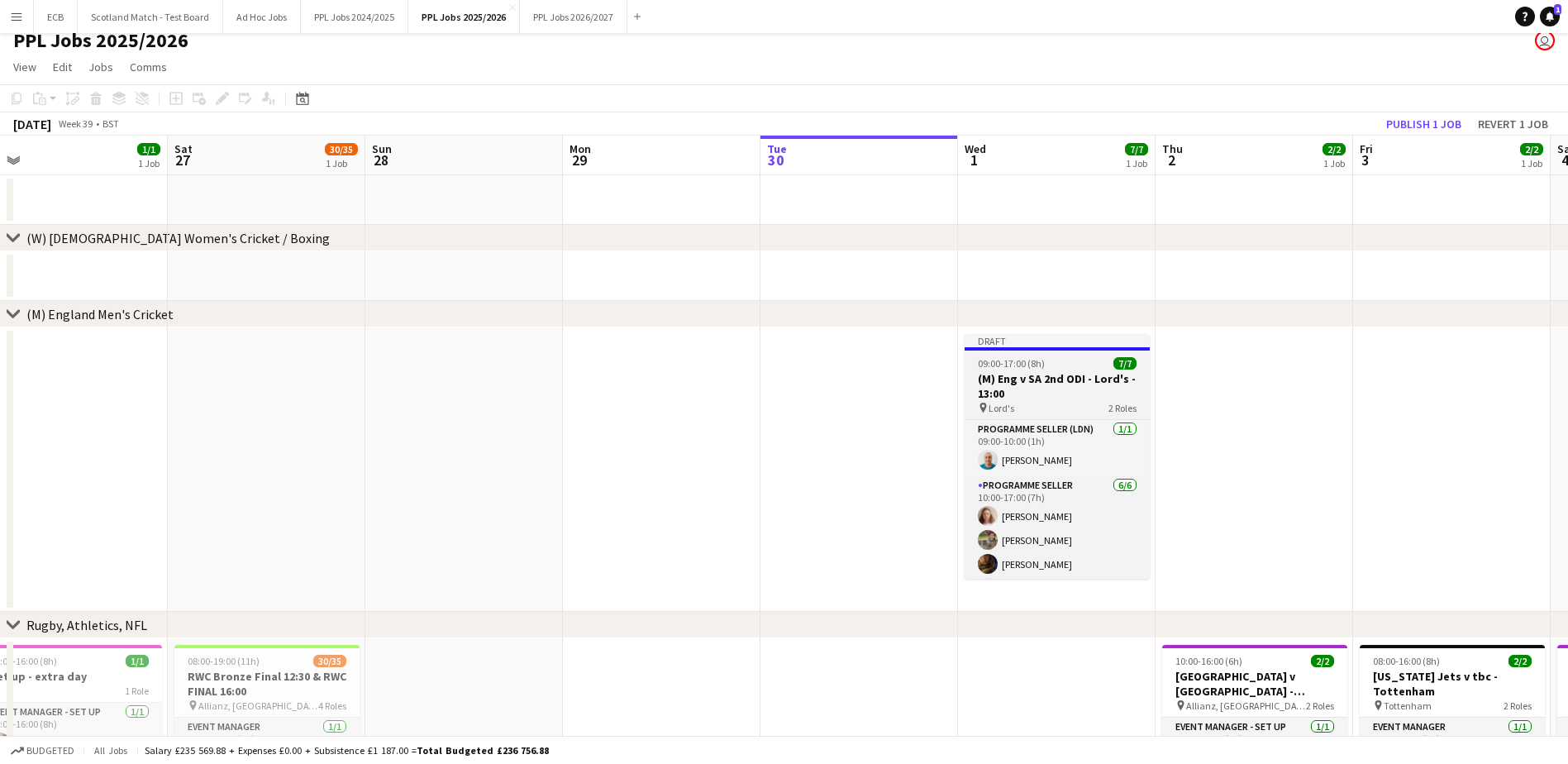
click at [1066, 376] on h3 "(M) Eng v SA 2nd ODI - Lord's - 13:00" at bounding box center [1058, 385] width 185 height 30
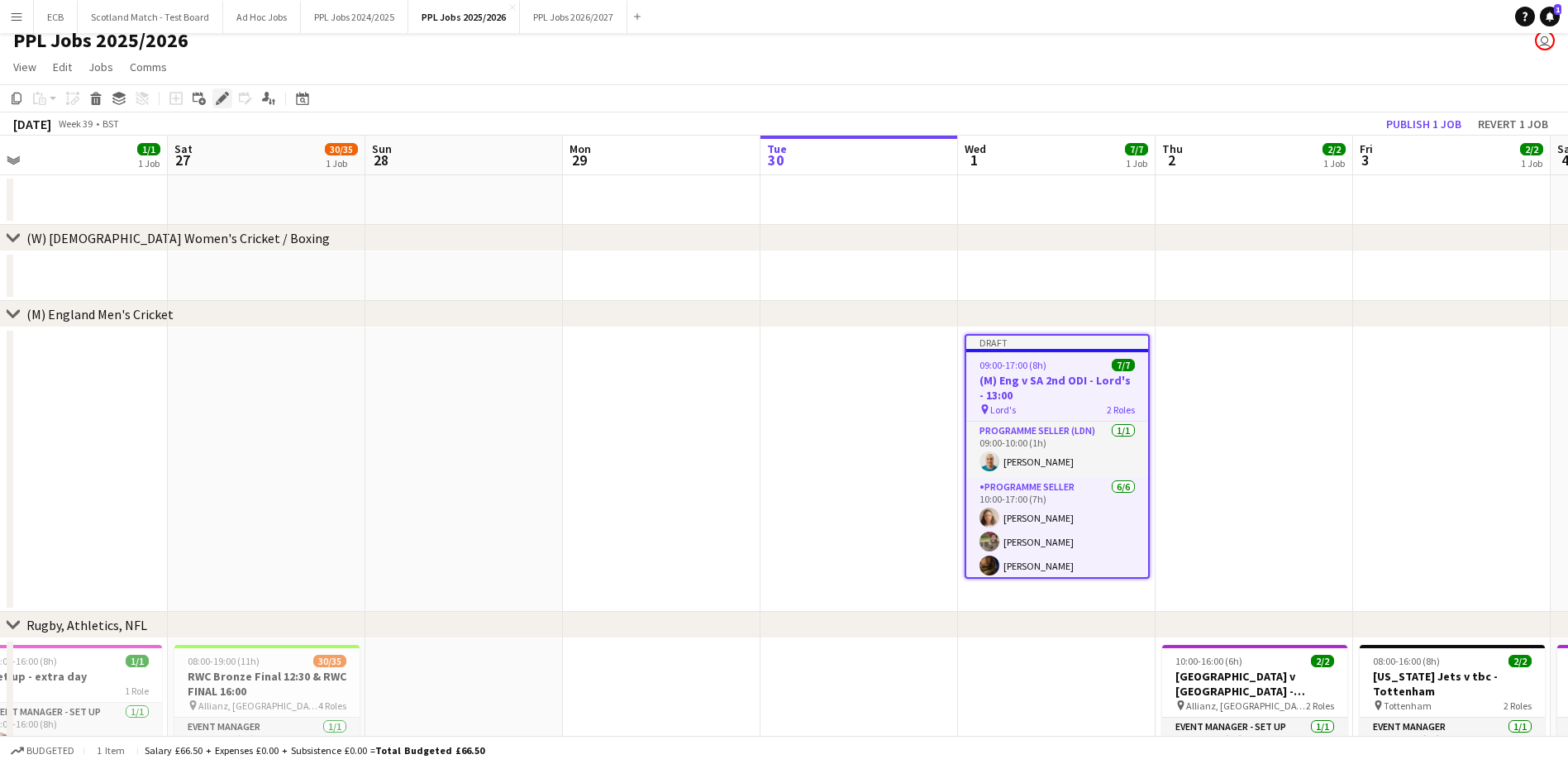
click at [230, 102] on div "Edit" at bounding box center [222, 99] width 20 height 20
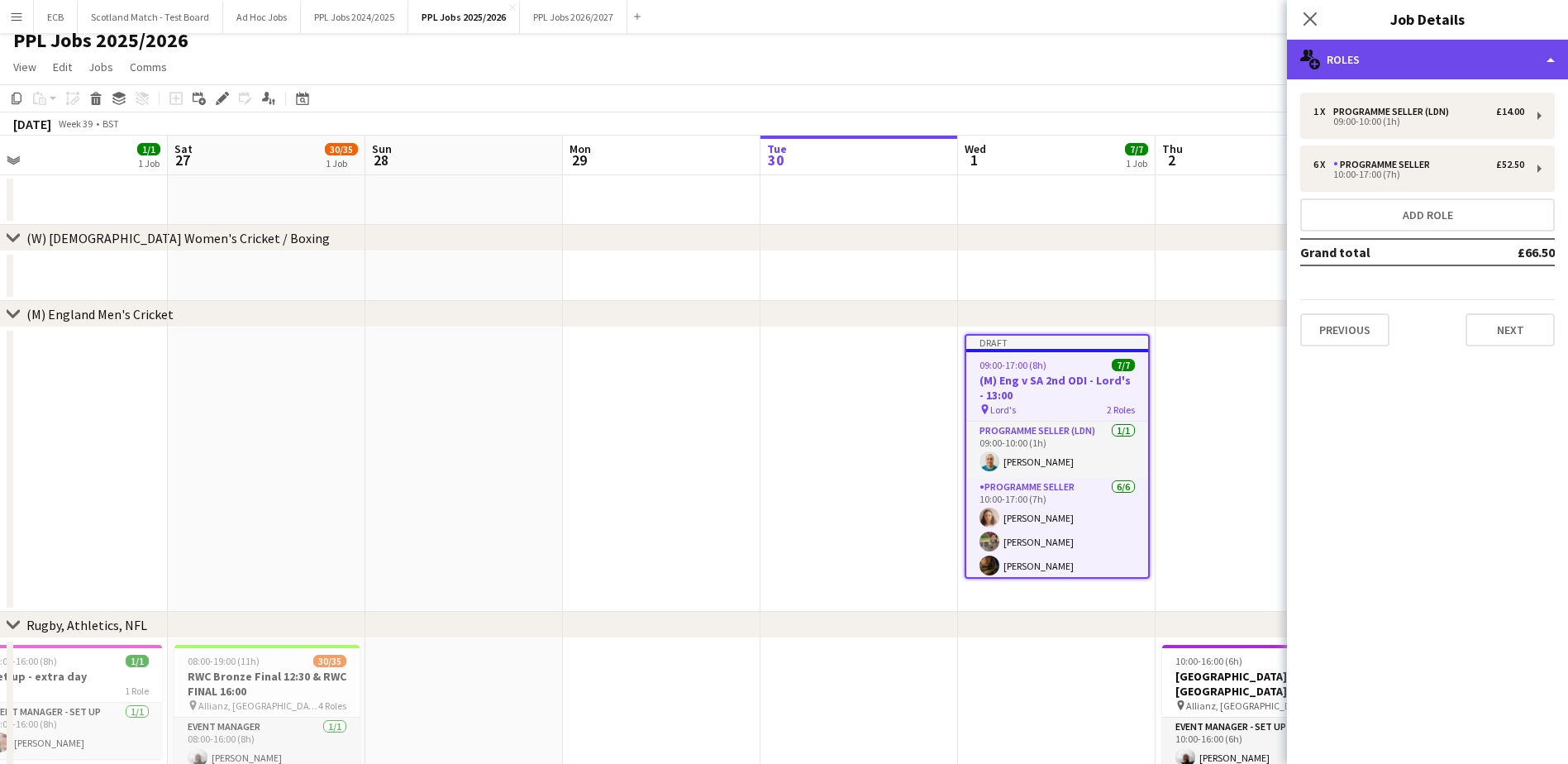
click at [1402, 65] on div "multiple-users-add Roles" at bounding box center [1427, 59] width 281 height 40
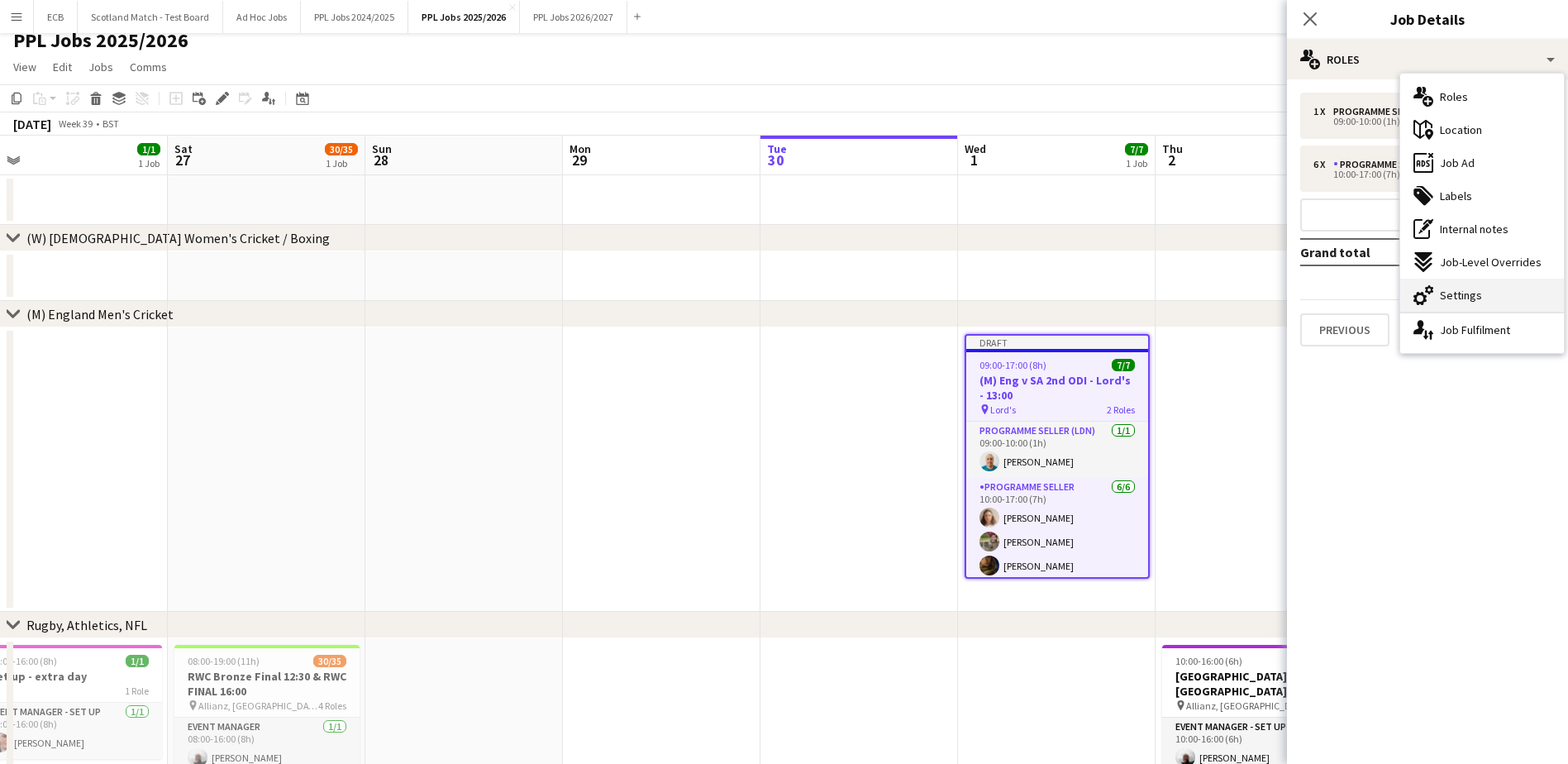
click at [1450, 286] on div "cog-double-3 Settings" at bounding box center [1482, 295] width 163 height 33
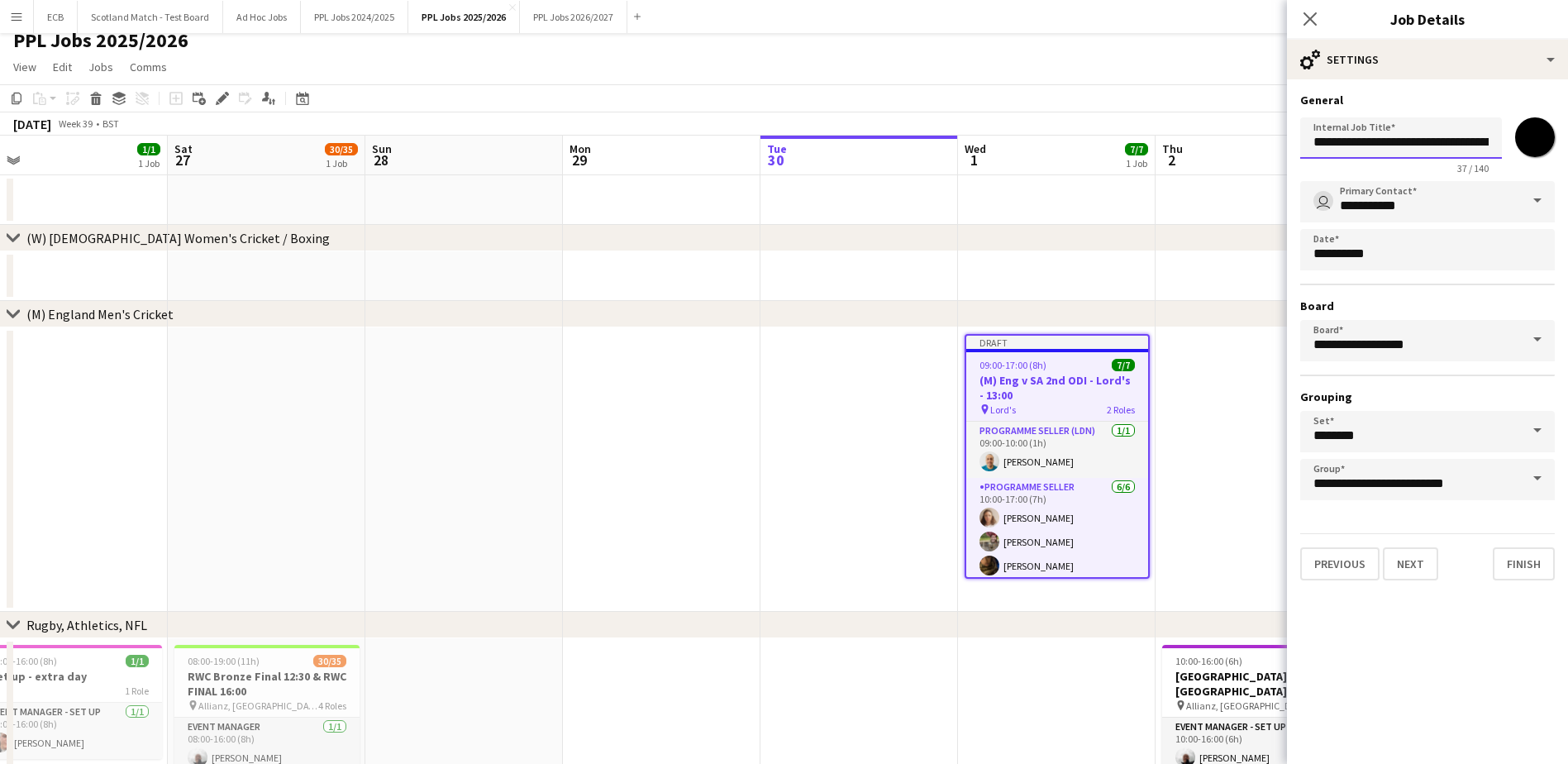
click at [1482, 143] on input "**********" at bounding box center [1401, 138] width 202 height 42
drag, startPoint x: 1486, startPoint y: 145, endPoint x: 1525, endPoint y: 148, distance: 39.1
click at [1525, 148] on div "**********" at bounding box center [1428, 143] width 255 height 64
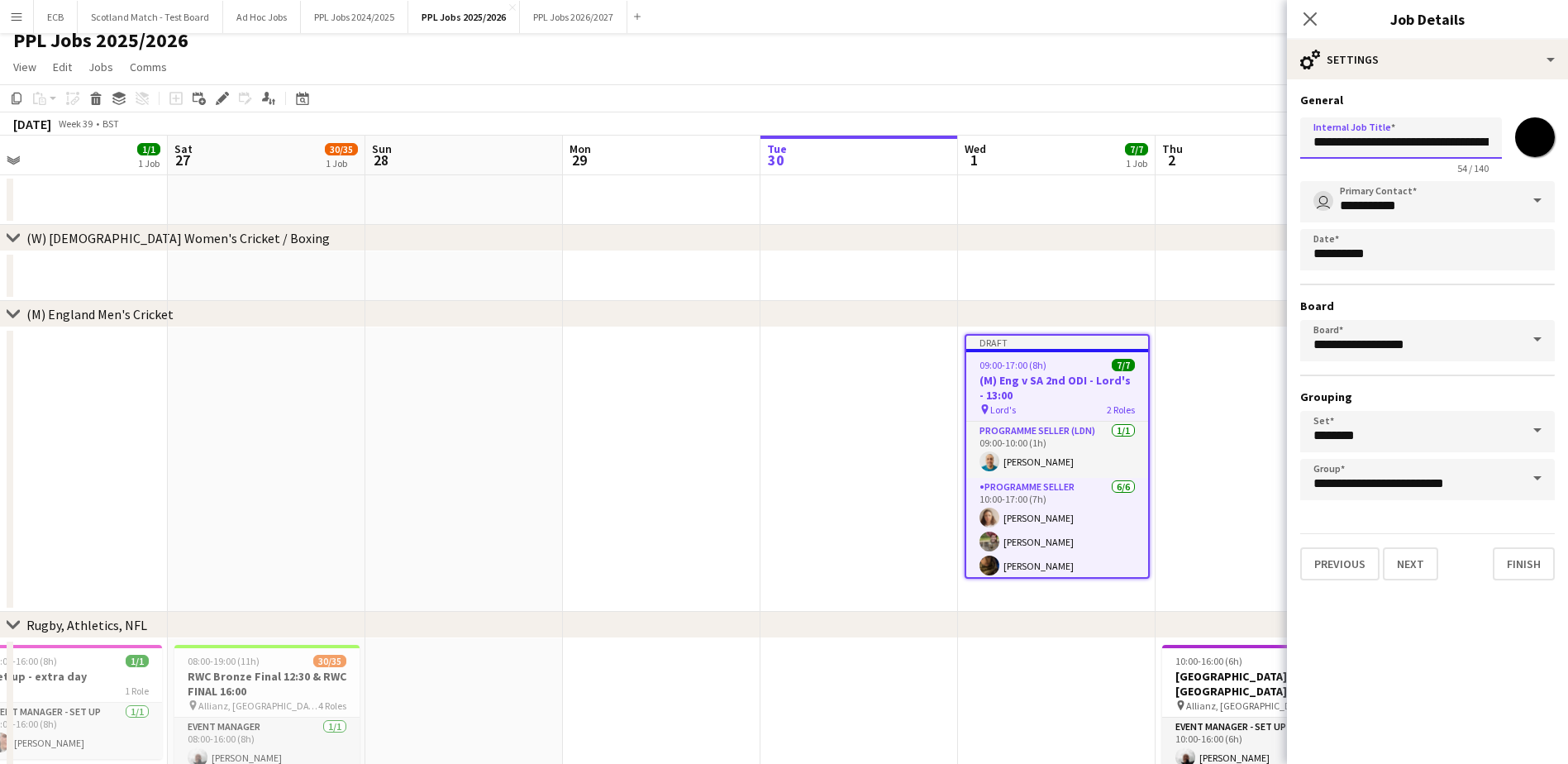
drag, startPoint x: 1428, startPoint y: 141, endPoint x: 1237, endPoint y: 157, distance: 191.7
click at [1237, 157] on body "Menu Boards Boards Boards All jobs Status Workforce Workforce My Workforce Recr…" at bounding box center [784, 507] width 1568 height 1038
type input "**********"
click at [1218, 401] on app-date-cell at bounding box center [1254, 469] width 198 height 284
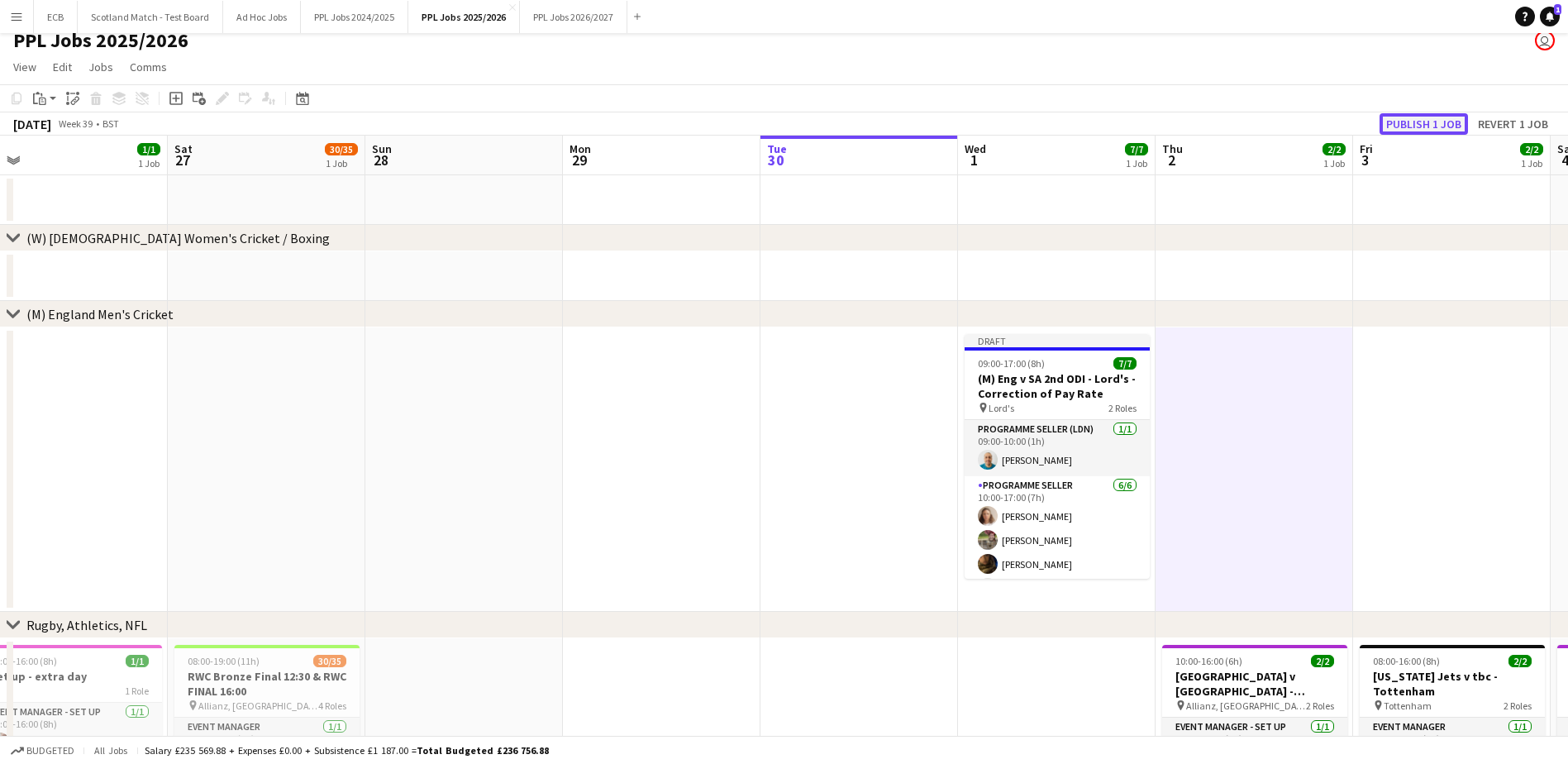
click at [1452, 116] on button "Publish 1 job" at bounding box center [1424, 124] width 89 height 21
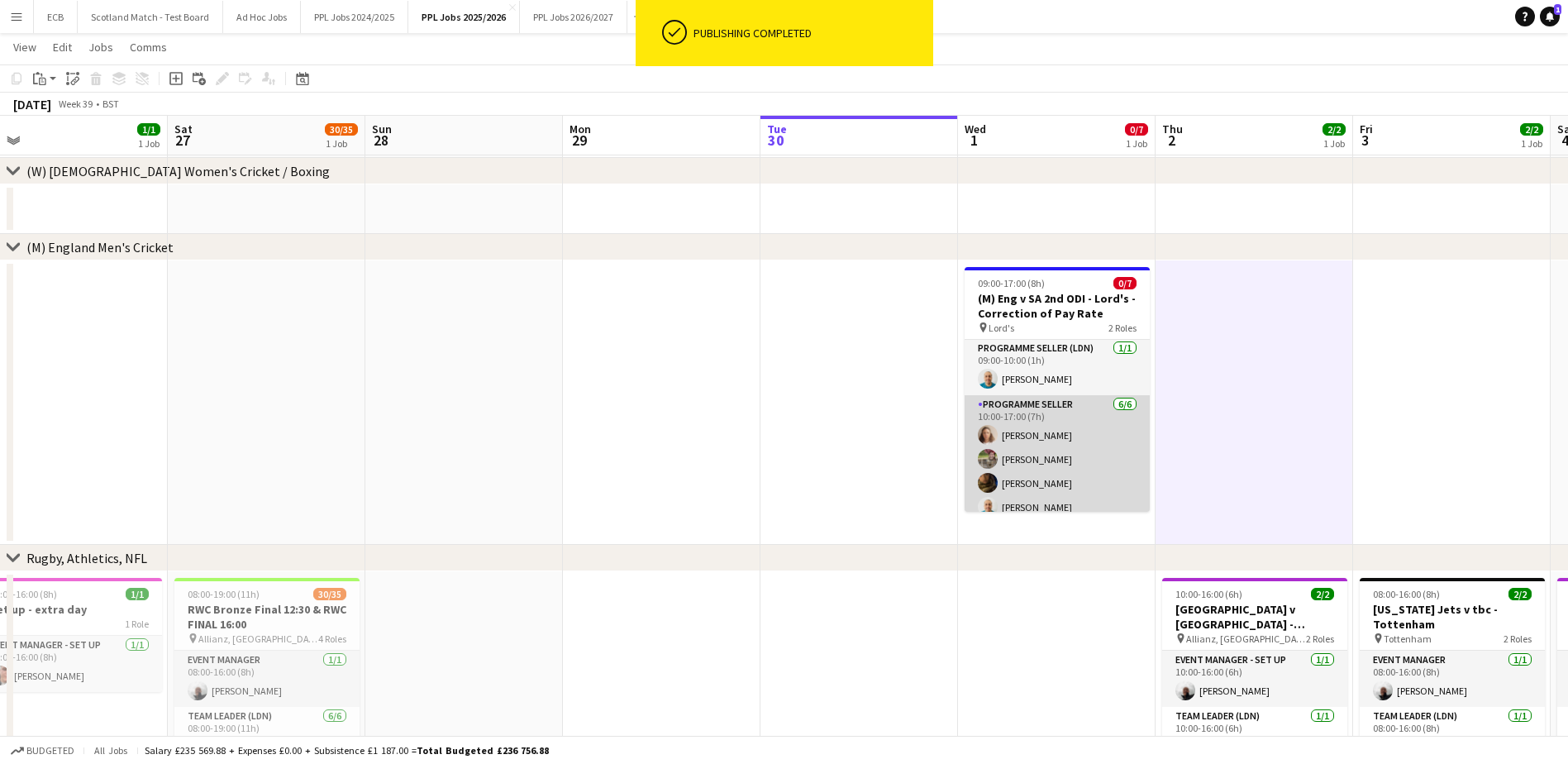
scroll to position [12, 0]
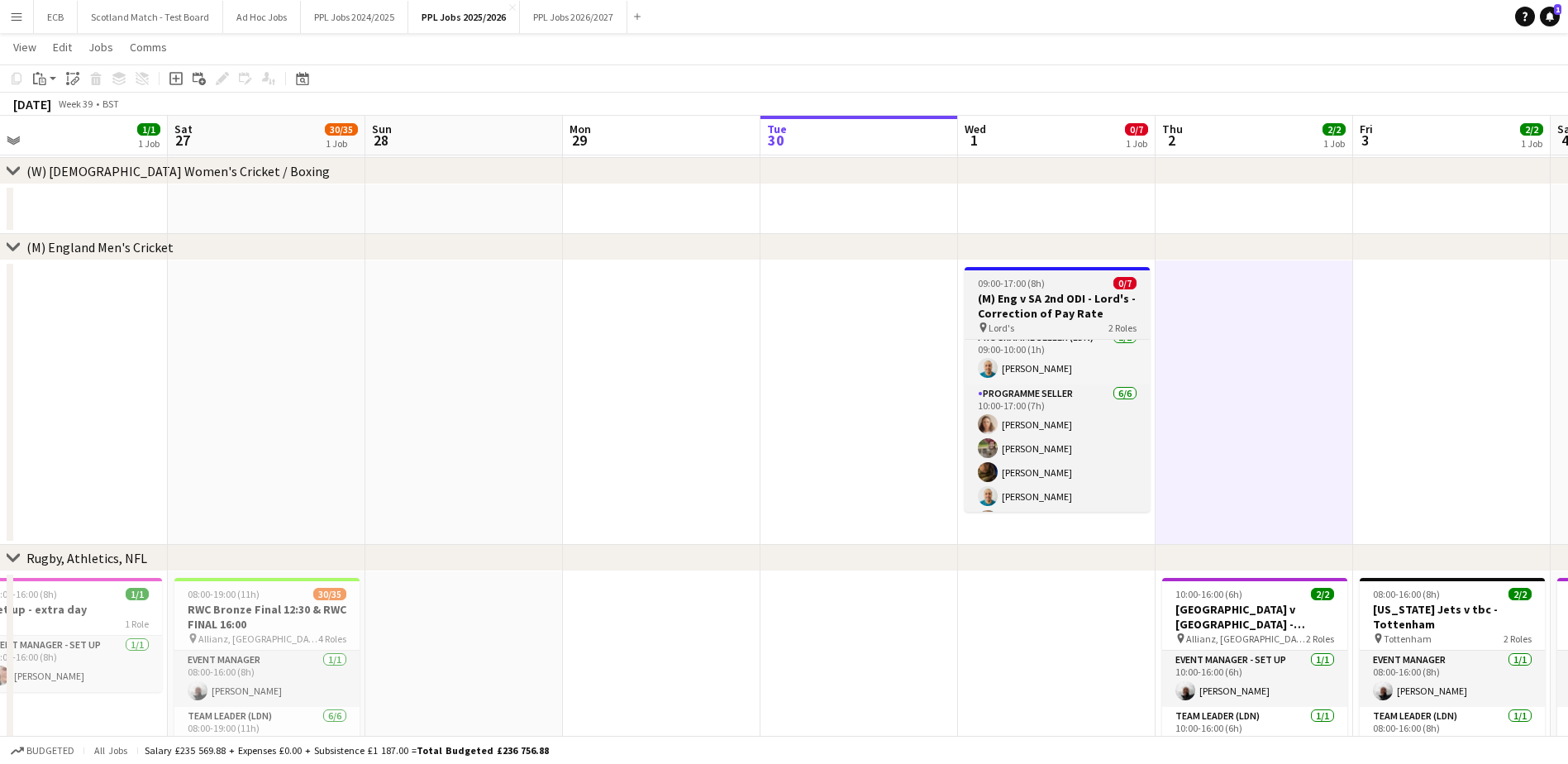
click at [1090, 313] on h3 "(M) Eng v SA 2nd ODI - Lord's - Correction of Pay Rate" at bounding box center [1058, 305] width 185 height 30
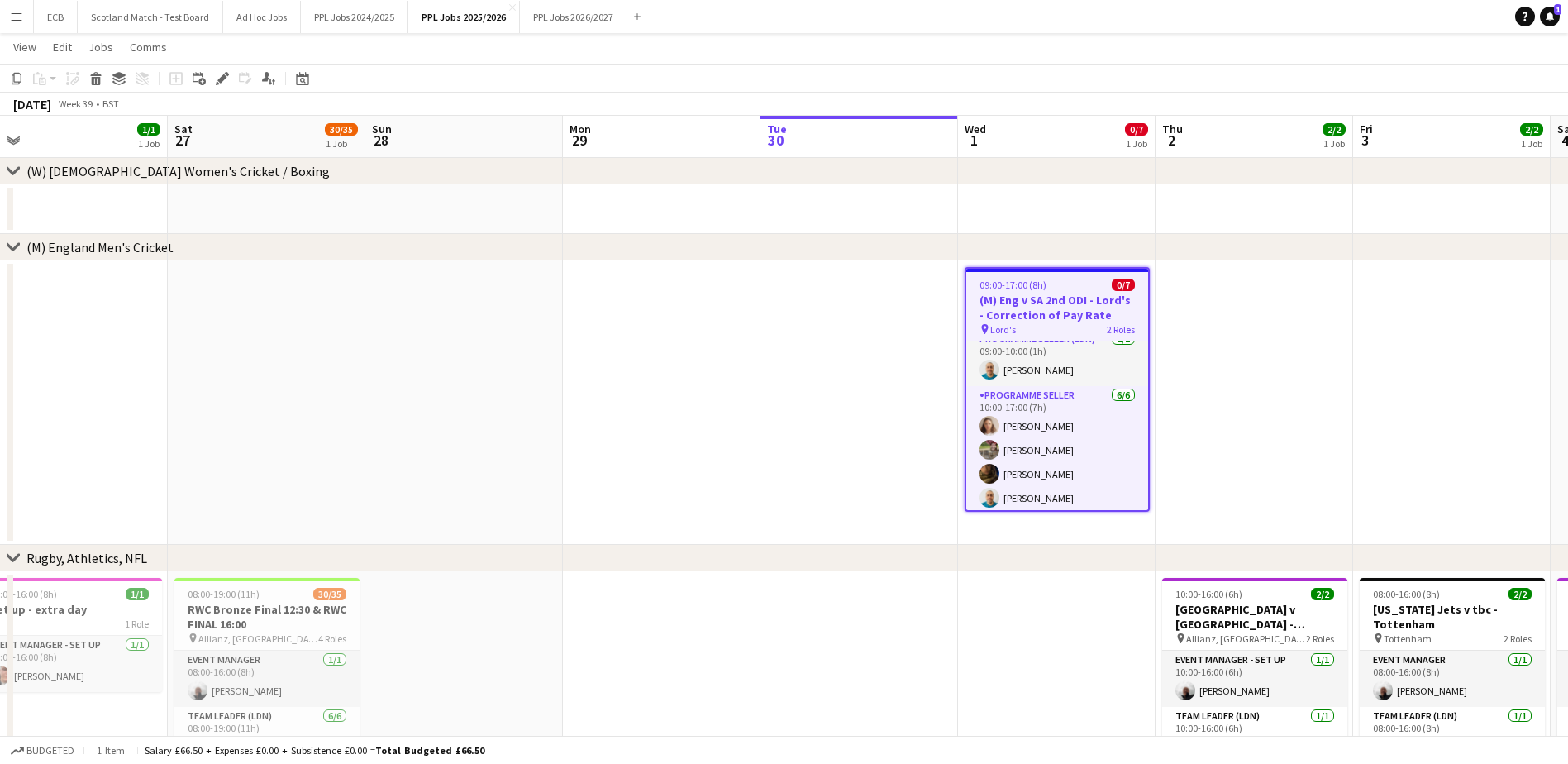
click at [1090, 313] on h3 "(M) Eng v SA 2nd ODI - Lord's - Correction of Pay Rate" at bounding box center [1057, 307] width 182 height 30
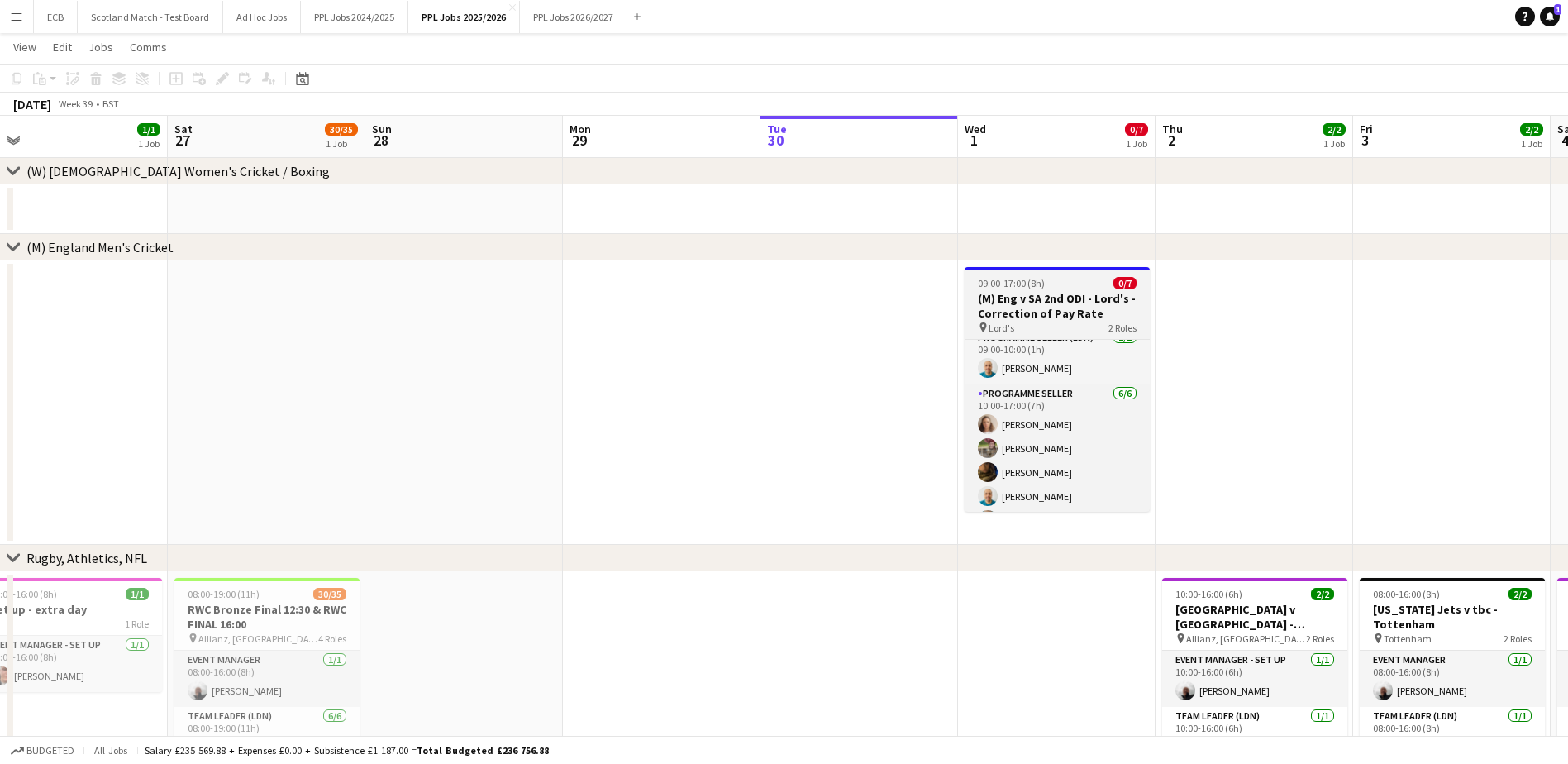
click at [1090, 313] on h3 "(M) Eng v SA 2nd ODI - Lord's - Correction of Pay Rate" at bounding box center [1058, 305] width 185 height 30
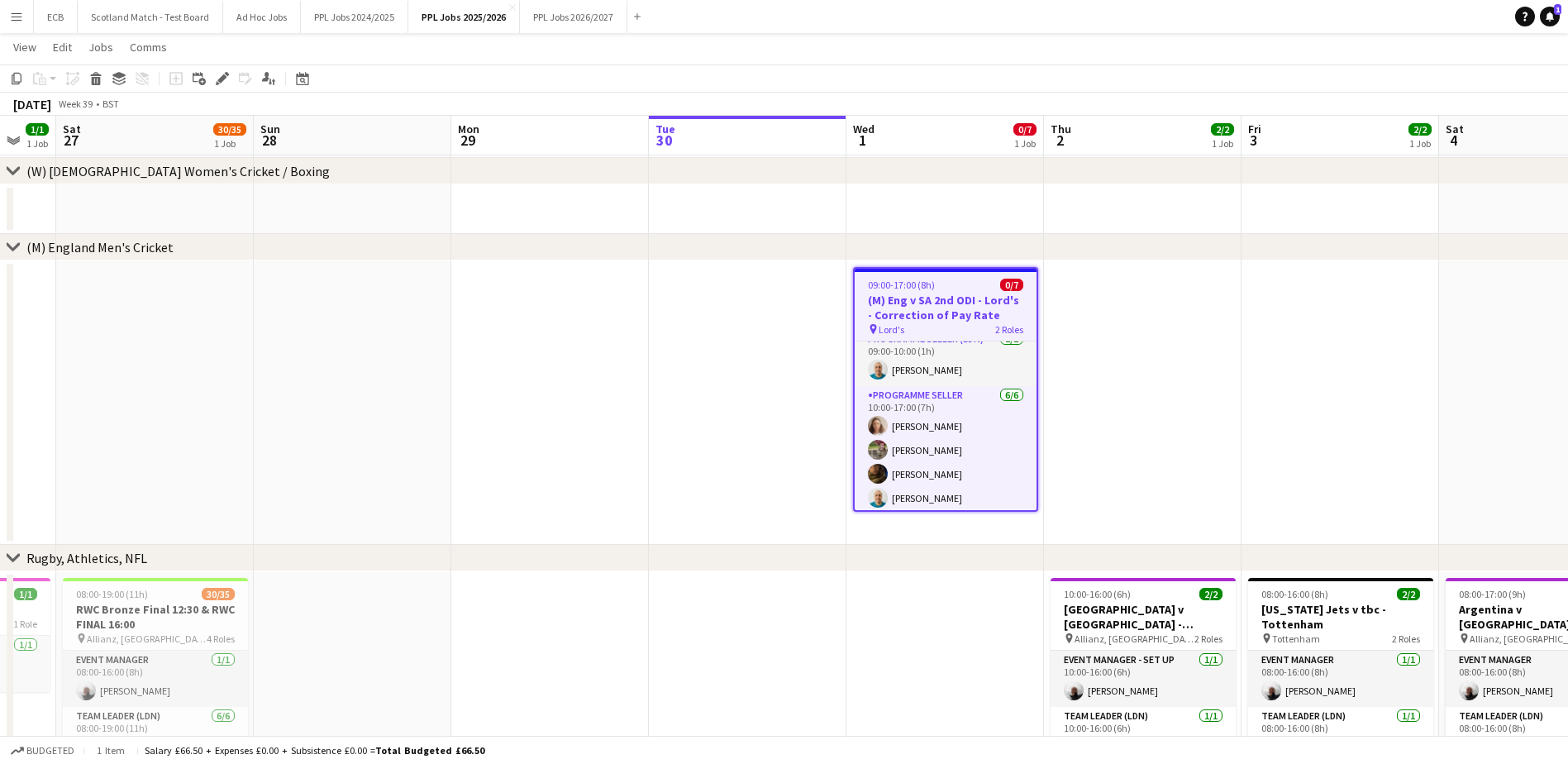
scroll to position [0, 544]
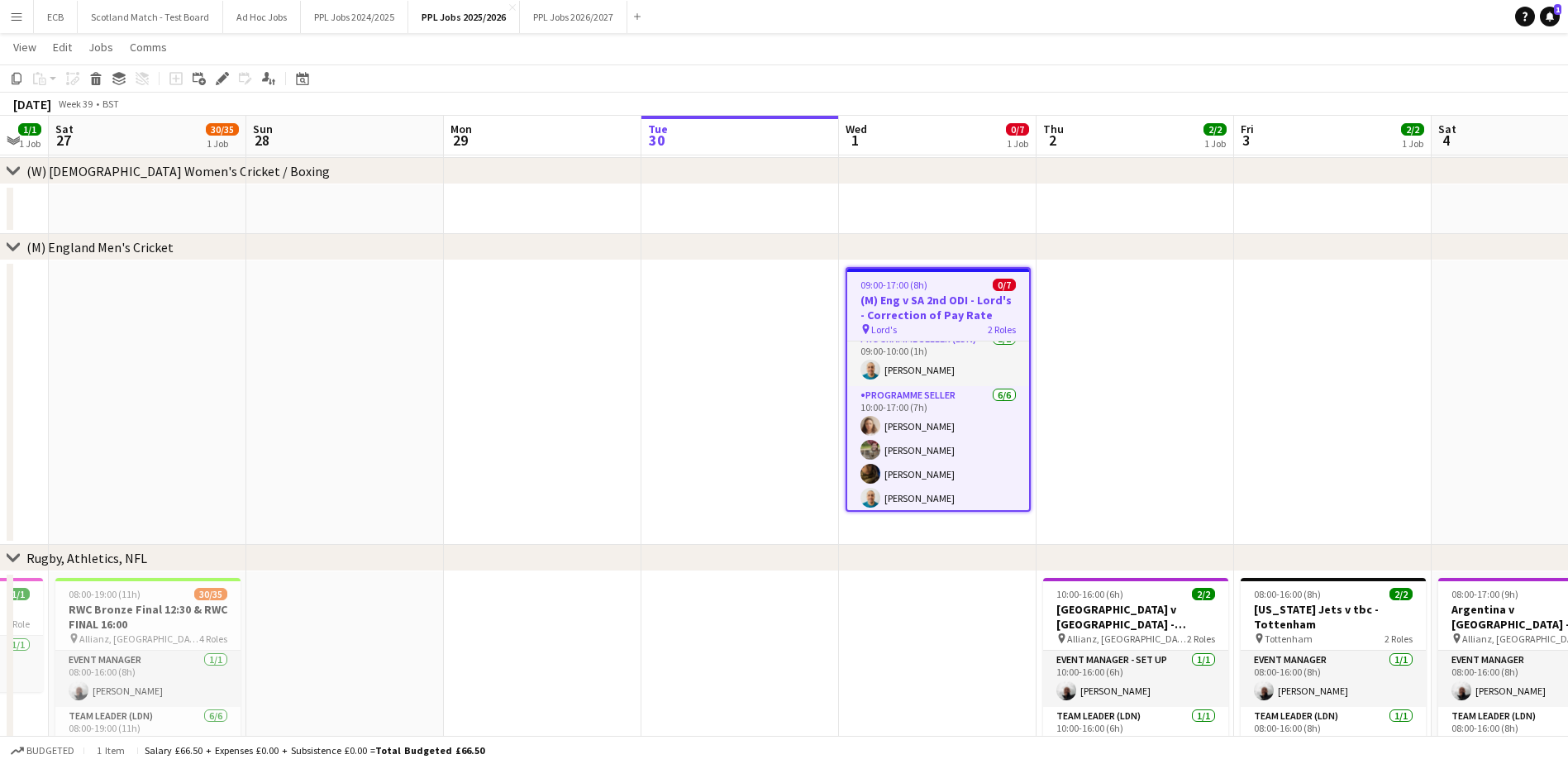
drag, startPoint x: 1090, startPoint y: 313, endPoint x: 971, endPoint y: 297, distance: 120.1
click at [971, 297] on app-calendar-viewport "Wed 24 Thu 25 2/2 1 Job Fri 26 1/1 1 Job Sat 27 30/35 1 Job Sun 28 Mon 29 Tue 3…" at bounding box center [784, 459] width 1568 height 944
click at [220, 76] on icon "Edit" at bounding box center [222, 78] width 14 height 14
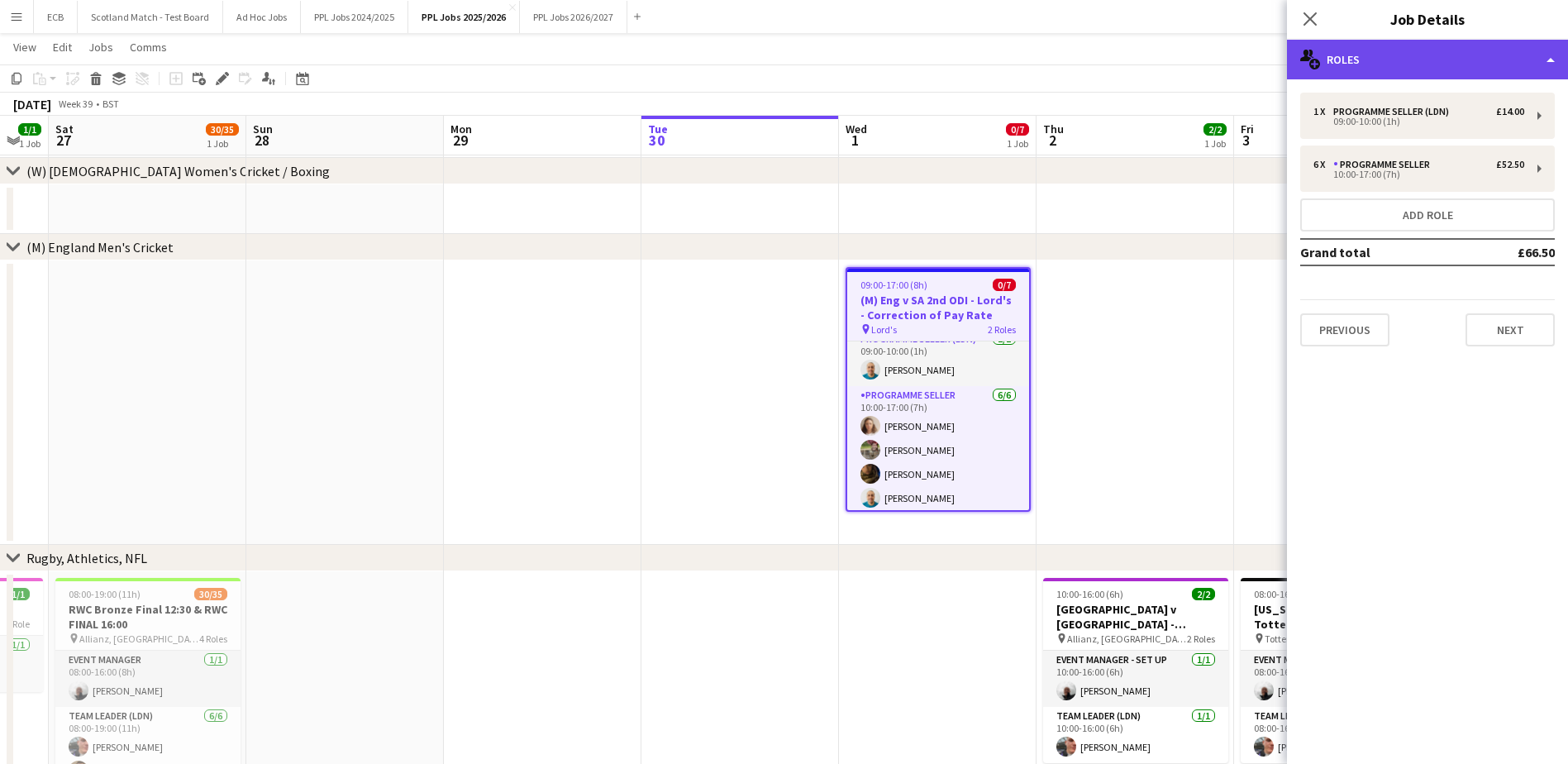
click at [1408, 58] on div "multiple-users-add Roles" at bounding box center [1427, 59] width 281 height 40
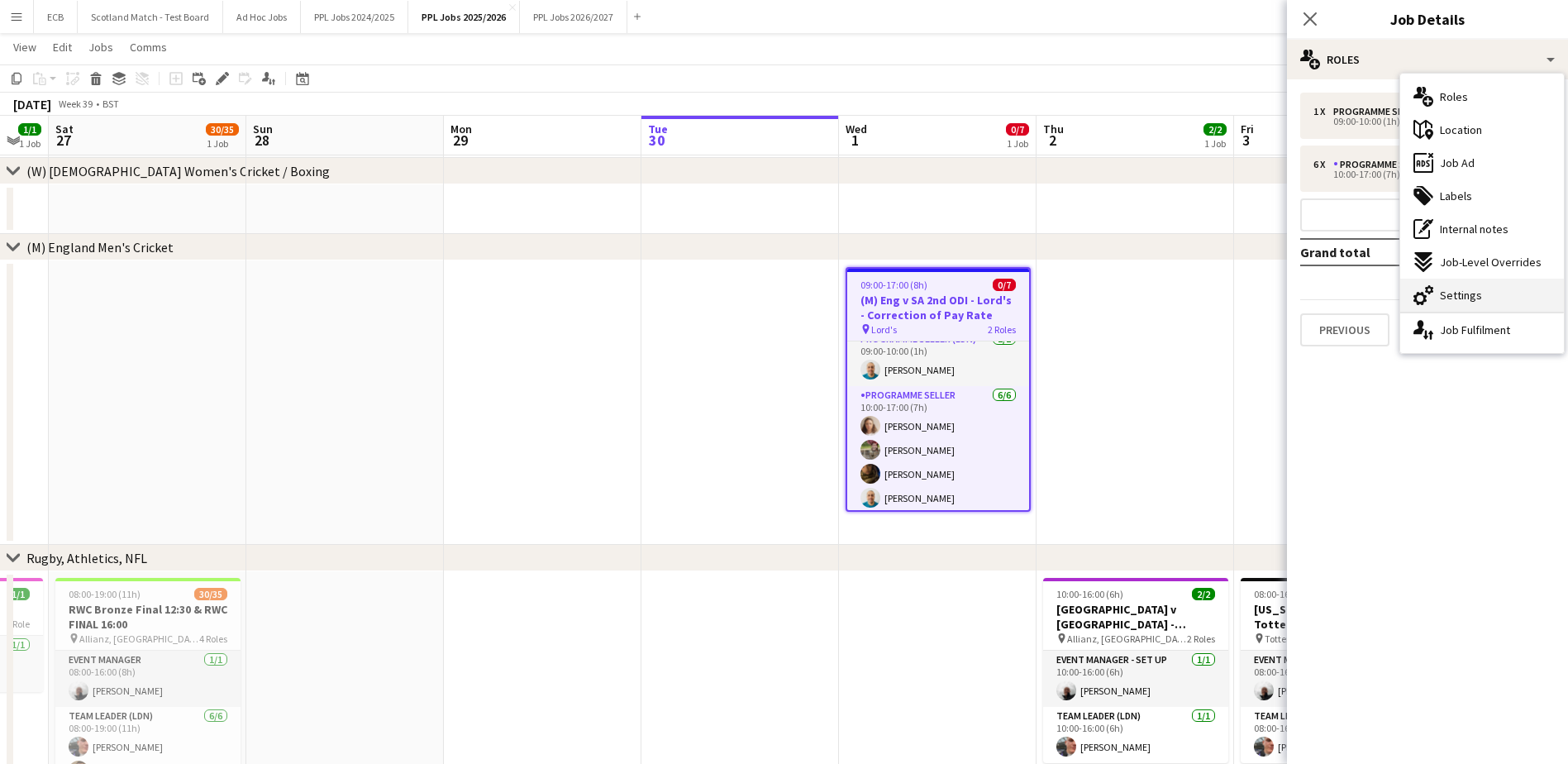
click at [1446, 288] on span "Settings" at bounding box center [1462, 295] width 43 height 14
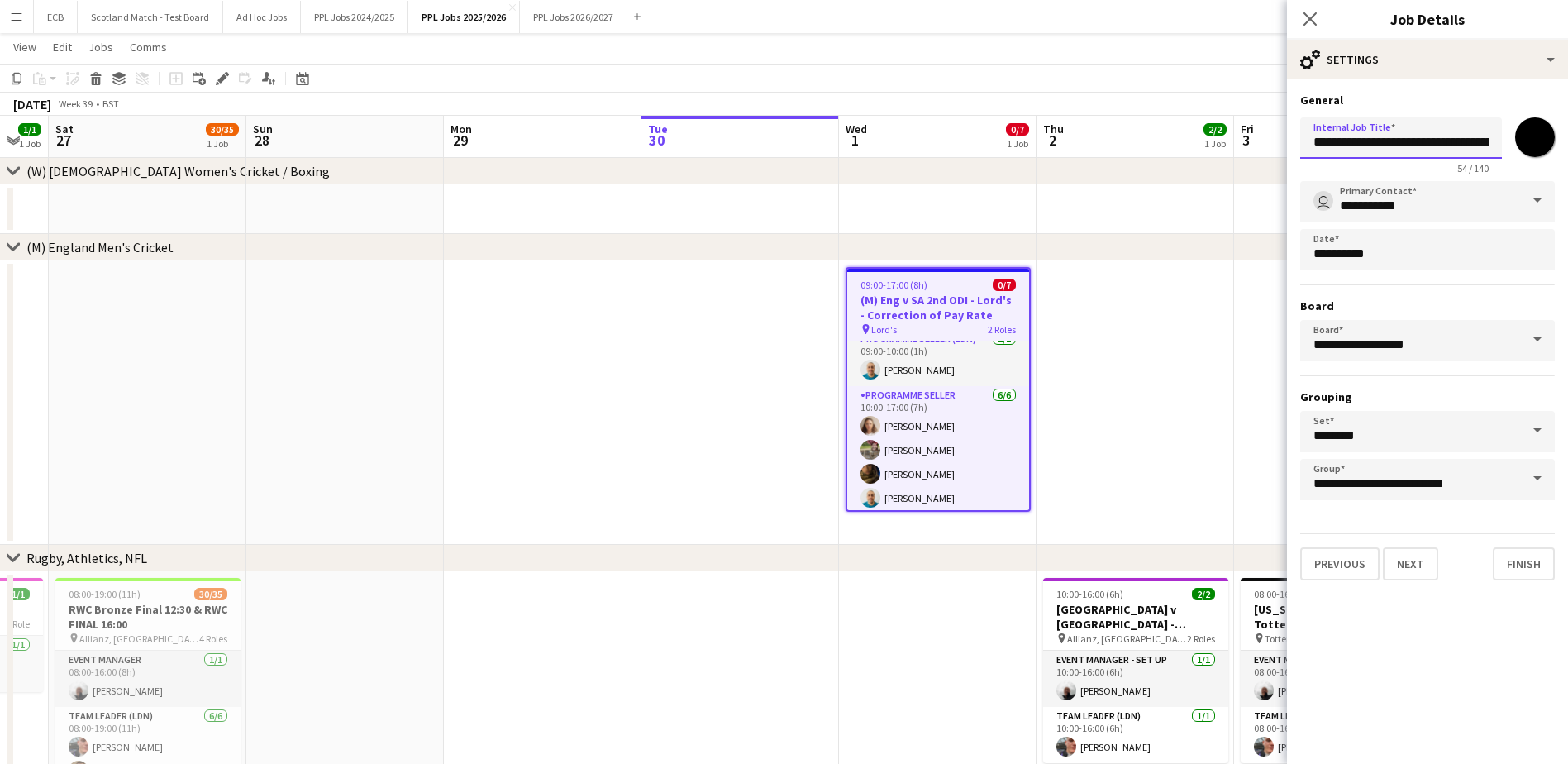
scroll to position [0, 113]
drag, startPoint x: 1313, startPoint y: 146, endPoint x: 1522, endPoint y: 152, distance: 209.1
click at [1522, 152] on div "**********" at bounding box center [1428, 143] width 255 height 64
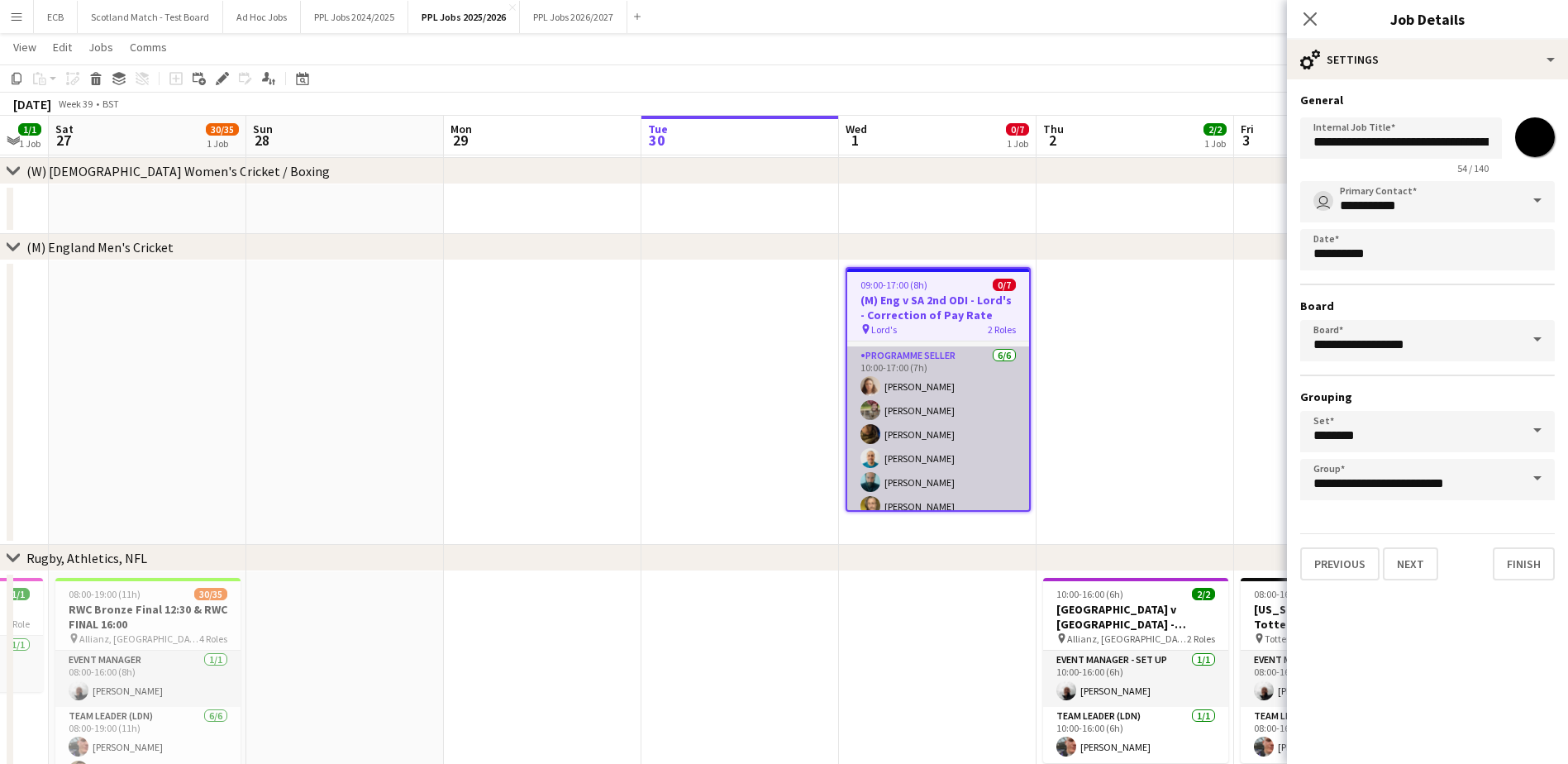
scroll to position [50, 0]
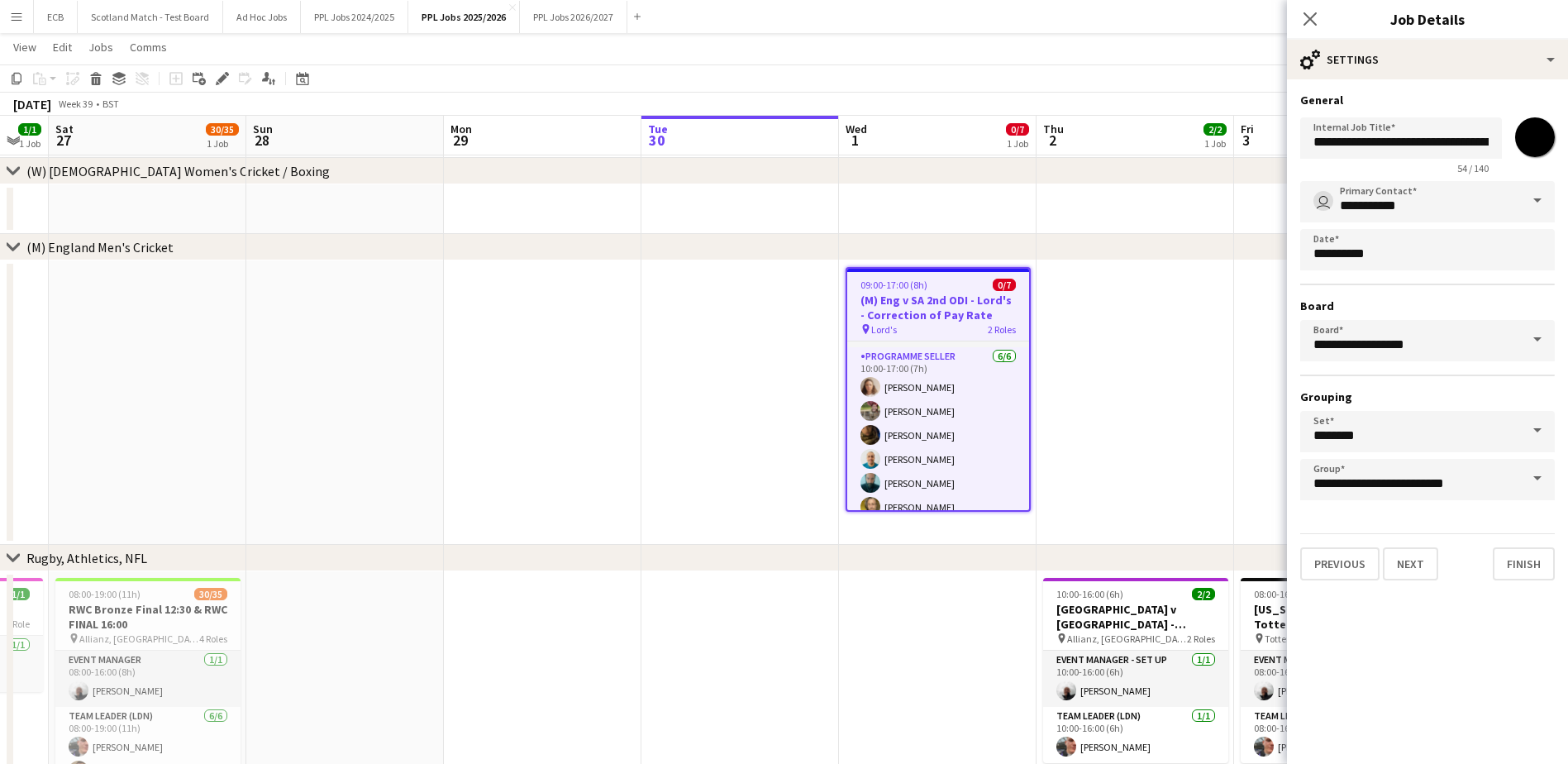
click at [943, 289] on div "09:00-17:00 (8h) 0/7" at bounding box center [938, 284] width 182 height 13
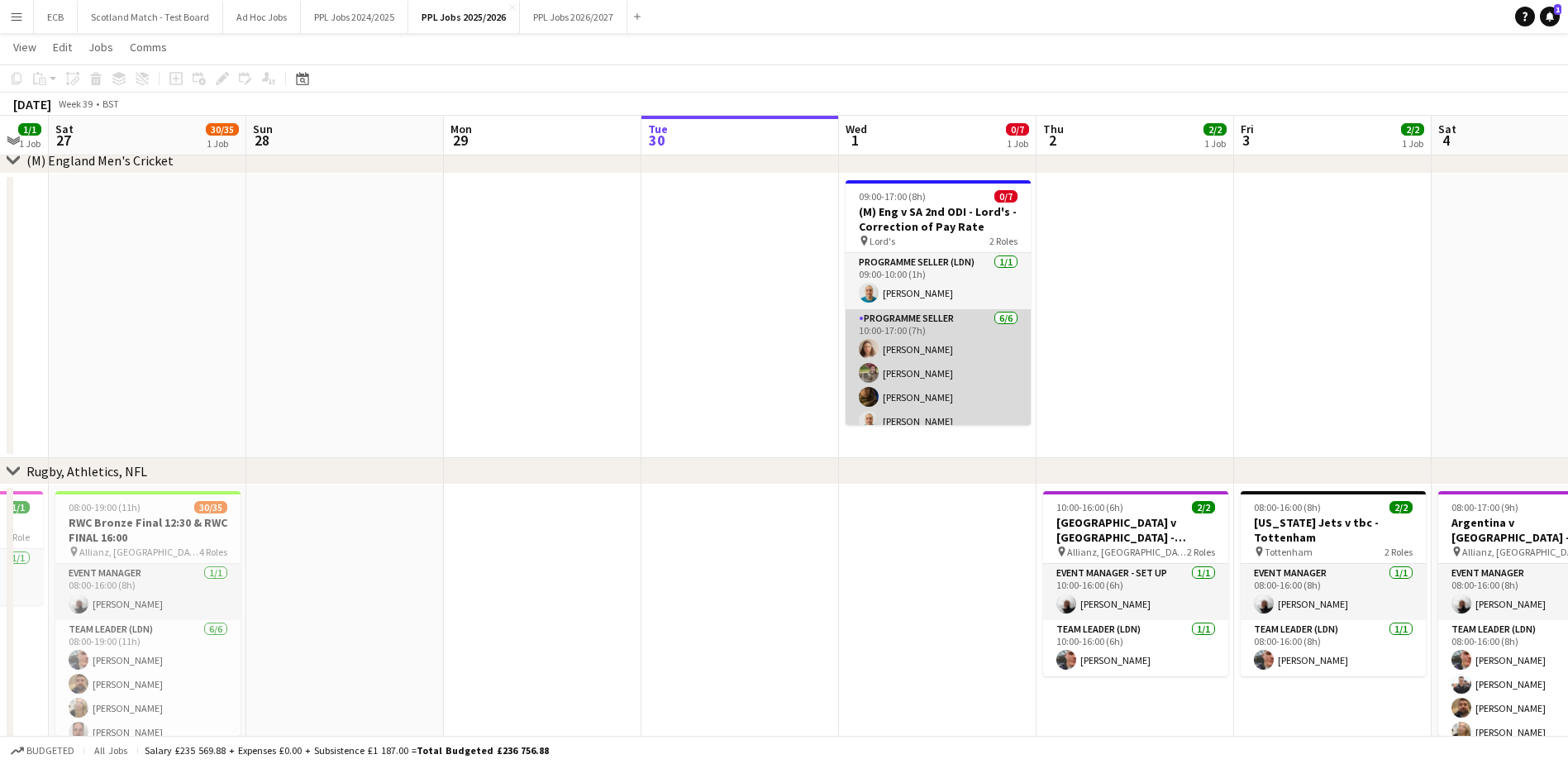
scroll to position [0, 0]
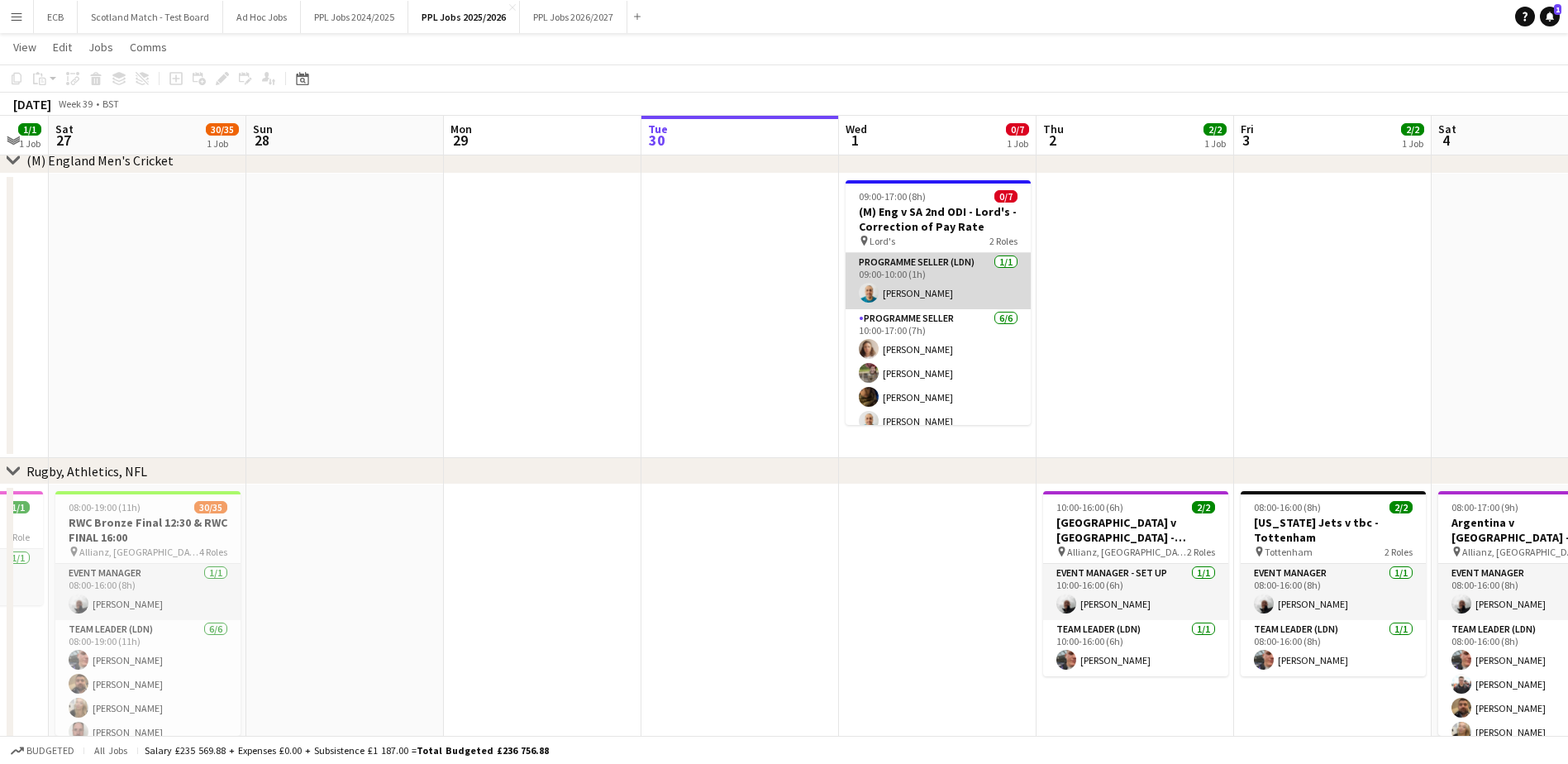
click at [929, 287] on app-card-role "Programme Seller (LDN) [DATE] 09:00-10:00 (1h) [PERSON_NAME]" at bounding box center [938, 281] width 185 height 56
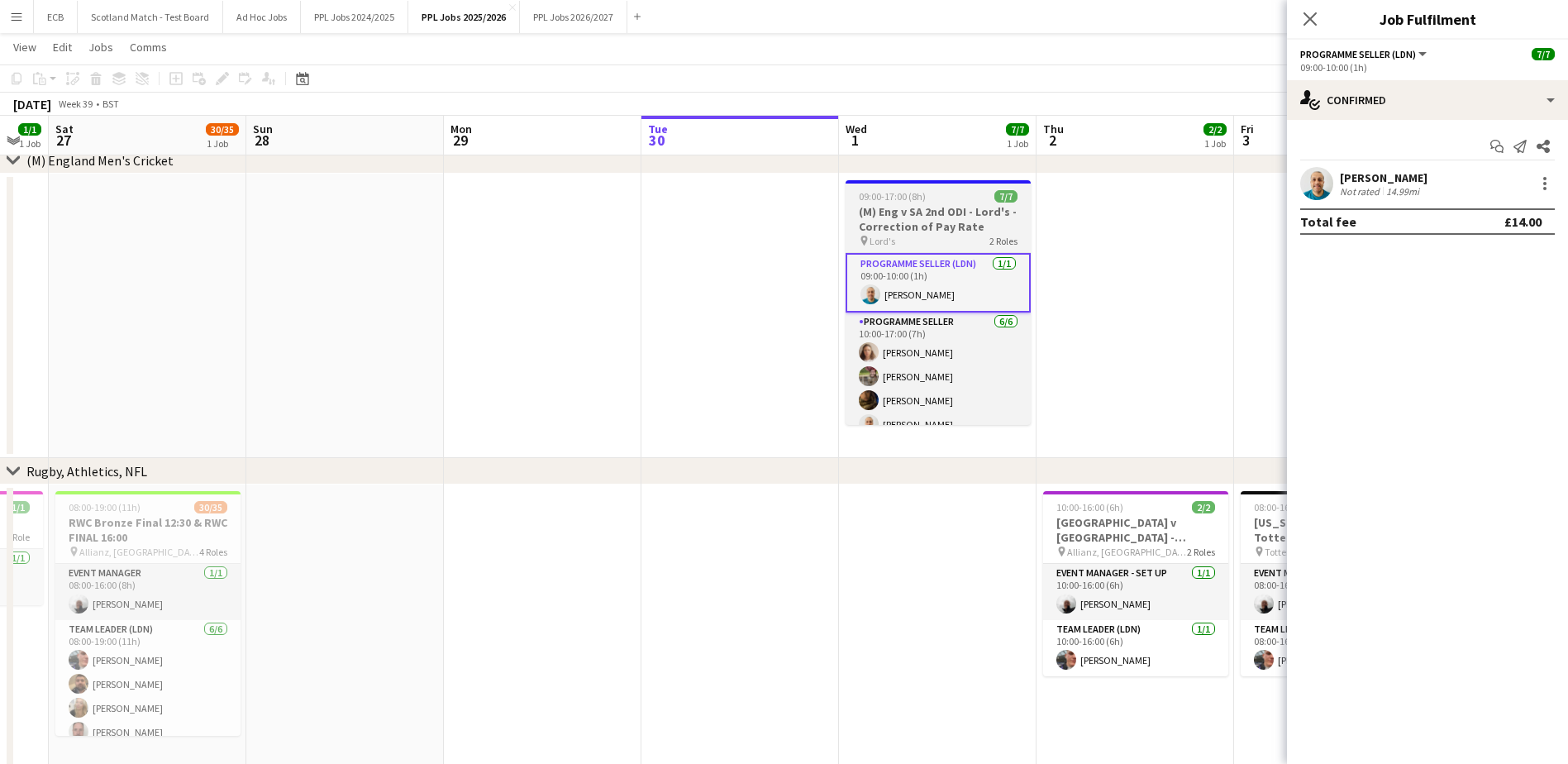
click at [941, 206] on h3 "(M) Eng v SA 2nd ODI - Lord's - Correction of Pay Rate" at bounding box center [938, 218] width 185 height 30
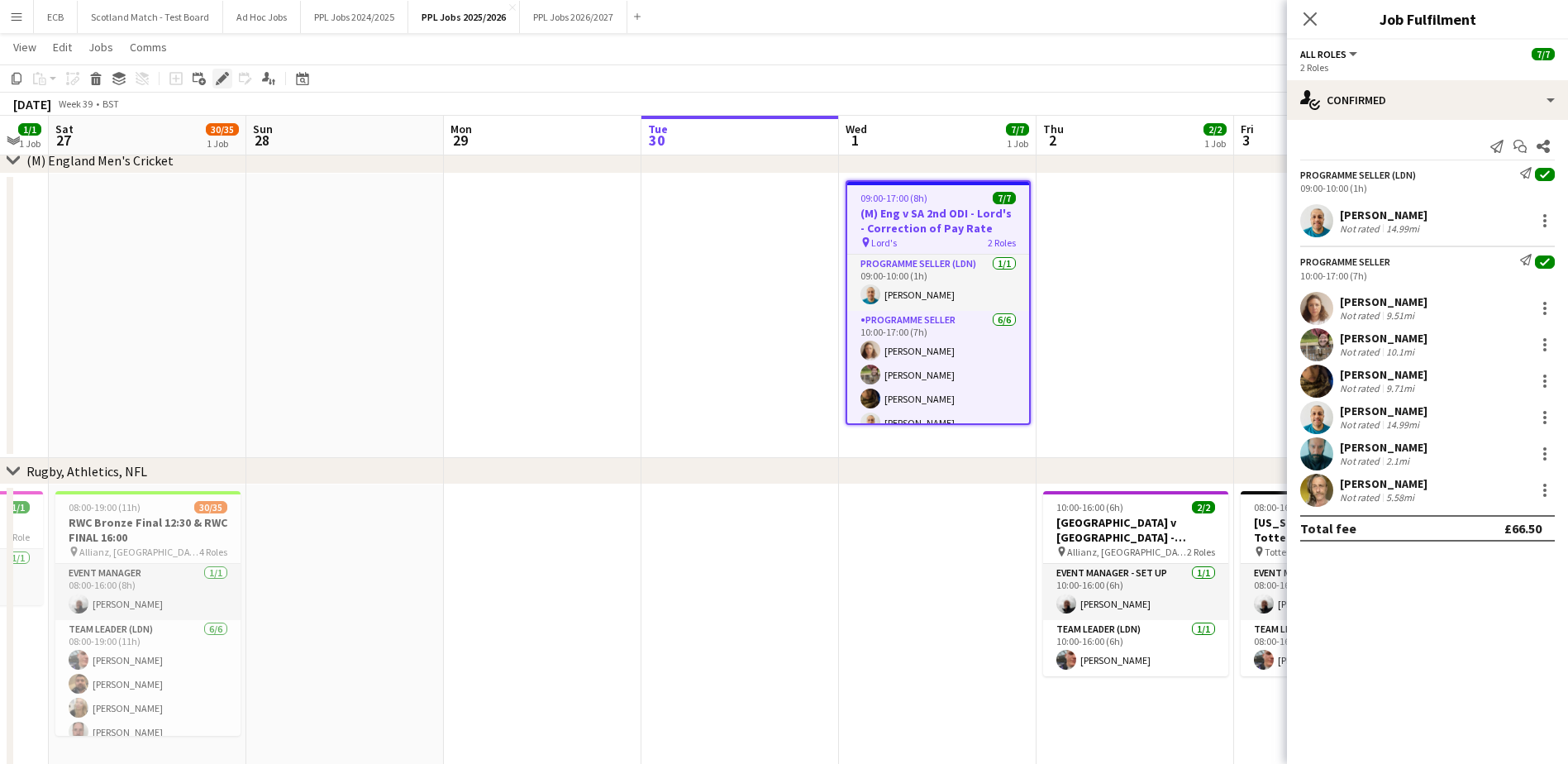
click at [222, 74] on icon "Edit" at bounding box center [222, 78] width 14 height 14
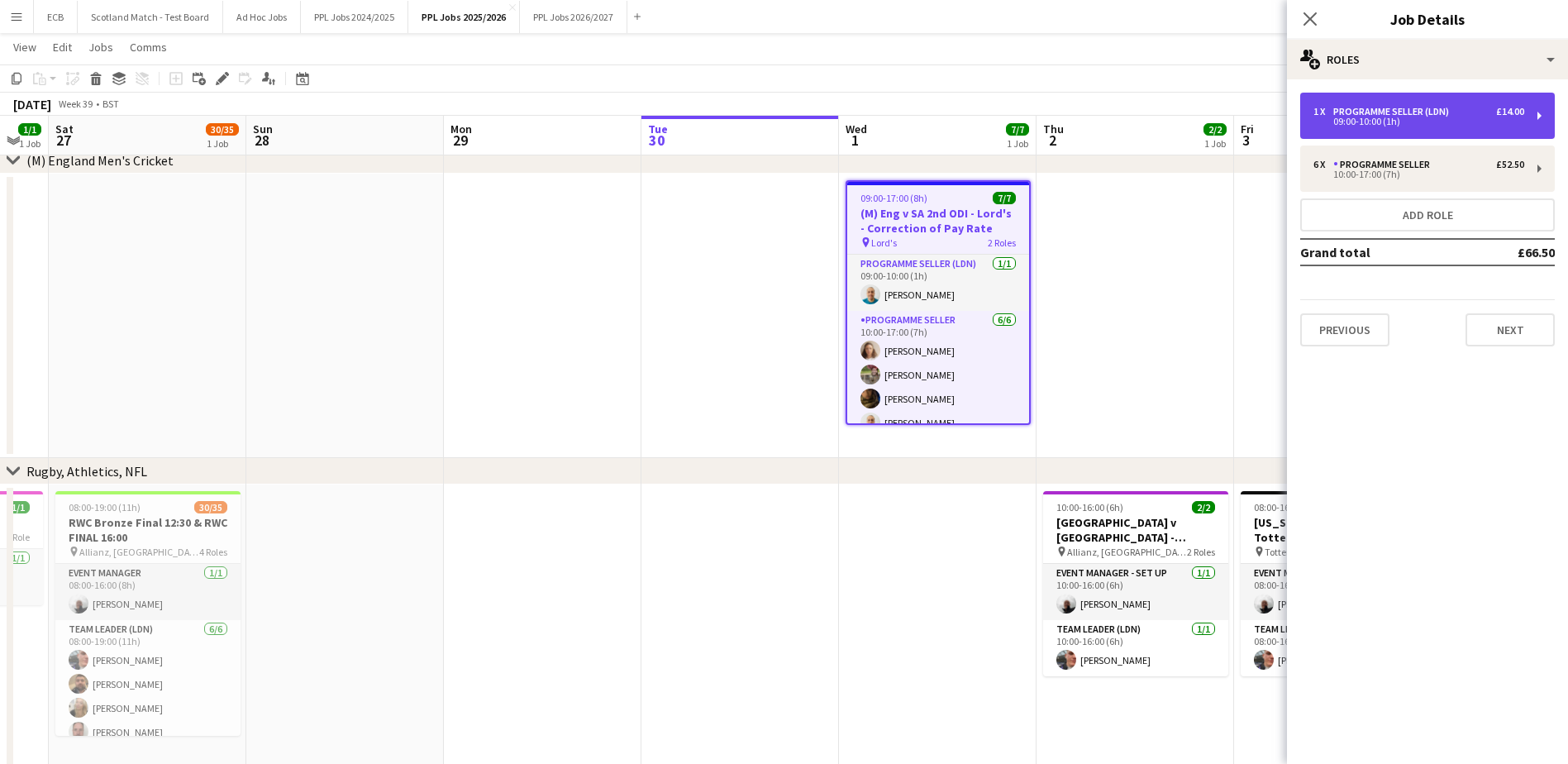
click at [1377, 112] on div "Programme Seller (LDN)" at bounding box center [1394, 112] width 123 height 12
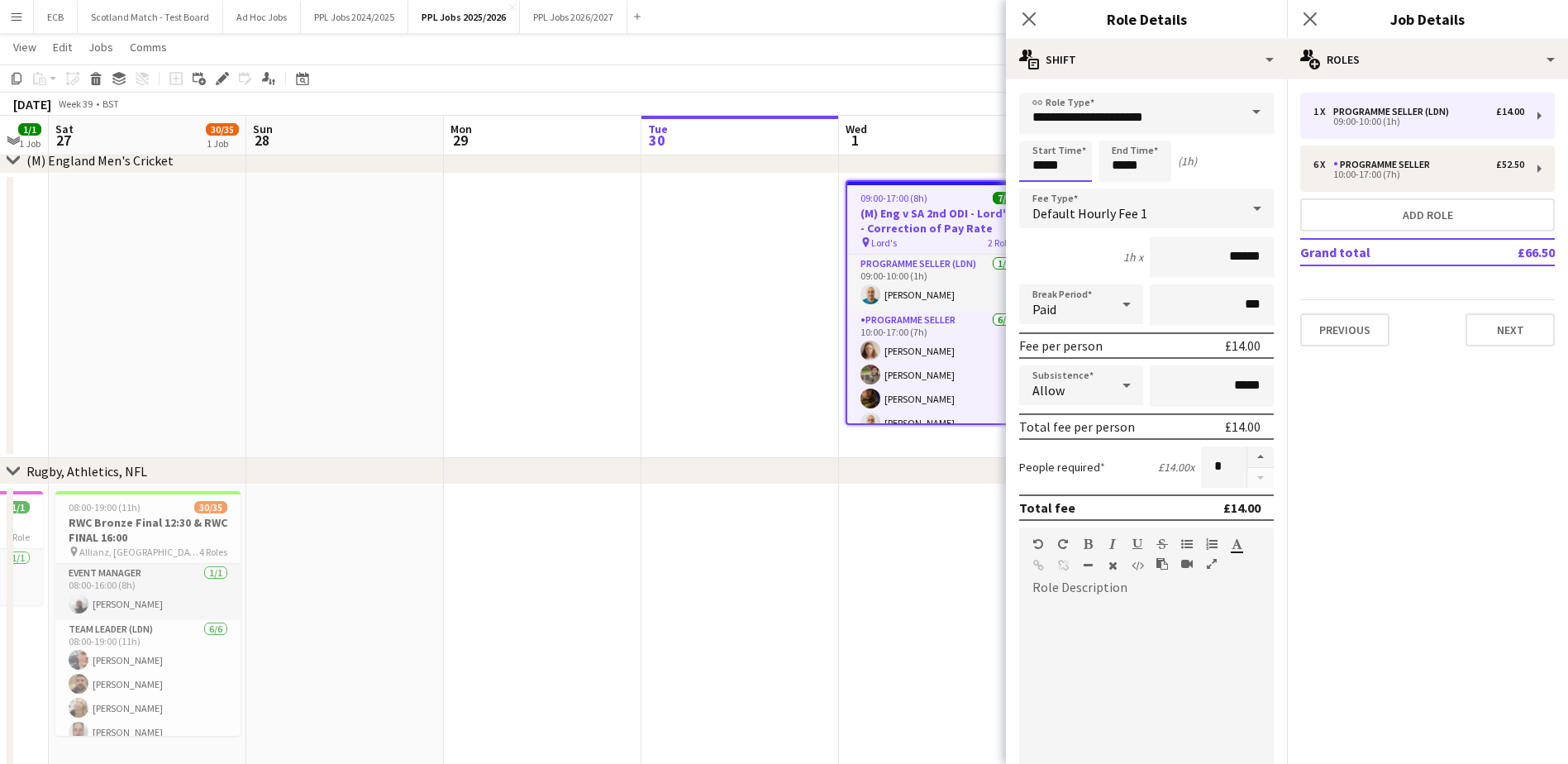
click at [1080, 162] on input "*****" at bounding box center [1055, 160] width 72 height 42
type input "*****"
click at [1040, 189] on div at bounding box center [1040, 189] width 33 height 16
click at [1156, 162] on input "*****" at bounding box center [1134, 160] width 72 height 42
type input "*****"
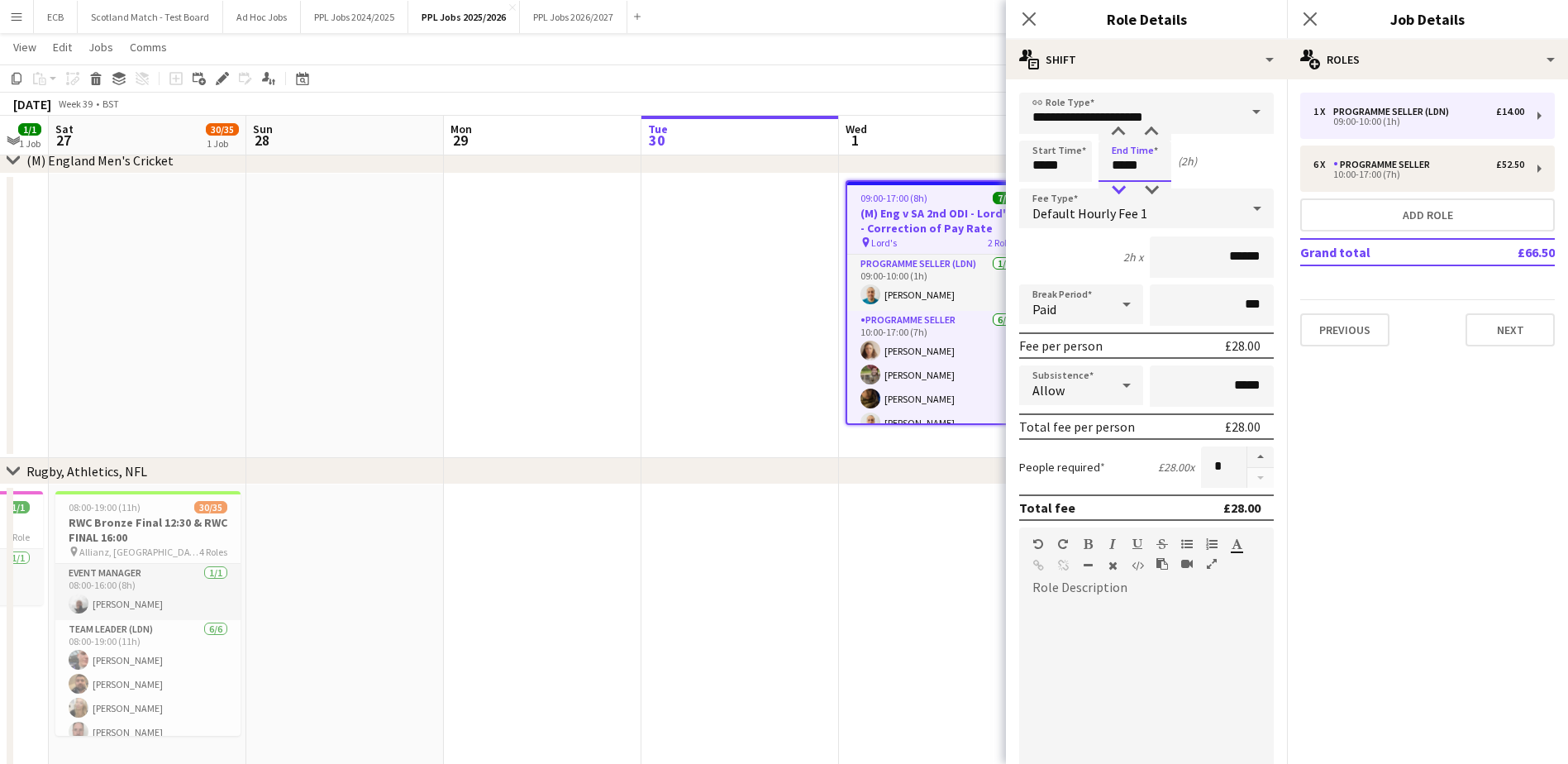
click at [1126, 184] on div at bounding box center [1119, 189] width 33 height 16
click at [893, 517] on app-date-cell at bounding box center [938, 626] width 198 height 284
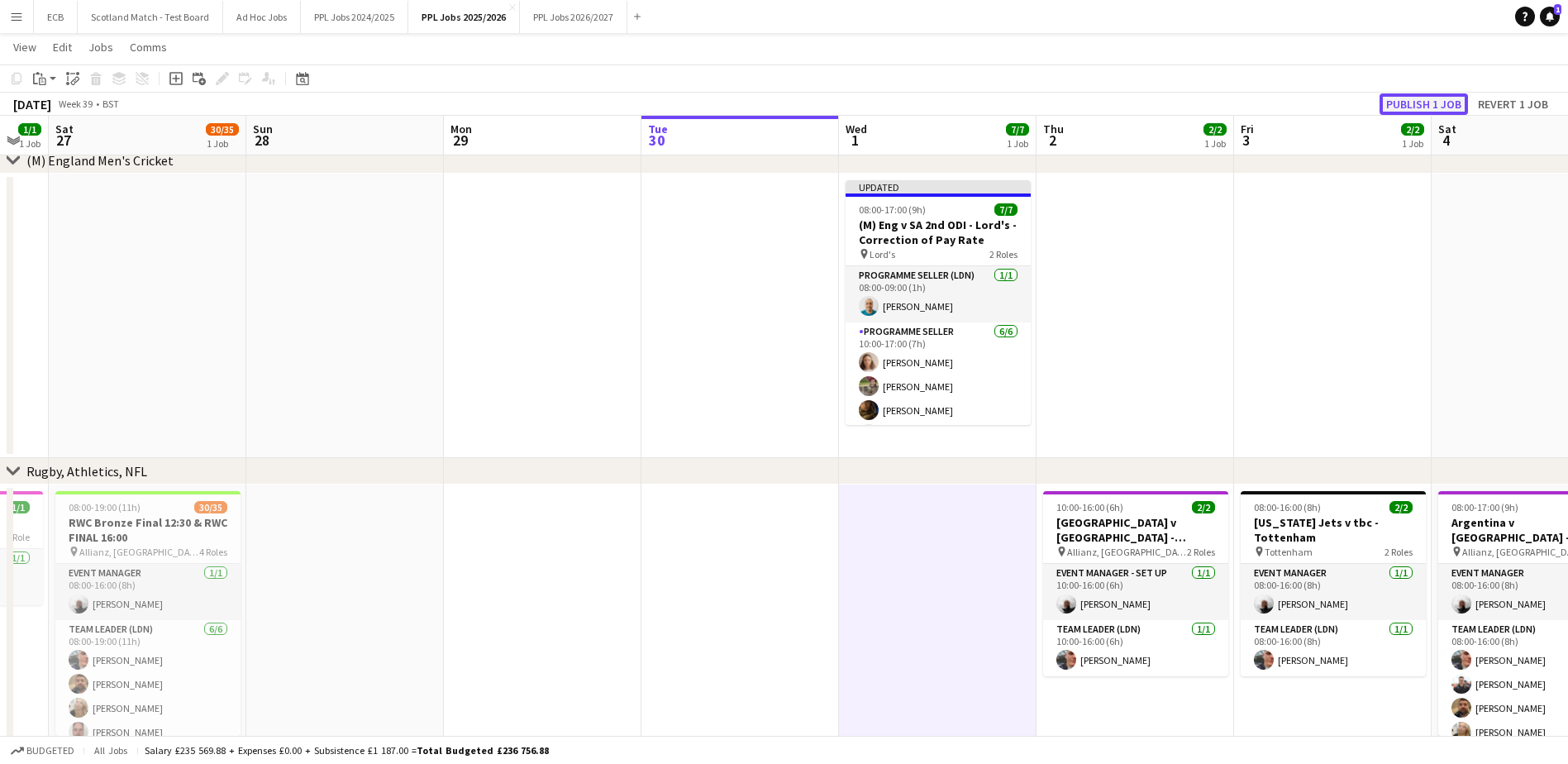
click at [1416, 94] on button "Publish 1 job" at bounding box center [1424, 104] width 89 height 21
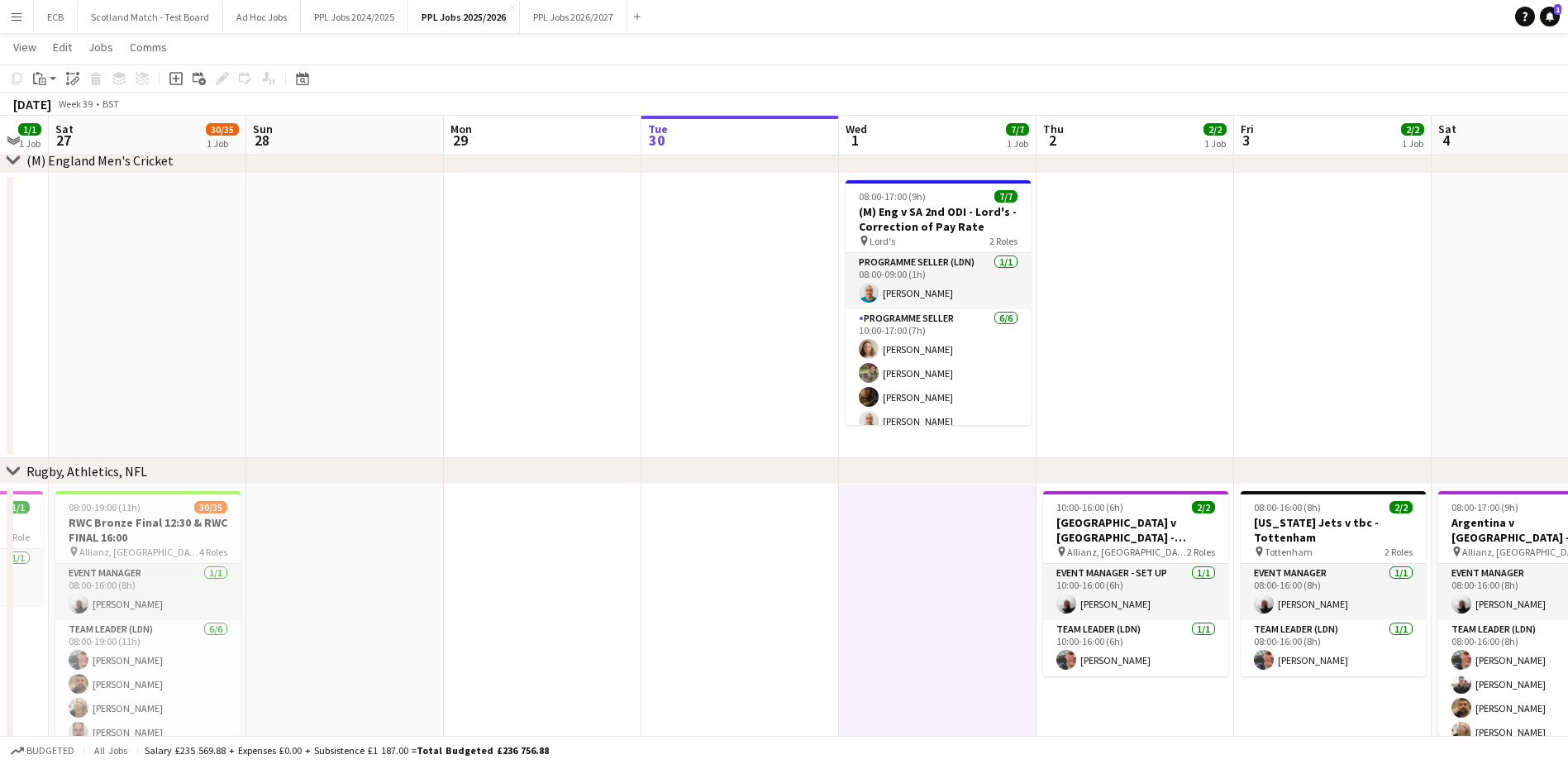
click at [1135, 272] on app-date-cell at bounding box center [1135, 316] width 198 height 284
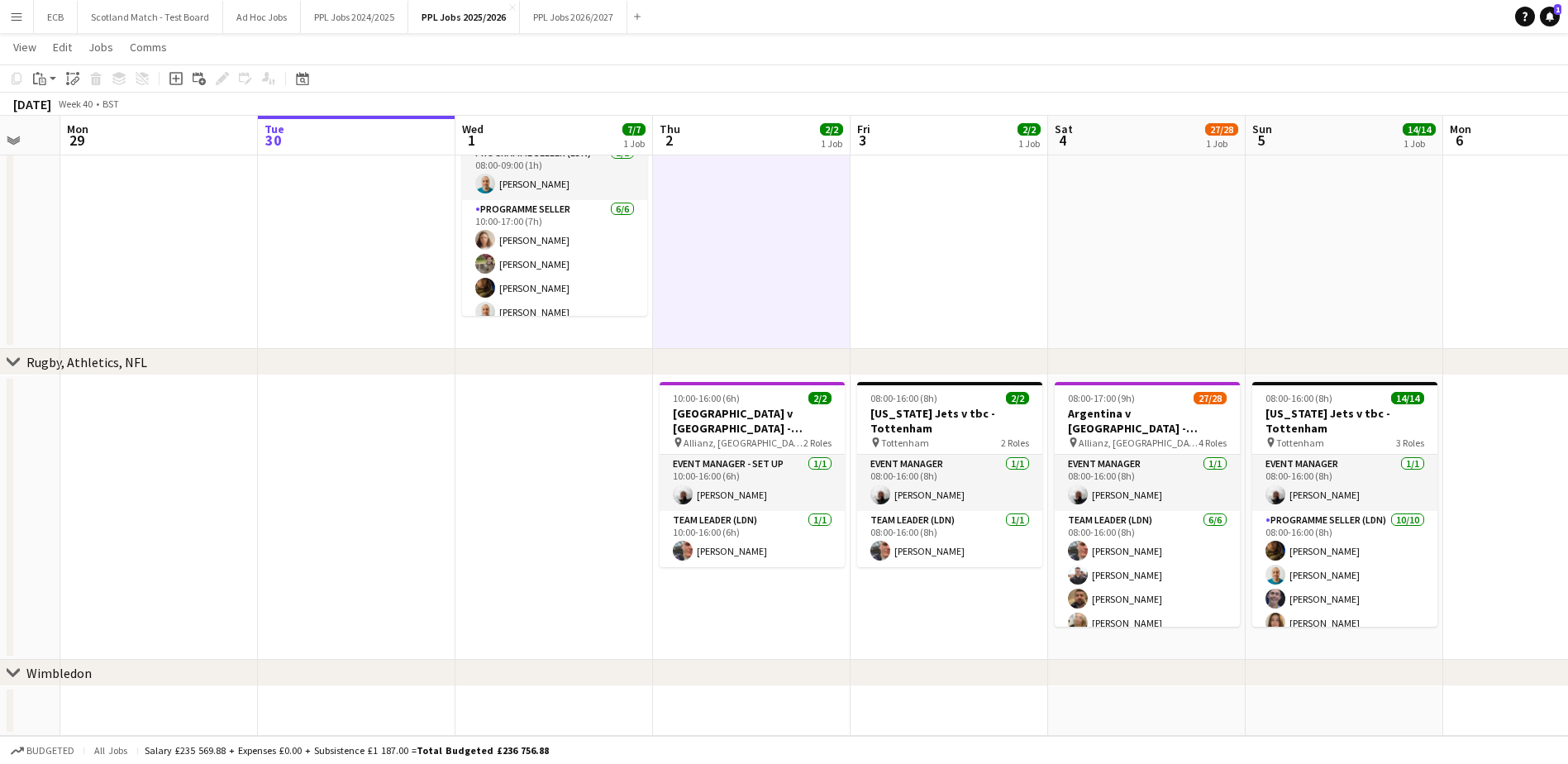
scroll to position [0, 527]
